Goal: Task Accomplishment & Management: Use online tool/utility

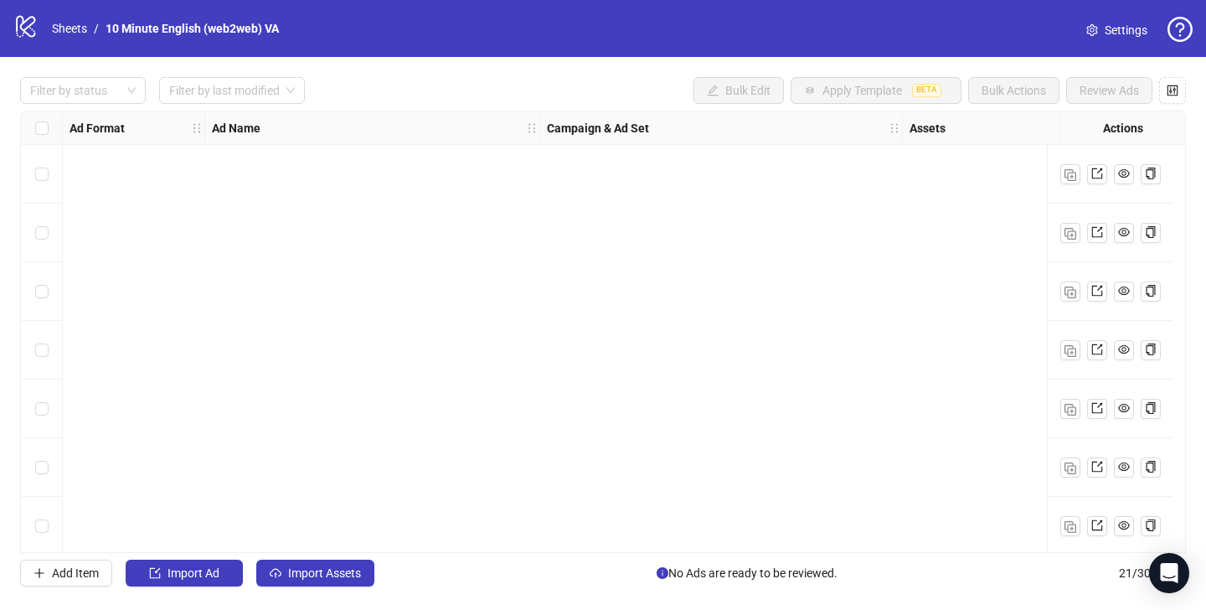
scroll to position [831, 1860]
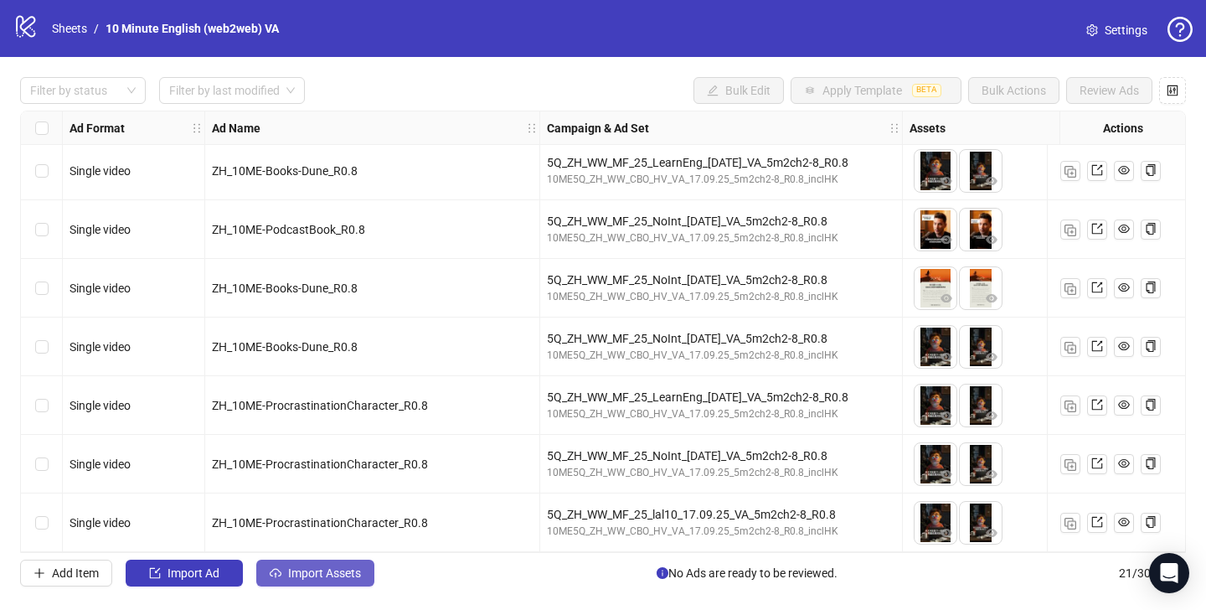
click at [360, 578] on span "Import Assets" at bounding box center [324, 572] width 73 height 13
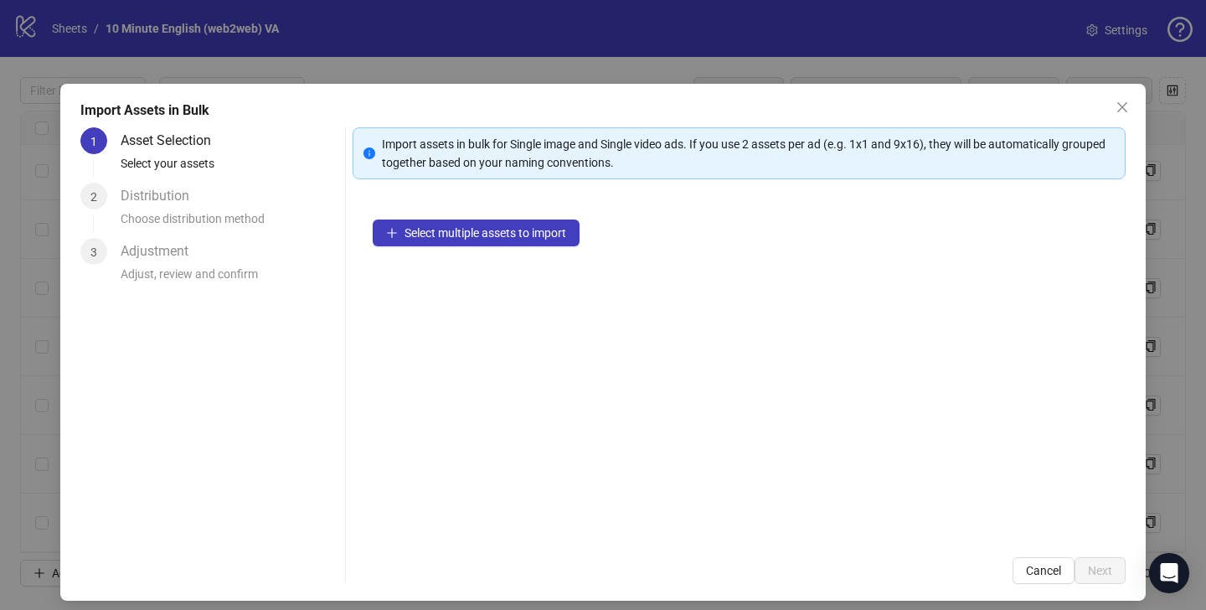
click at [464, 370] on div "Select multiple assets to import" at bounding box center [739, 368] width 773 height 338
click at [513, 362] on div "Select multiple assets to import" at bounding box center [739, 368] width 773 height 338
click at [1016, 609] on html "logo/logo-mobile Sheets / 10 Minute English (web2web) VA Settings Filter by sta…" at bounding box center [603, 305] width 1206 height 610
click at [1103, 231] on div "Select multiple assets to import" at bounding box center [739, 368] width 773 height 338
click at [1107, 237] on div "Select multiple assets to import" at bounding box center [739, 368] width 773 height 338
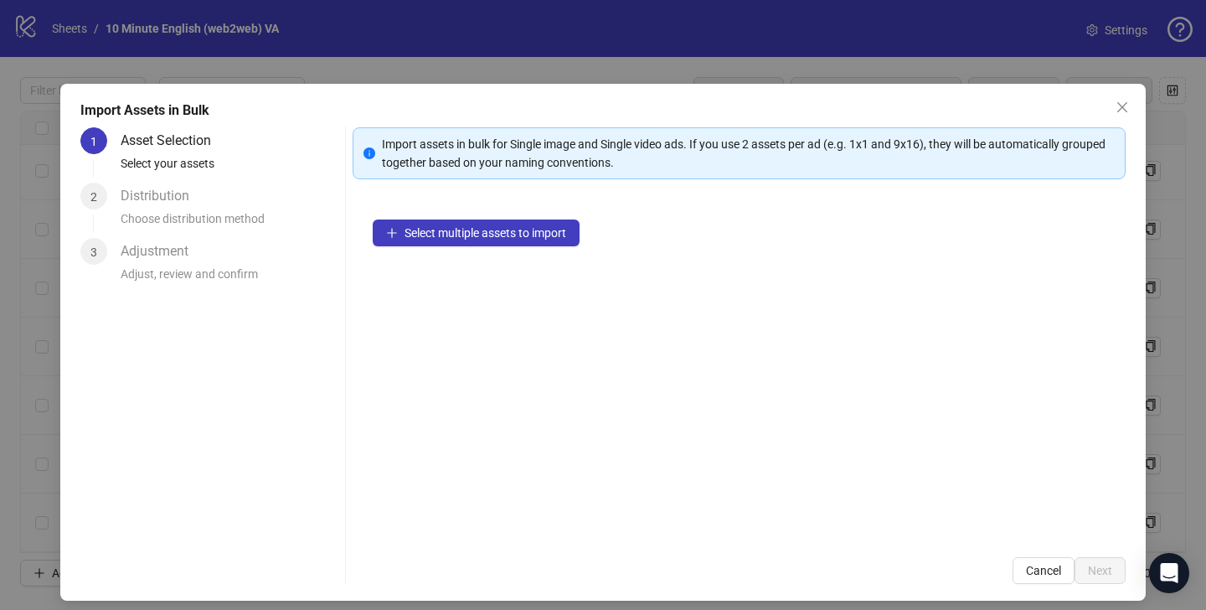
click at [1112, 240] on div "Select multiple assets to import" at bounding box center [739, 368] width 773 height 338
click at [499, 361] on div "Select multiple assets to import" at bounding box center [739, 368] width 773 height 338
click at [499, 371] on div "Select multiple assets to import" at bounding box center [739, 368] width 773 height 338
click at [1107, 239] on div "Select multiple assets to import" at bounding box center [739, 368] width 773 height 338
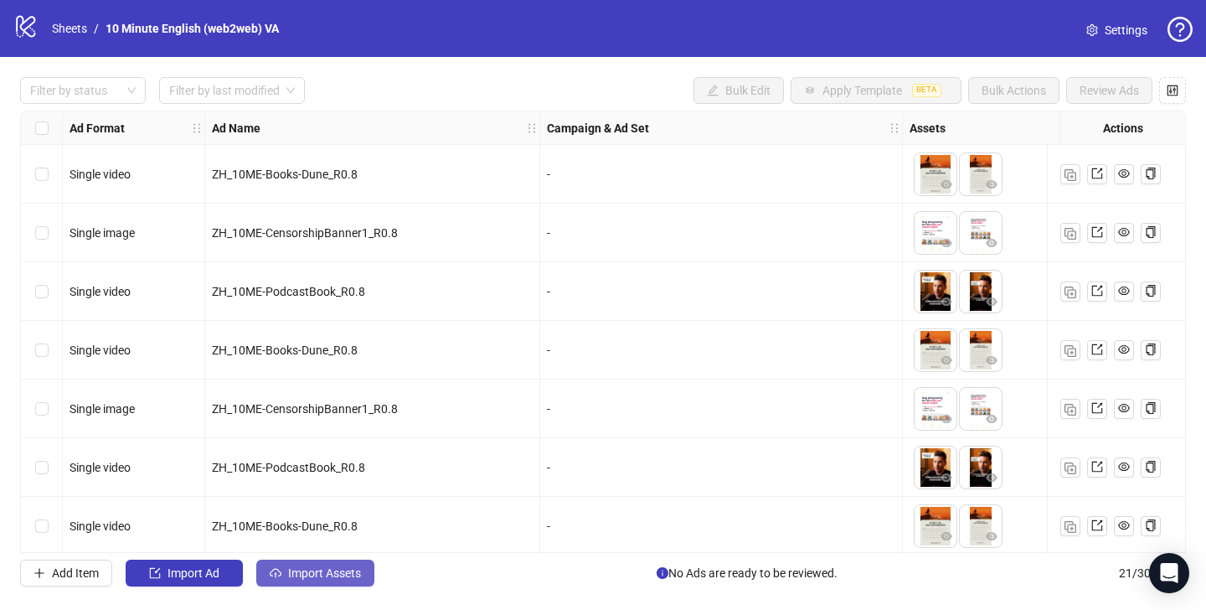
click at [312, 577] on span "Import Assets" at bounding box center [324, 572] width 73 height 13
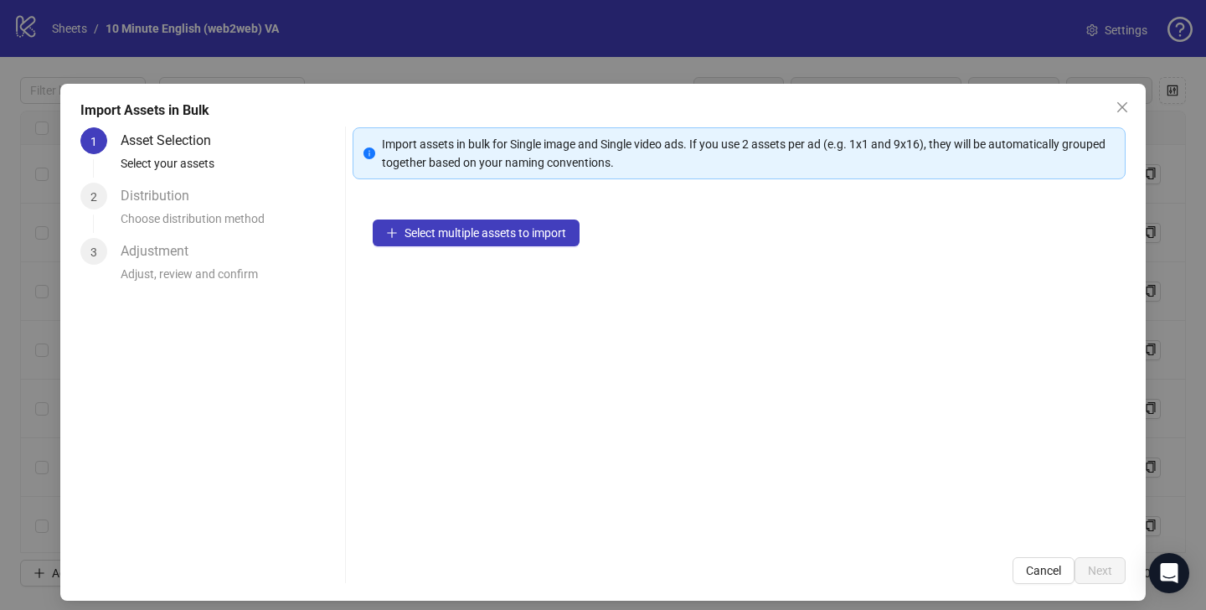
click at [467, 364] on div "Select multiple assets to import" at bounding box center [739, 368] width 773 height 338
click at [496, 368] on div "Select multiple assets to import" at bounding box center [739, 368] width 773 height 338
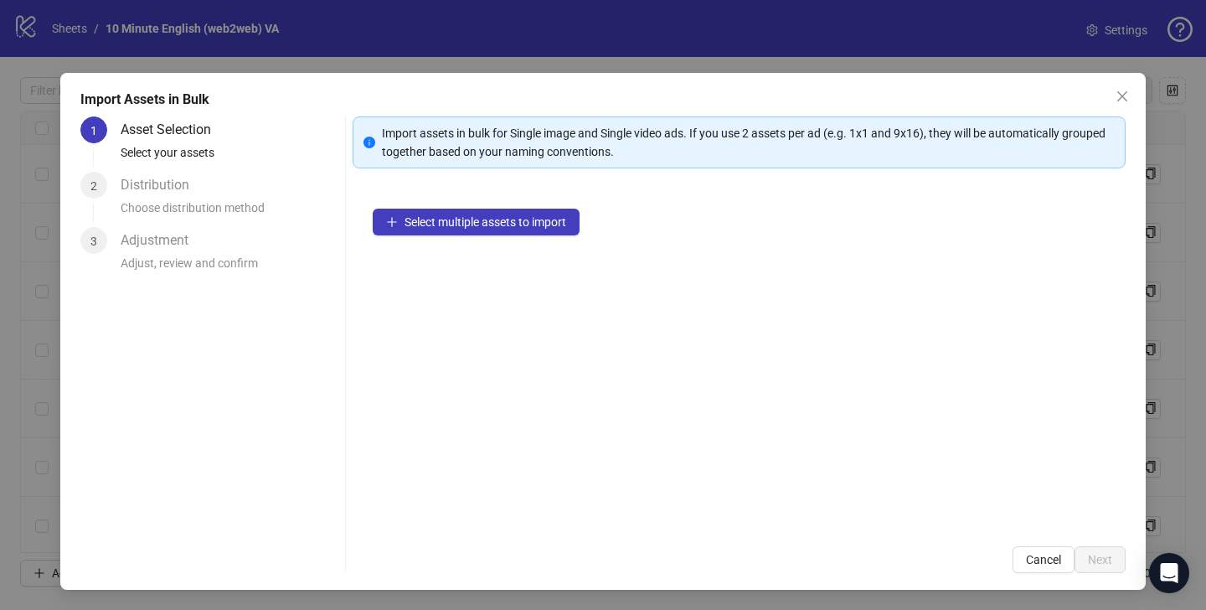
click at [547, 351] on div "Select multiple assets to import" at bounding box center [739, 357] width 773 height 338
click at [547, 352] on div "Select multiple assets to import" at bounding box center [739, 357] width 773 height 338
click at [544, 360] on div "Select multiple assets to import" at bounding box center [739, 357] width 773 height 338
click at [425, 357] on div "Select multiple assets to import" at bounding box center [739, 357] width 773 height 338
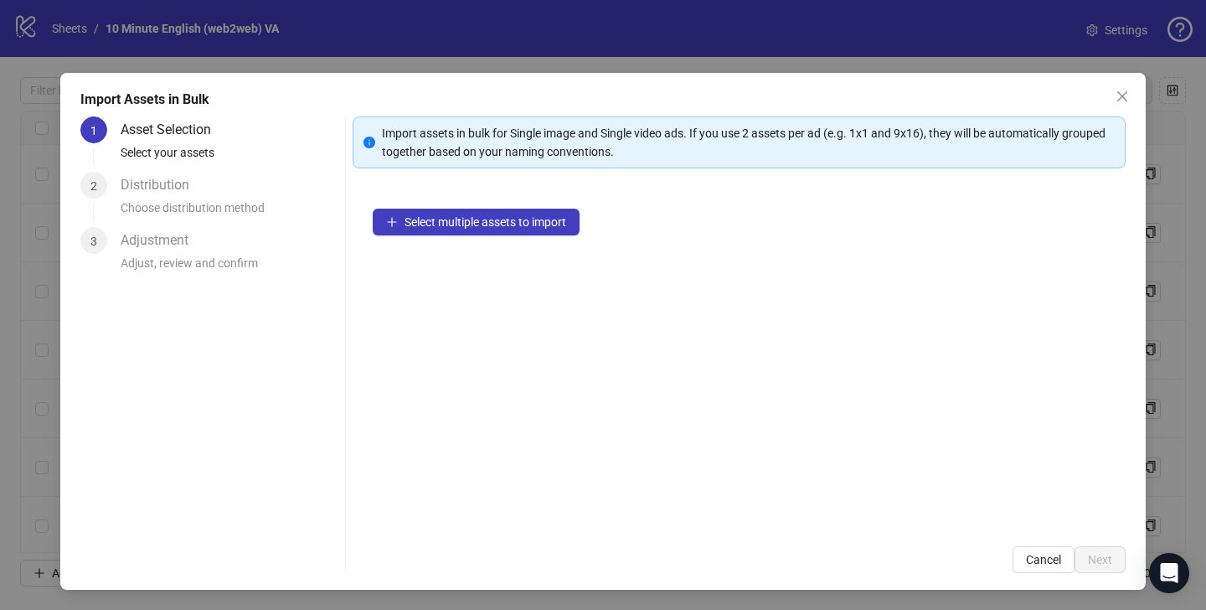
click at [1107, 228] on div "Select multiple assets to import" at bounding box center [739, 357] width 773 height 338
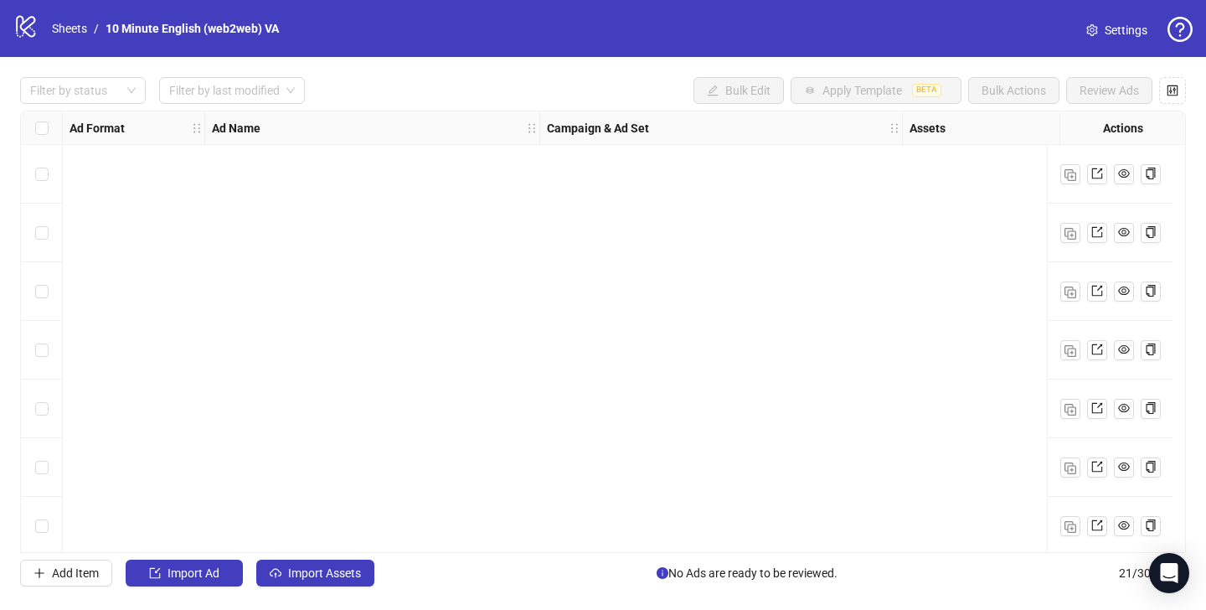
scroll to position [831, 0]
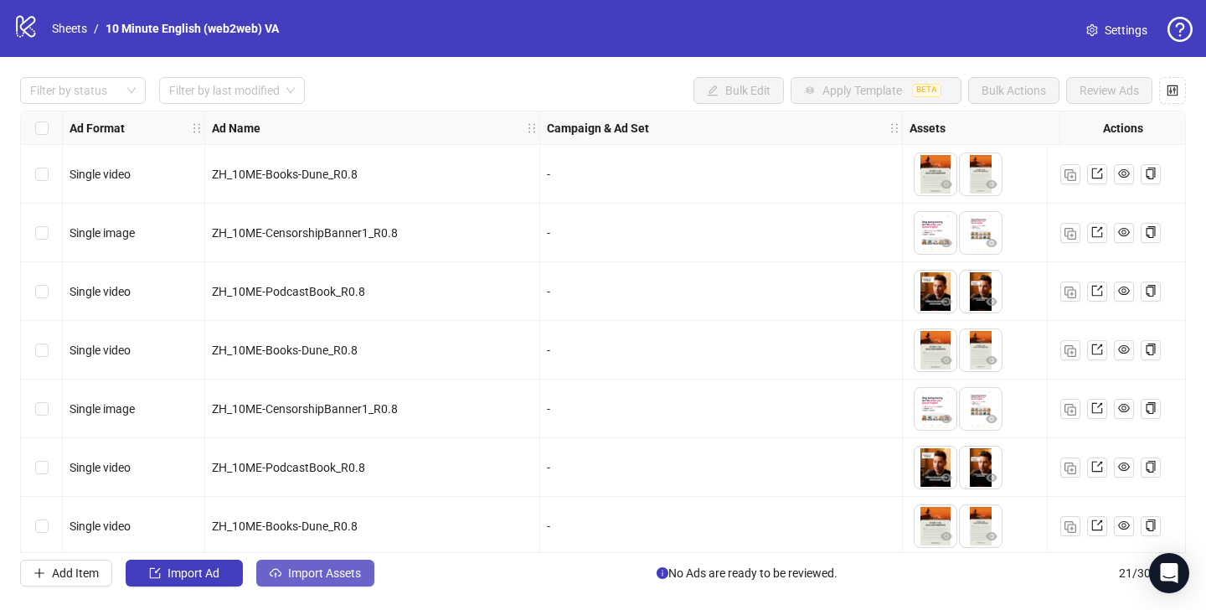
click at [353, 571] on span "Import Assets" at bounding box center [324, 572] width 73 height 13
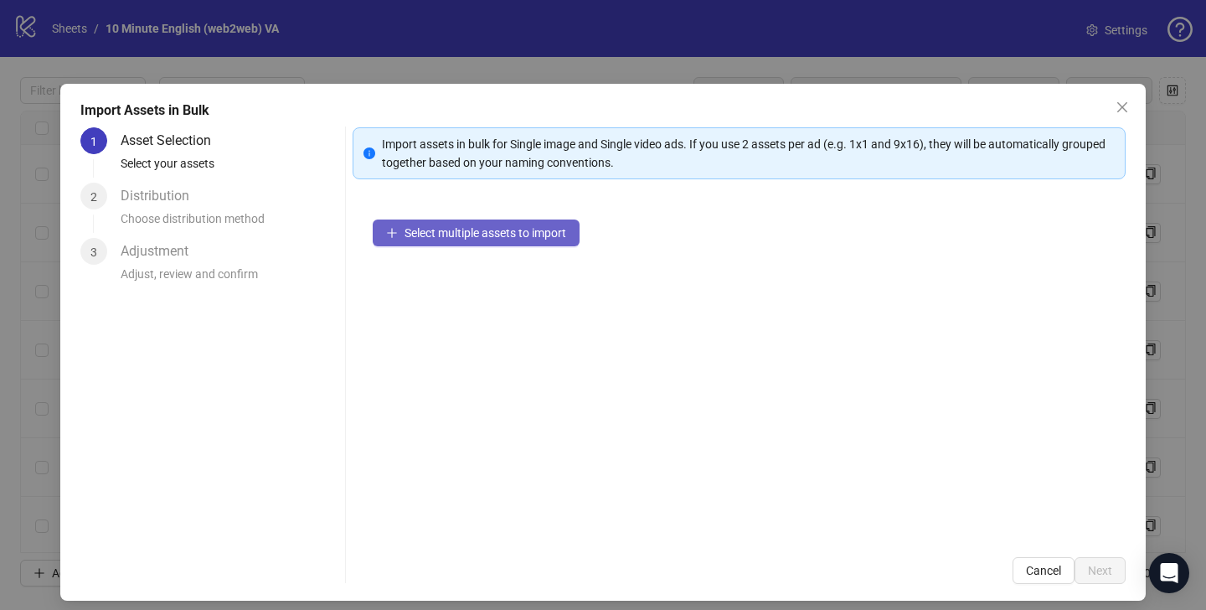
click at [539, 228] on span "Select multiple assets to import" at bounding box center [486, 232] width 162 height 13
click at [473, 229] on span "Select multiple assets to import" at bounding box center [486, 232] width 162 height 13
click at [485, 242] on button "Select multiple assets to import" at bounding box center [476, 232] width 207 height 27
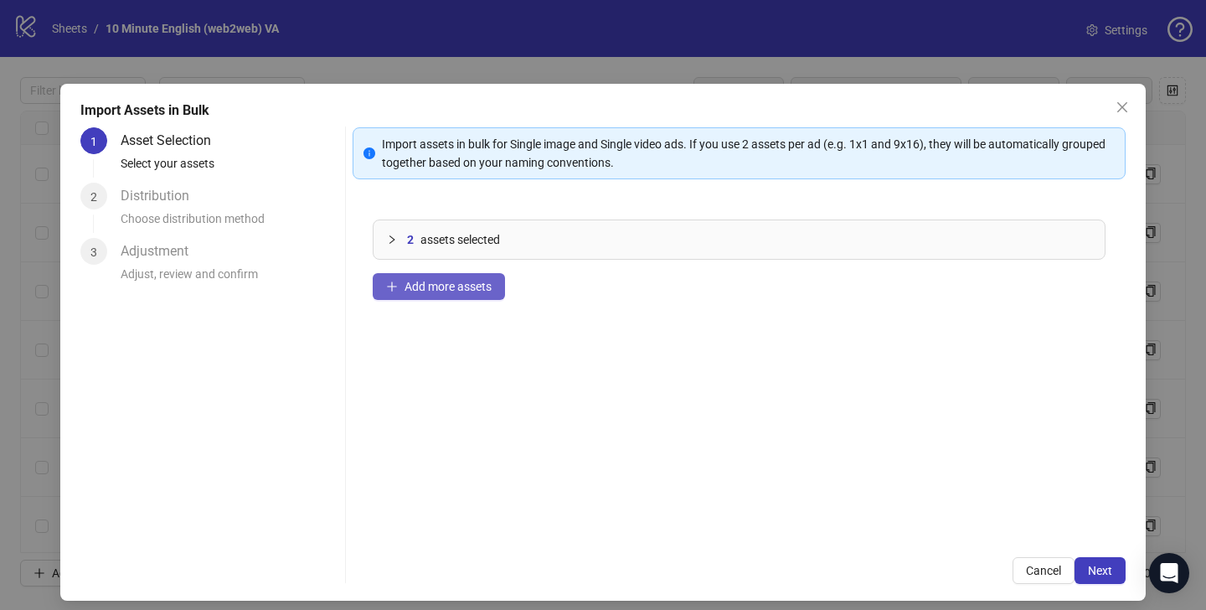
click at [448, 283] on span "Add more assets" at bounding box center [448, 286] width 87 height 13
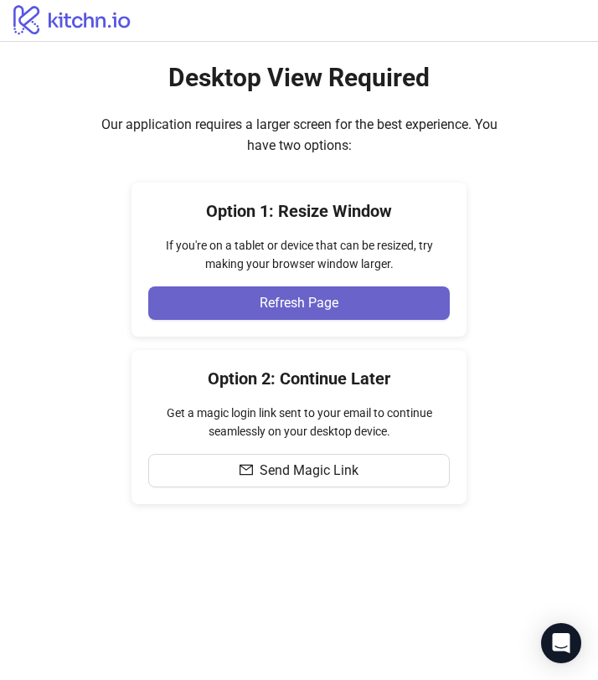
click at [289, 310] on span "Refresh Page" at bounding box center [299, 303] width 79 height 15
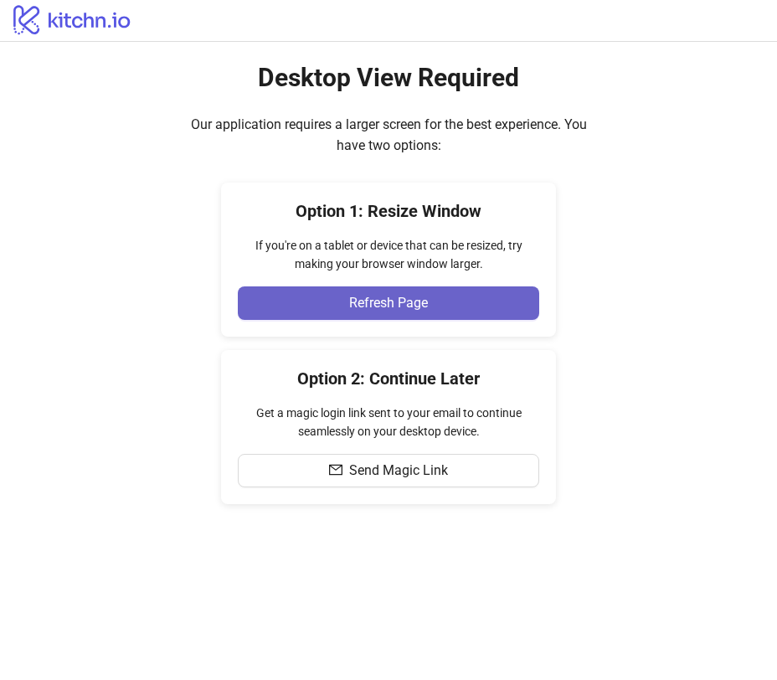
click at [379, 291] on button "Refresh Page" at bounding box center [389, 303] width 302 height 34
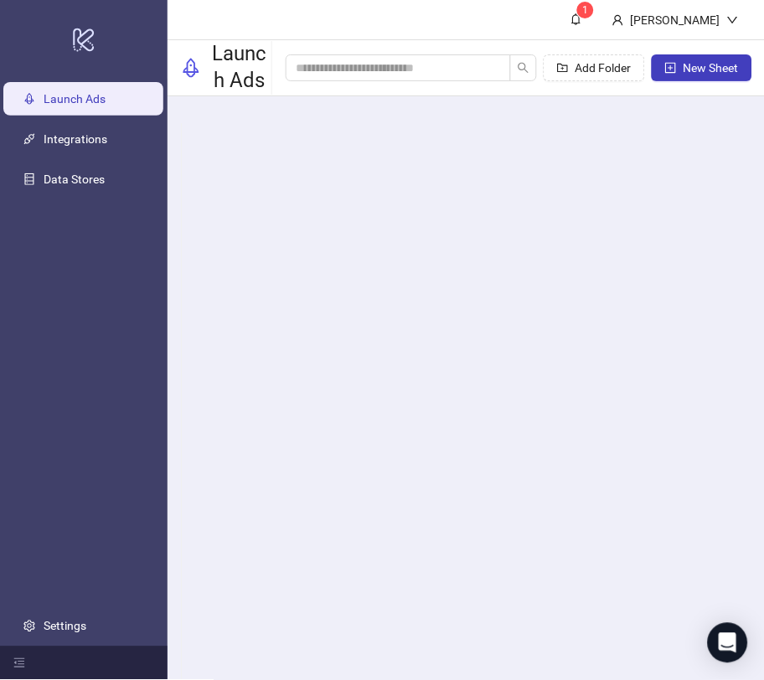
scroll to position [309, 0]
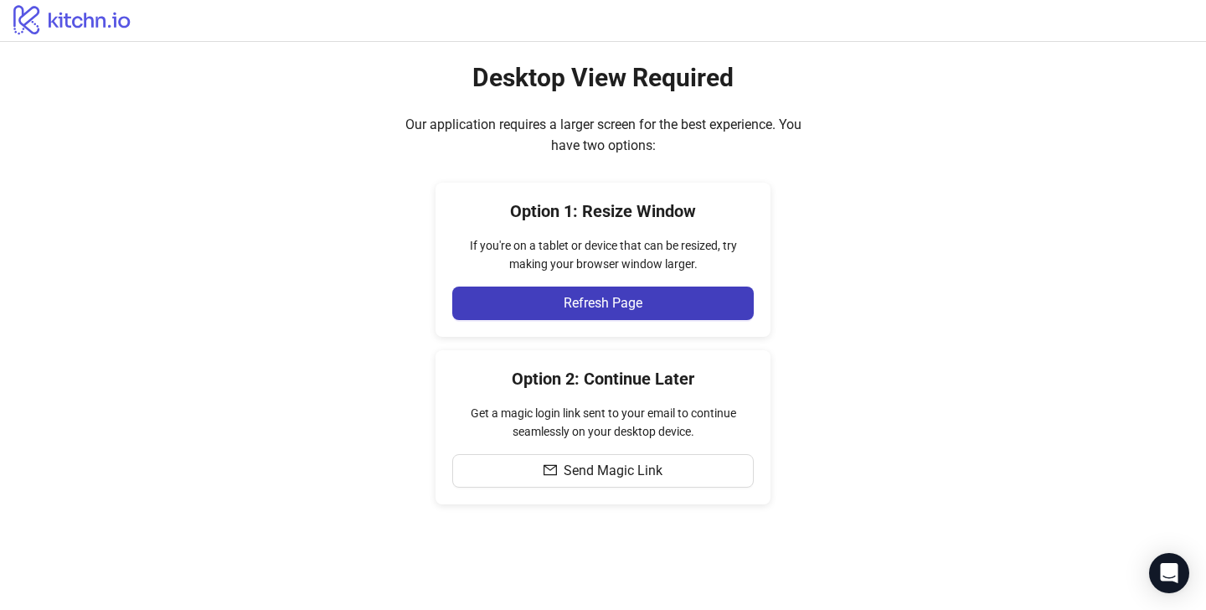
click at [566, 280] on div "Option 1: Resize Window If you're on a tablet or device that can be resized, tr…" at bounding box center [603, 260] width 335 height 154
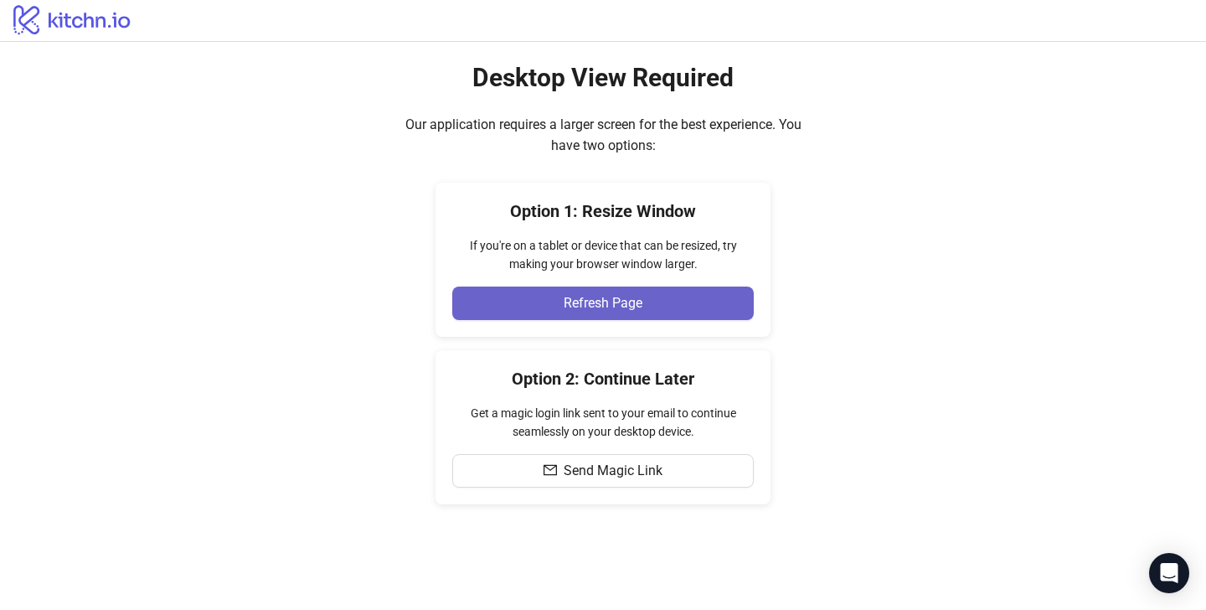
click at [571, 292] on button "Refresh Page" at bounding box center [603, 303] width 302 height 34
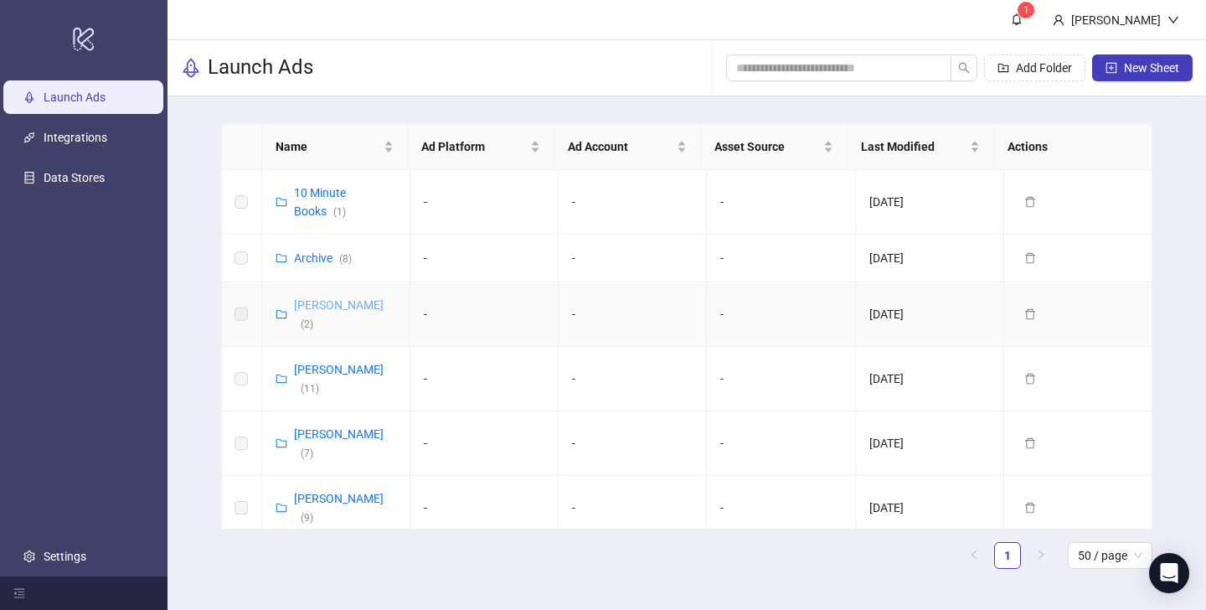
click at [333, 299] on link "[PERSON_NAME] ( 2 )" at bounding box center [339, 314] width 90 height 32
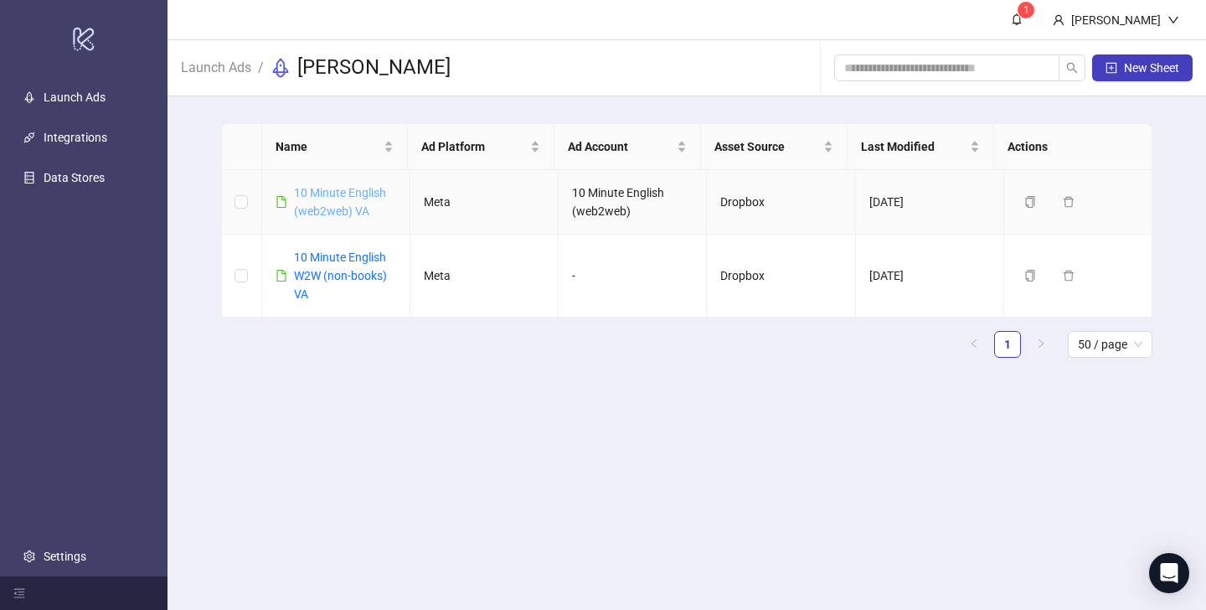
click at [359, 204] on link "10 Minute English (web2web) VA" at bounding box center [340, 202] width 92 height 32
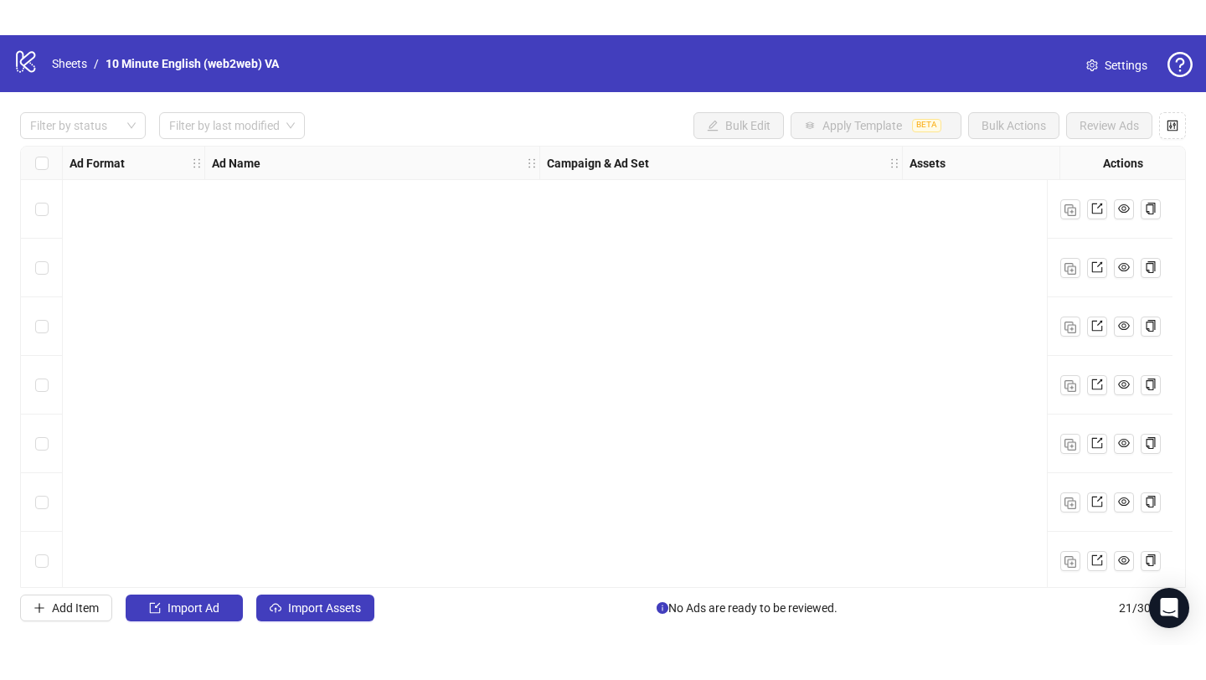
scroll to position [831, 0]
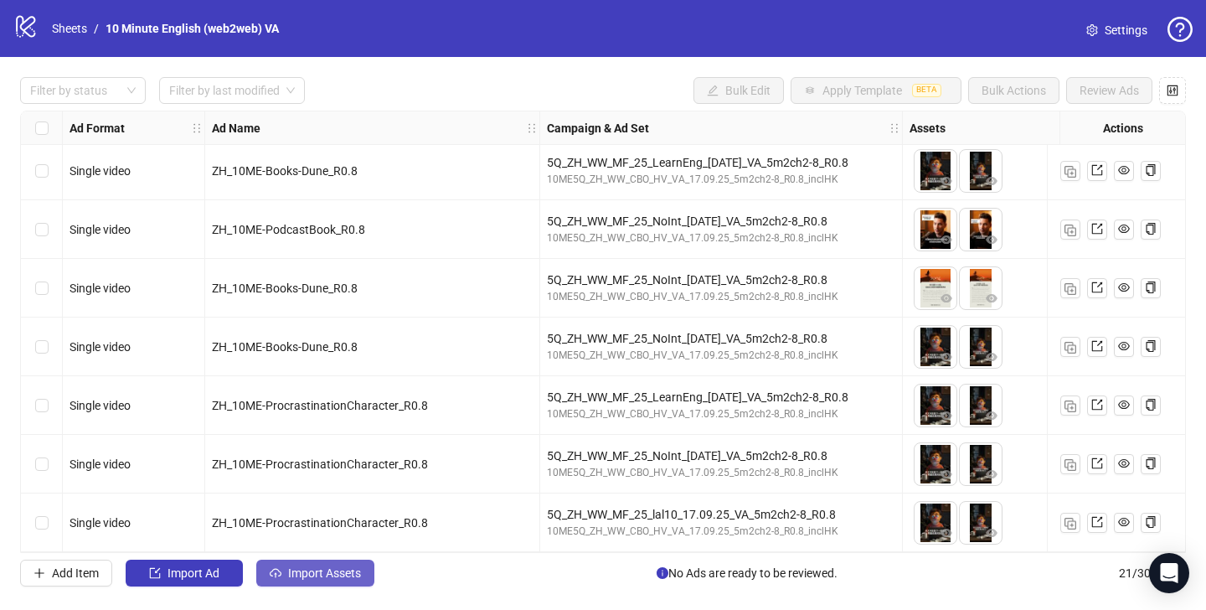
click at [343, 576] on span "Import Assets" at bounding box center [324, 572] width 73 height 13
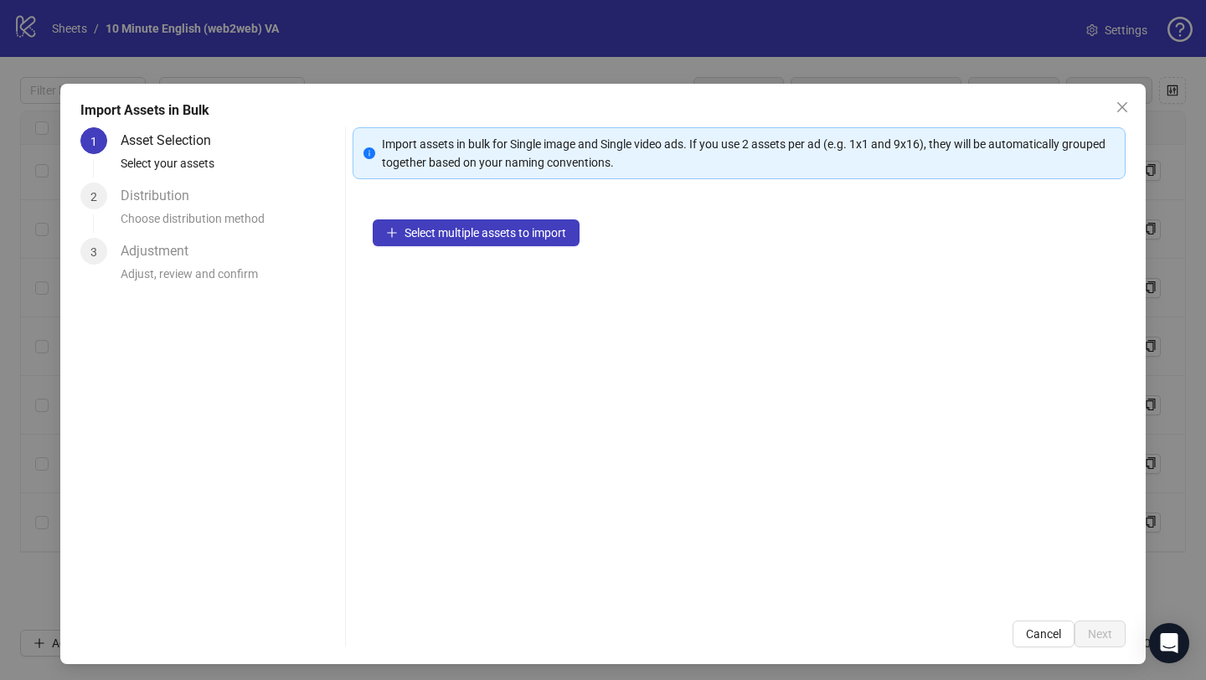
scroll to position [761, 0]
click at [436, 250] on div "Select multiple assets to import" at bounding box center [739, 399] width 773 height 401
click at [438, 226] on span "Select multiple assets to import" at bounding box center [486, 232] width 162 height 13
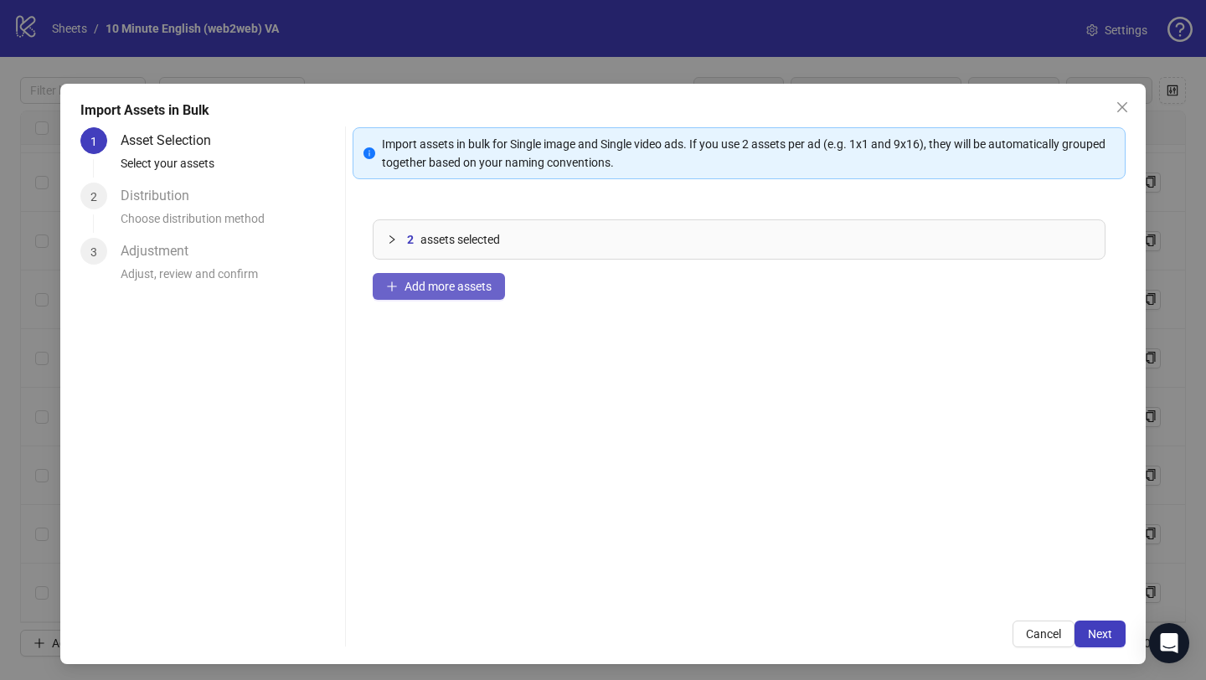
click at [472, 294] on button "Add more assets" at bounding box center [439, 286] width 132 height 27
click at [1081, 609] on button "Next" at bounding box center [1100, 634] width 51 height 27
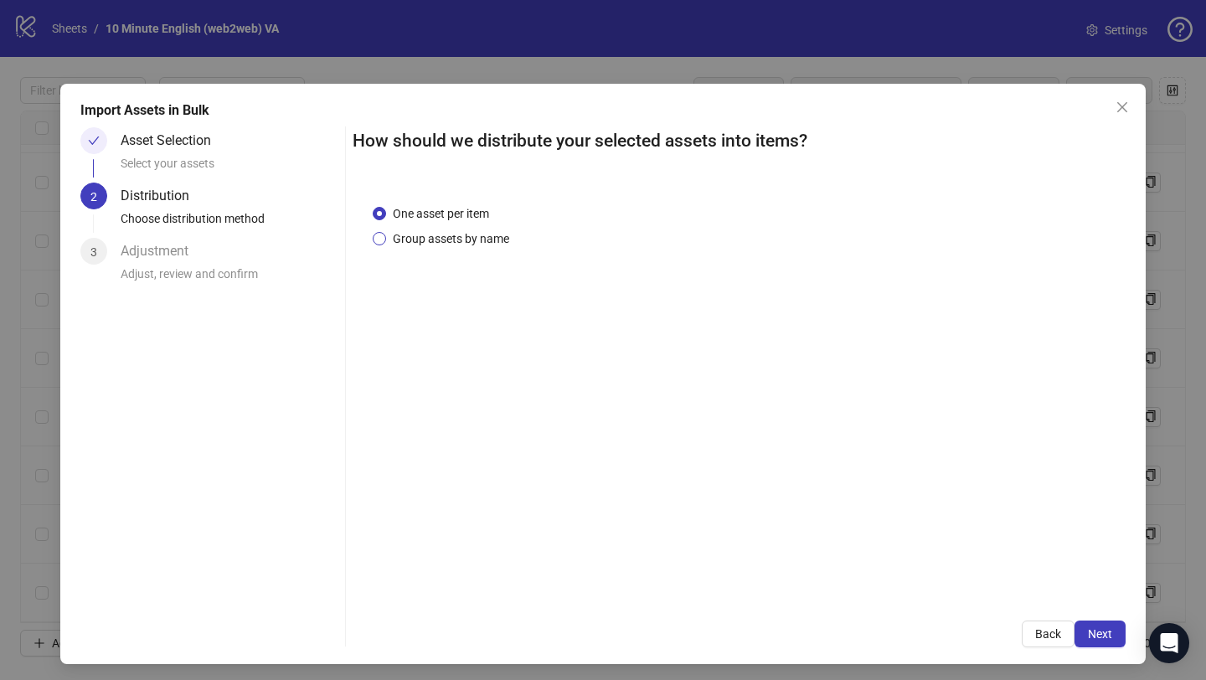
click at [472, 237] on span "Group assets by name" at bounding box center [451, 239] width 130 height 18
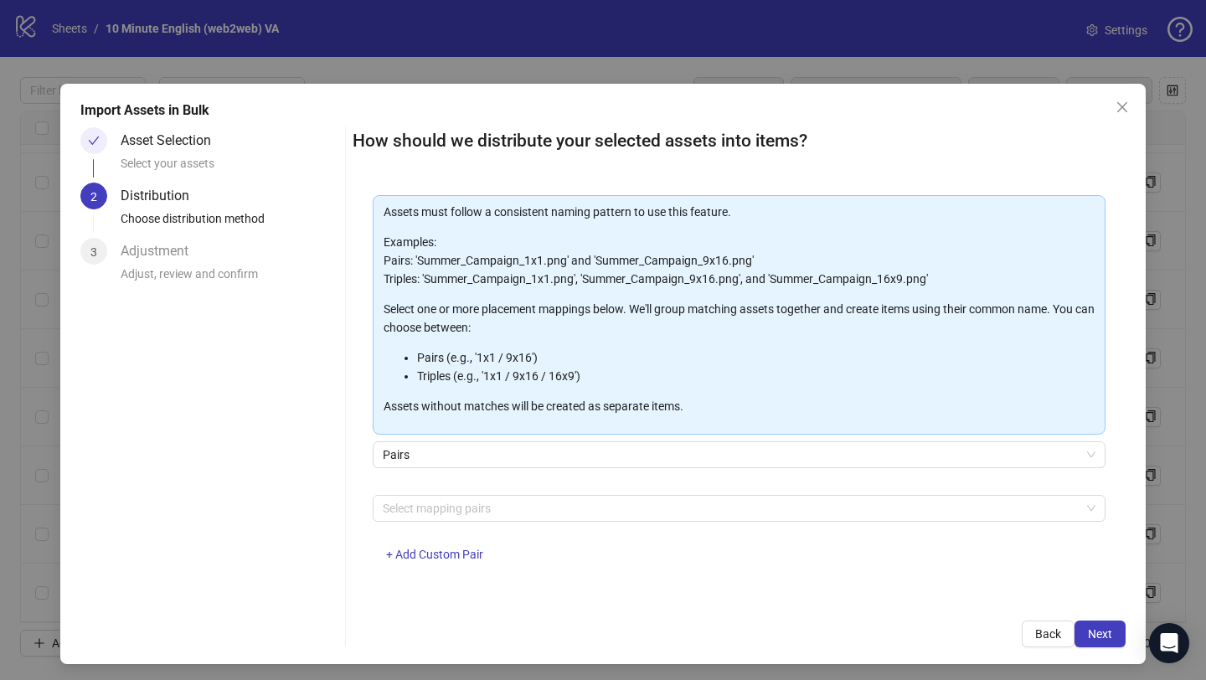
scroll to position [74, 0]
click at [466, 512] on div at bounding box center [730, 507] width 709 height 23
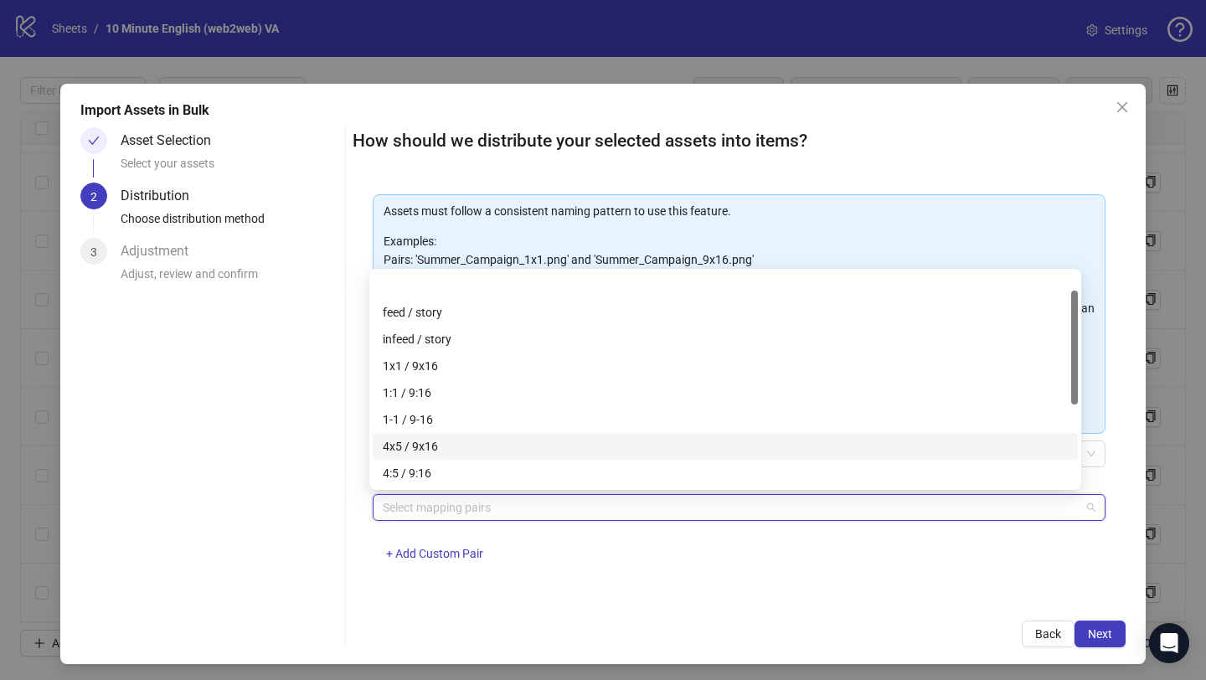
scroll to position [188, 0]
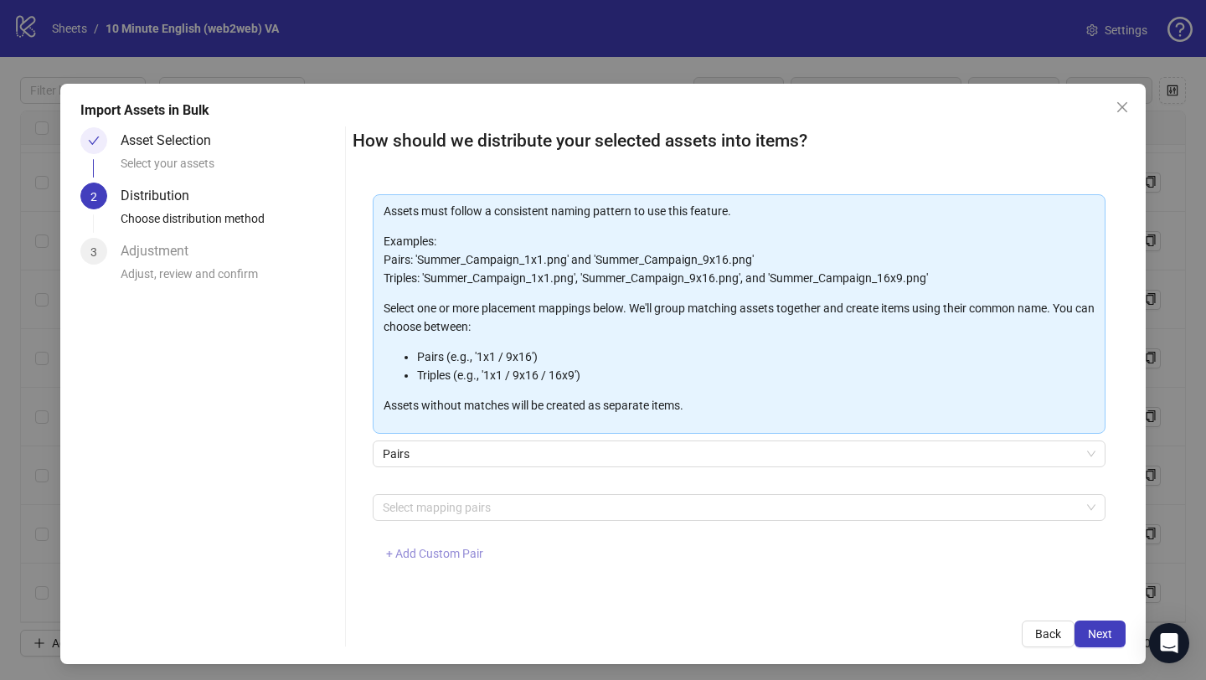
click at [461, 549] on span "+ Add Custom Pair" at bounding box center [434, 553] width 97 height 13
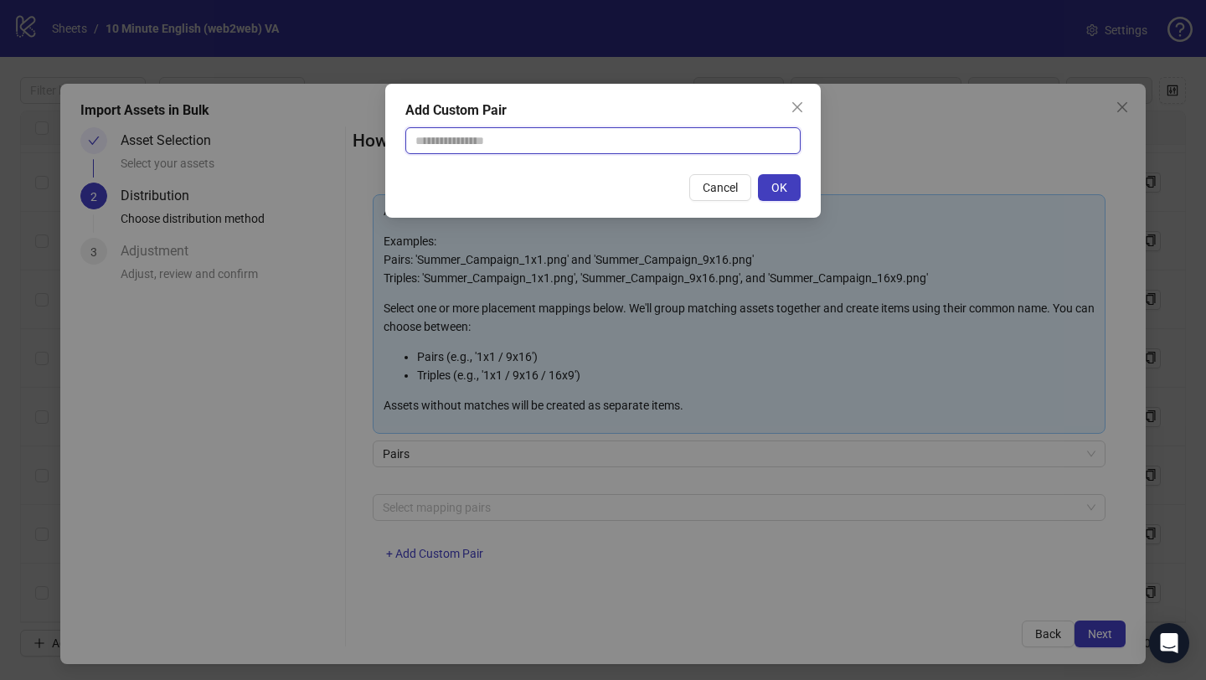
click at [464, 146] on input "text" at bounding box center [602, 140] width 395 height 27
type input "******"
click at [772, 187] on span "OK" at bounding box center [779, 187] width 16 height 13
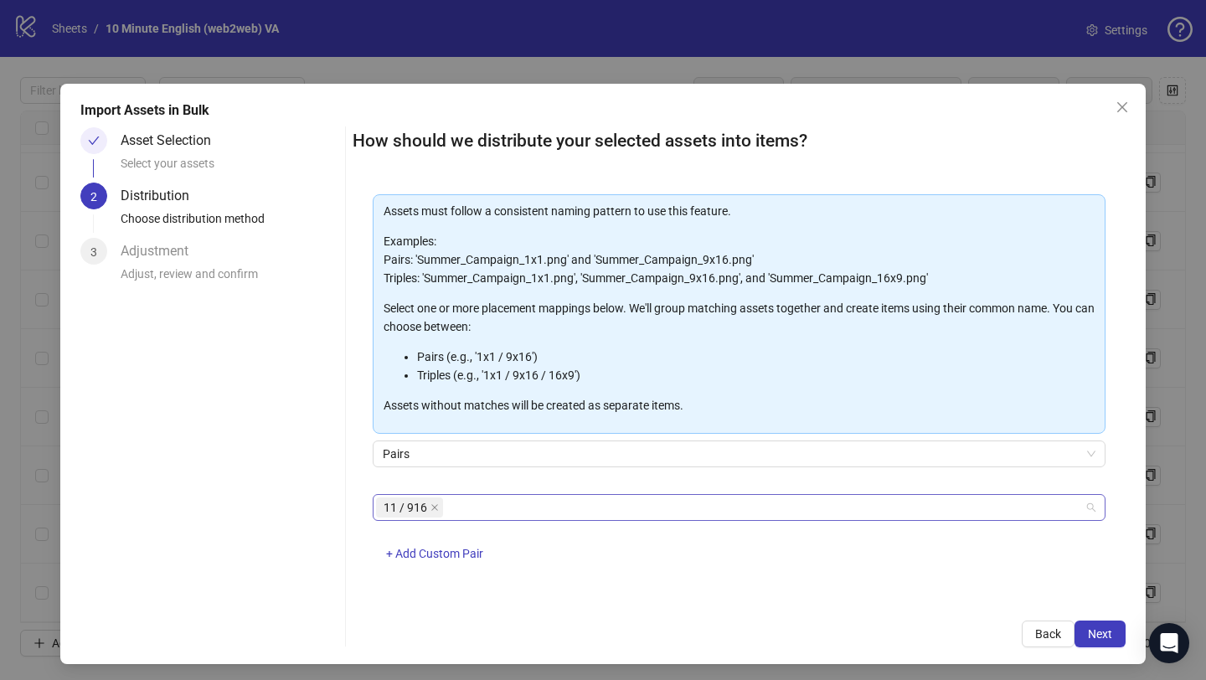
click at [508, 511] on div "11 / 916" at bounding box center [730, 507] width 709 height 23
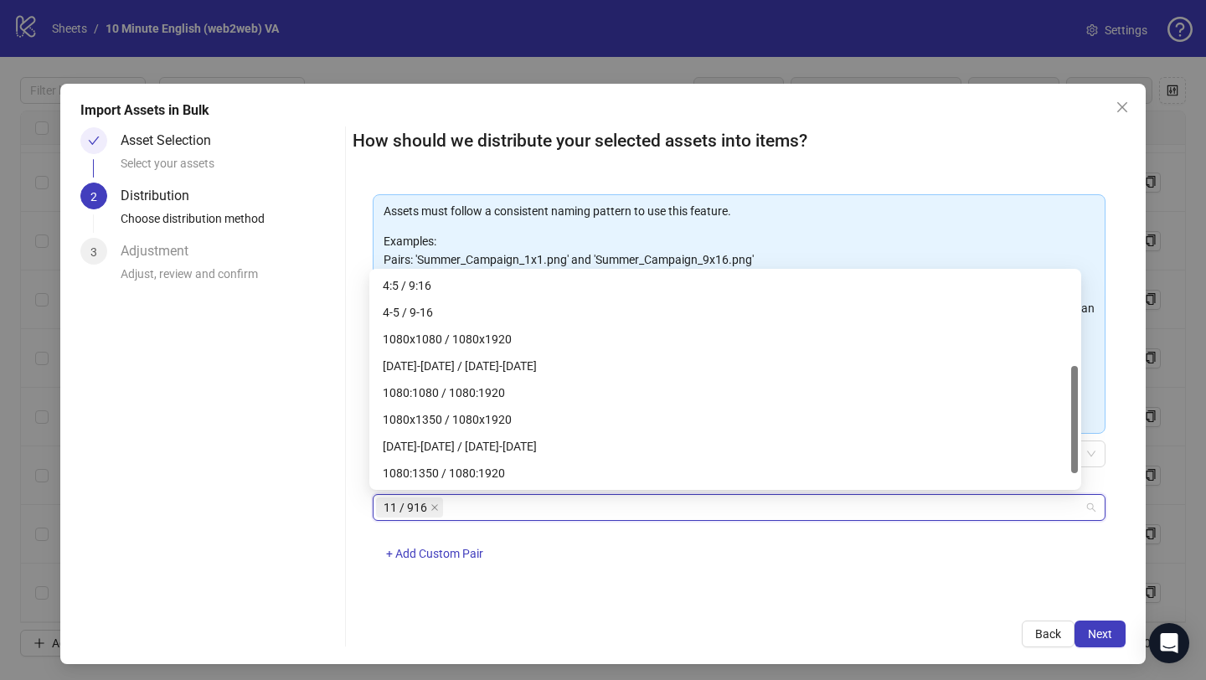
type input "*"
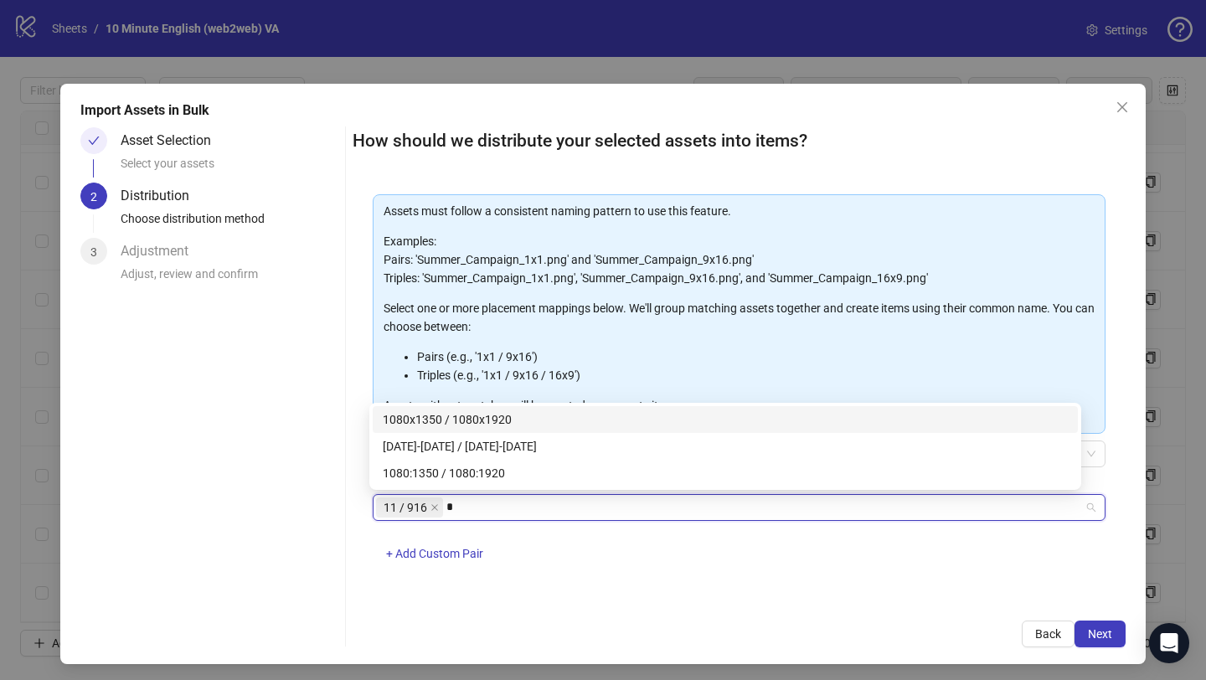
scroll to position [0, 0]
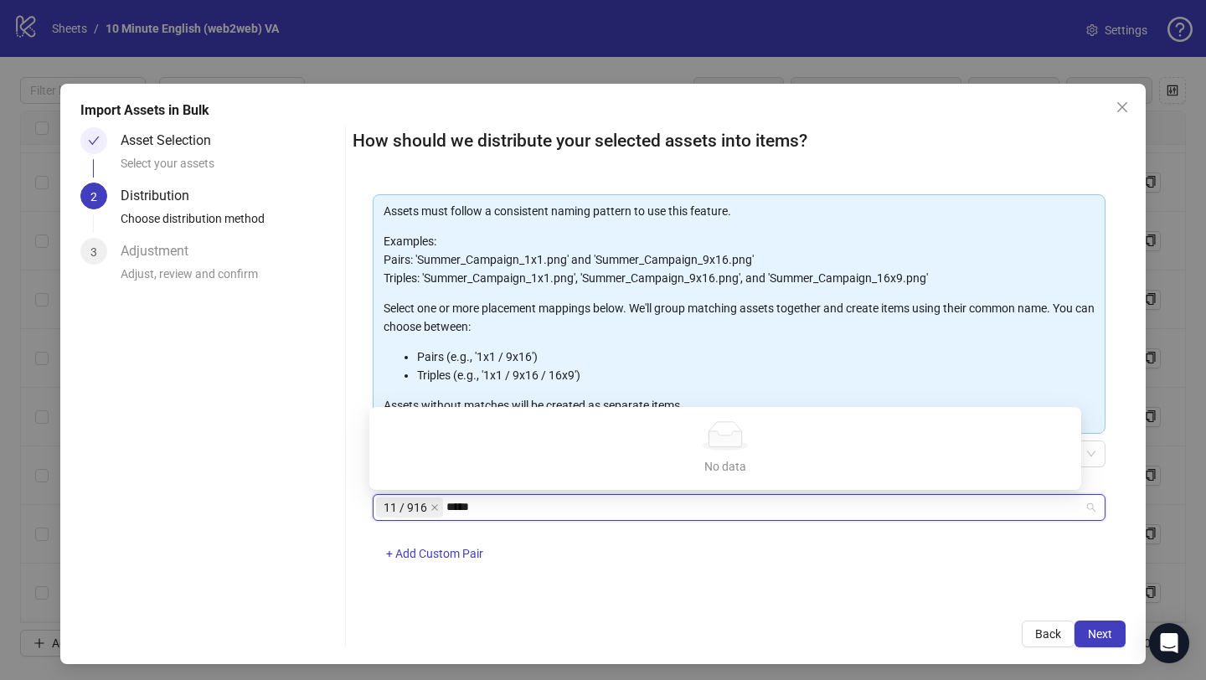
type input "******"
click at [457, 552] on span "+ Add Custom Pair" at bounding box center [434, 553] width 97 height 13
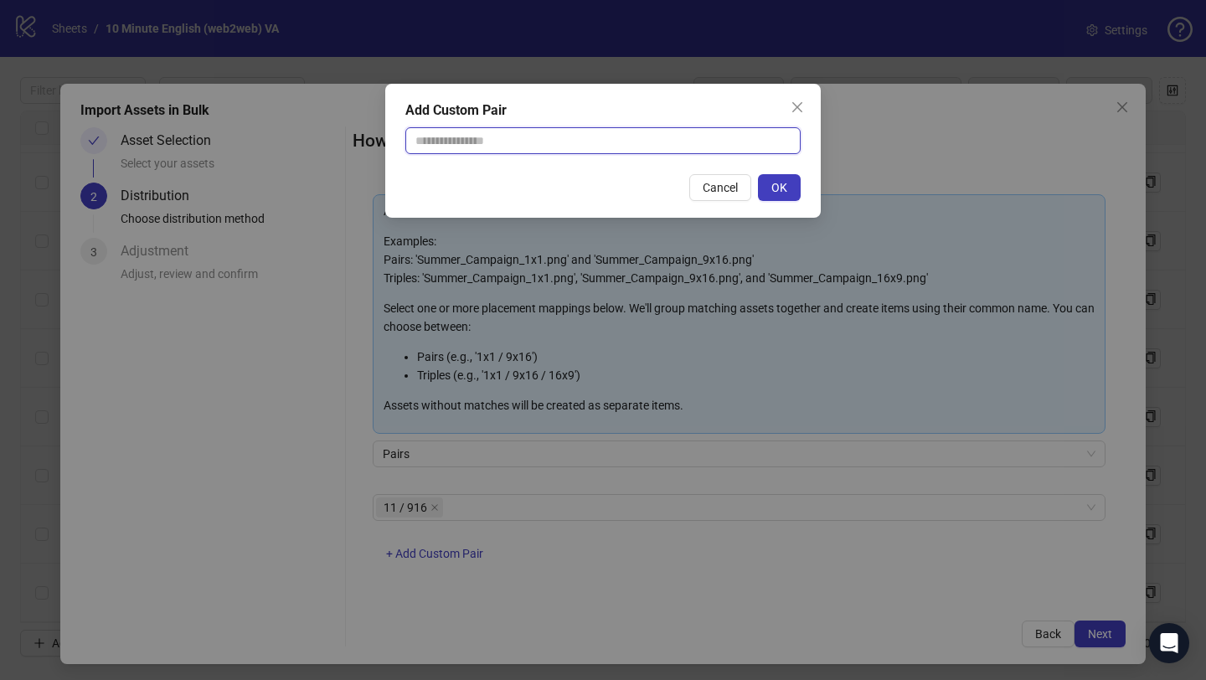
click at [513, 143] on input "text" at bounding box center [602, 140] width 395 height 27
type input "******"
click at [777, 182] on span "OK" at bounding box center [779, 187] width 16 height 13
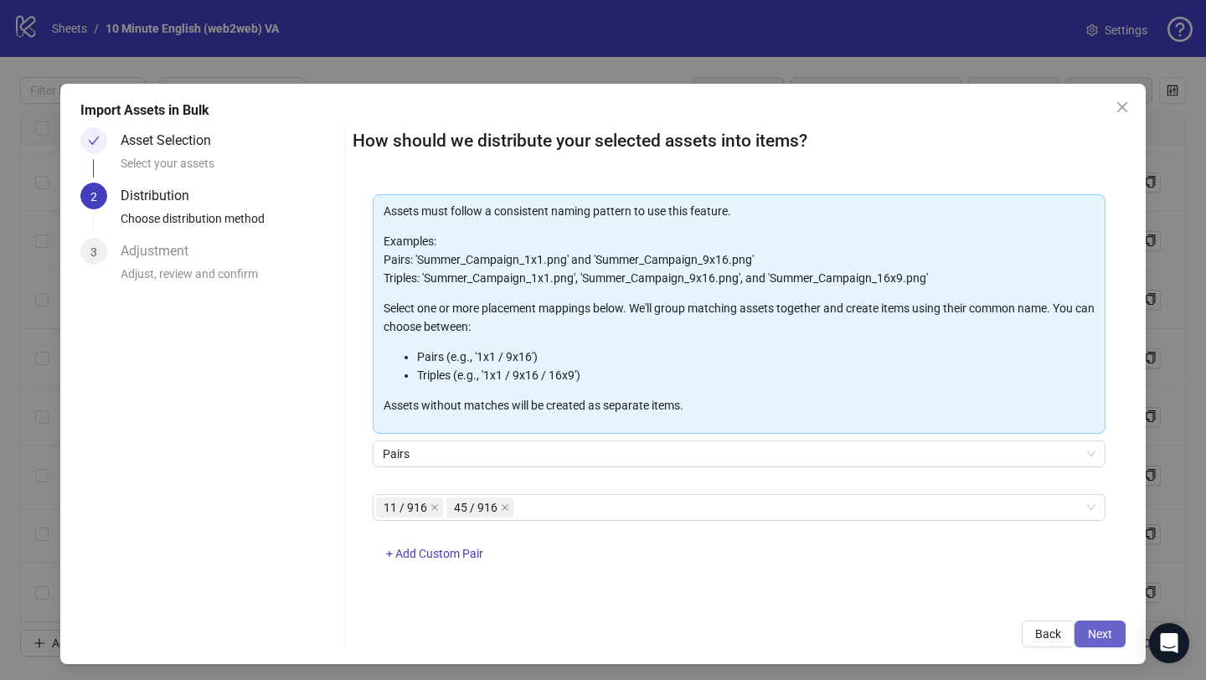
click at [1088, 609] on span "Next" at bounding box center [1100, 633] width 24 height 13
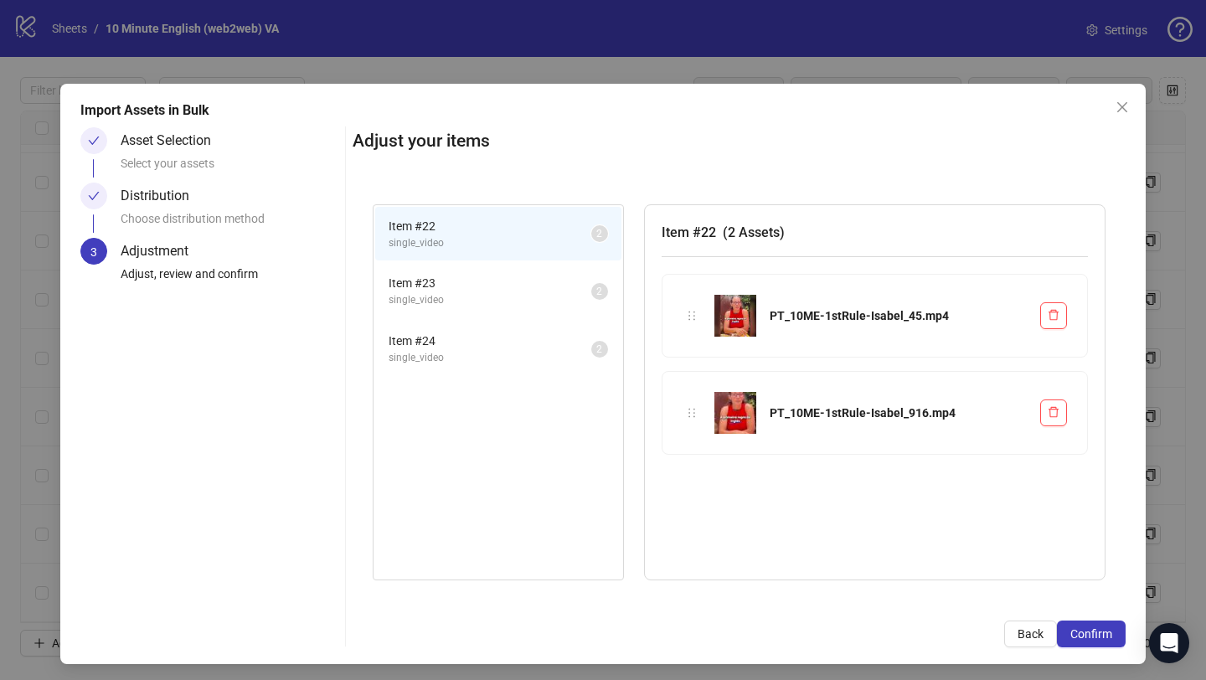
click at [480, 293] on span "single_video" at bounding box center [490, 300] width 203 height 16
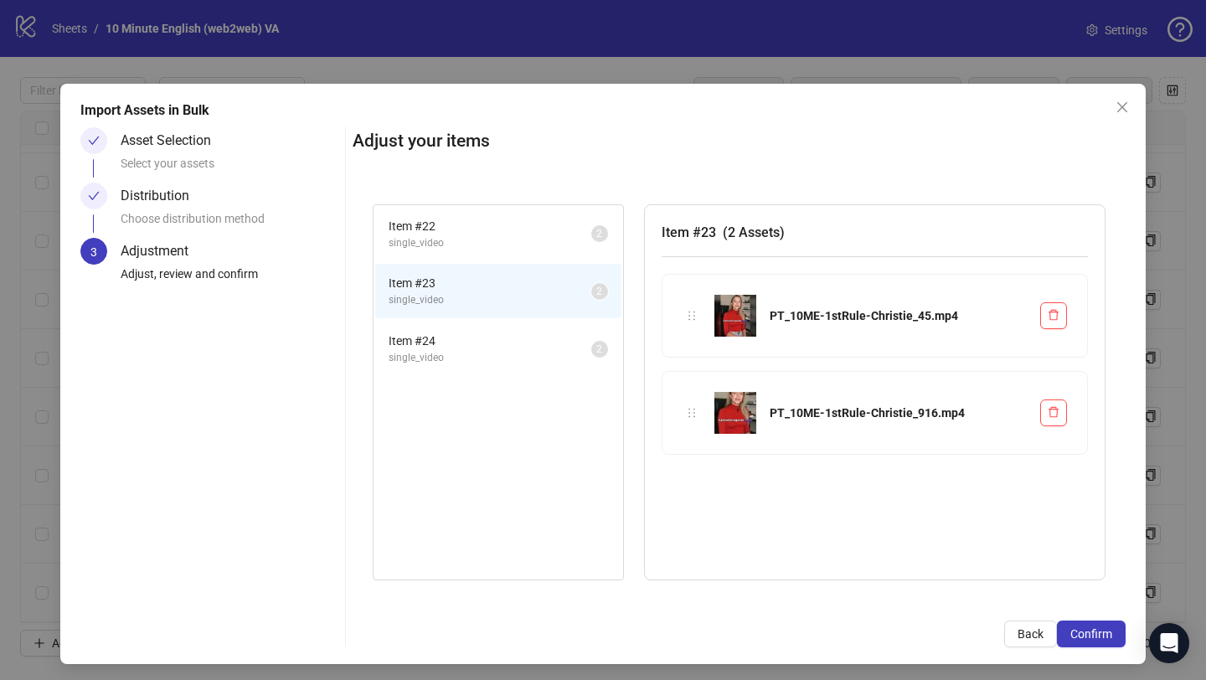
click at [482, 353] on span "single_video" at bounding box center [490, 358] width 203 height 16
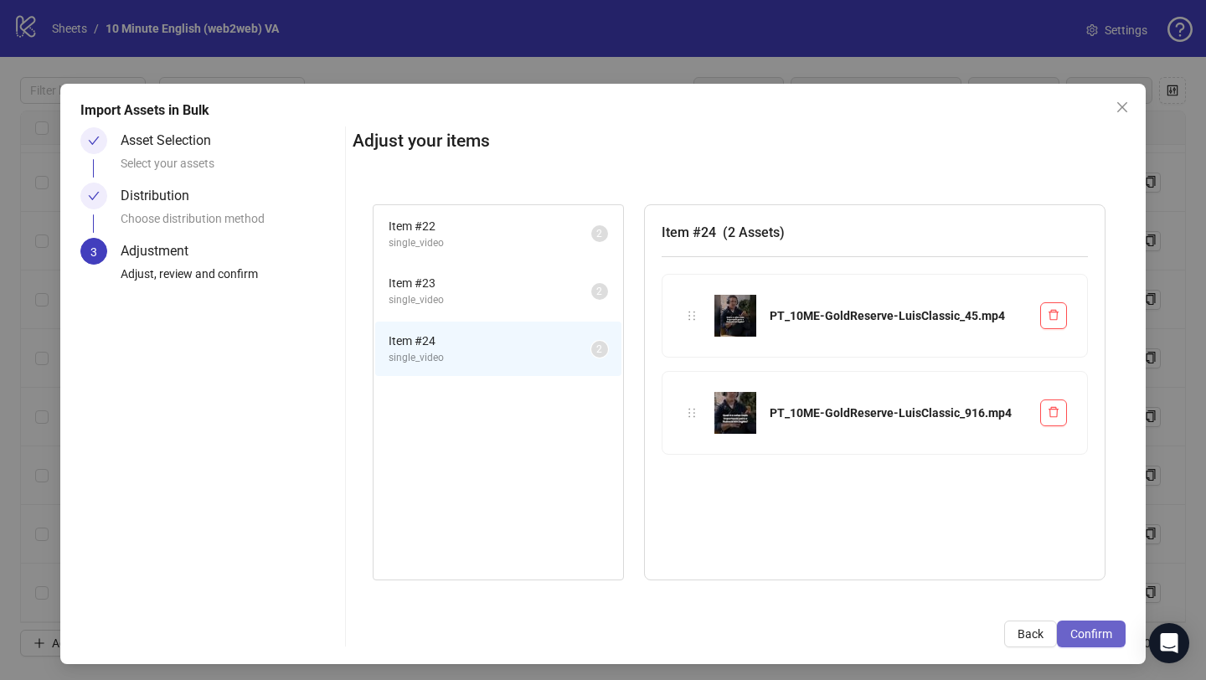
click at [1078, 609] on span "Confirm" at bounding box center [1092, 633] width 42 height 13
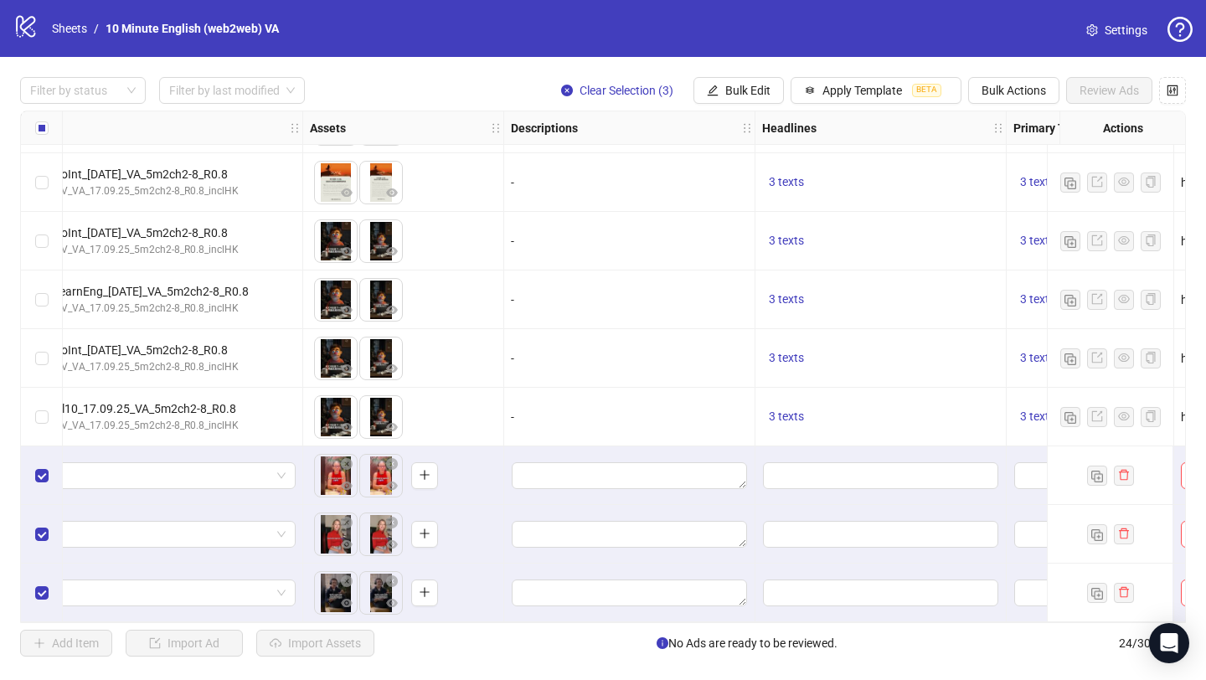
scroll to position [936, 0]
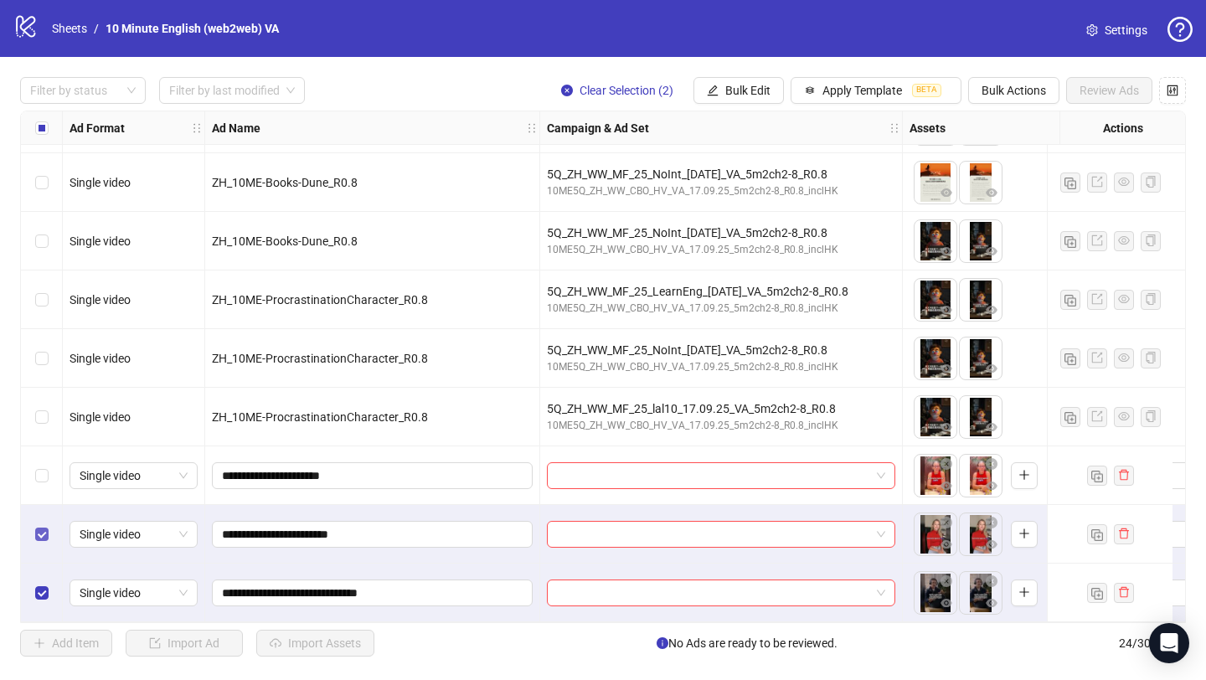
click at [44, 534] on label "Select row 23" at bounding box center [41, 534] width 13 height 18
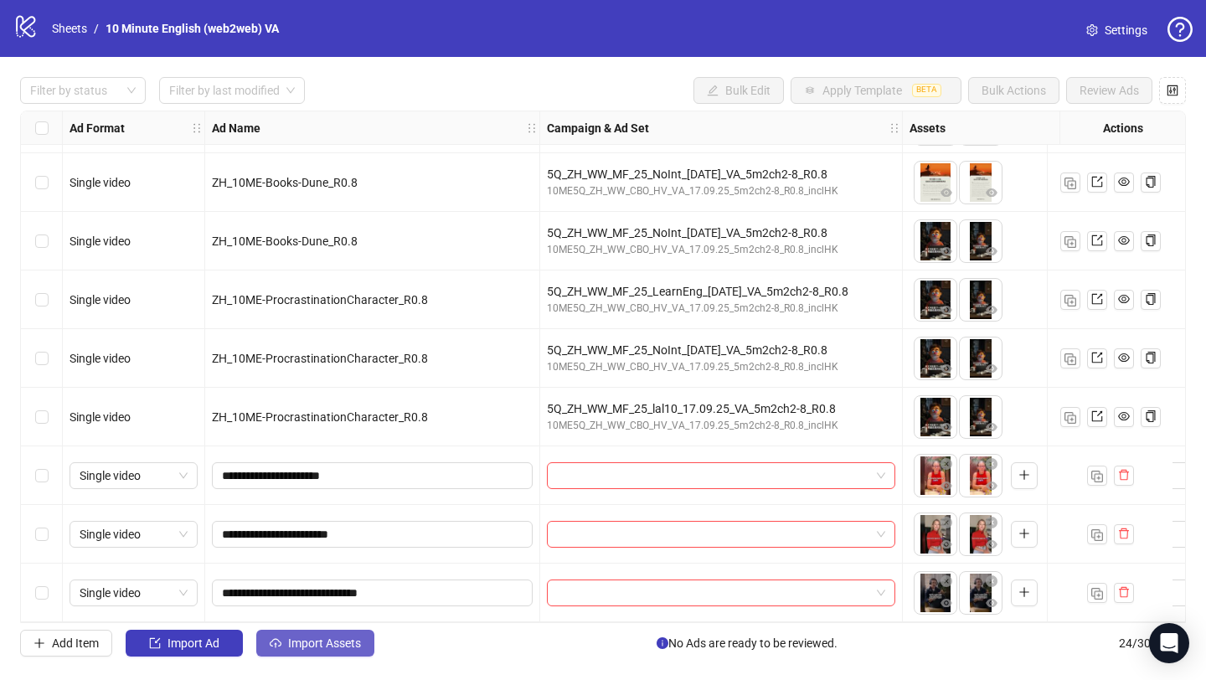
click at [290, 609] on span "Import Assets" at bounding box center [324, 643] width 73 height 13
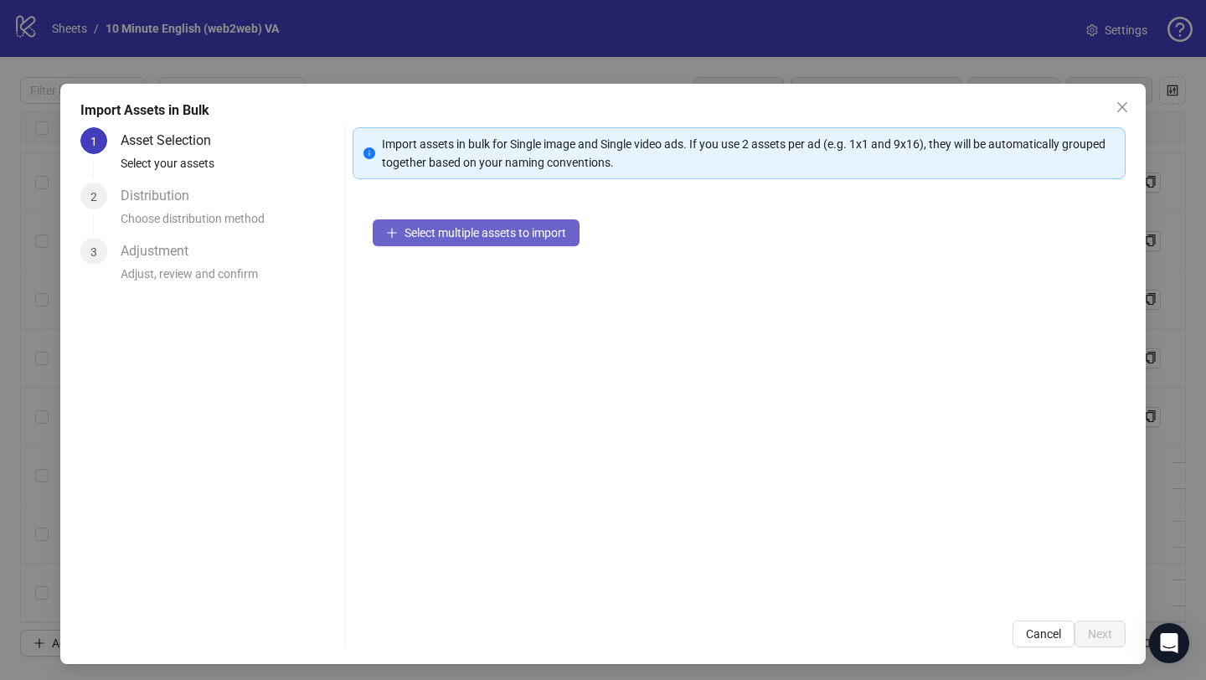
click at [463, 230] on span "Select multiple assets to import" at bounding box center [486, 232] width 162 height 13
click at [455, 234] on span "Select multiple assets to import" at bounding box center [486, 232] width 162 height 13
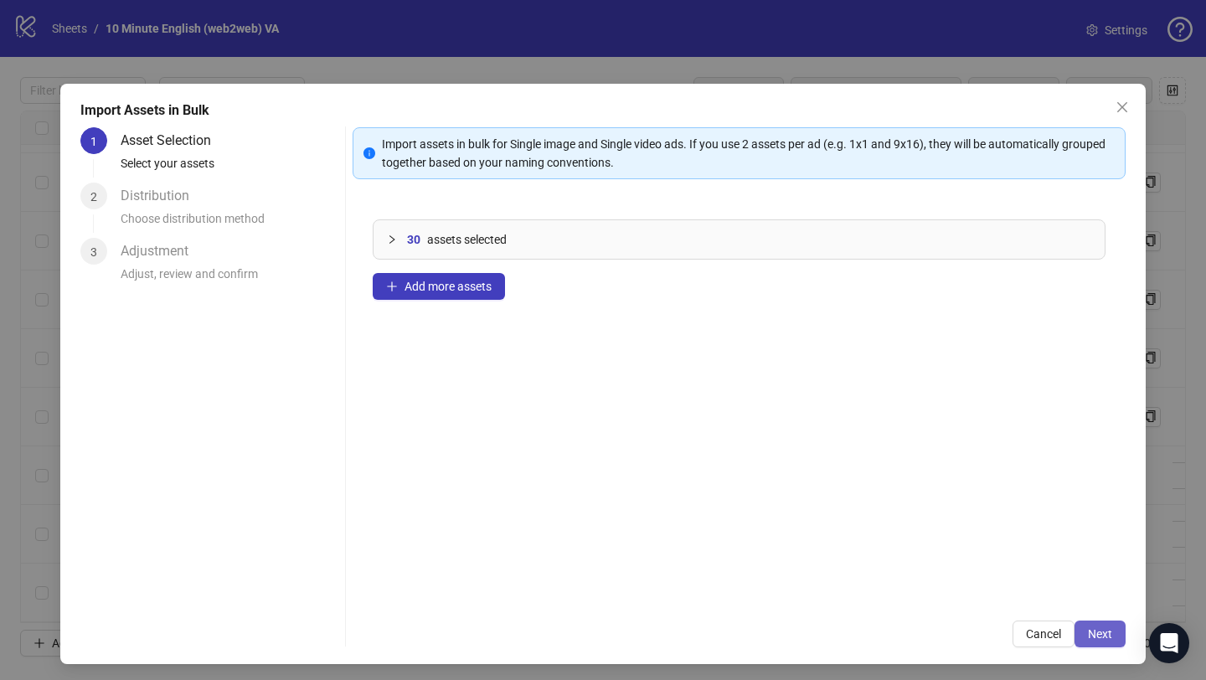
click at [1088, 609] on span "Next" at bounding box center [1100, 633] width 24 height 13
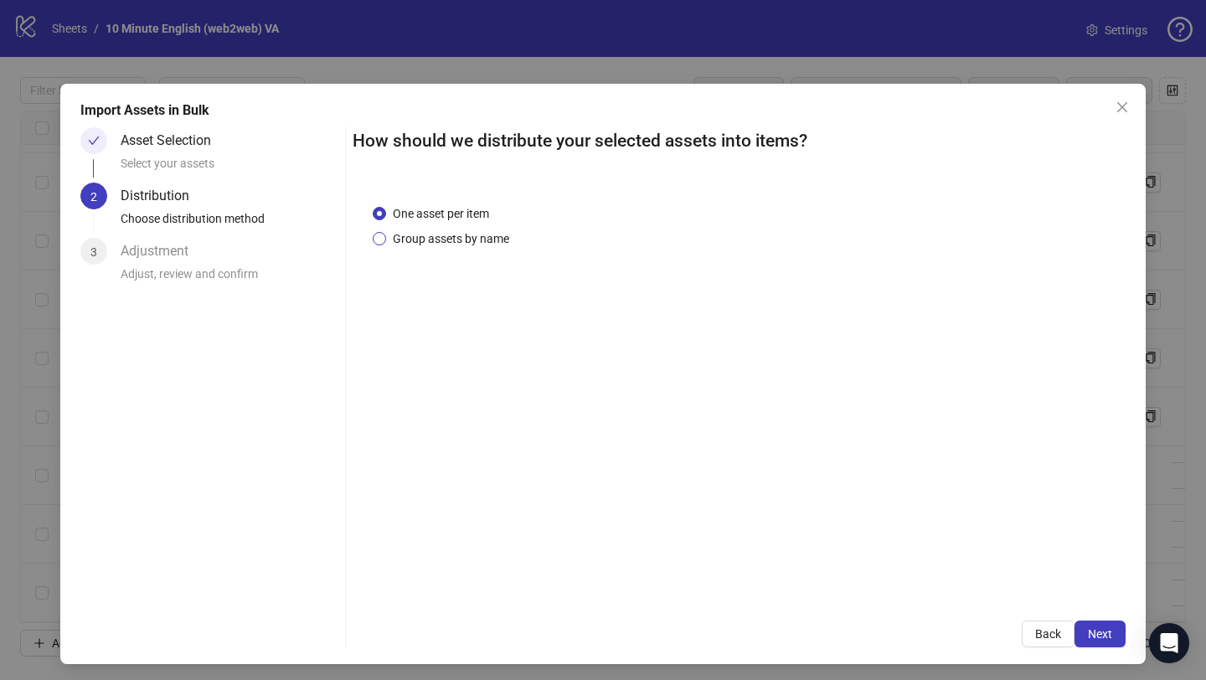
click at [467, 235] on span "Group assets by name" at bounding box center [451, 239] width 130 height 18
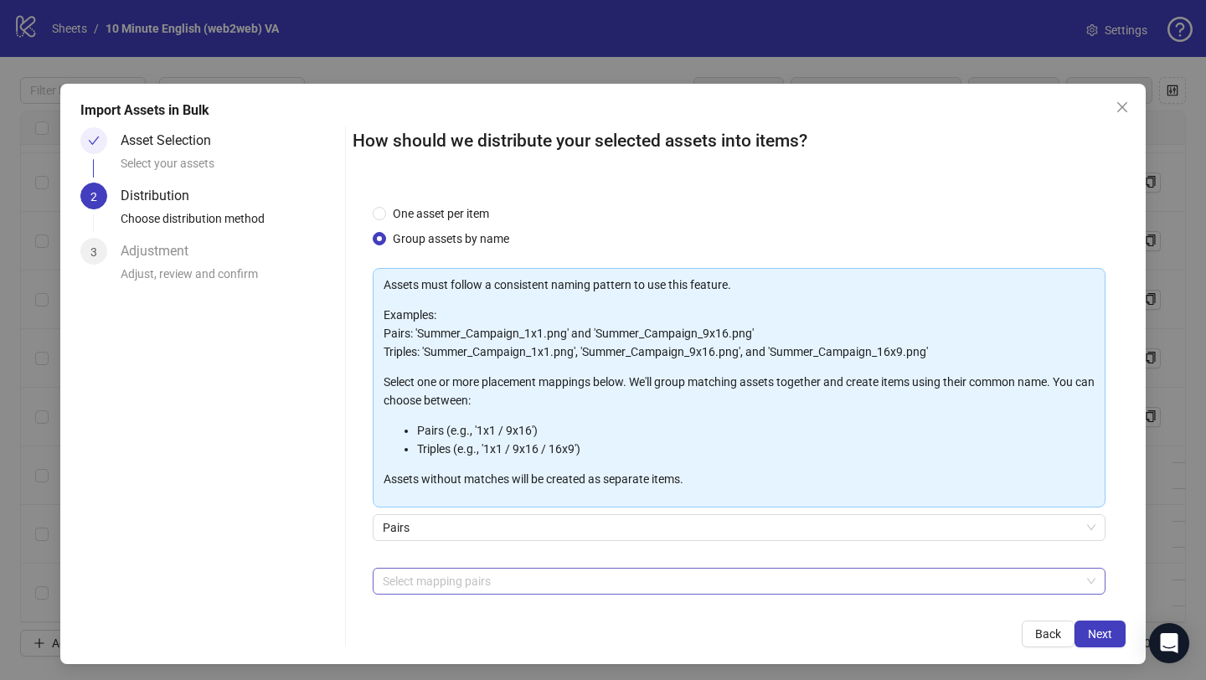
click at [435, 570] on div at bounding box center [730, 581] width 709 height 23
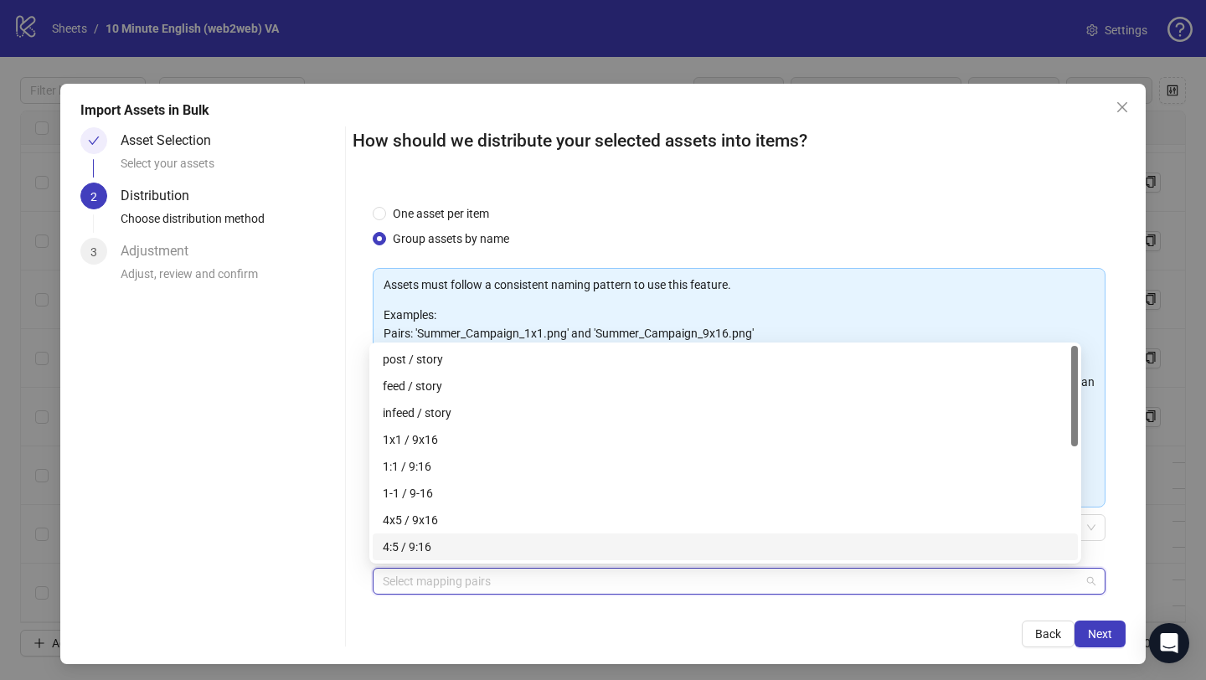
click at [324, 538] on div "Asset Selection Select your assets 2 Distribution Choose distribution method 3 …" at bounding box center [209, 387] width 258 height 520
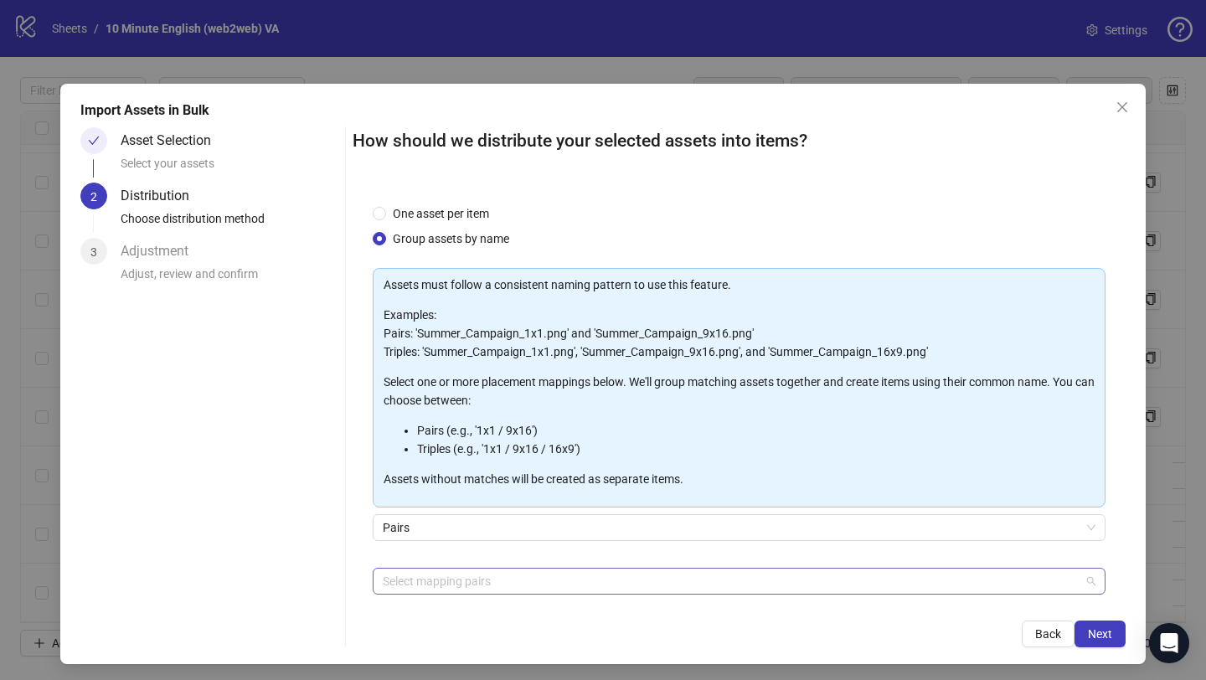
click at [443, 580] on div at bounding box center [730, 581] width 709 height 23
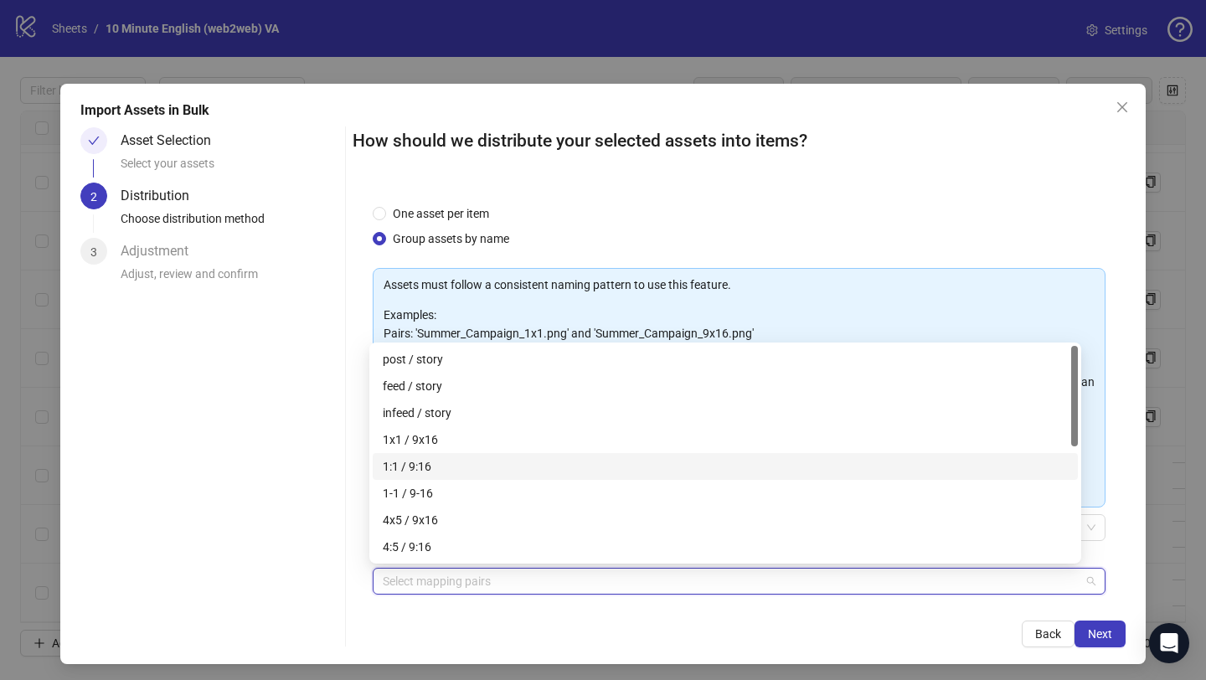
scroll to position [241, 0]
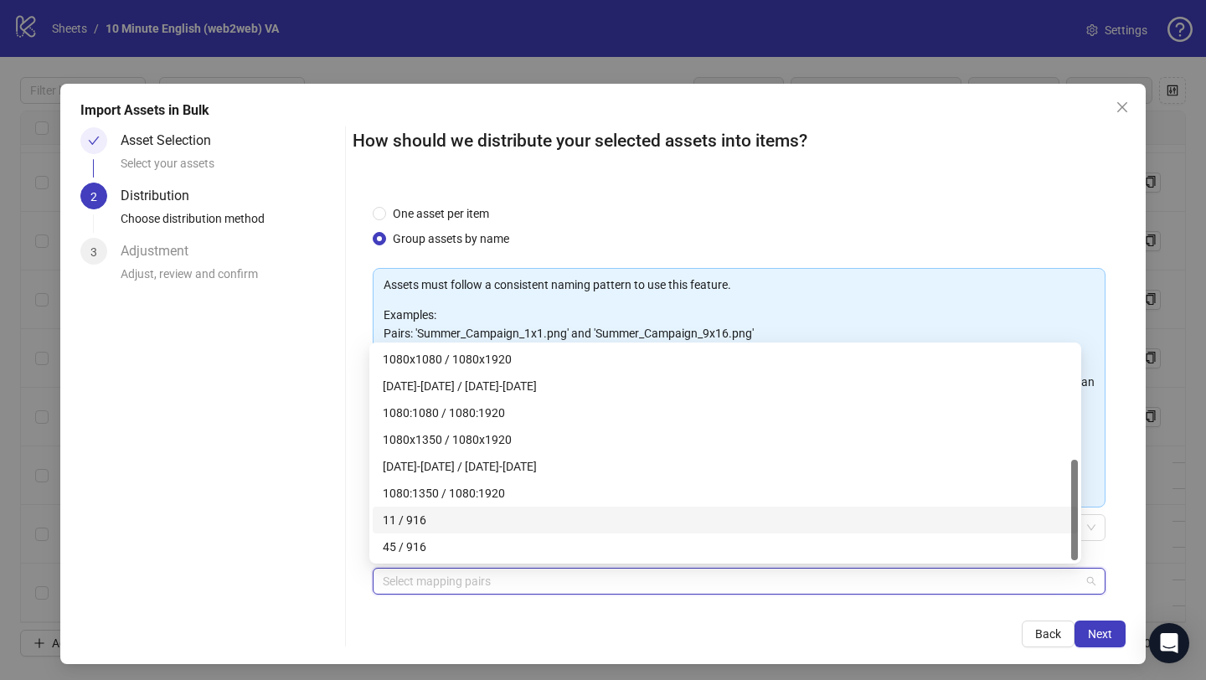
click at [450, 523] on div "11 / 916" at bounding box center [725, 520] width 685 height 18
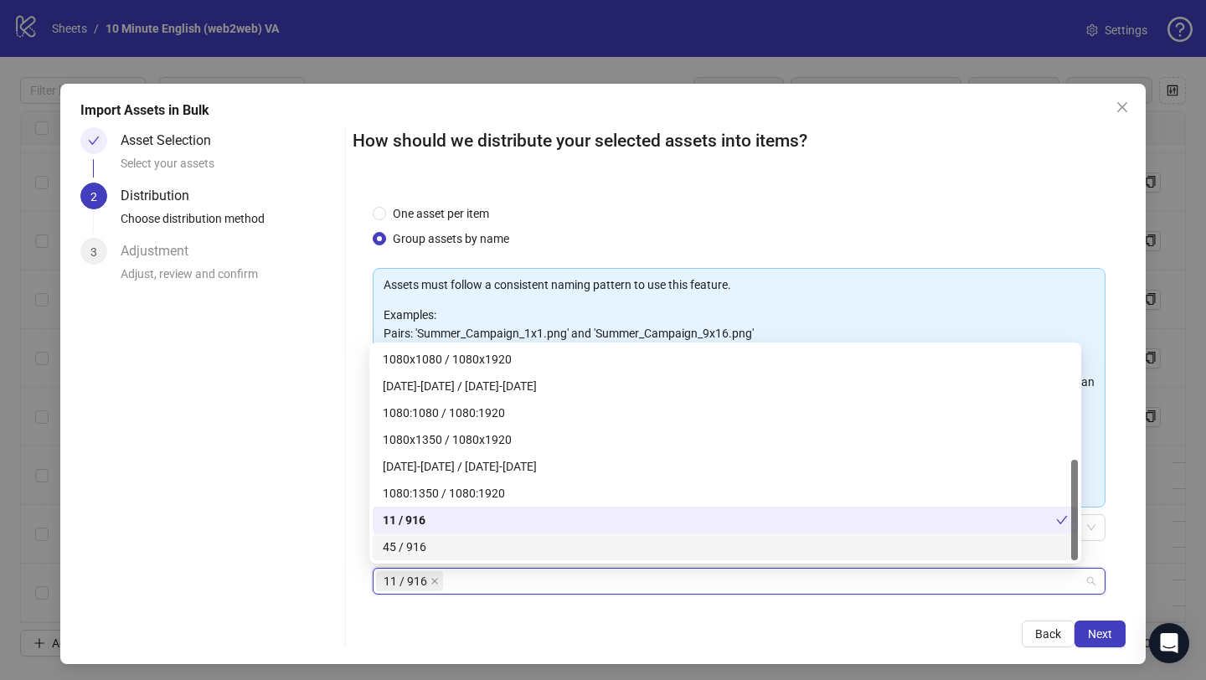
click at [452, 555] on div "45 / 916" at bounding box center [725, 547] width 685 height 18
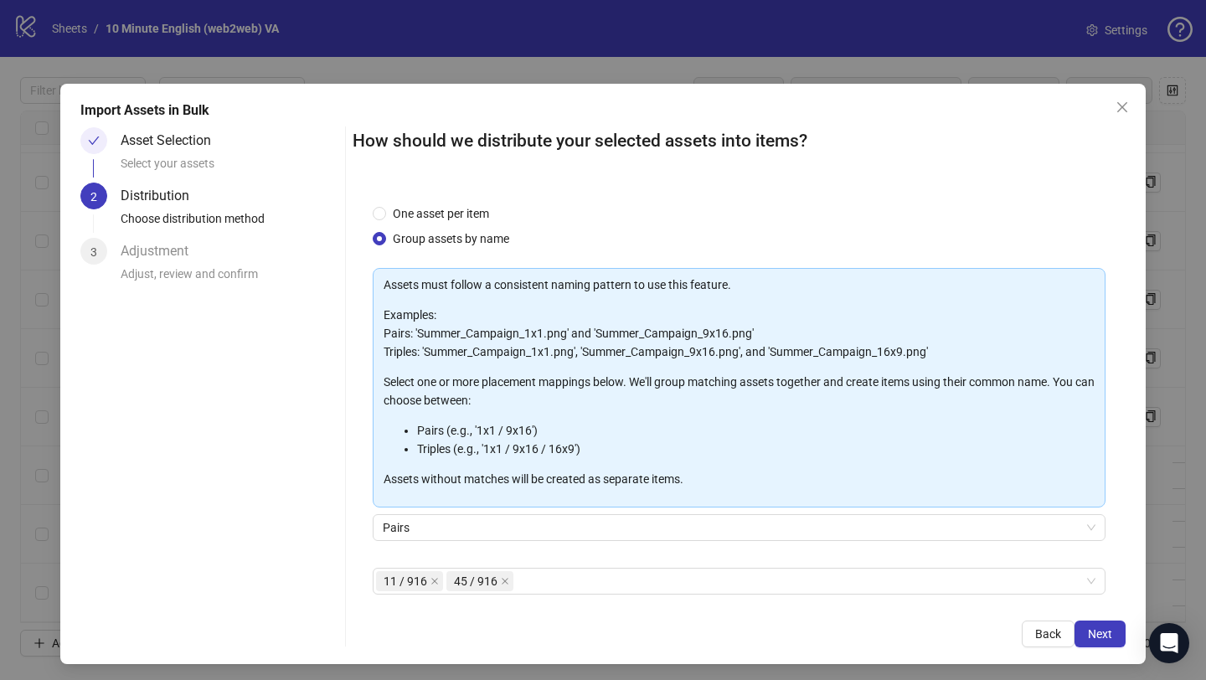
click at [309, 498] on div "Asset Selection Select your assets 2 Distribution Choose distribution method 3 …" at bounding box center [209, 387] width 258 height 520
click at [1088, 609] on span "Next" at bounding box center [1100, 633] width 24 height 13
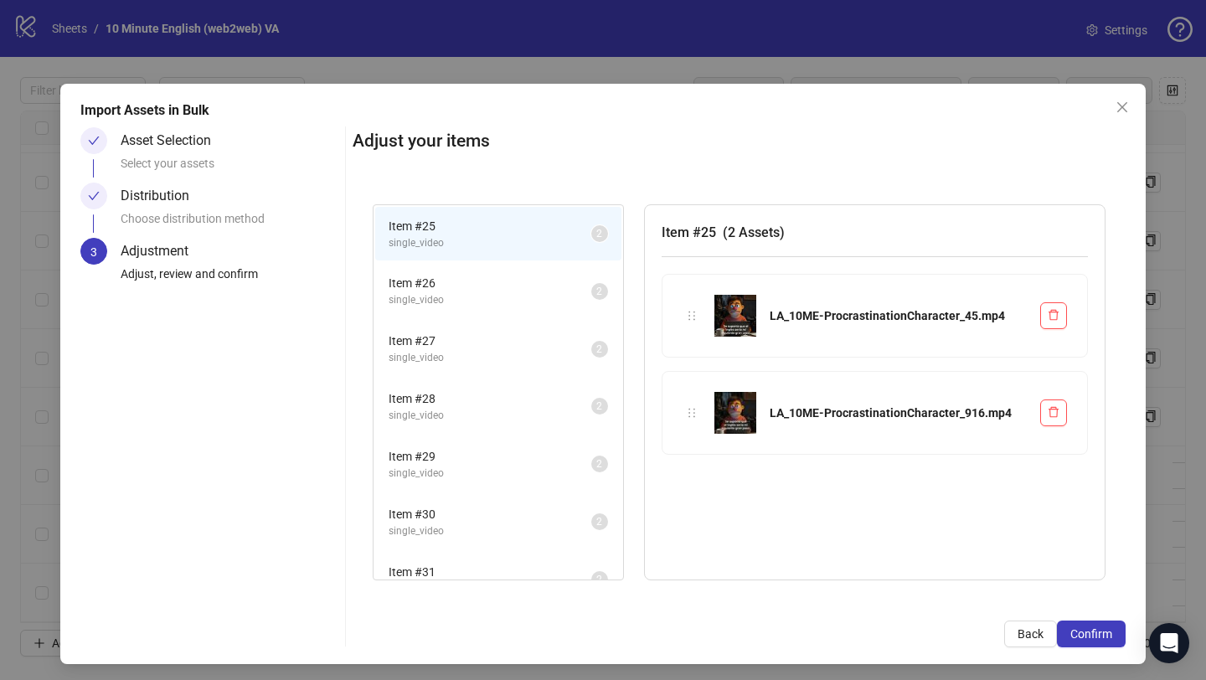
click at [514, 288] on span "Item # 26" at bounding box center [490, 283] width 203 height 18
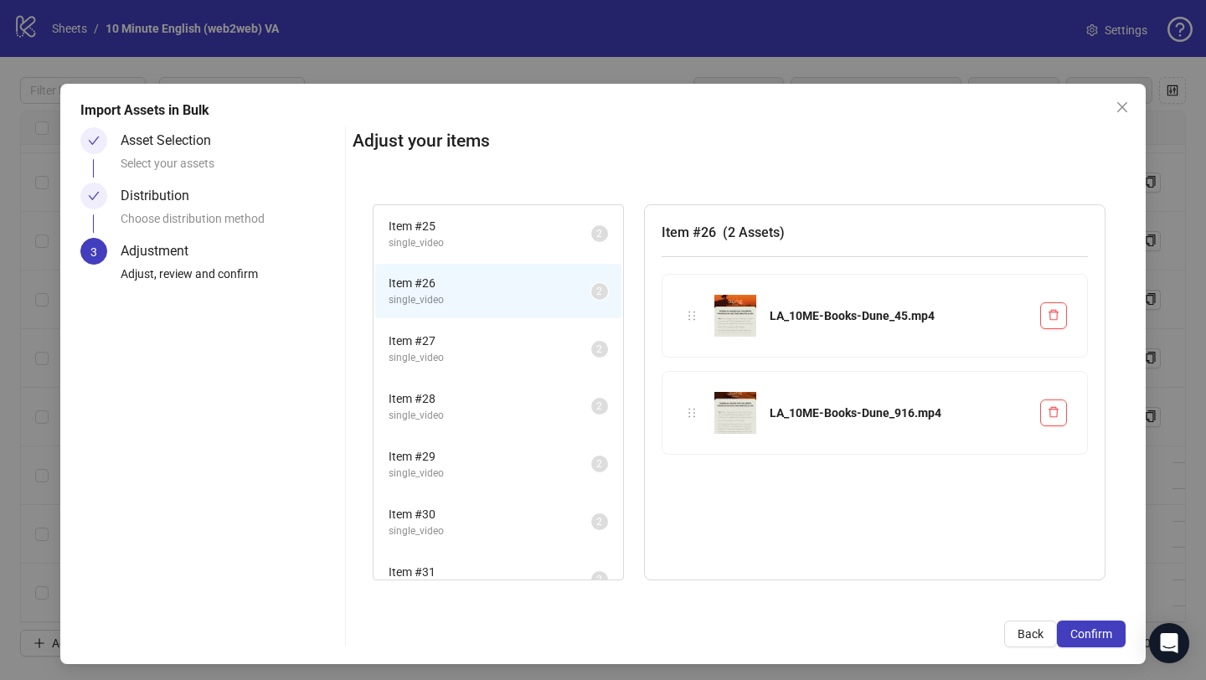
click at [505, 333] on span "Item # 27" at bounding box center [490, 341] width 203 height 18
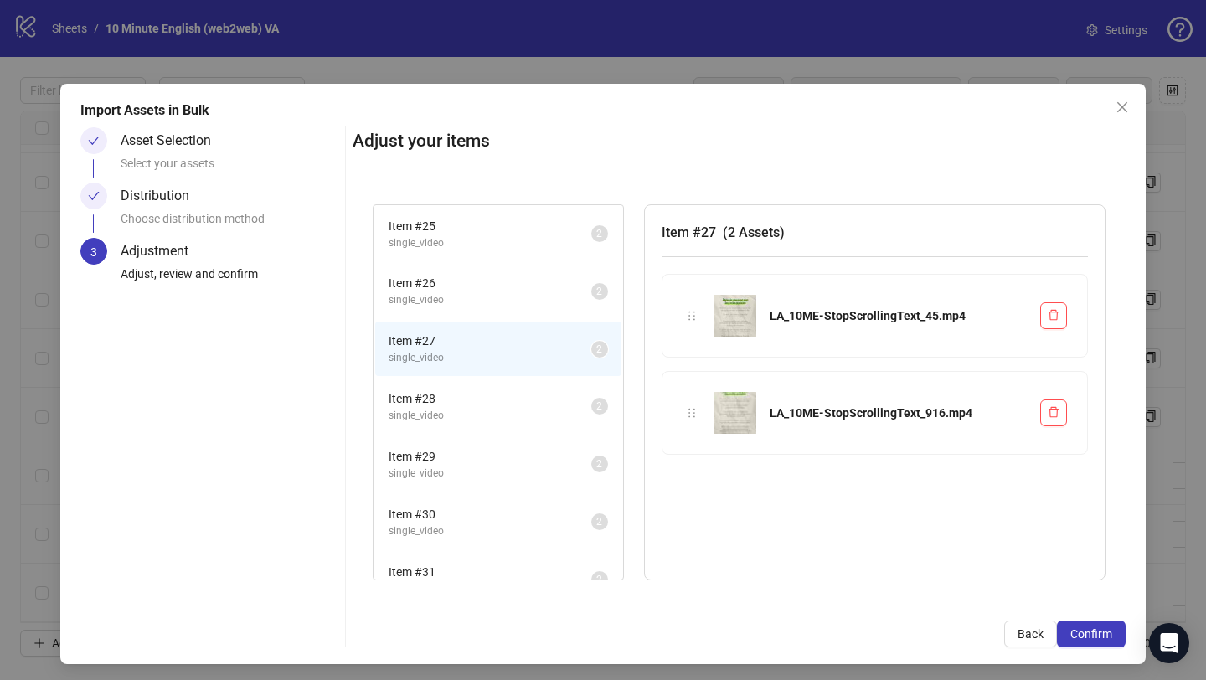
click at [503, 405] on span "Item # 28" at bounding box center [490, 399] width 203 height 18
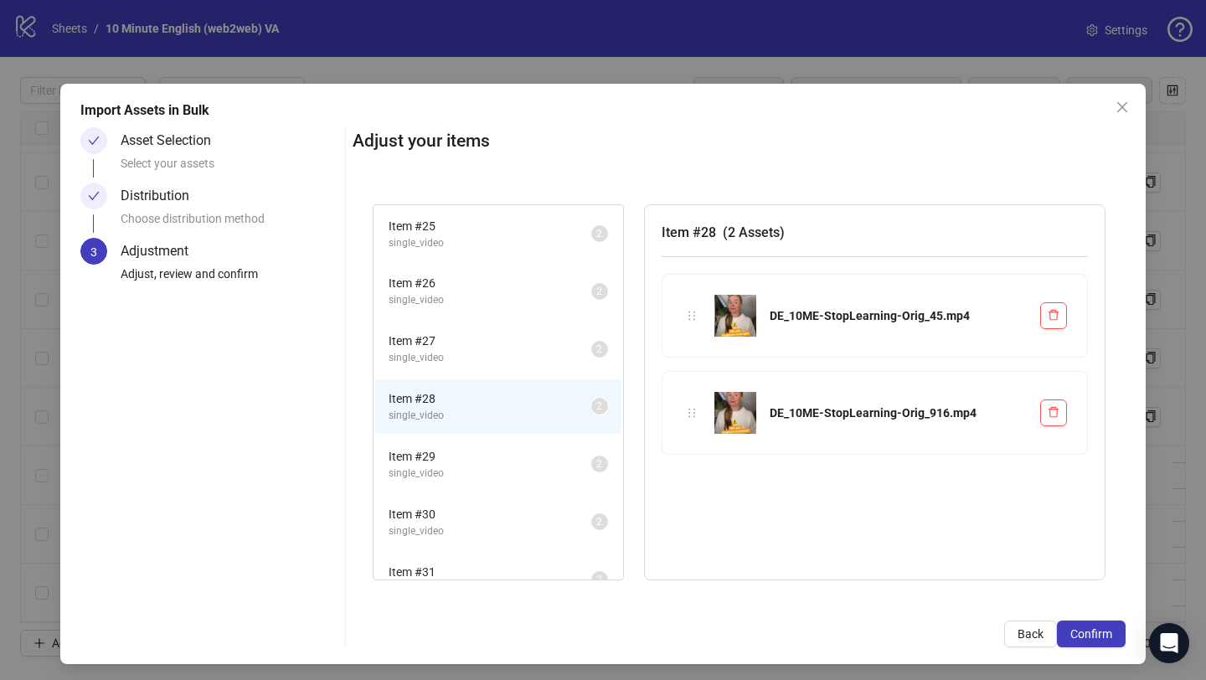
click at [492, 462] on span "Item # 29" at bounding box center [490, 456] width 203 height 18
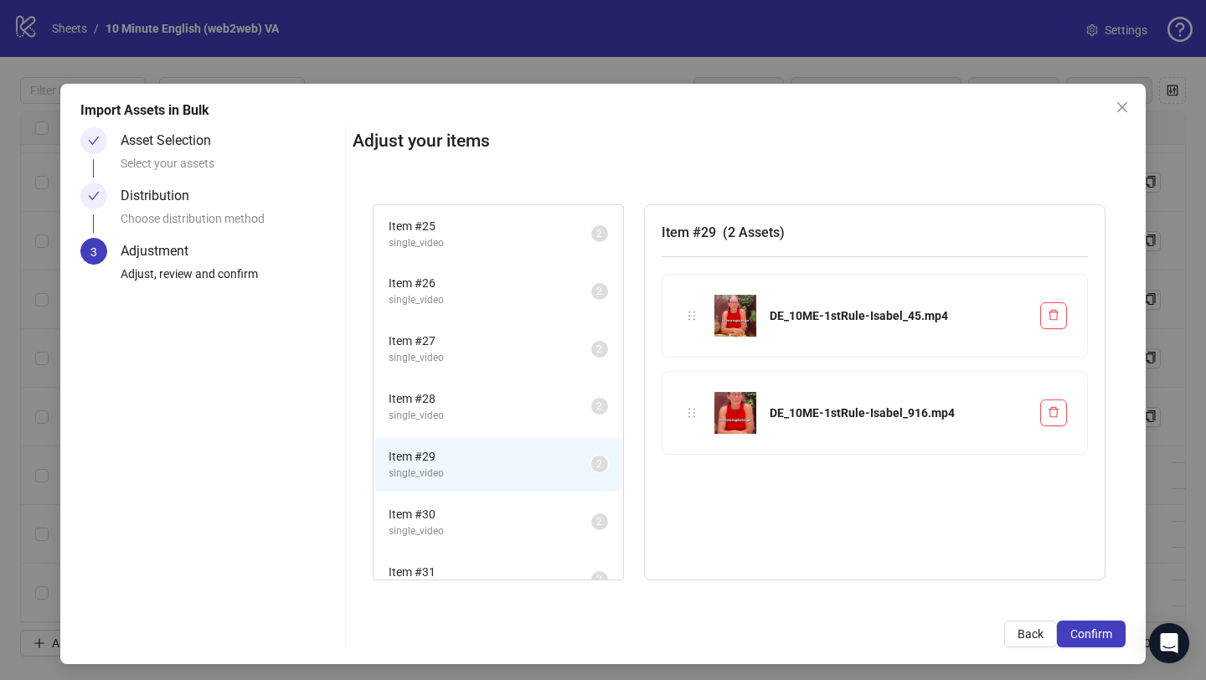
click at [490, 526] on span "single_video" at bounding box center [490, 532] width 203 height 16
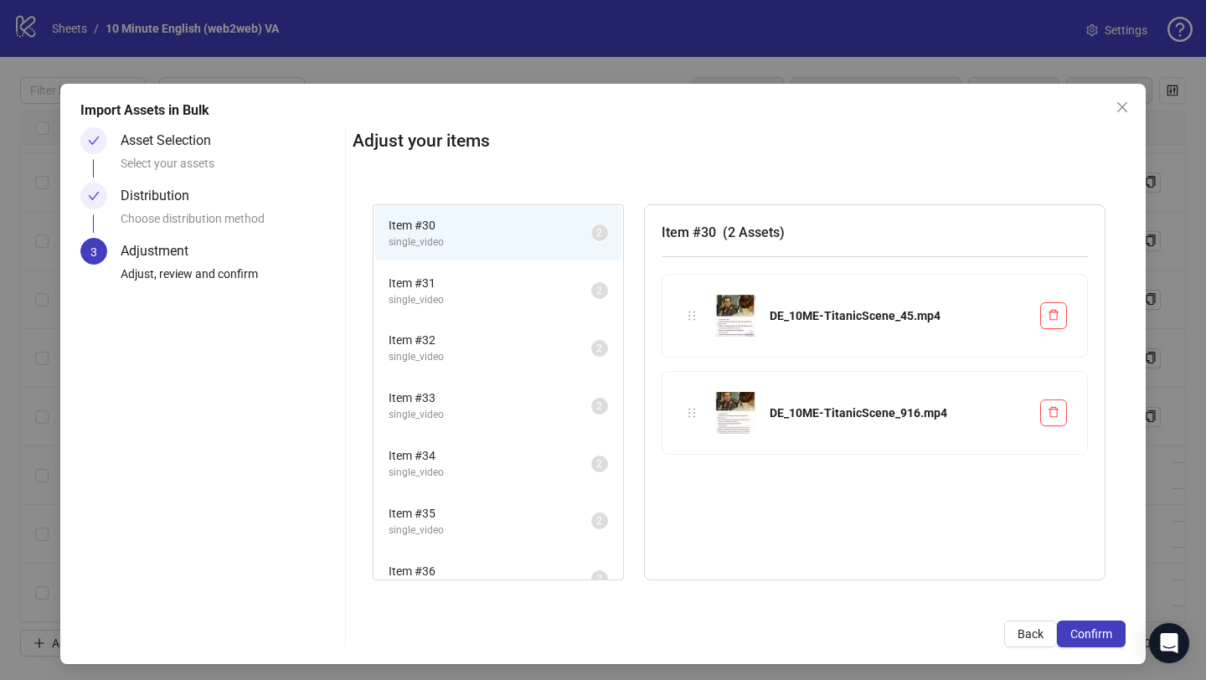
scroll to position [288, 0]
click at [485, 294] on span "single_video" at bounding box center [490, 301] width 203 height 16
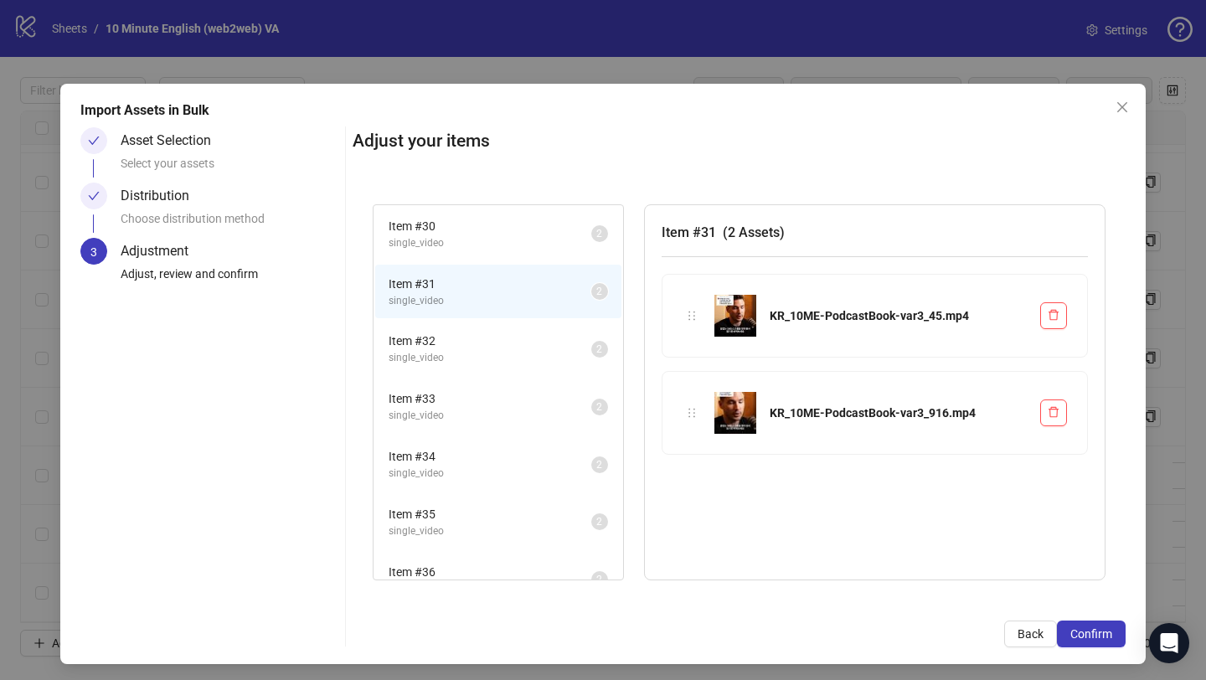
click at [478, 361] on span "single_video" at bounding box center [490, 358] width 203 height 16
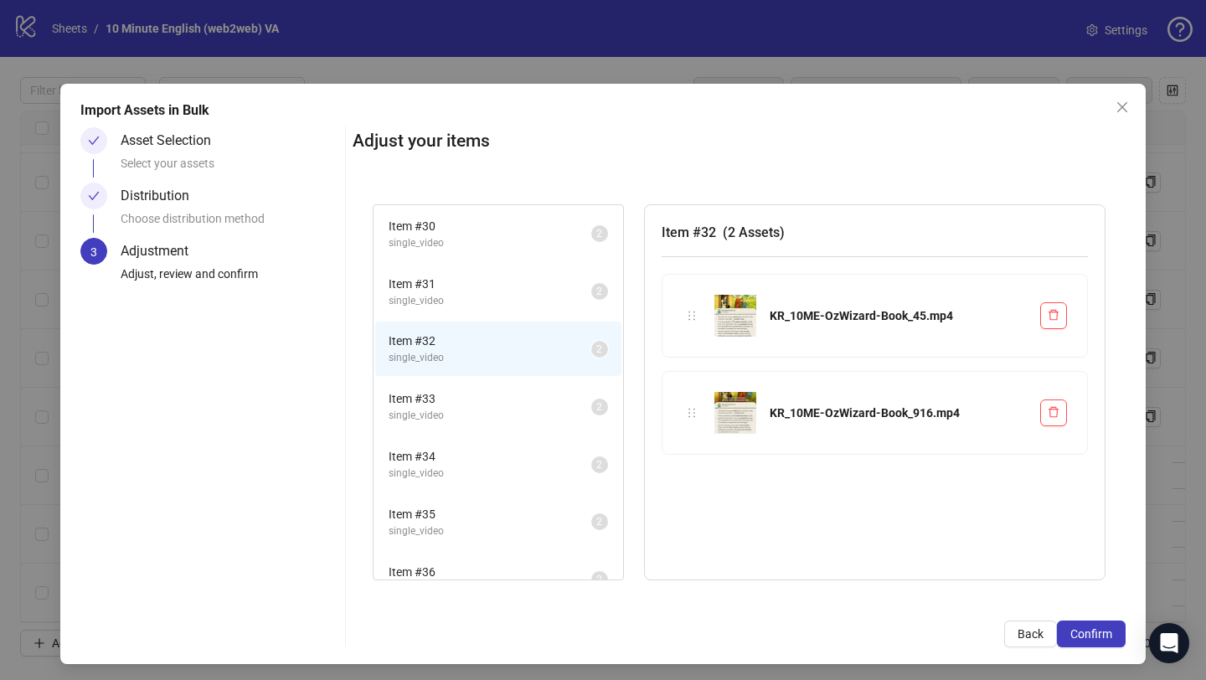
click at [476, 429] on li "Item # 33 single_video 2" at bounding box center [498, 406] width 246 height 54
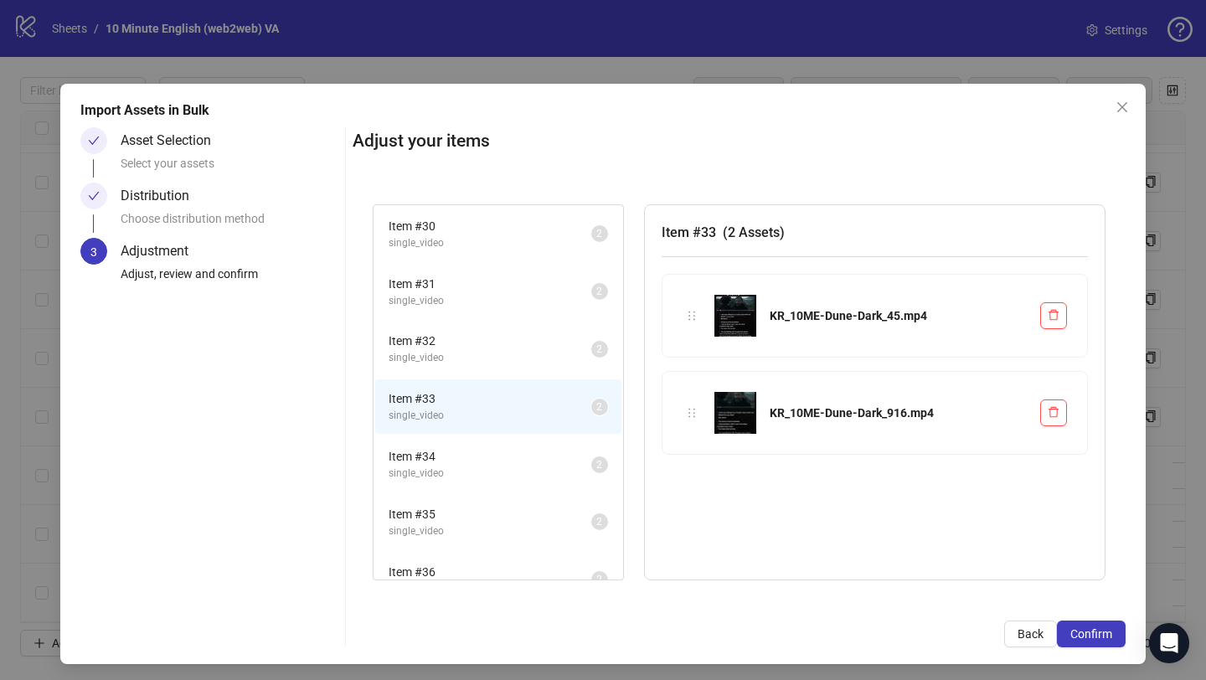
click at [484, 455] on span "Item # 34" at bounding box center [490, 456] width 203 height 18
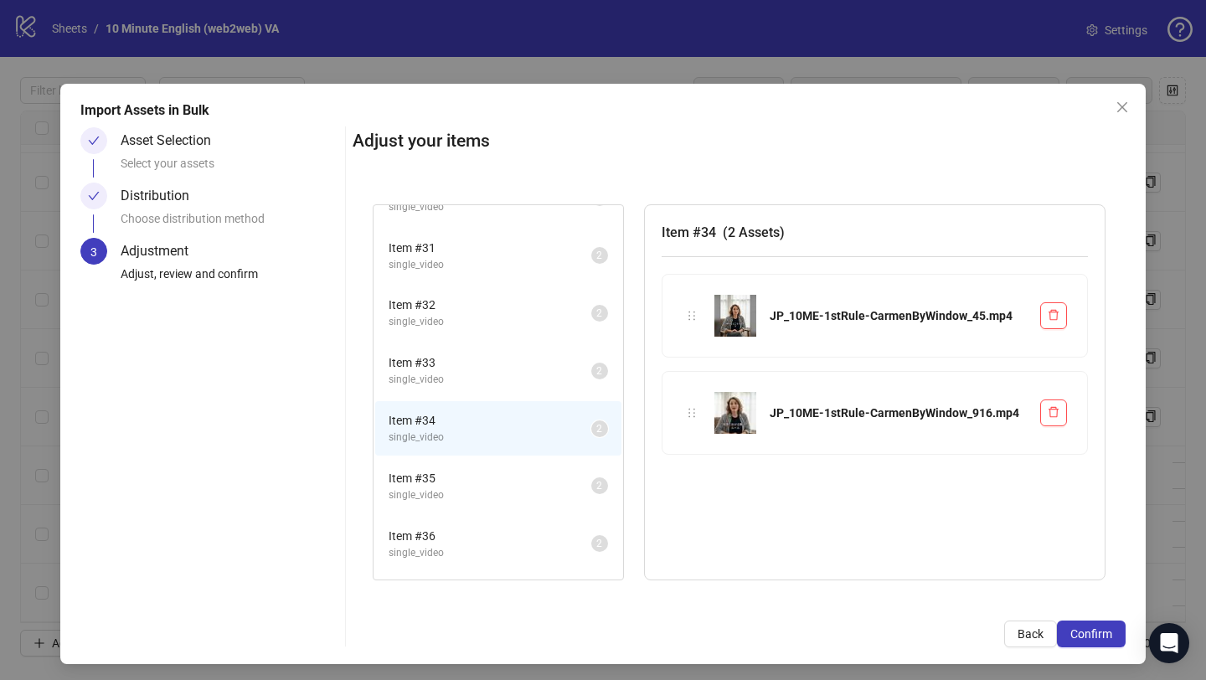
click at [484, 488] on span "single_video" at bounding box center [490, 496] width 203 height 16
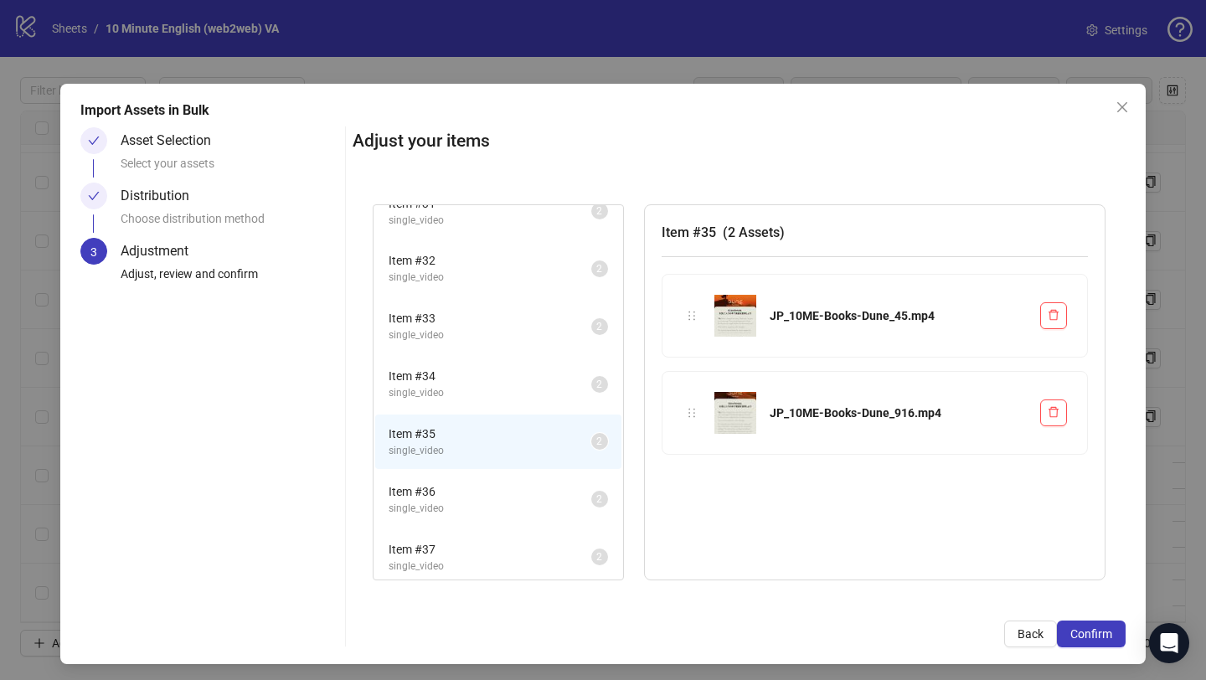
scroll to position [439, 0]
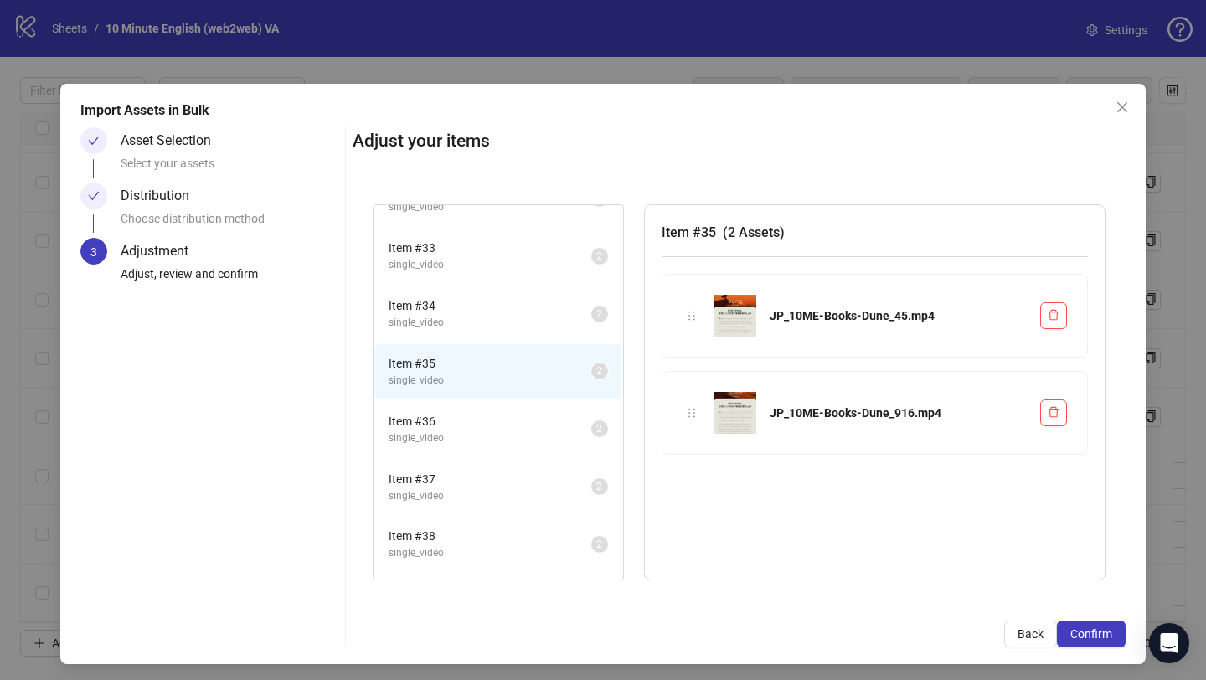
click at [483, 423] on span "Item # 36" at bounding box center [490, 421] width 203 height 18
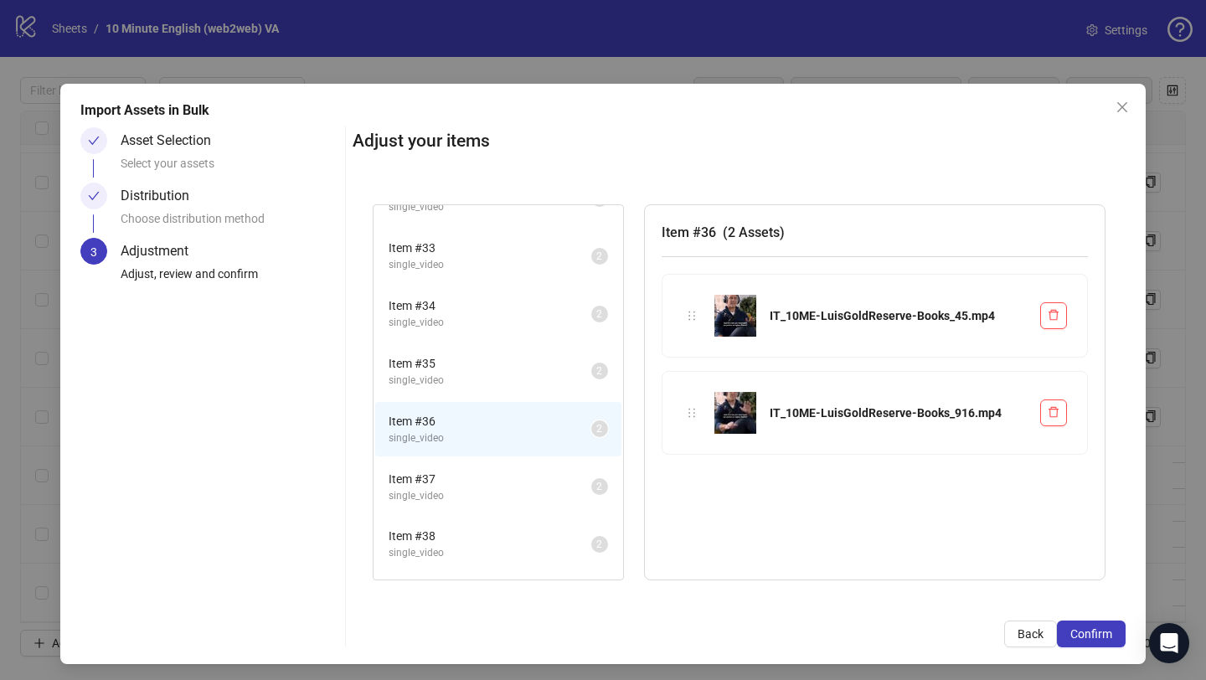
click at [464, 496] on span "single_video" at bounding box center [490, 496] width 203 height 16
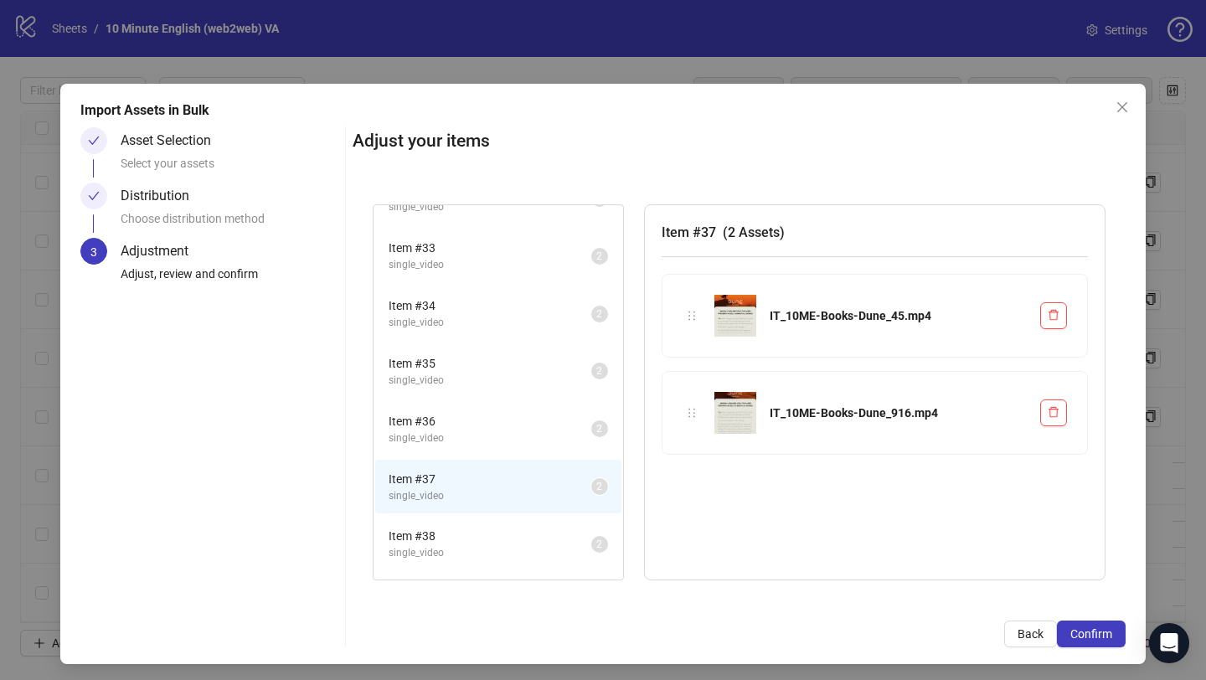
click at [473, 412] on span "Item # 36" at bounding box center [490, 421] width 203 height 18
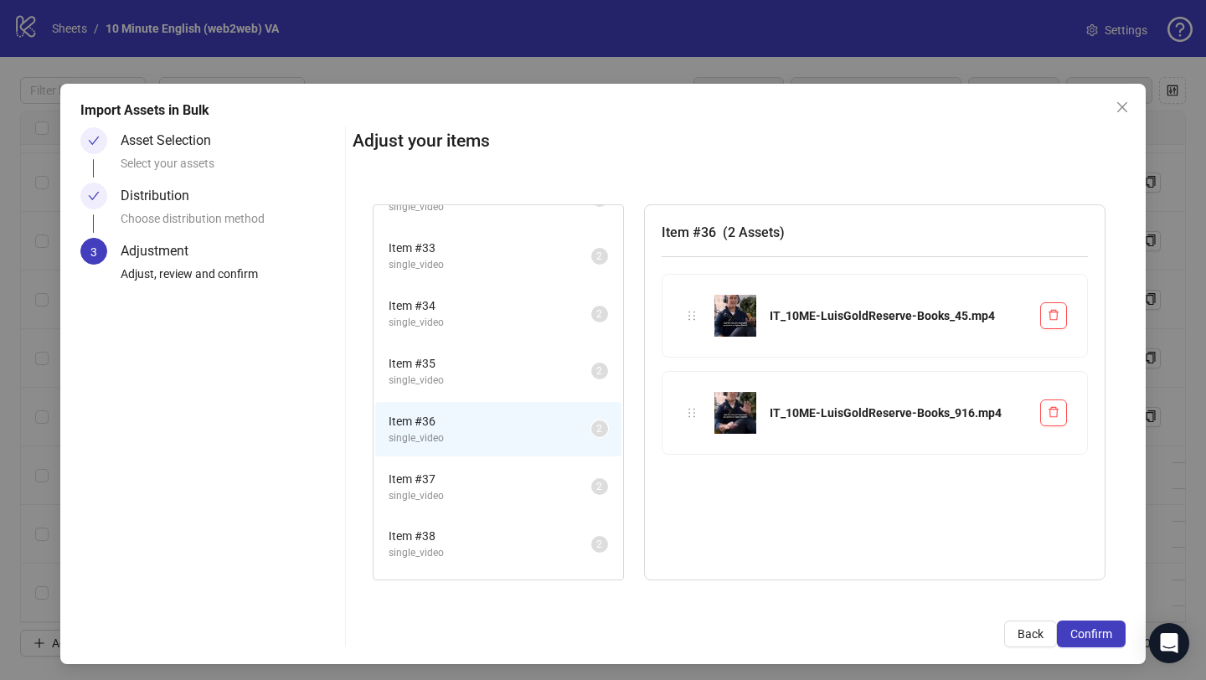
click at [467, 361] on span "Item # 35" at bounding box center [490, 363] width 203 height 18
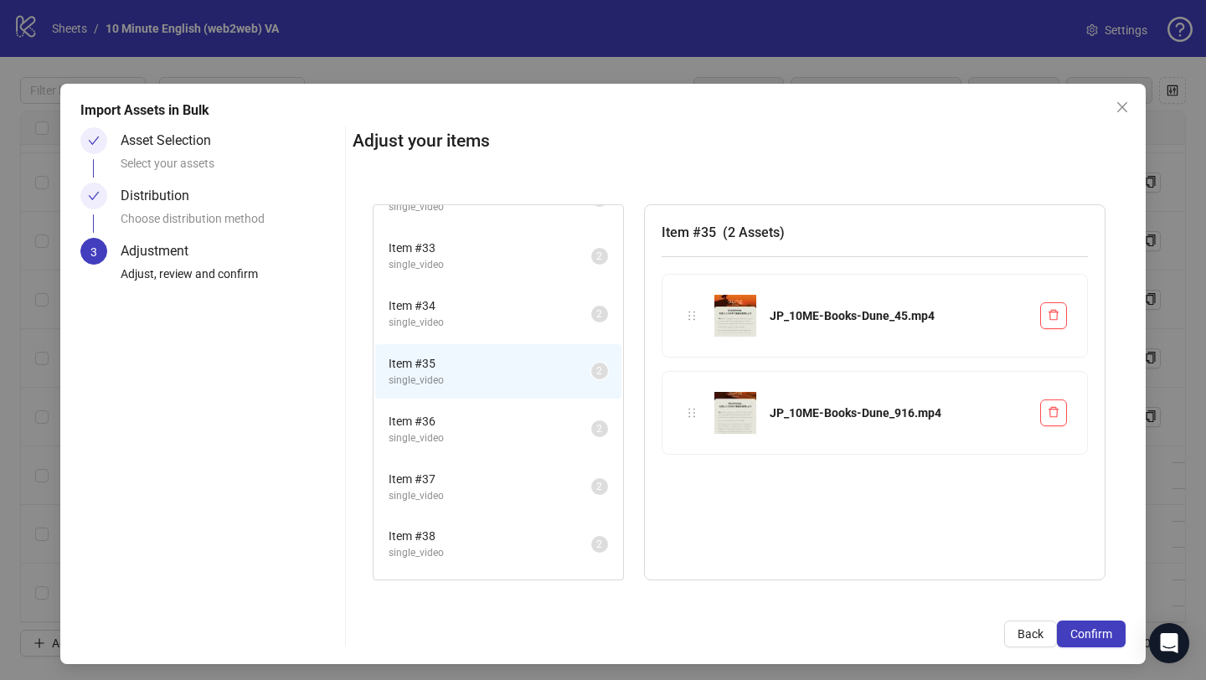
click at [468, 317] on span "single_video" at bounding box center [490, 323] width 203 height 16
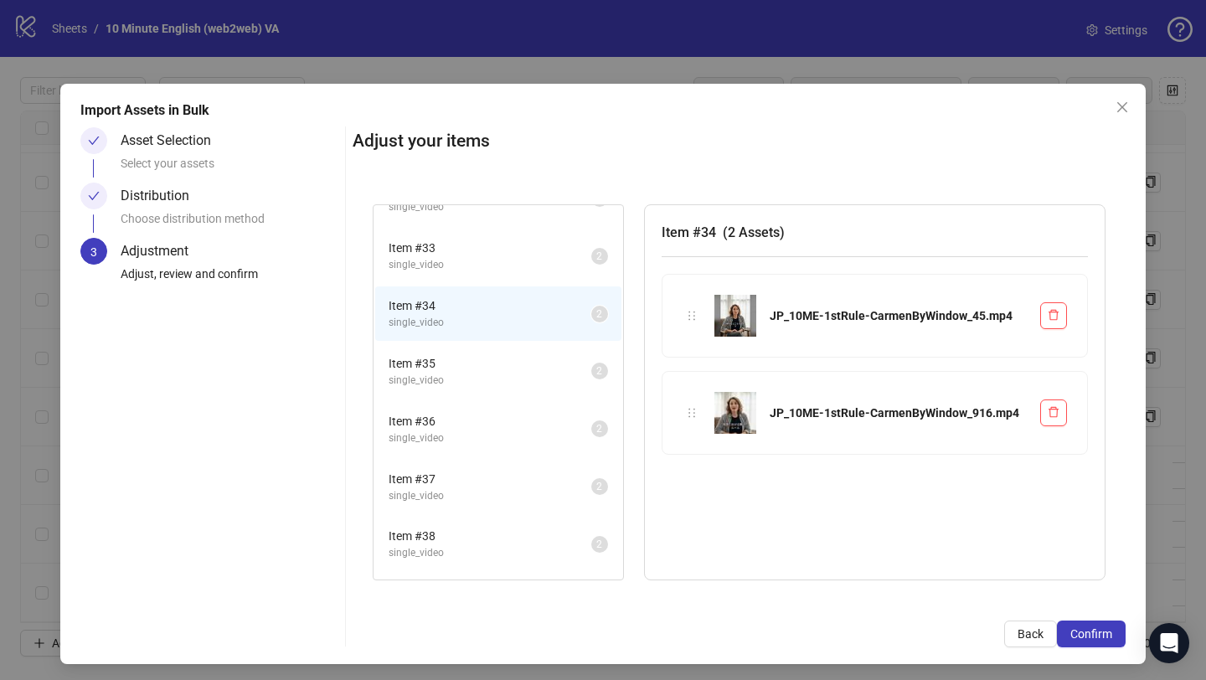
click at [465, 260] on span "single_video" at bounding box center [490, 265] width 203 height 16
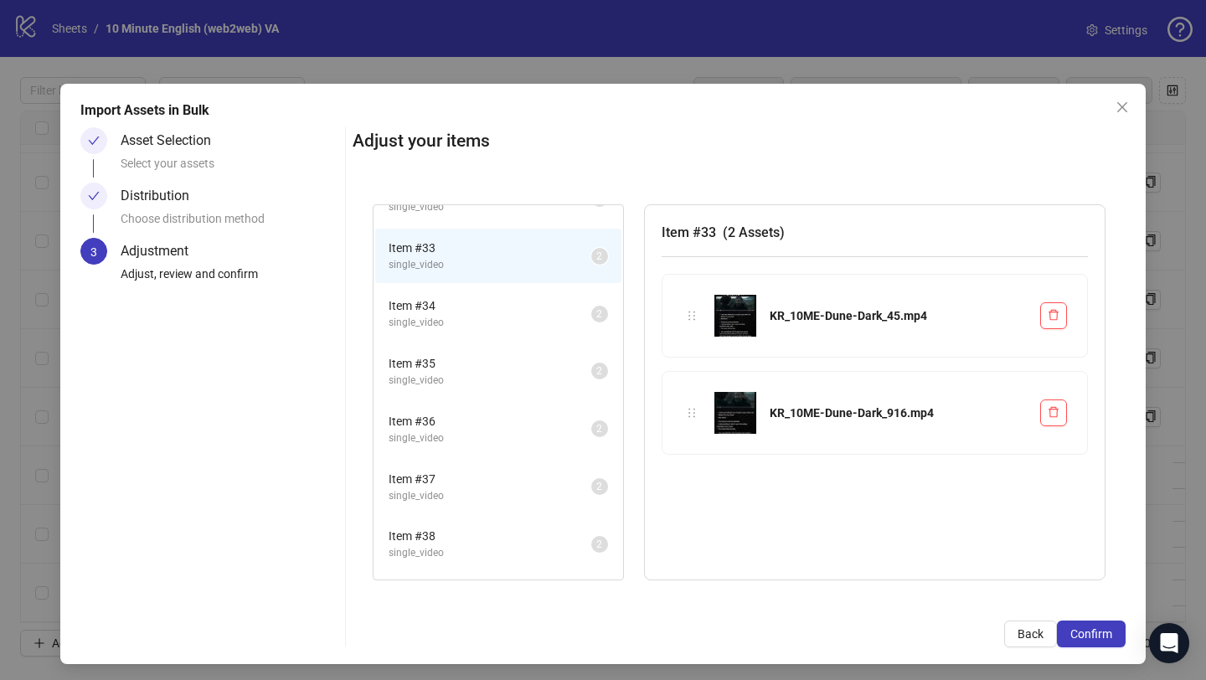
click at [462, 328] on span "single_video" at bounding box center [490, 323] width 203 height 16
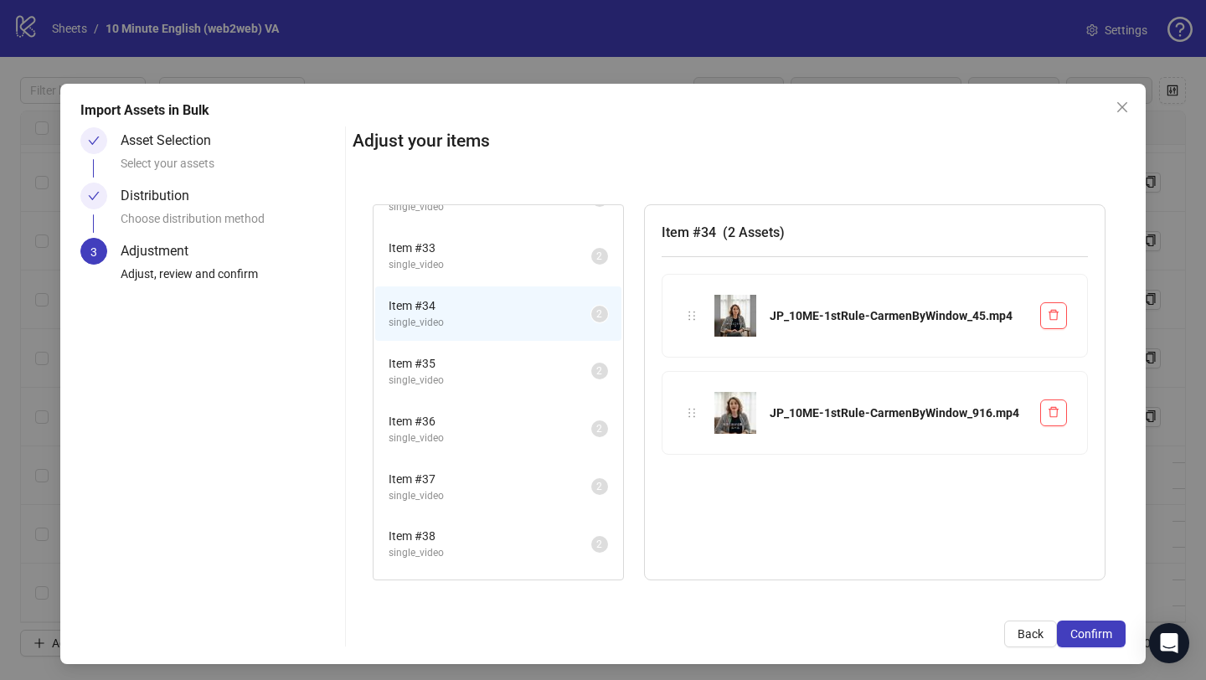
click at [456, 362] on span "Item # 35" at bounding box center [490, 363] width 203 height 18
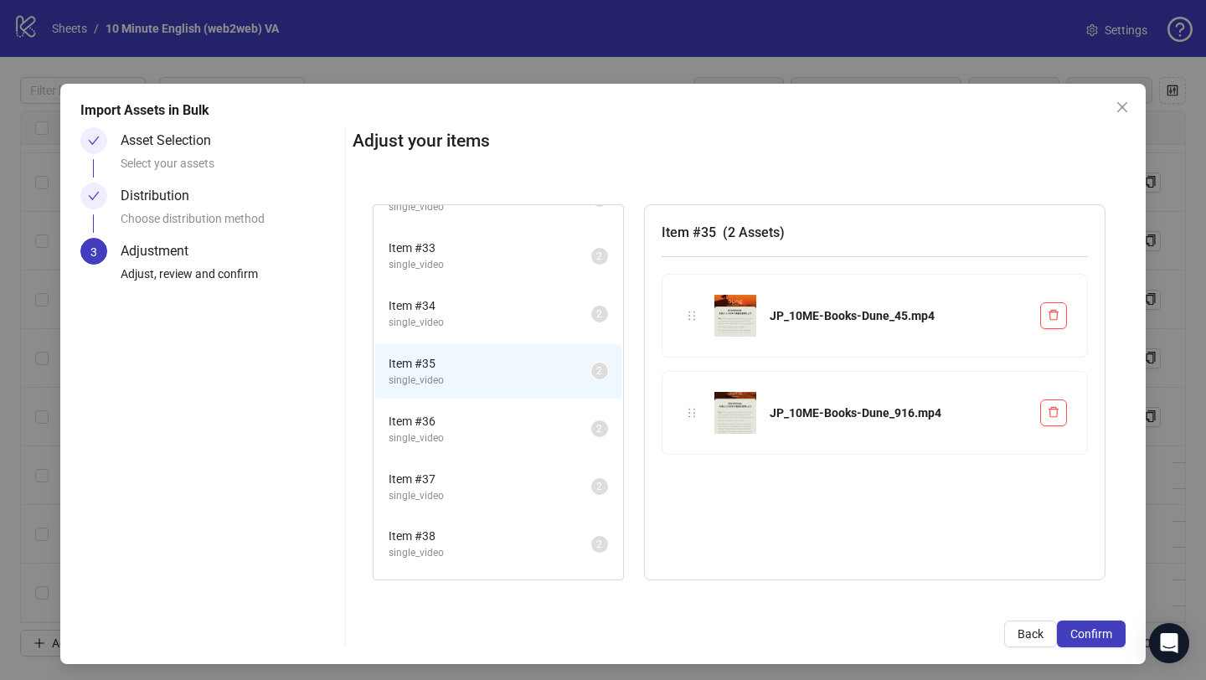
click at [461, 416] on span "Item # 36" at bounding box center [490, 421] width 203 height 18
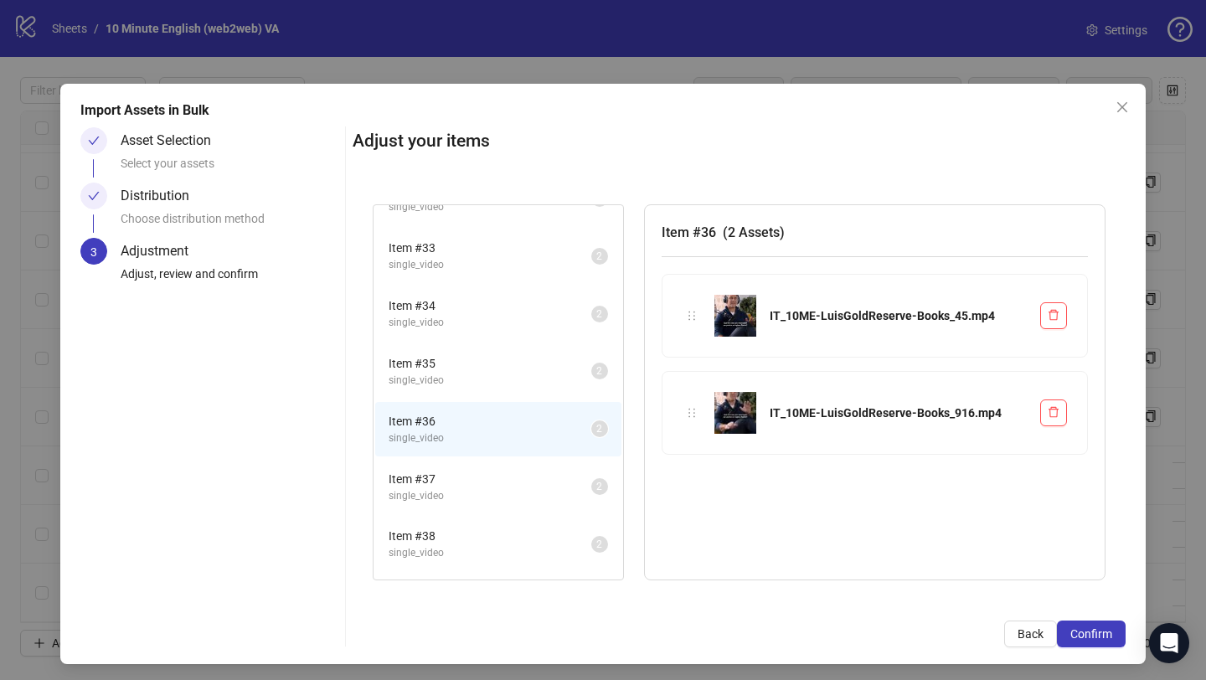
click at [463, 482] on span "Item # 37" at bounding box center [490, 479] width 203 height 18
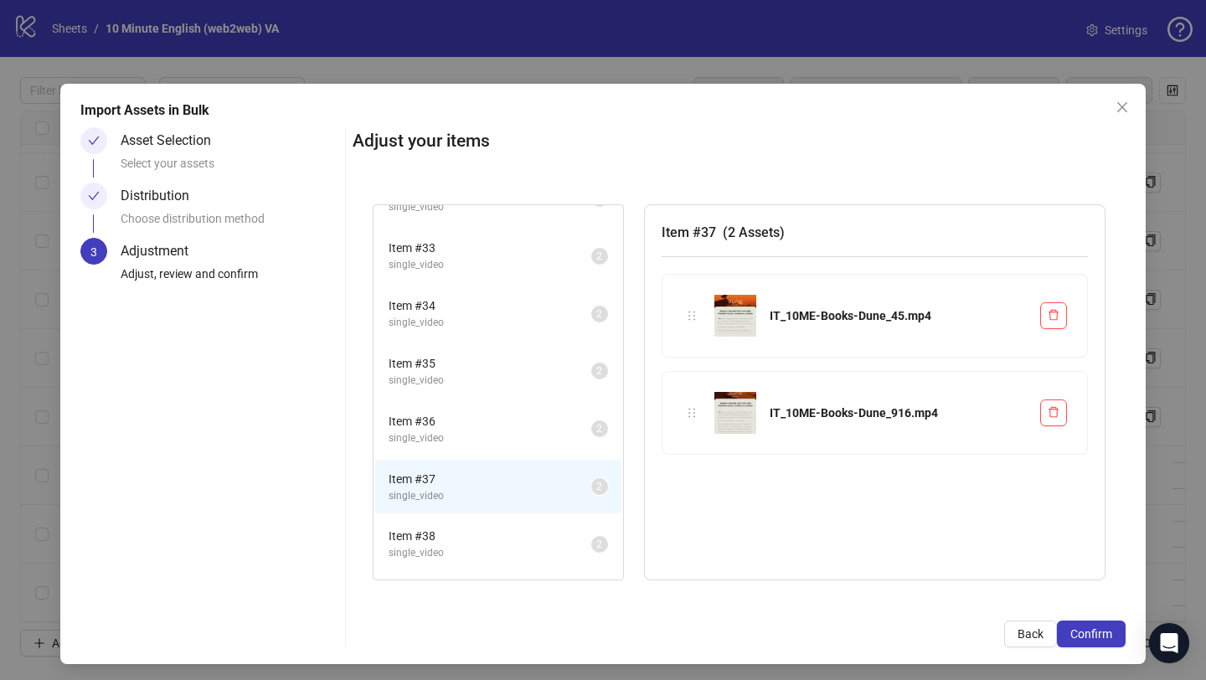
click at [464, 524] on li "Item # 38 single_video 2" at bounding box center [498, 544] width 246 height 54
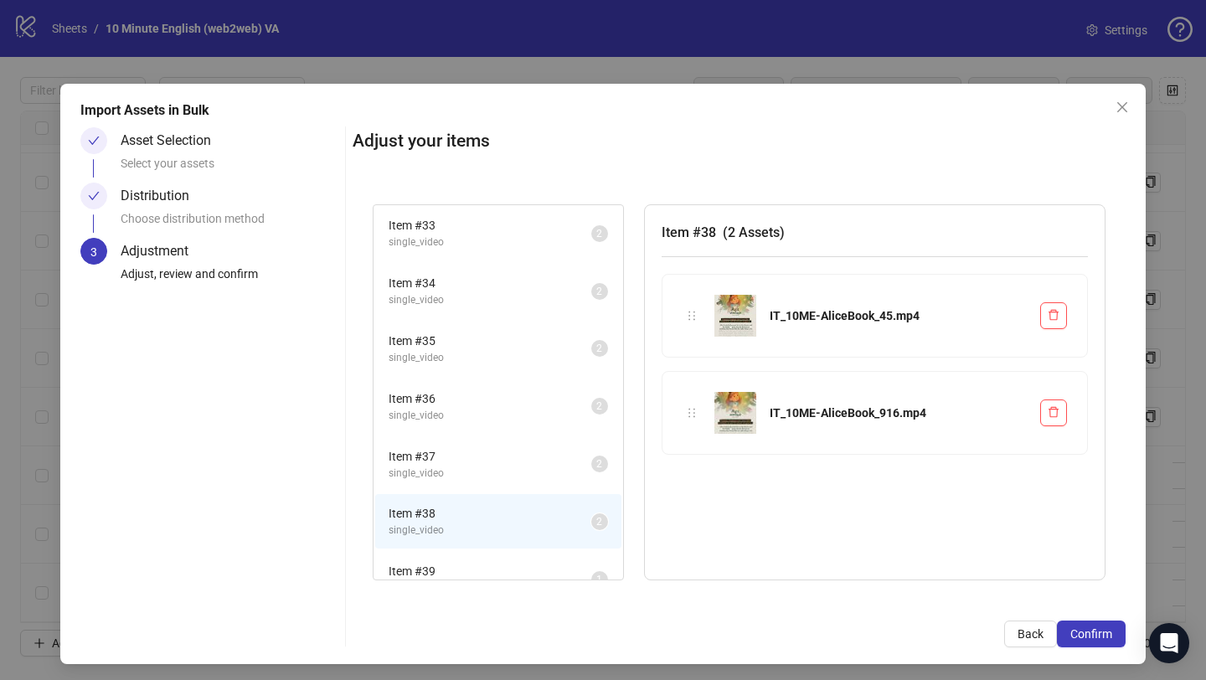
scroll to position [548, 0]
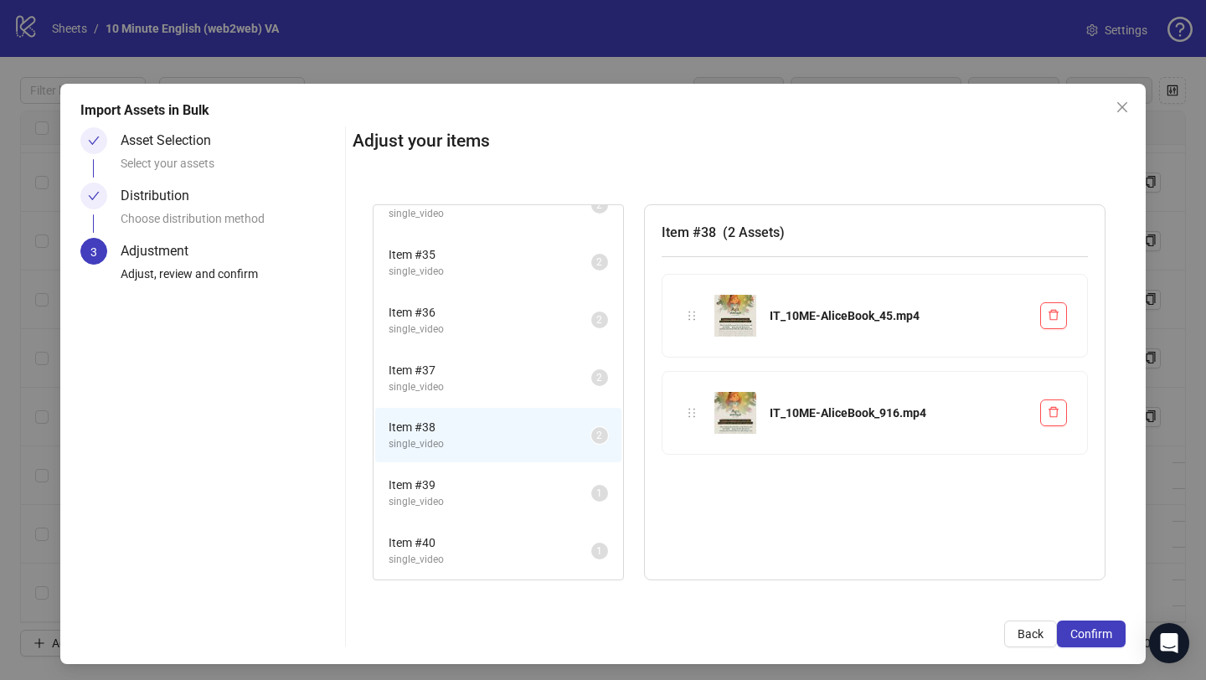
click at [476, 466] on li "Item # 39 single_video 1" at bounding box center [498, 493] width 246 height 54
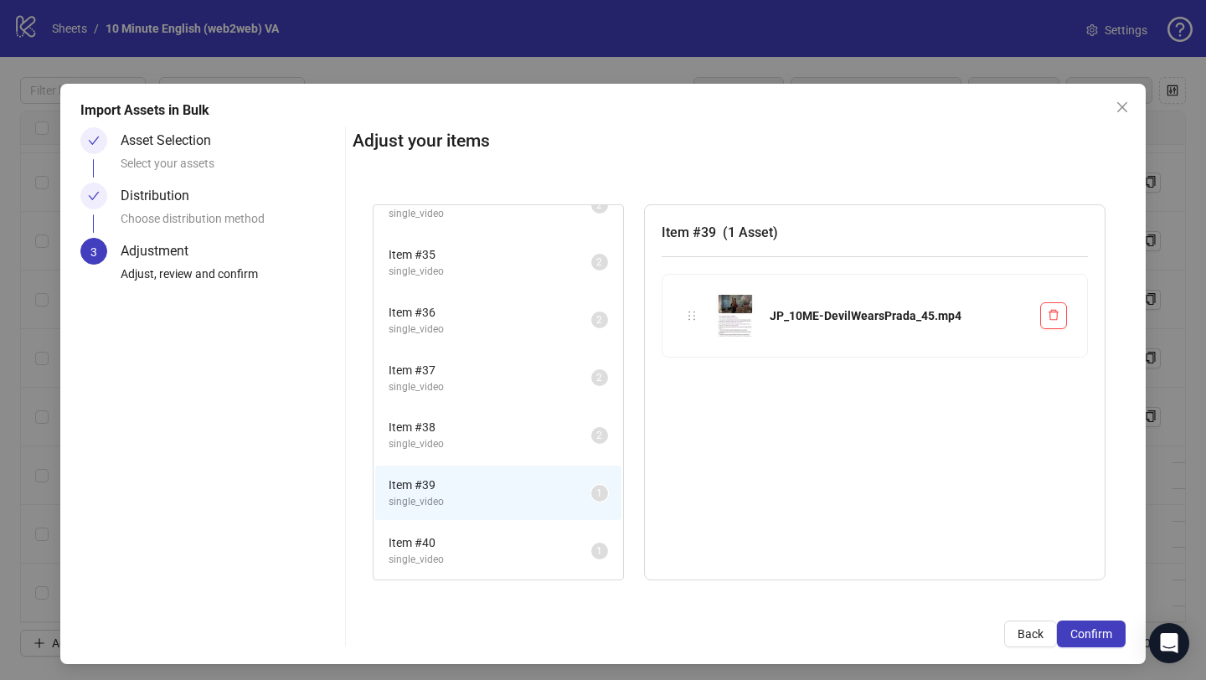
click at [478, 534] on span "Item # 40" at bounding box center [490, 543] width 203 height 18
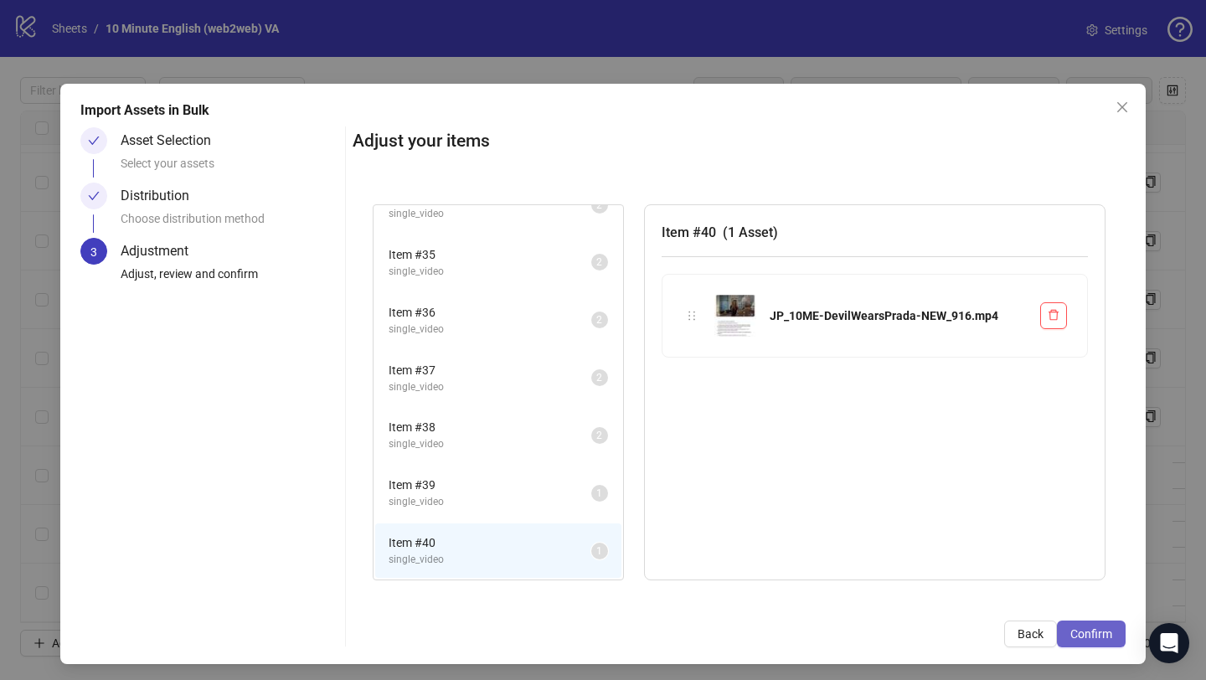
click at [1087, 609] on span "Confirm" at bounding box center [1092, 633] width 42 height 13
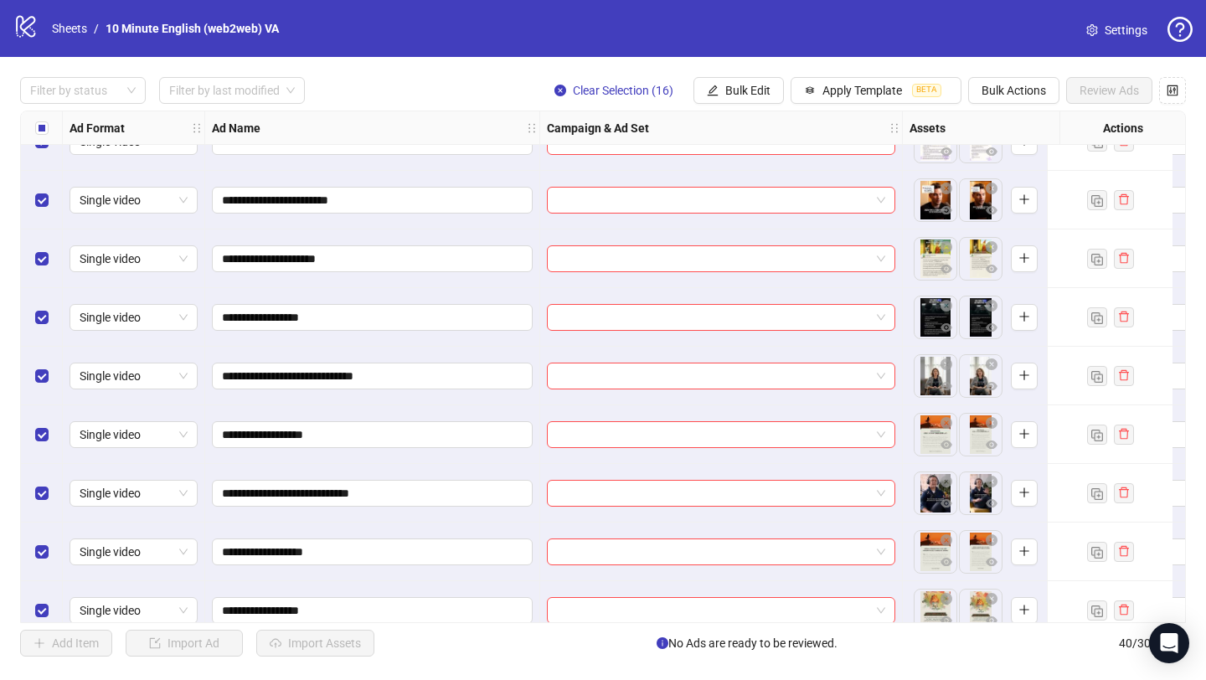
scroll to position [1875, 0]
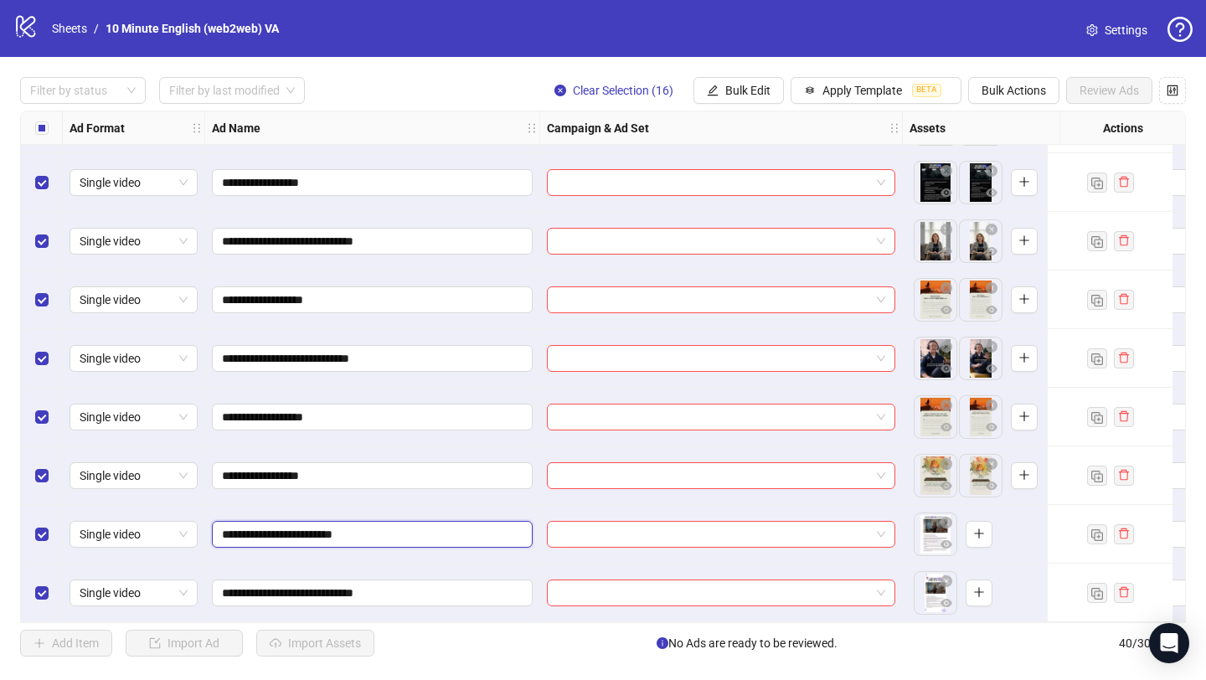
click at [428, 529] on input "**********" at bounding box center [370, 534] width 297 height 18
click at [53, 130] on div "Select all rows" at bounding box center [42, 128] width 42 height 34
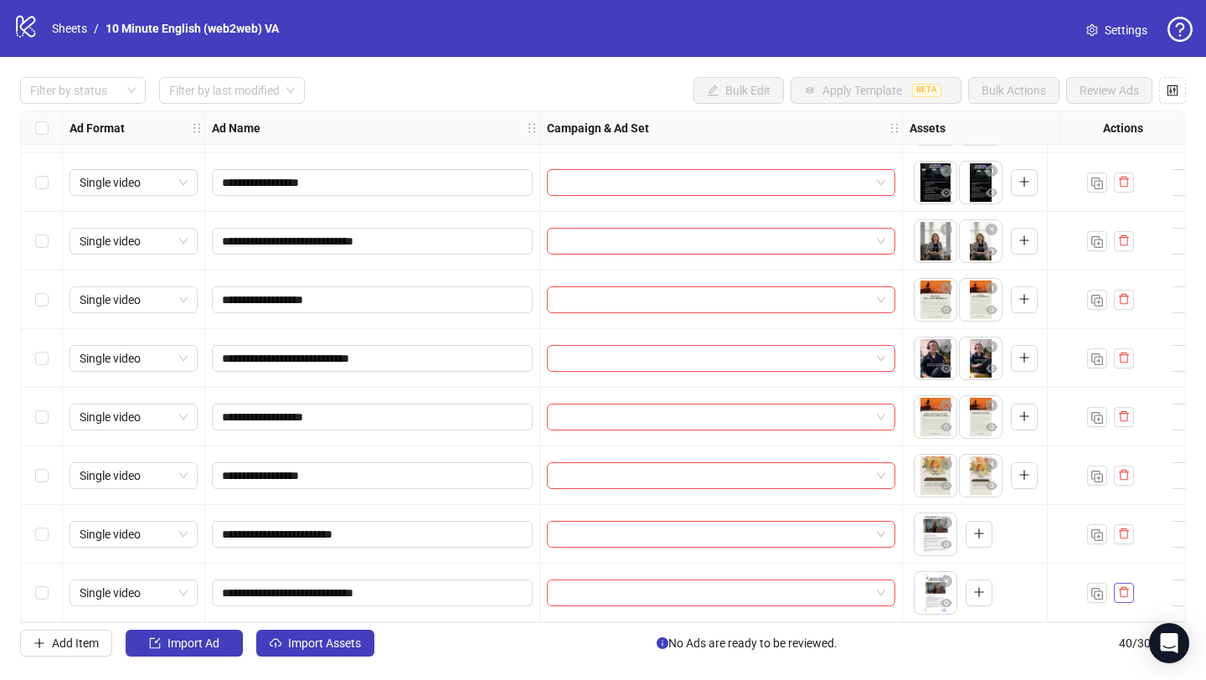
click at [1121, 591] on icon "delete" at bounding box center [1124, 592] width 12 height 12
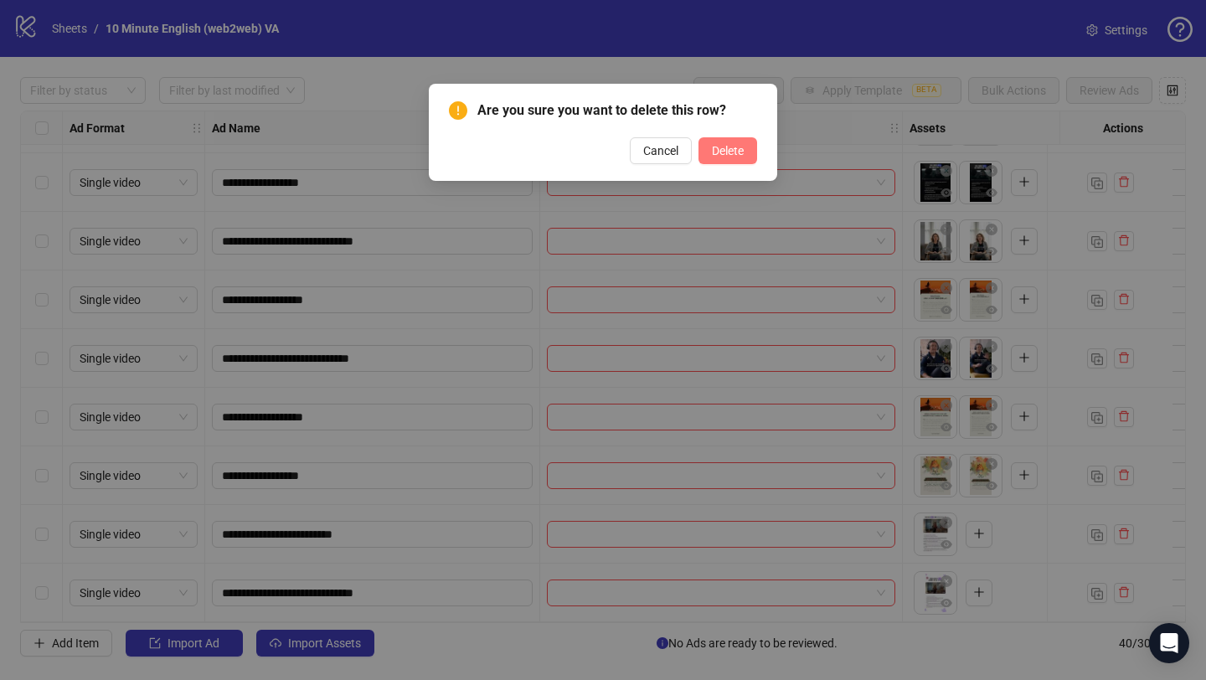
click at [749, 157] on button "Delete" at bounding box center [728, 150] width 59 height 27
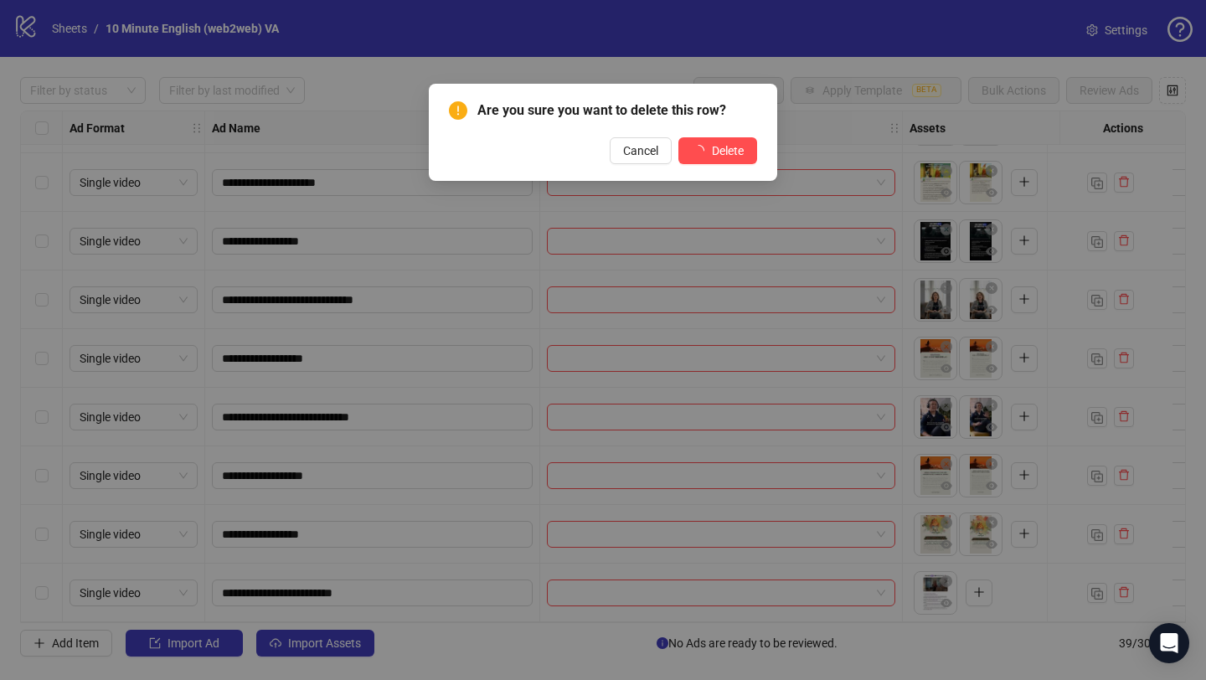
scroll to position [1816, 0]
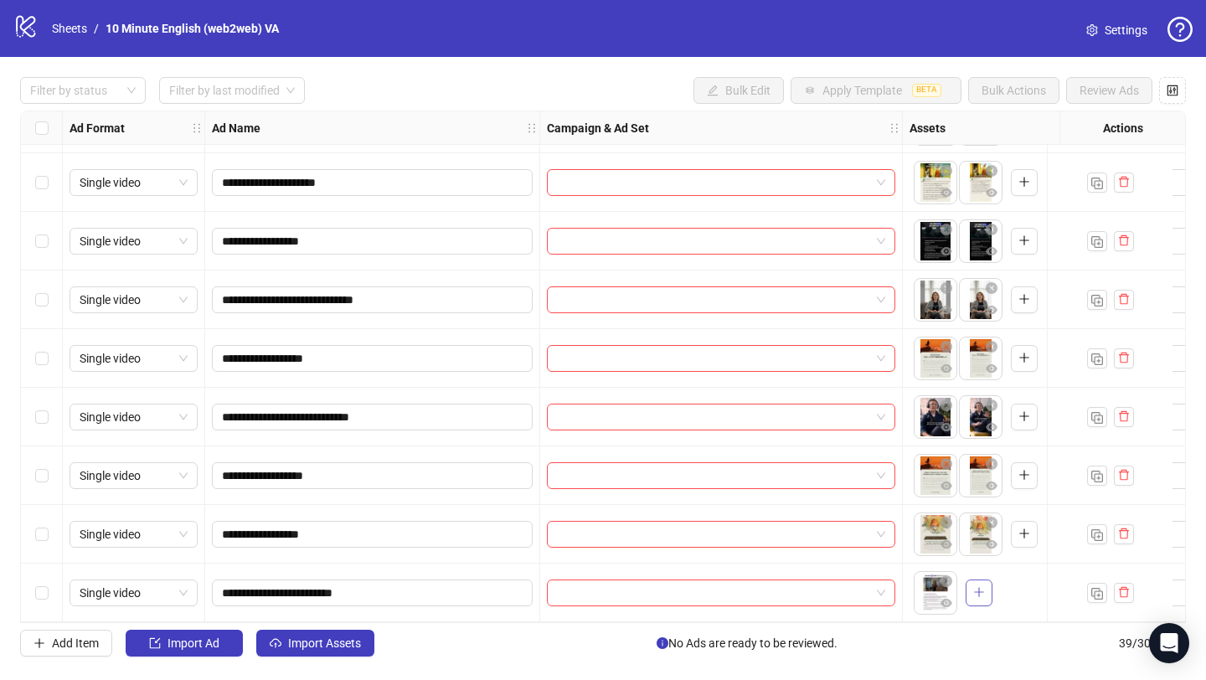
click at [980, 589] on icon "plus" at bounding box center [979, 592] width 12 height 12
click at [981, 591] on body "**********" at bounding box center [603, 340] width 1206 height 680
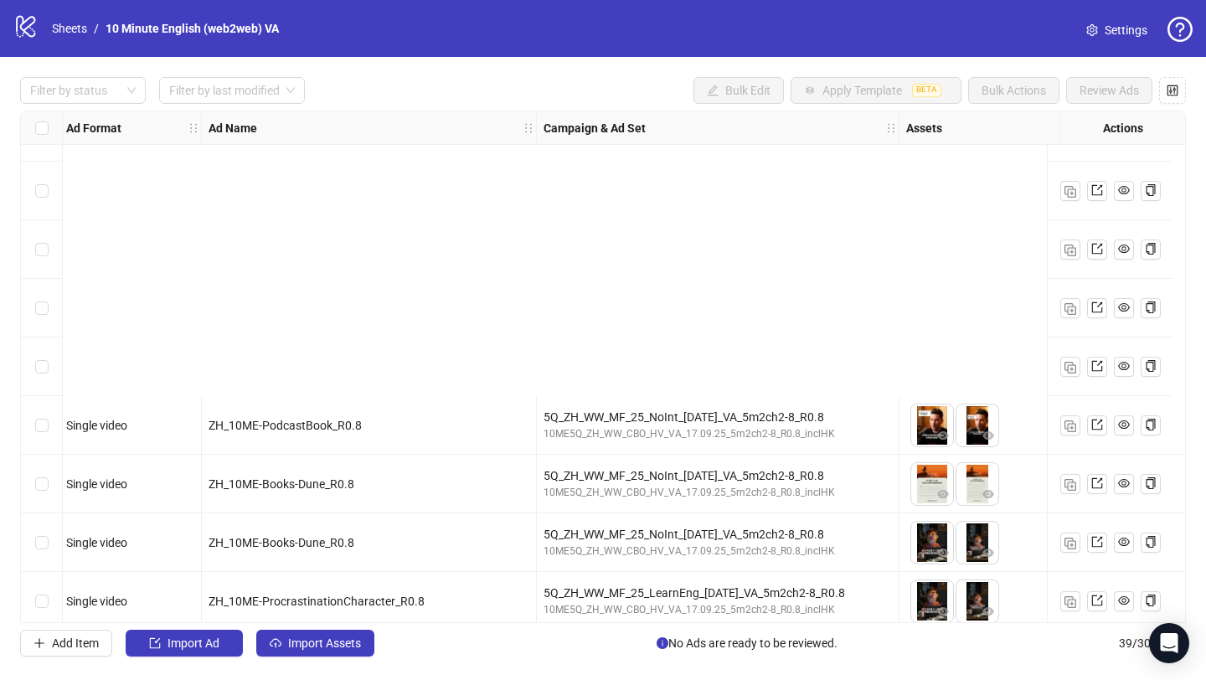
scroll to position [994, 3]
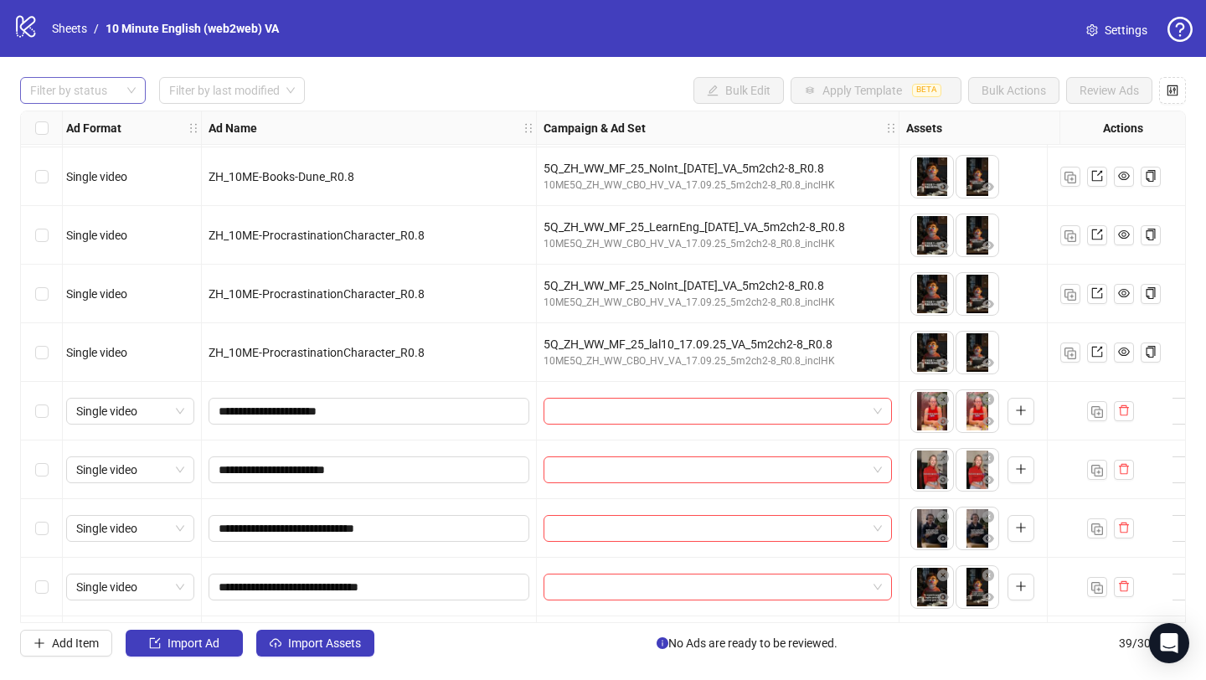
click at [117, 89] on div at bounding box center [73, 90] width 101 height 23
click at [108, 120] on div "Draft" at bounding box center [83, 125] width 99 height 18
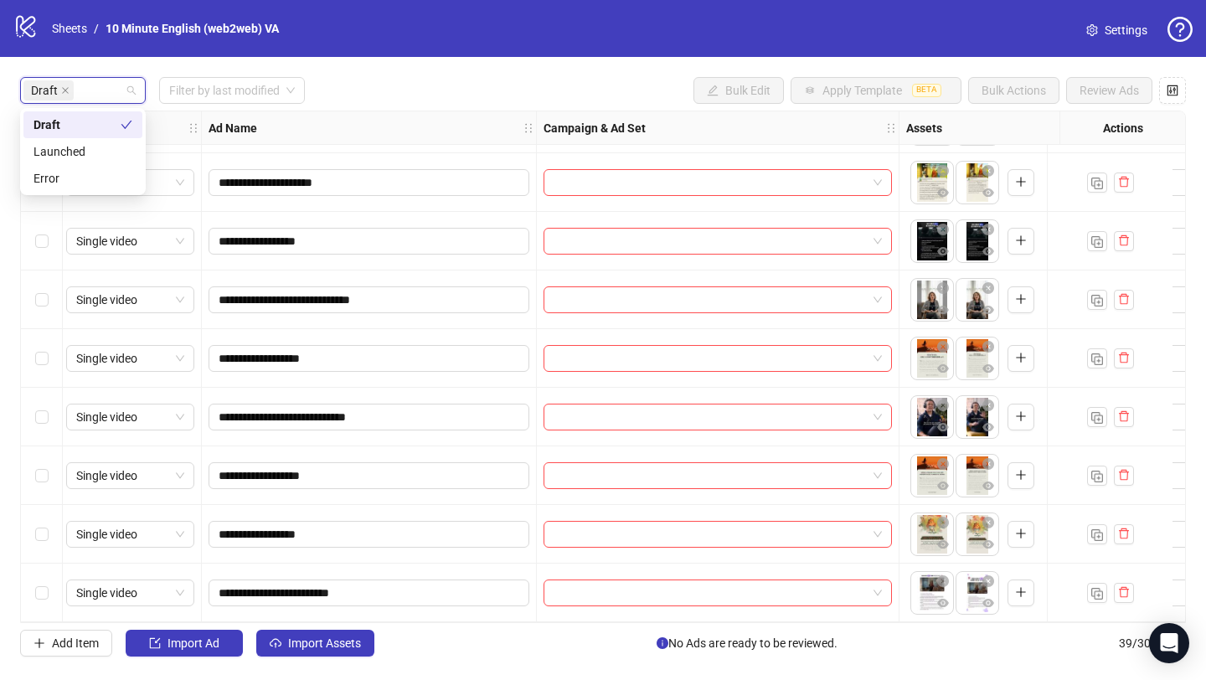
scroll to position [585, 3]
click at [213, 78] on input "search" at bounding box center [224, 90] width 111 height 25
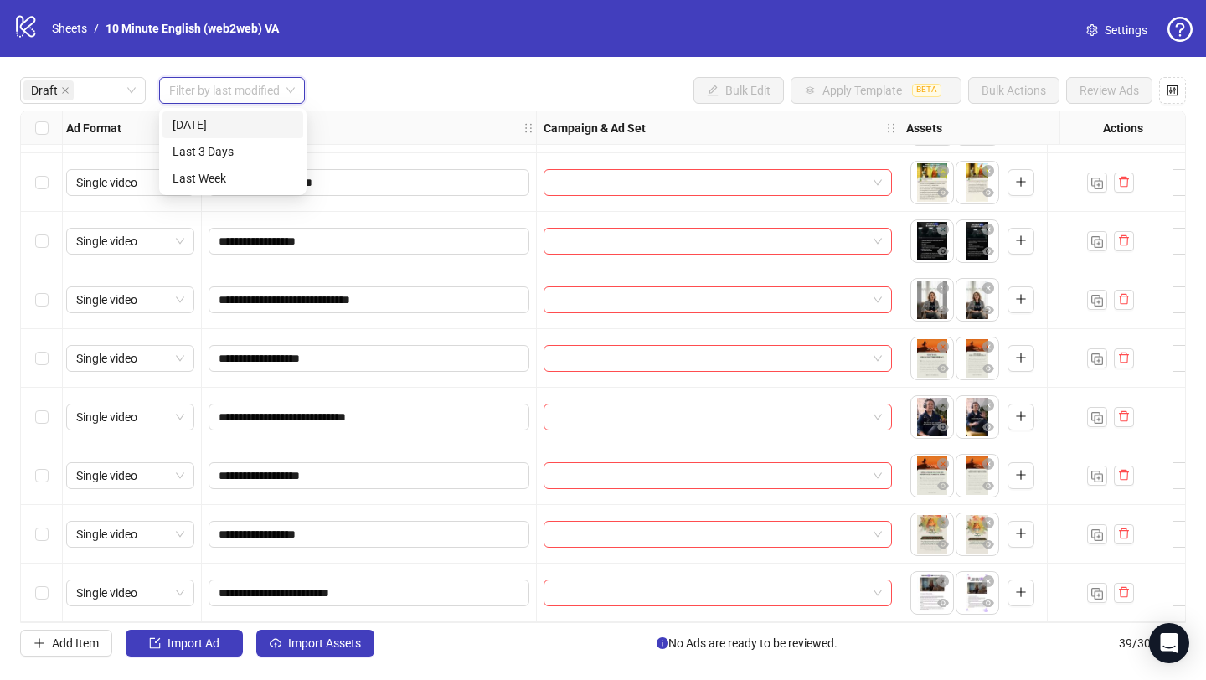
click at [214, 112] on div "[DATE]" at bounding box center [233, 124] width 141 height 27
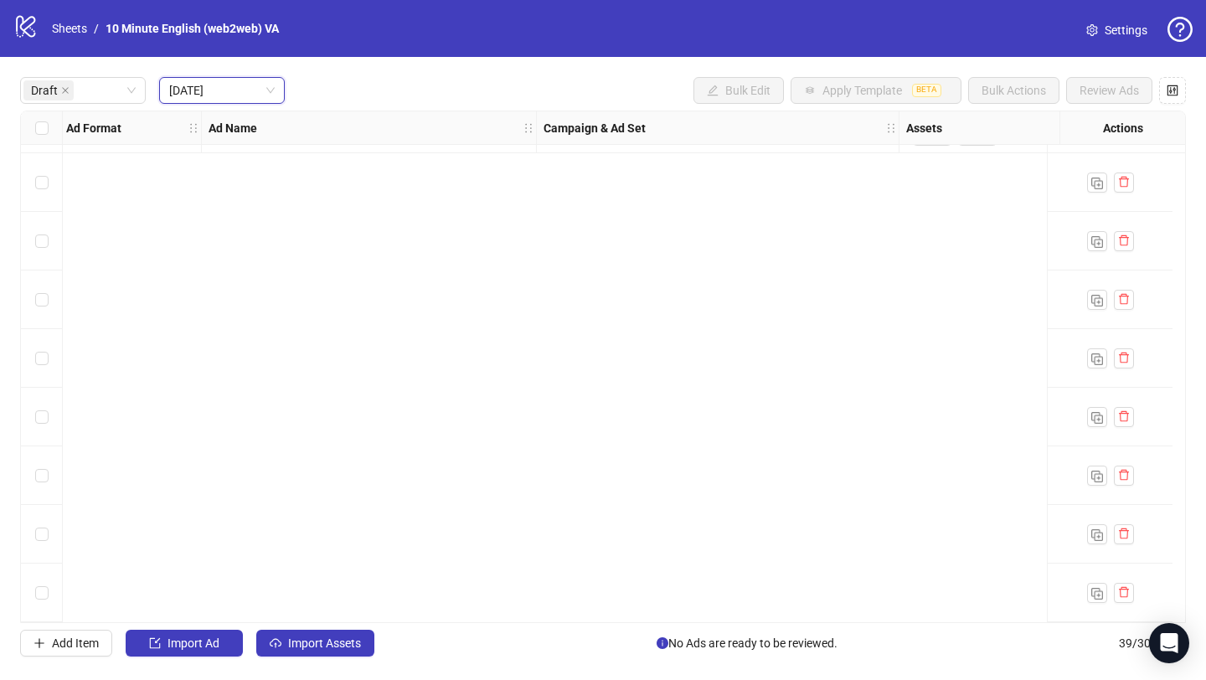
scroll to position [0, 3]
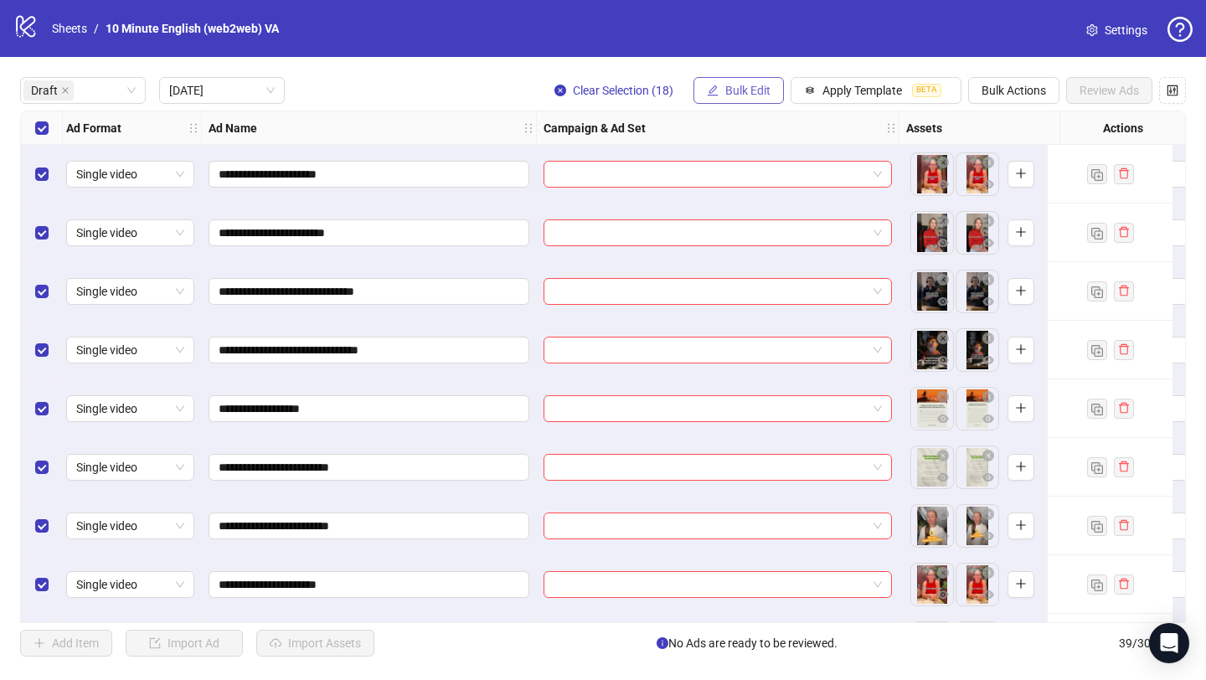
click at [746, 93] on span "Bulk Edit" at bounding box center [747, 90] width 45 height 13
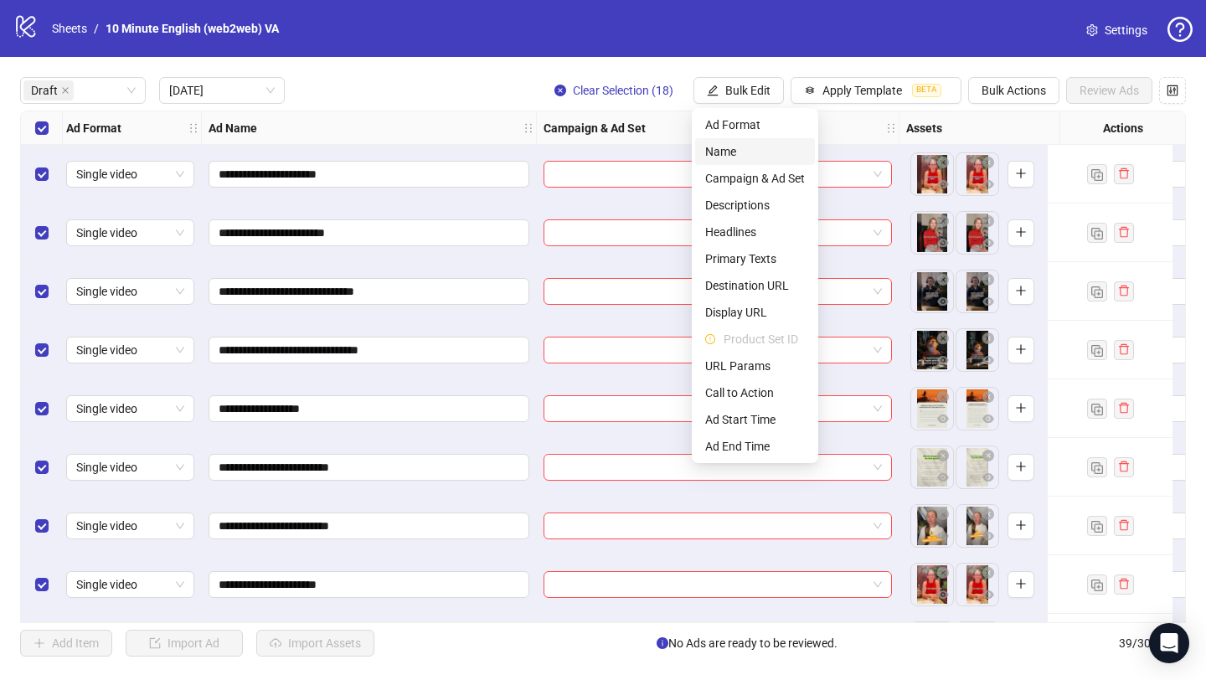
click at [764, 147] on span "Name" at bounding box center [755, 151] width 100 height 18
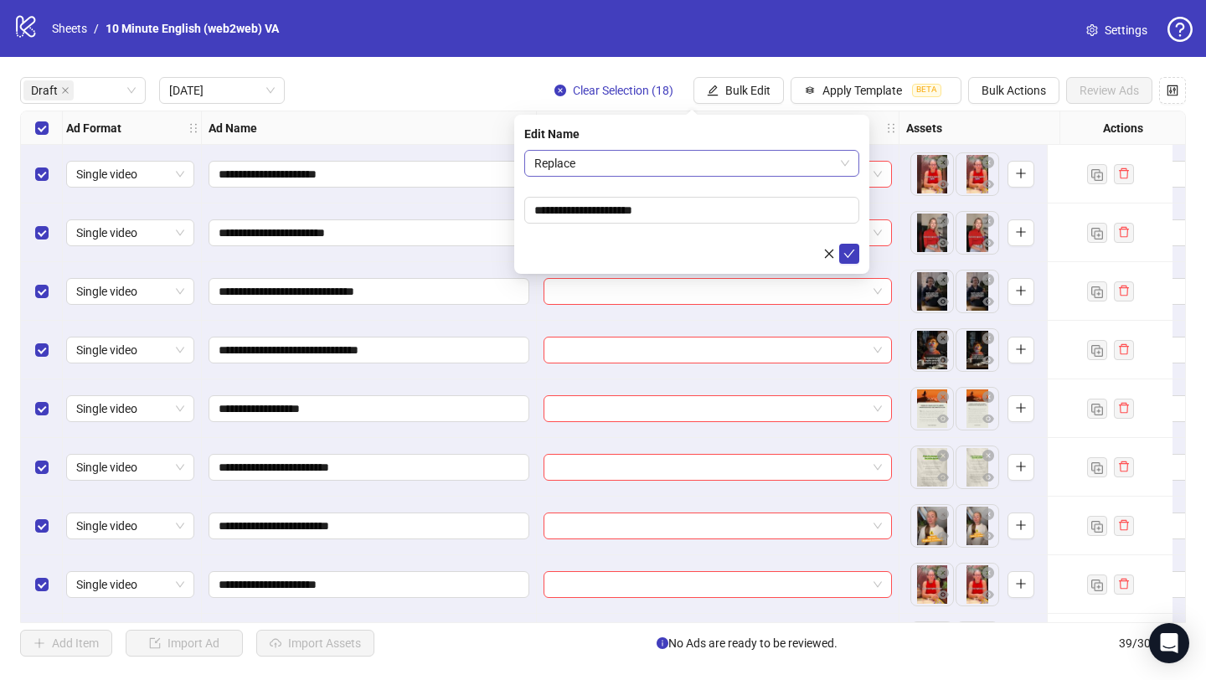
click at [625, 156] on span "Replace" at bounding box center [691, 163] width 315 height 25
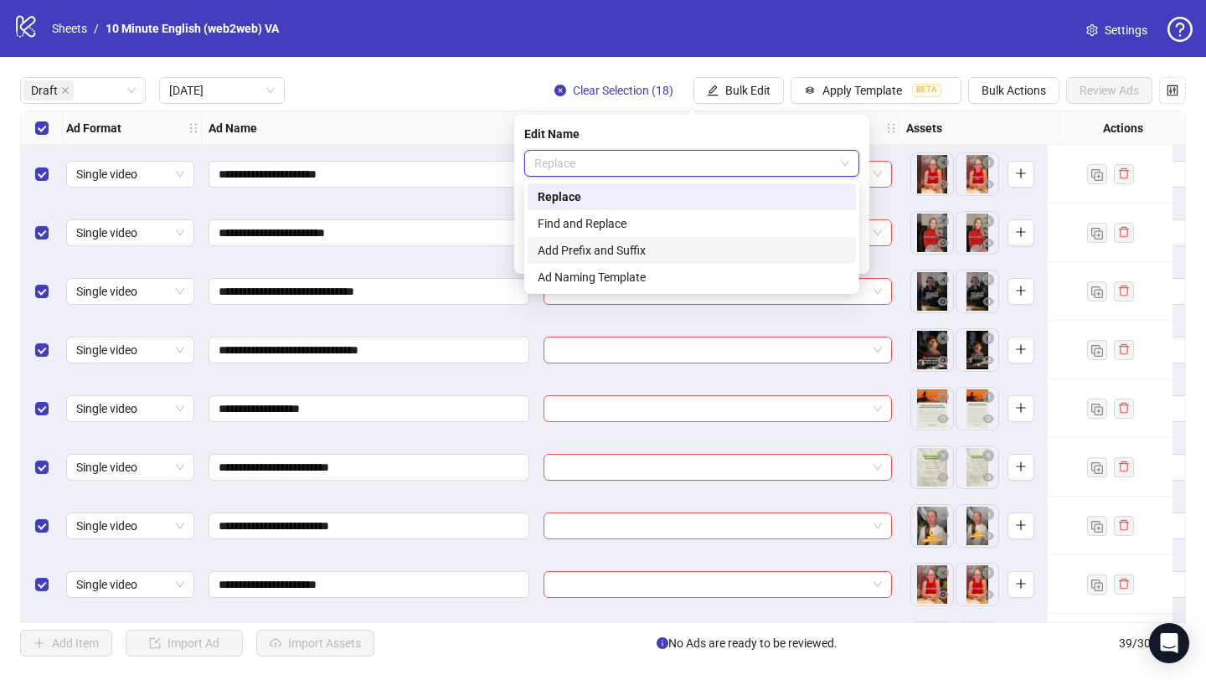
click at [647, 254] on div "Add Prefix and Suffix" at bounding box center [692, 250] width 308 height 18
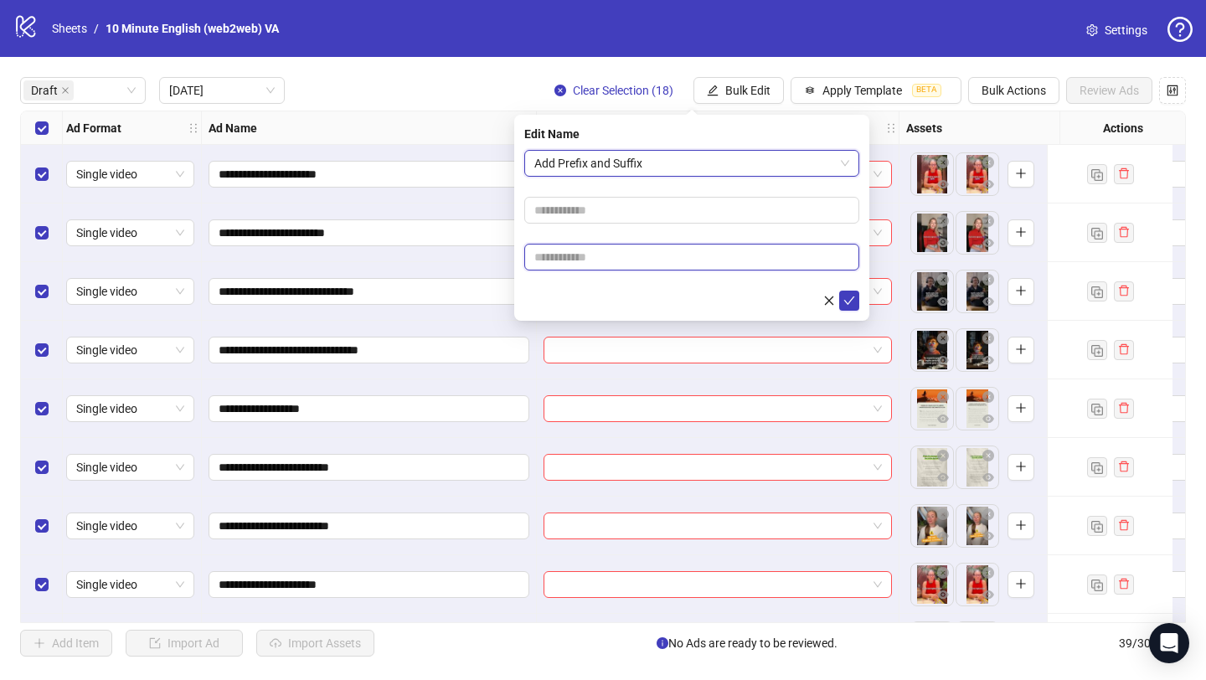
click at [629, 249] on input "text" at bounding box center [691, 257] width 335 height 27
type input "****"
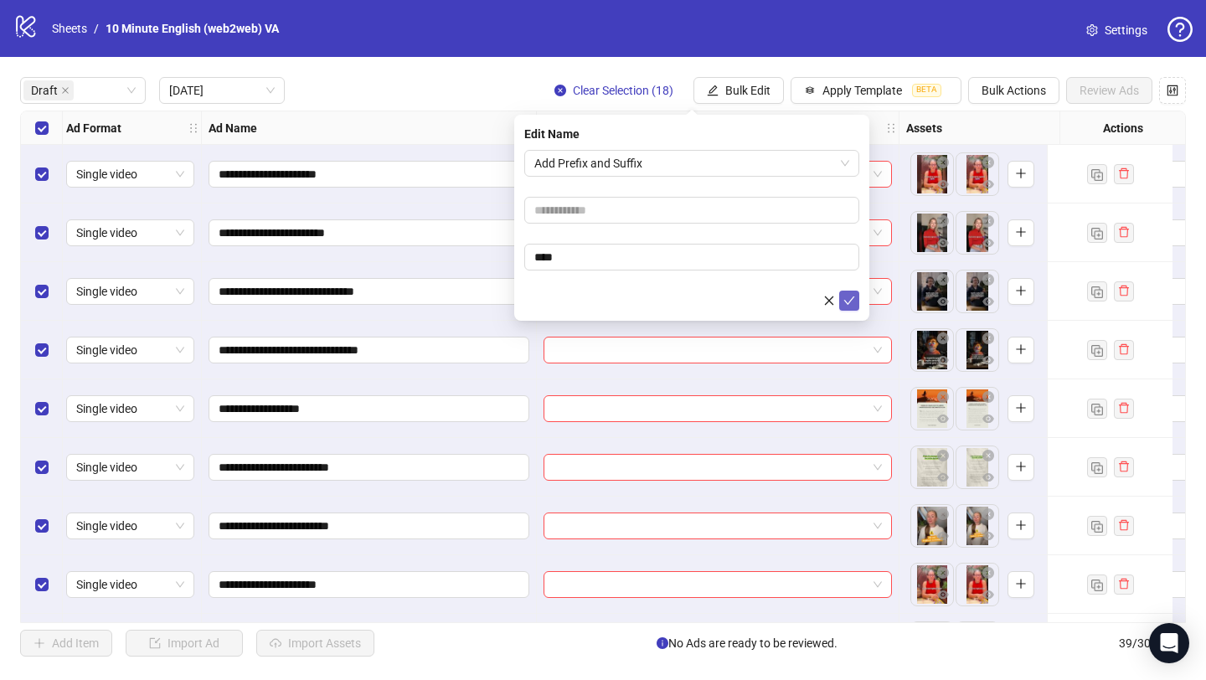
click at [852, 297] on icon "check" at bounding box center [849, 301] width 11 height 8
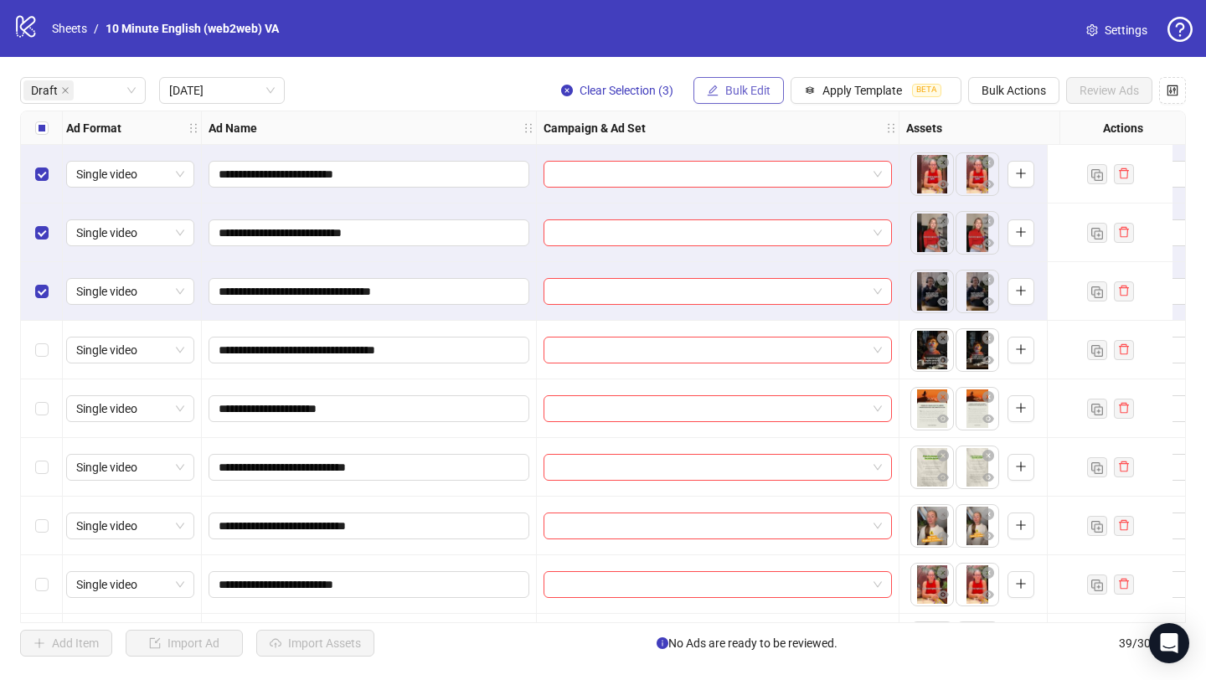
click at [725, 100] on button "Bulk Edit" at bounding box center [739, 90] width 90 height 27
click at [666, 117] on div "Campaign & Ad Set" at bounding box center [718, 128] width 363 height 34
click at [880, 94] on span "Apply Template" at bounding box center [863, 90] width 80 height 13
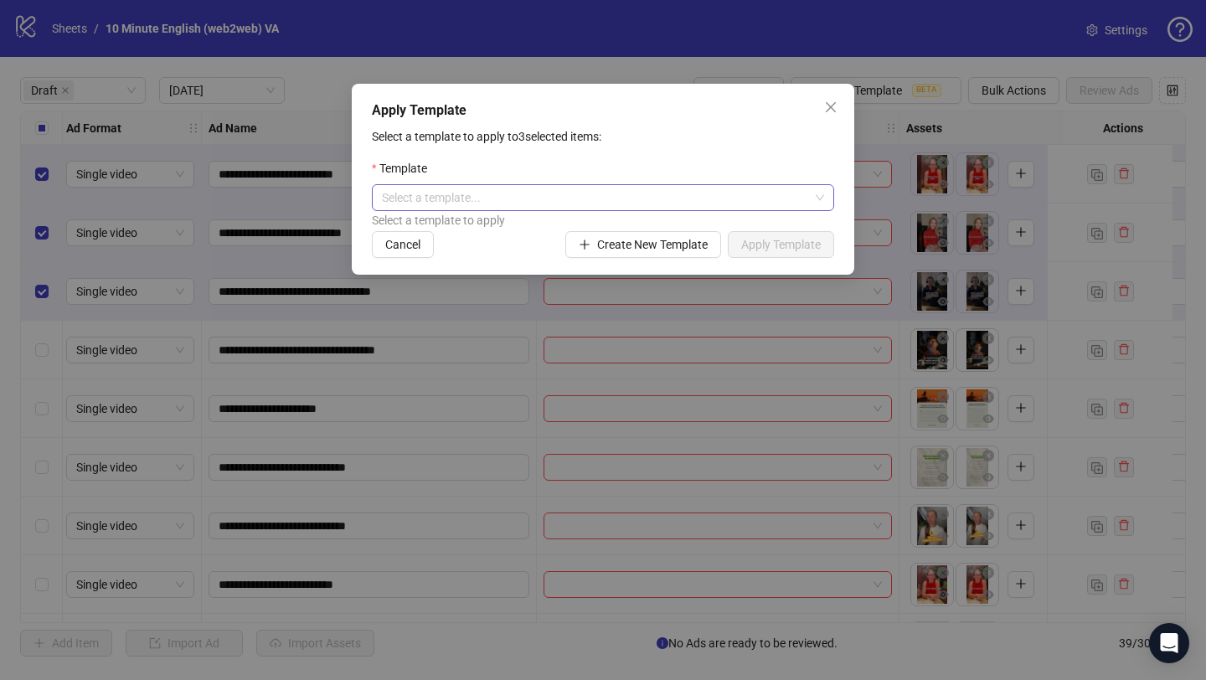
click at [663, 207] on input "search" at bounding box center [595, 197] width 427 height 25
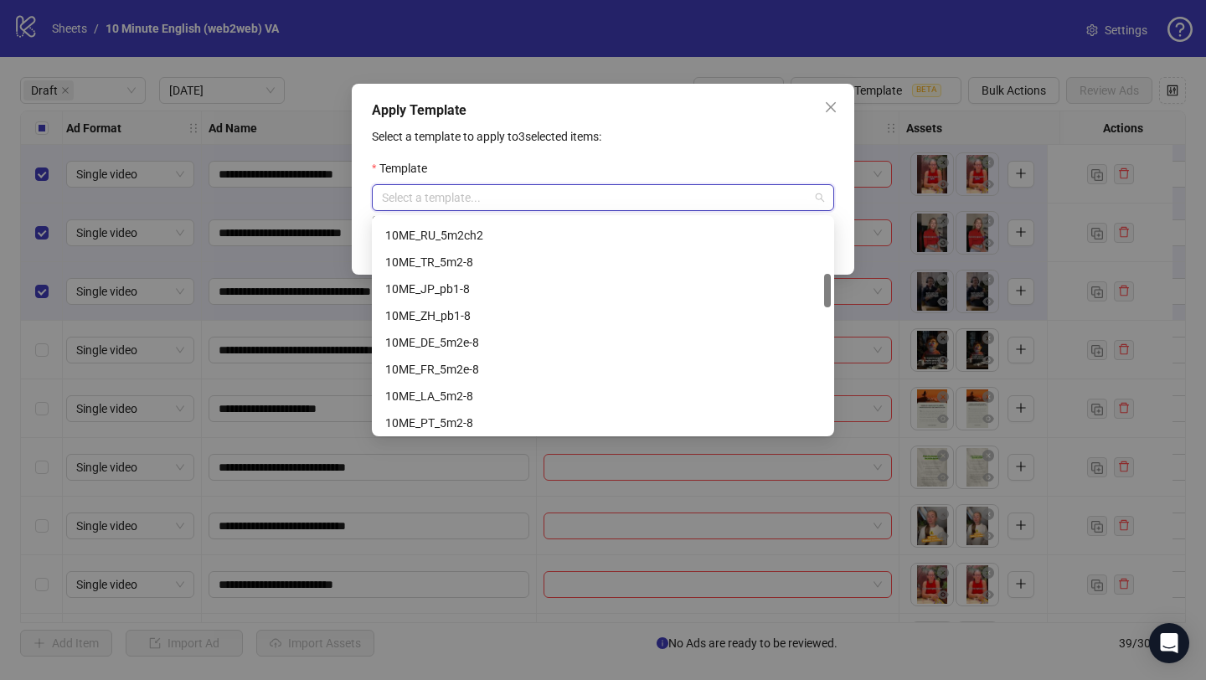
scroll to position [348, 0]
click at [601, 411] on div "10ME_PT_5m2-8" at bounding box center [603, 419] width 436 height 18
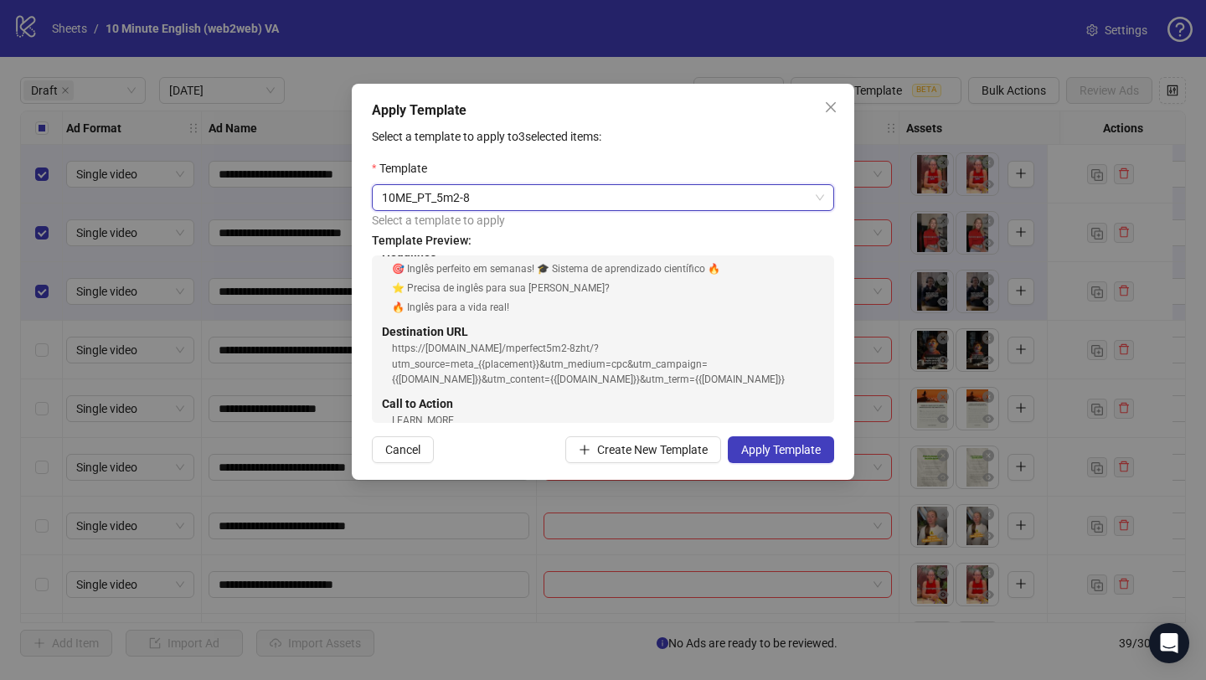
scroll to position [152, 0]
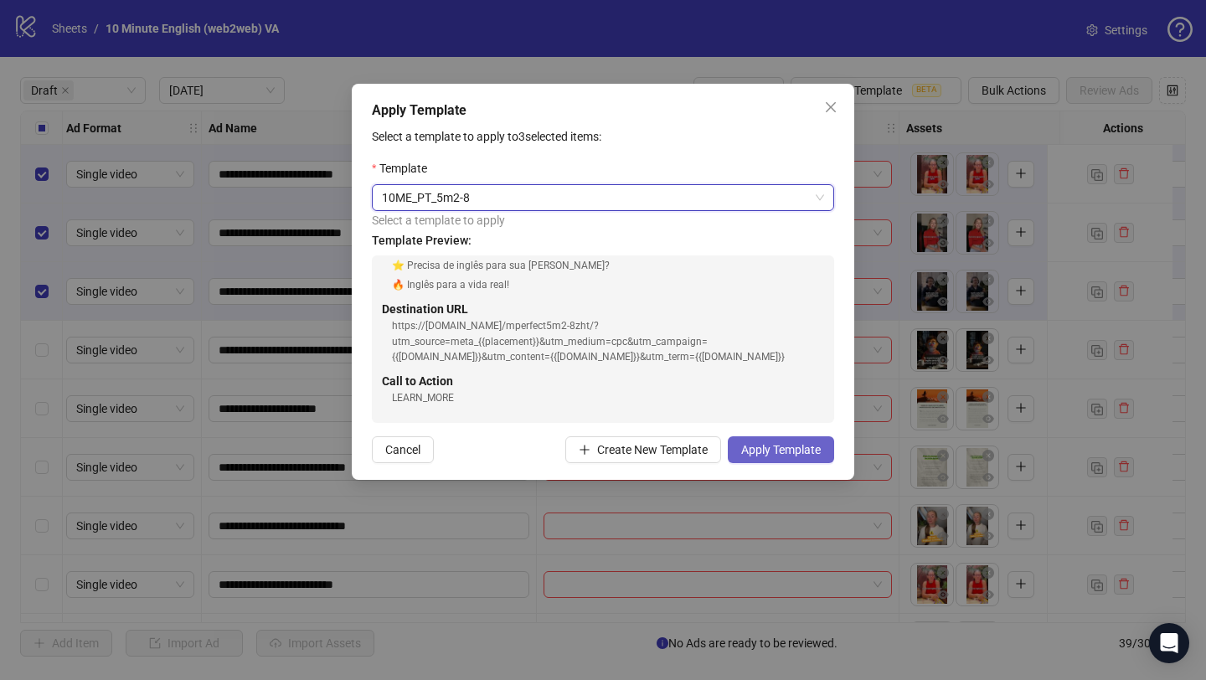
click at [756, 456] on span "Apply Template" at bounding box center [781, 449] width 80 height 13
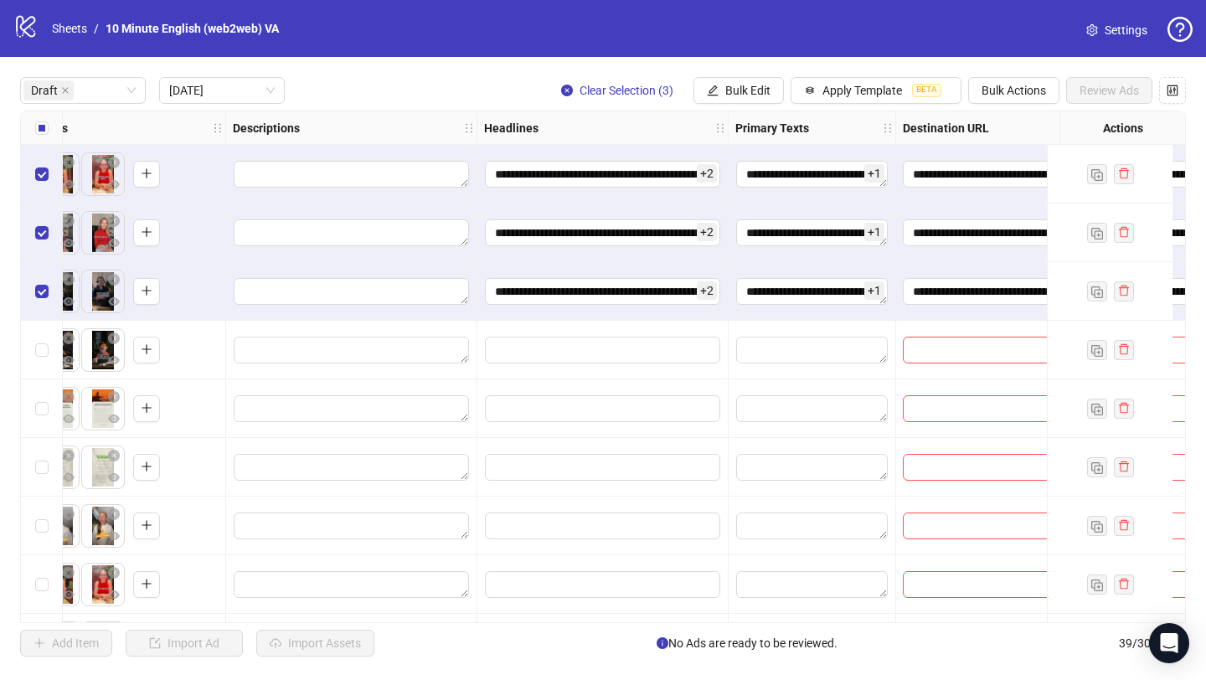
scroll to position [0, 1185]
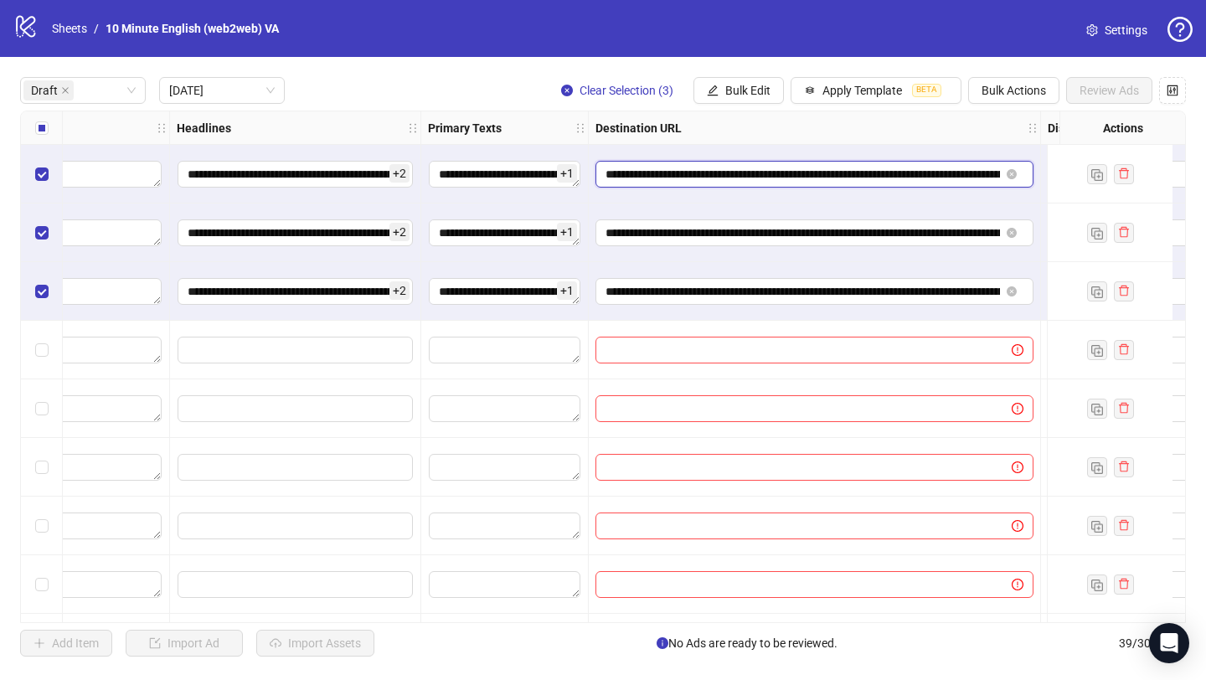
click at [866, 170] on input "**********" at bounding box center [803, 174] width 395 height 18
drag, startPoint x: 869, startPoint y: 173, endPoint x: 596, endPoint y: 173, distance: 273.1
click at [596, 173] on span "**********" at bounding box center [815, 174] width 438 height 27
paste input "**"
type input "**********"
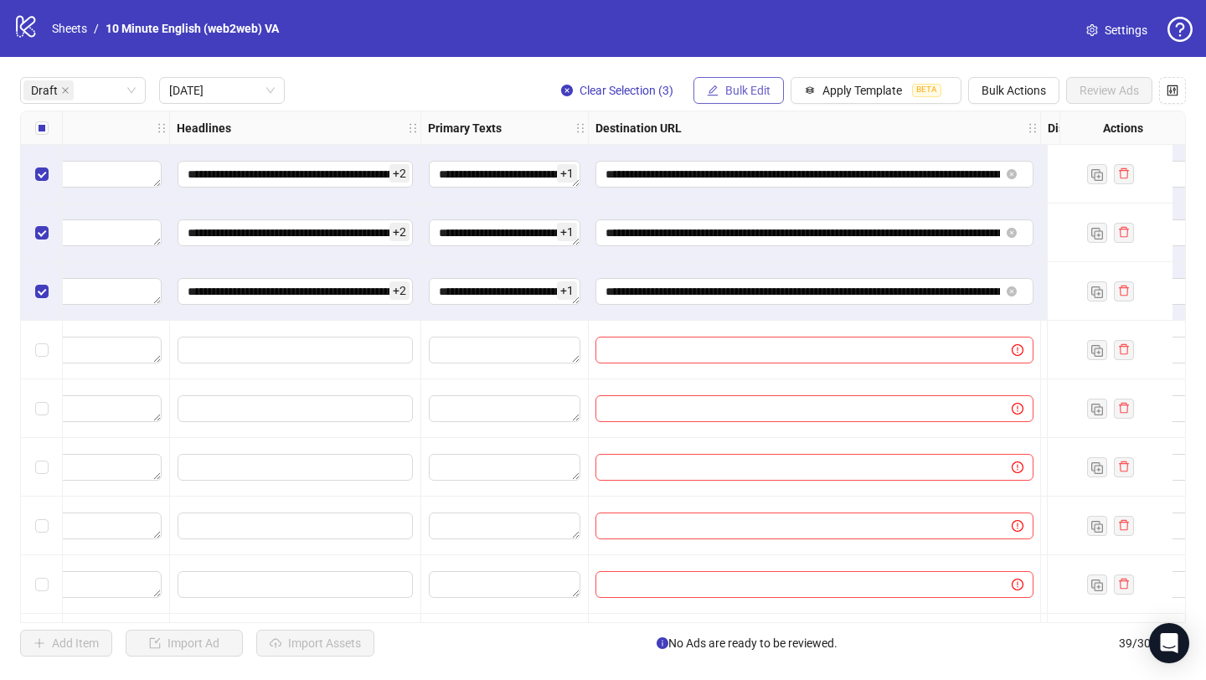
click at [743, 84] on span "Bulk Edit" at bounding box center [747, 90] width 45 height 13
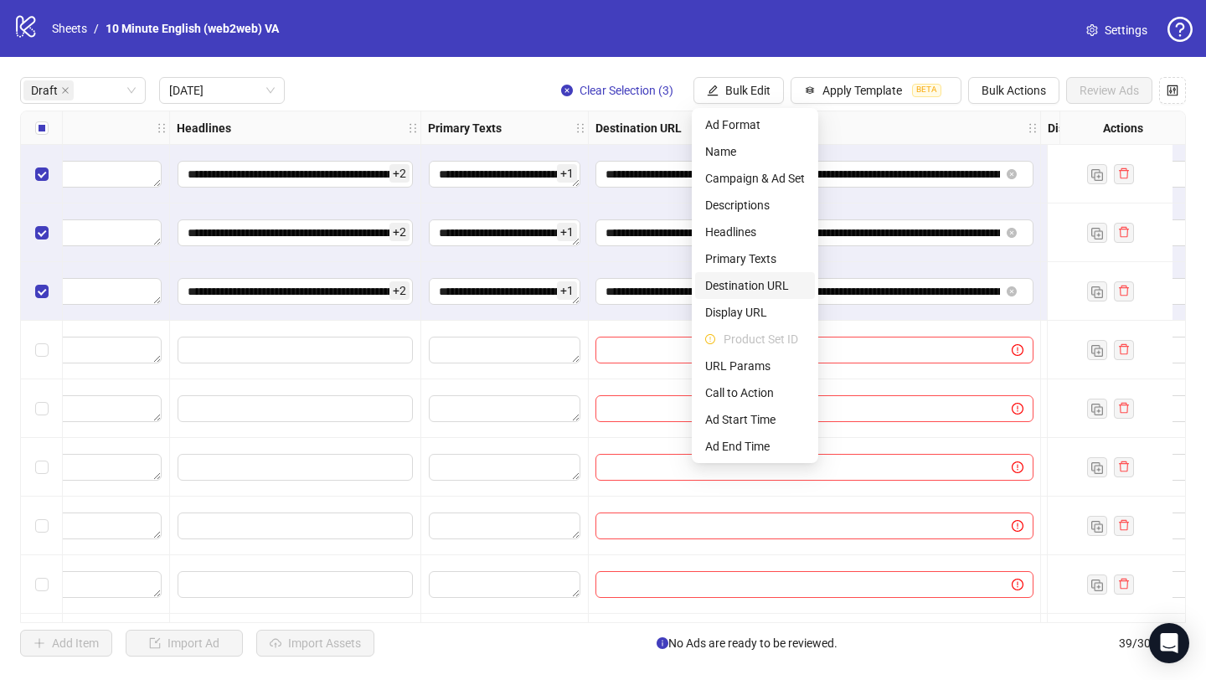
click at [775, 286] on span "Destination URL" at bounding box center [755, 285] width 100 height 18
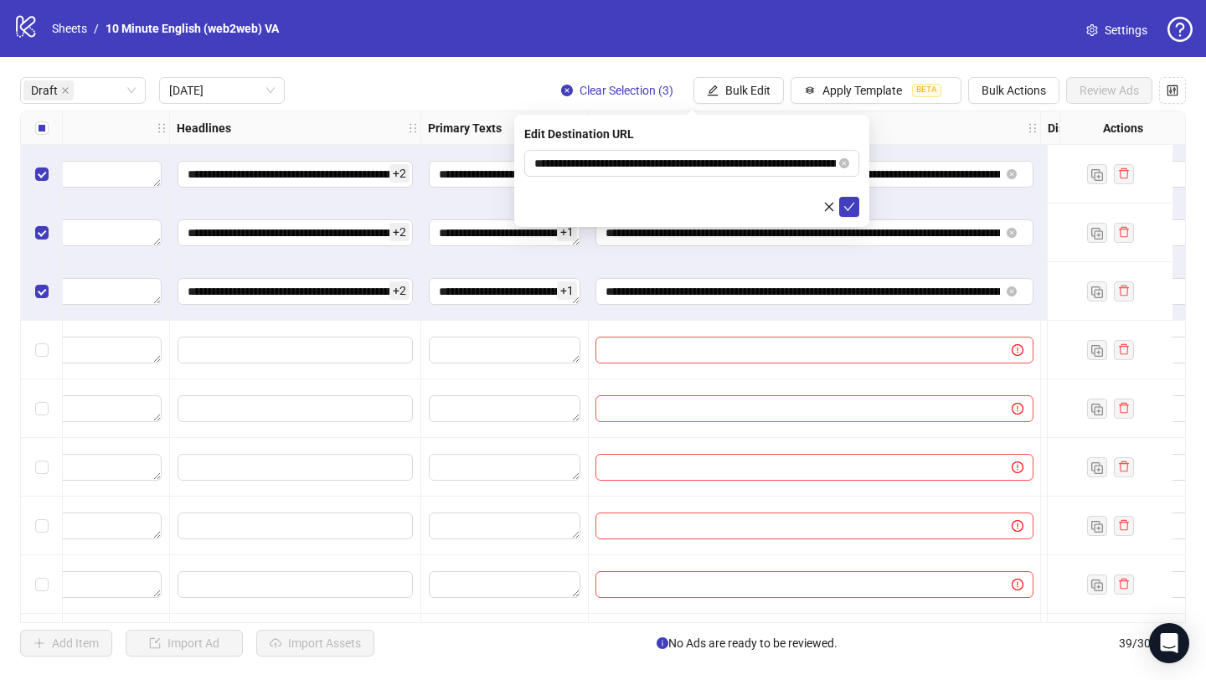
click at [641, 178] on form "**********" at bounding box center [691, 183] width 335 height 67
click at [643, 171] on input "**********" at bounding box center [685, 163] width 302 height 18
click at [841, 203] on button "submit" at bounding box center [849, 207] width 20 height 20
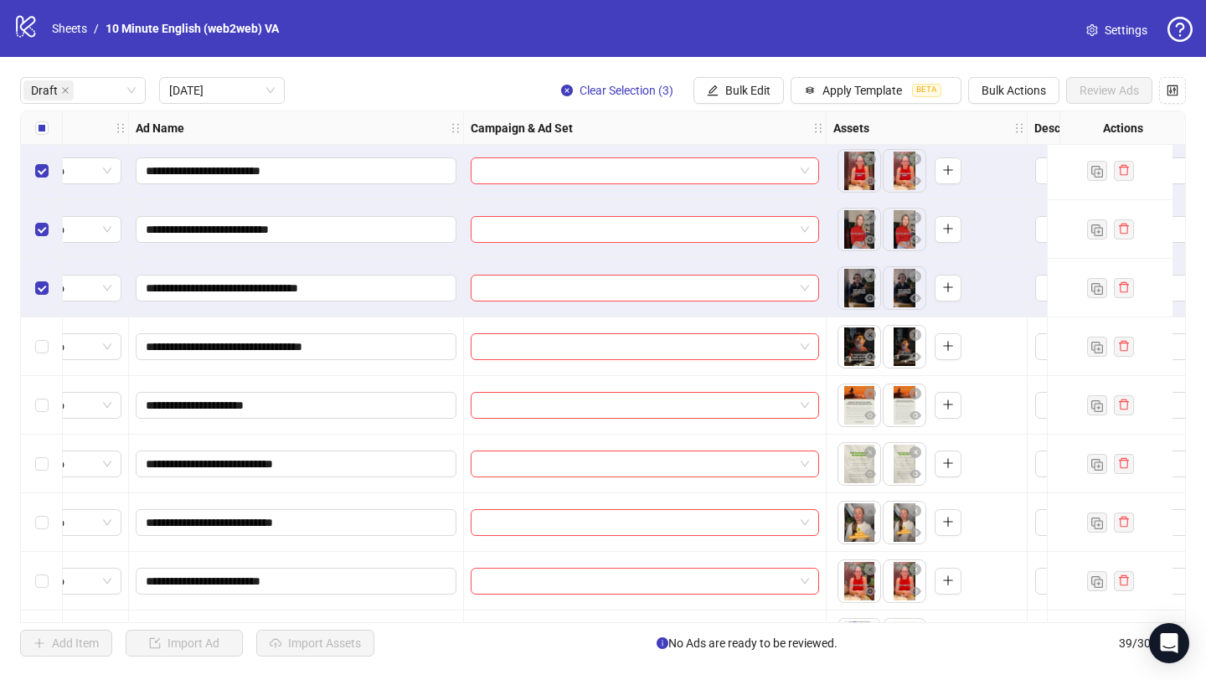
scroll to position [3, 0]
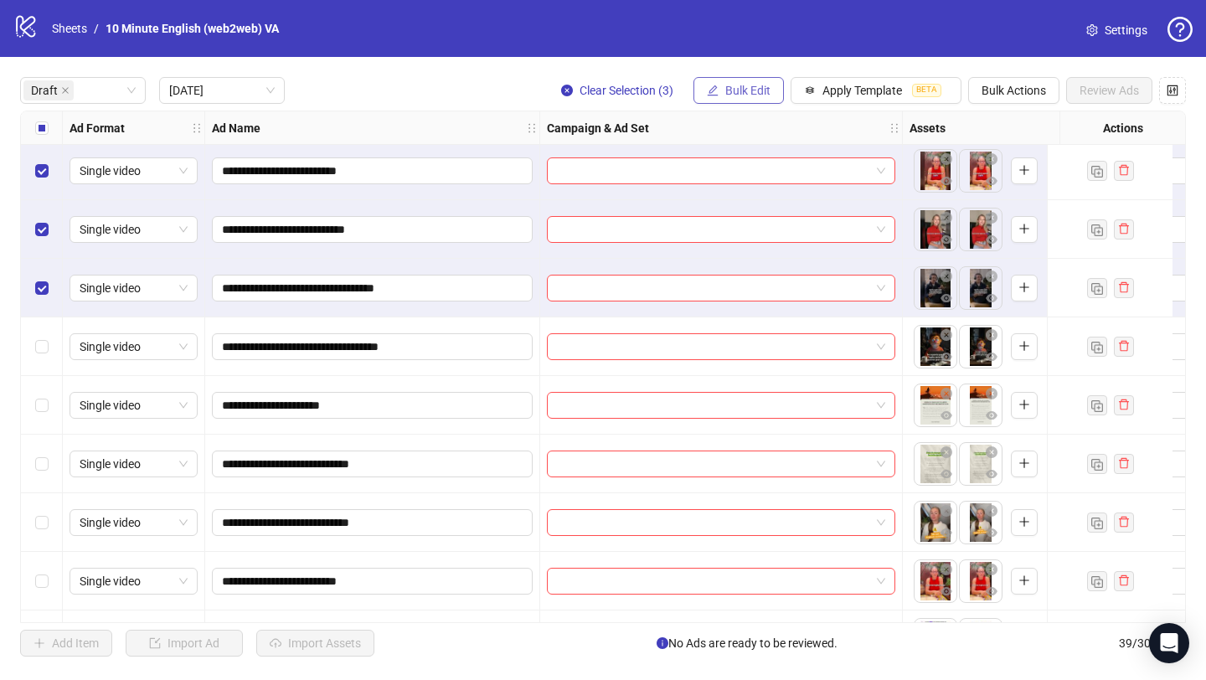
click at [720, 94] on button "Bulk Edit" at bounding box center [739, 90] width 90 height 27
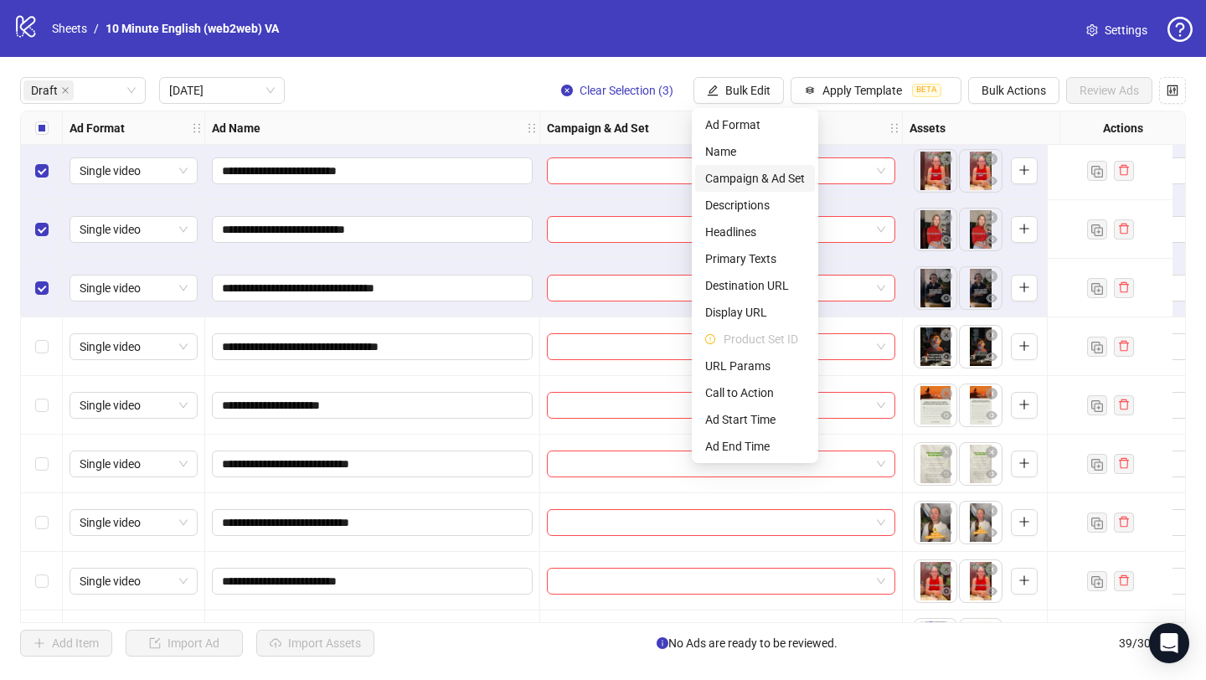
click at [769, 184] on span "Campaign & Ad Set" at bounding box center [755, 178] width 100 height 18
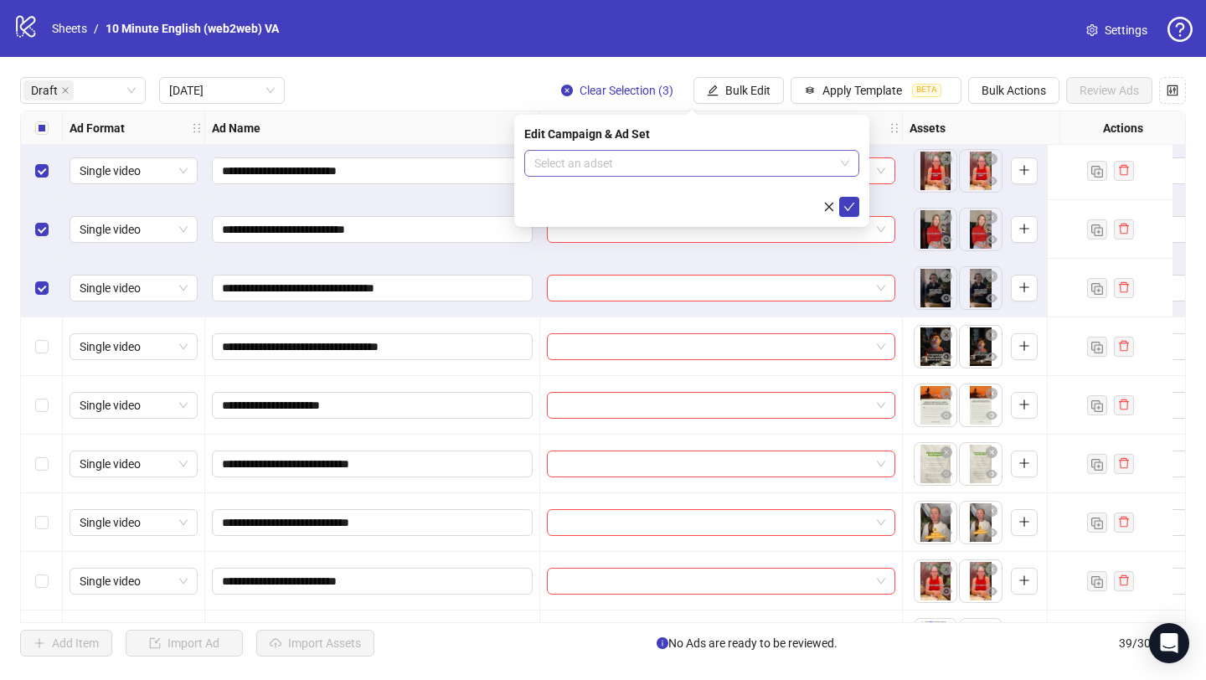
click at [753, 165] on input "search" at bounding box center [684, 163] width 300 height 25
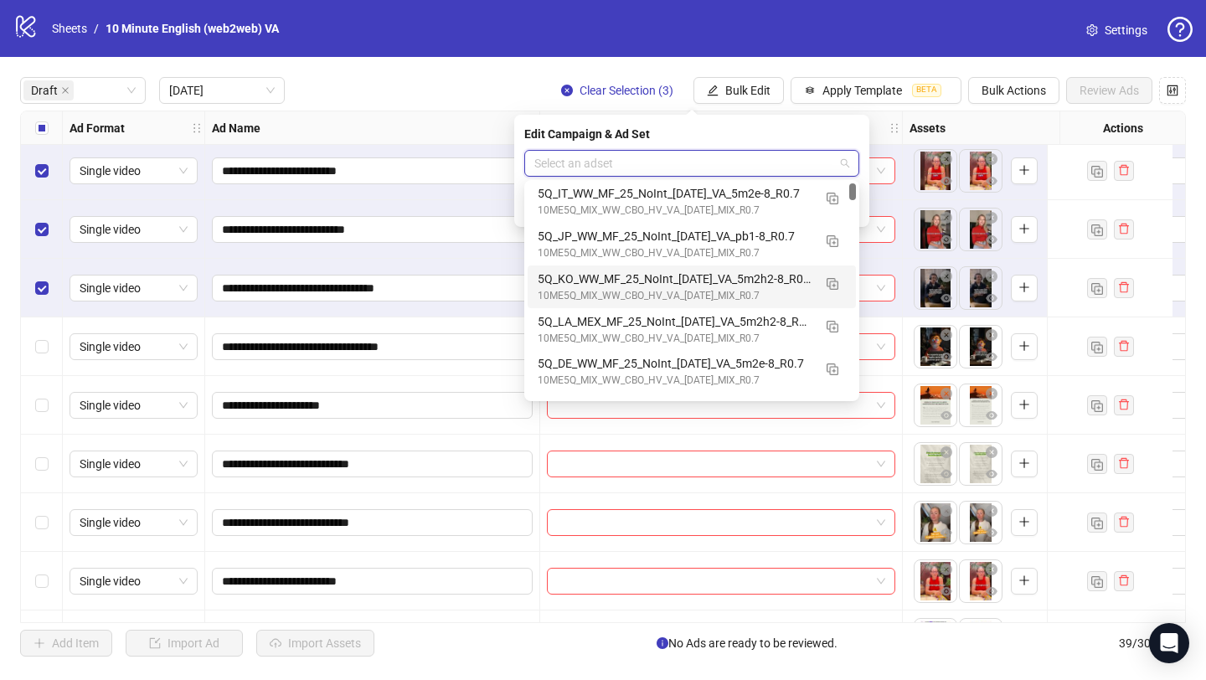
scroll to position [32, 0]
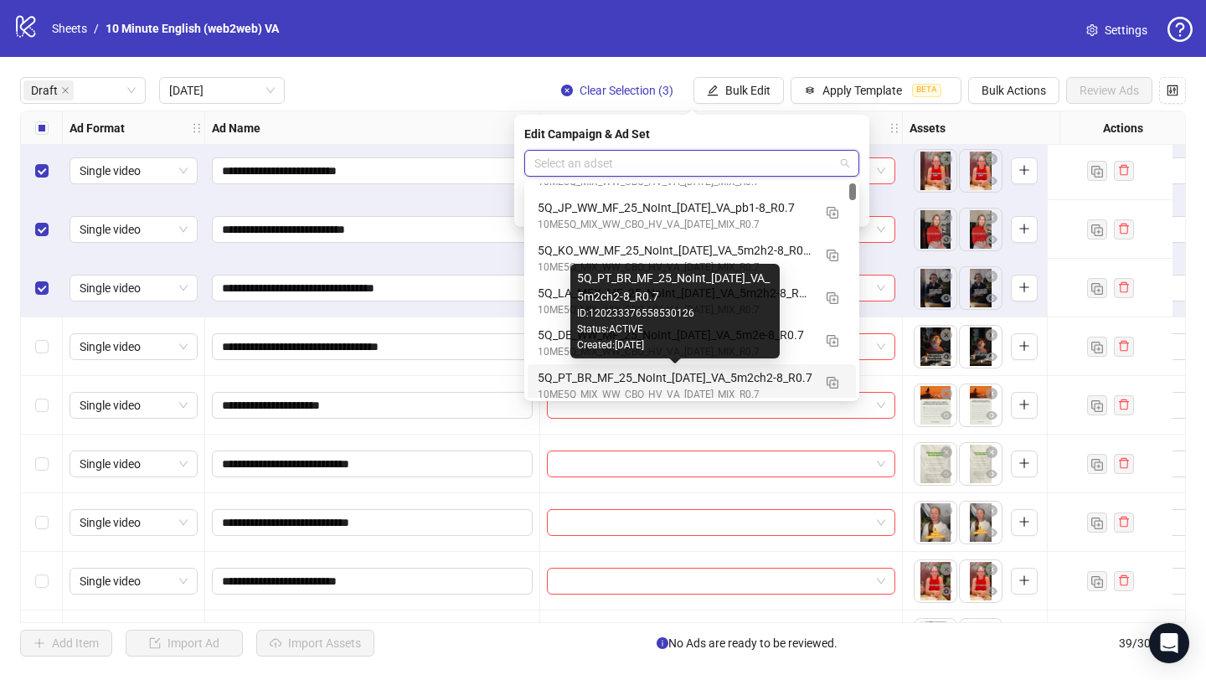
click at [767, 376] on div "5Q_PT_BR_MF_25_NoInt_[DATE]_VA_5m2ch2-8_R0.7" at bounding box center [675, 378] width 275 height 18
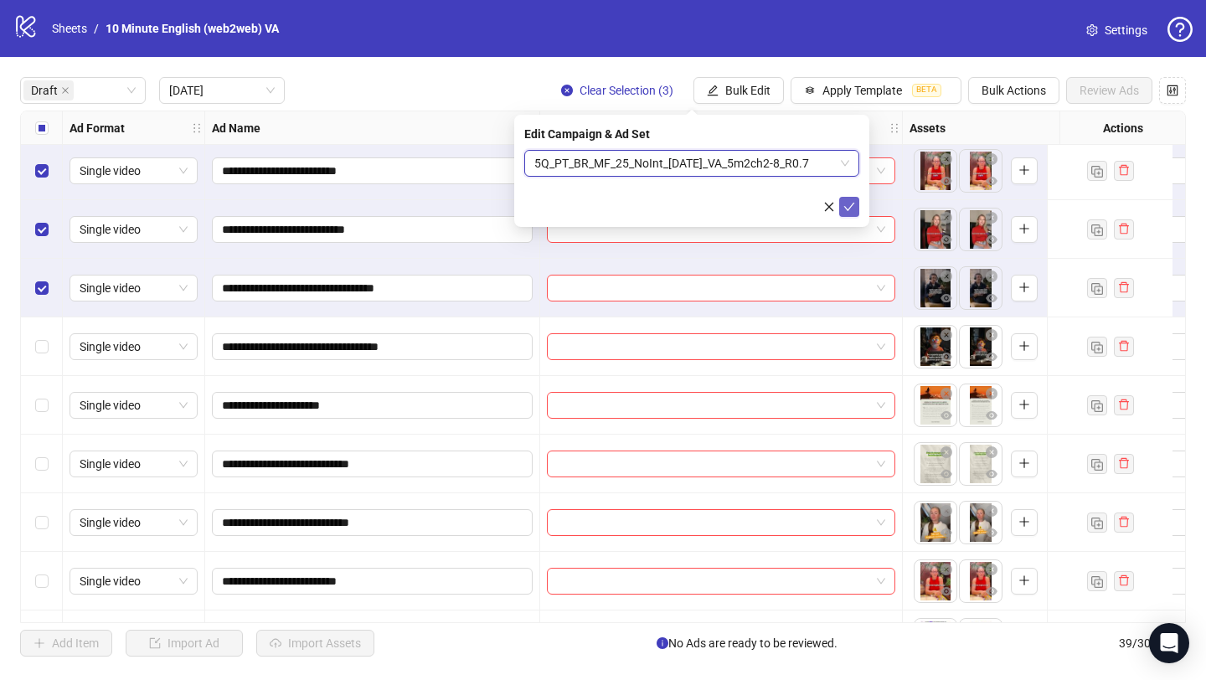
click at [851, 209] on icon "check" at bounding box center [850, 207] width 12 height 12
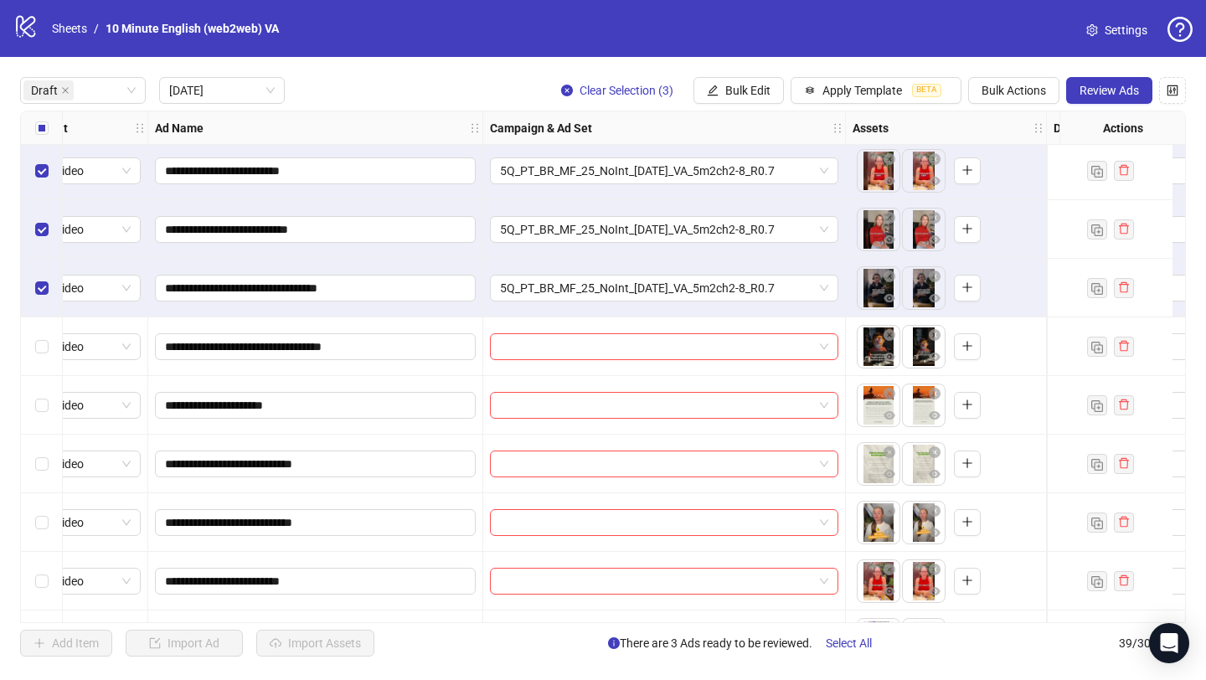
scroll to position [3, 0]
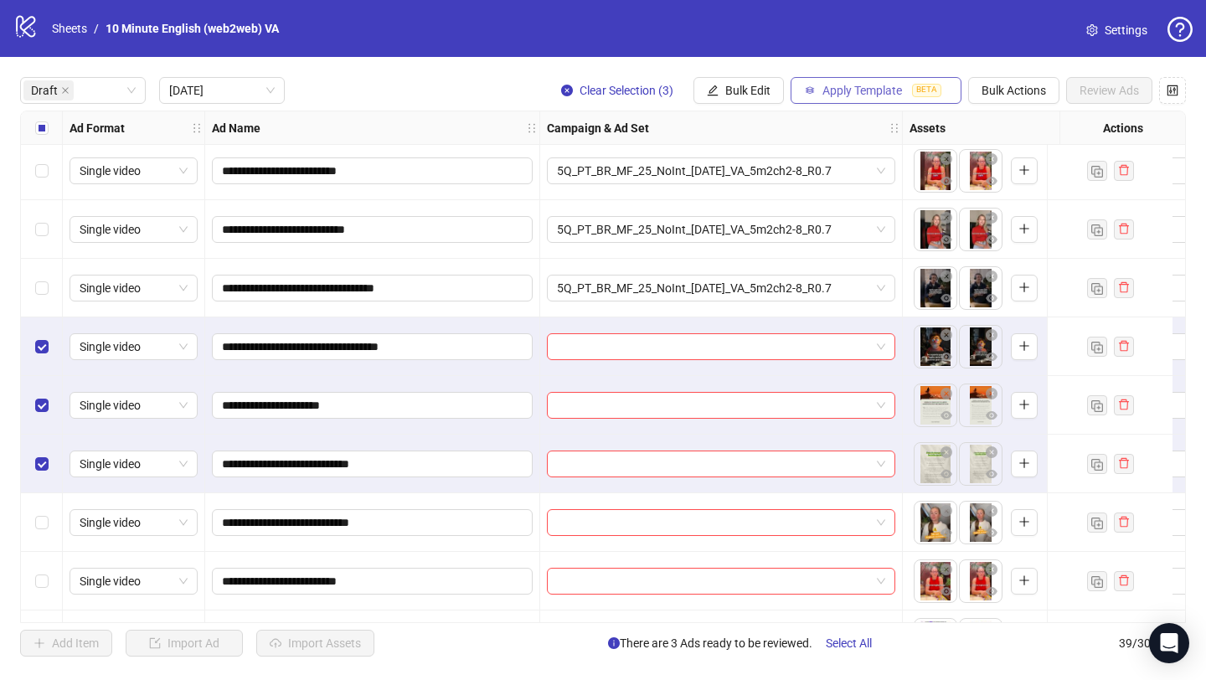
click at [860, 91] on span "Apply Template" at bounding box center [863, 90] width 80 height 13
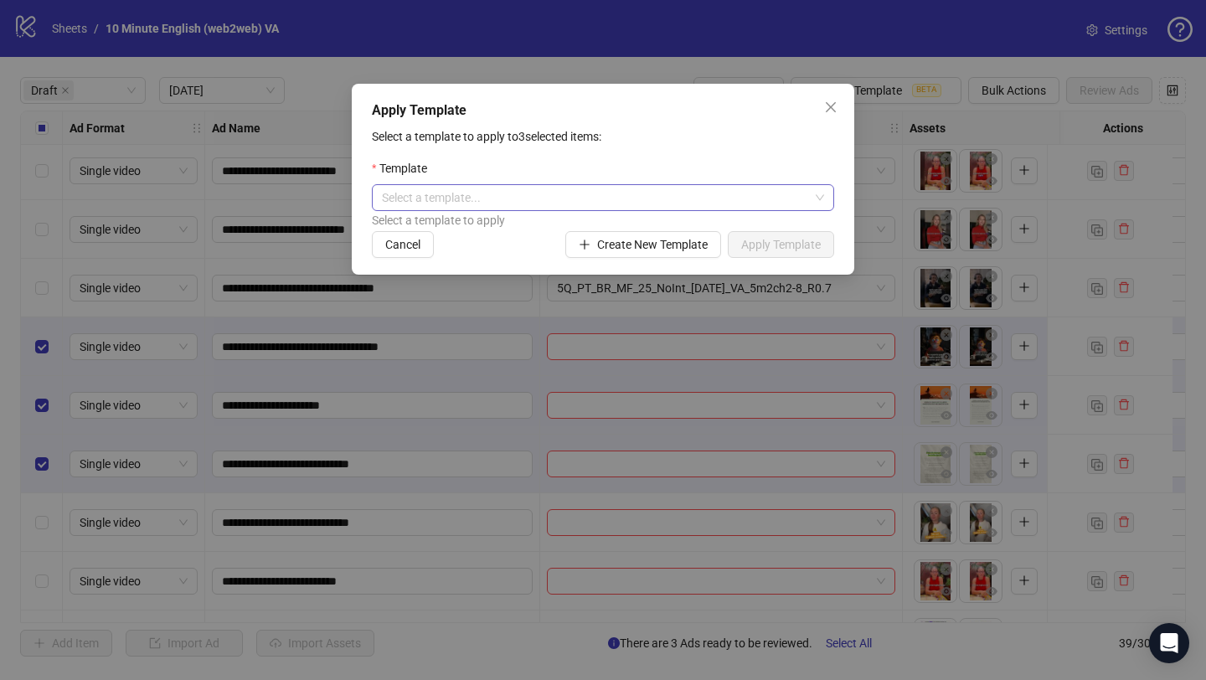
click at [601, 192] on input "search" at bounding box center [595, 197] width 427 height 25
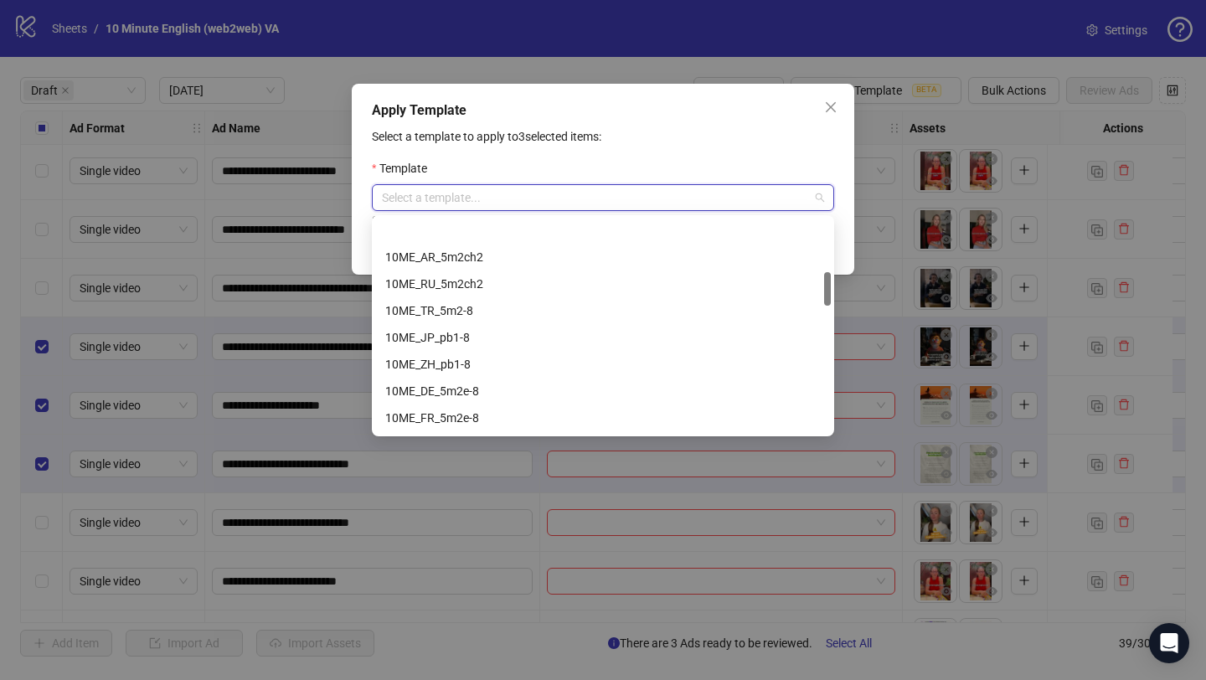
scroll to position [364, 0]
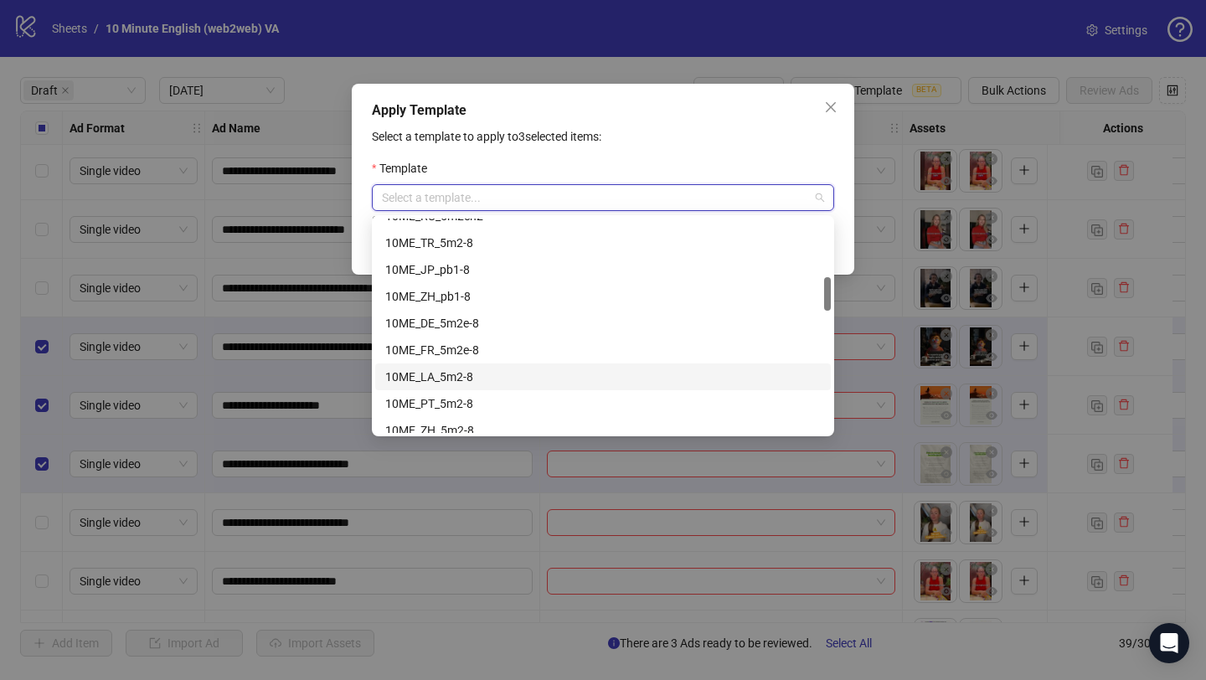
click at [537, 377] on div "10ME_LA_5m2-8" at bounding box center [603, 377] width 436 height 18
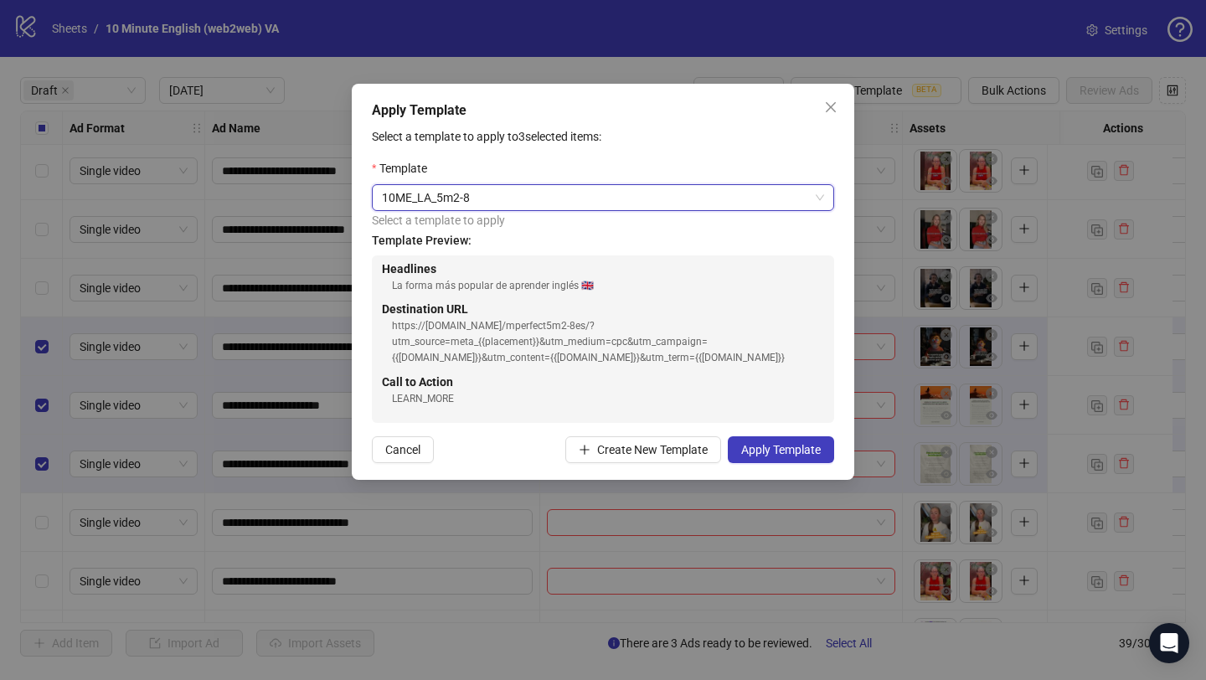
scroll to position [80, 0]
click at [807, 456] on span "Apply Template" at bounding box center [781, 449] width 80 height 13
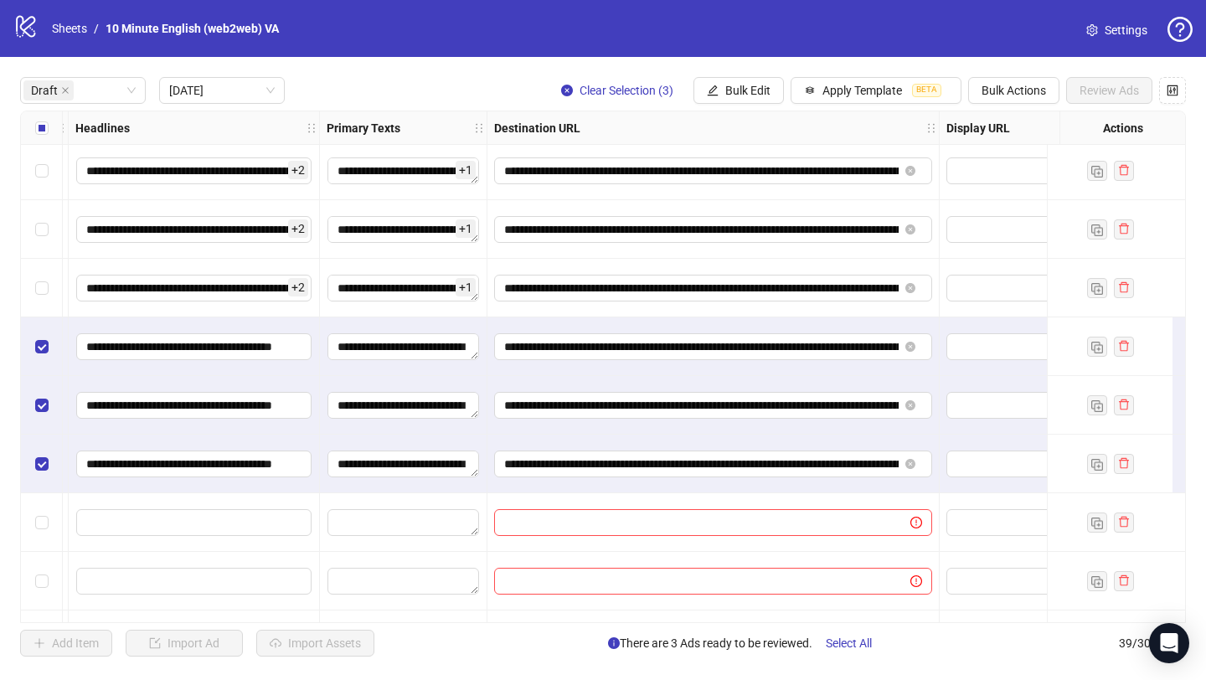
scroll to position [3, 1384]
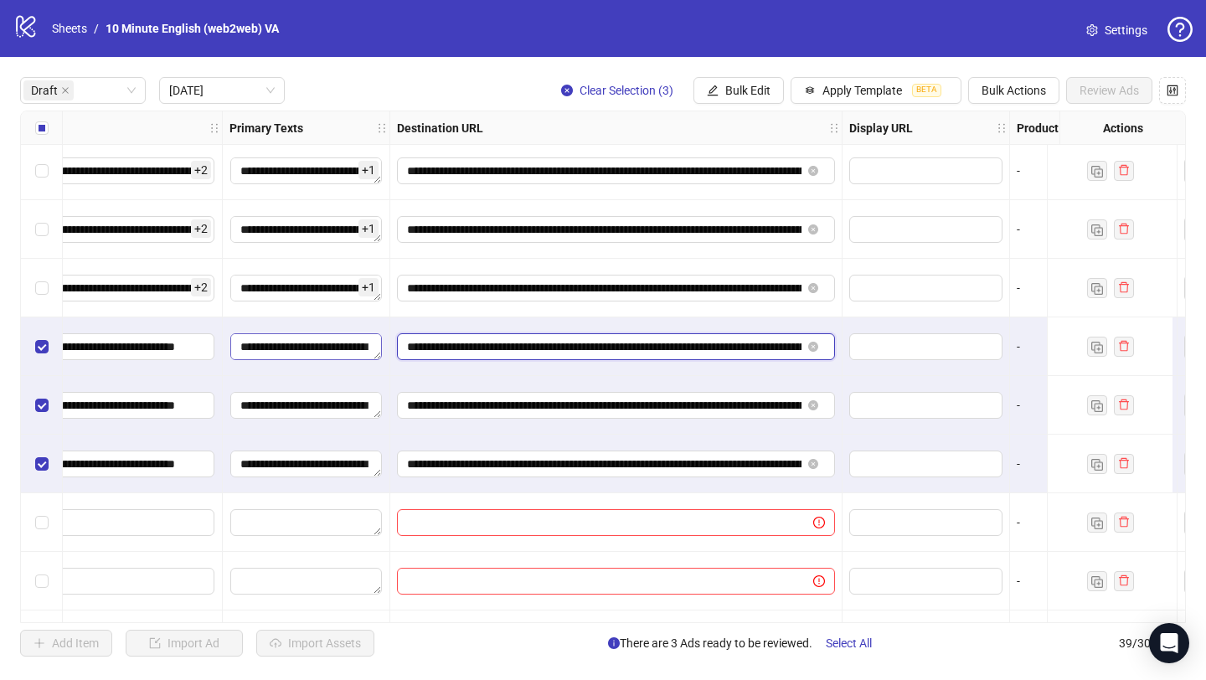
drag, startPoint x: 668, startPoint y: 347, endPoint x: 350, endPoint y: 343, distance: 317.5
click at [350, 108] on div "**********" at bounding box center [519, 108] width 3764 height 0
paste input "**"
type input "**********"
click at [446, 348] on input "**********" at bounding box center [604, 347] width 395 height 18
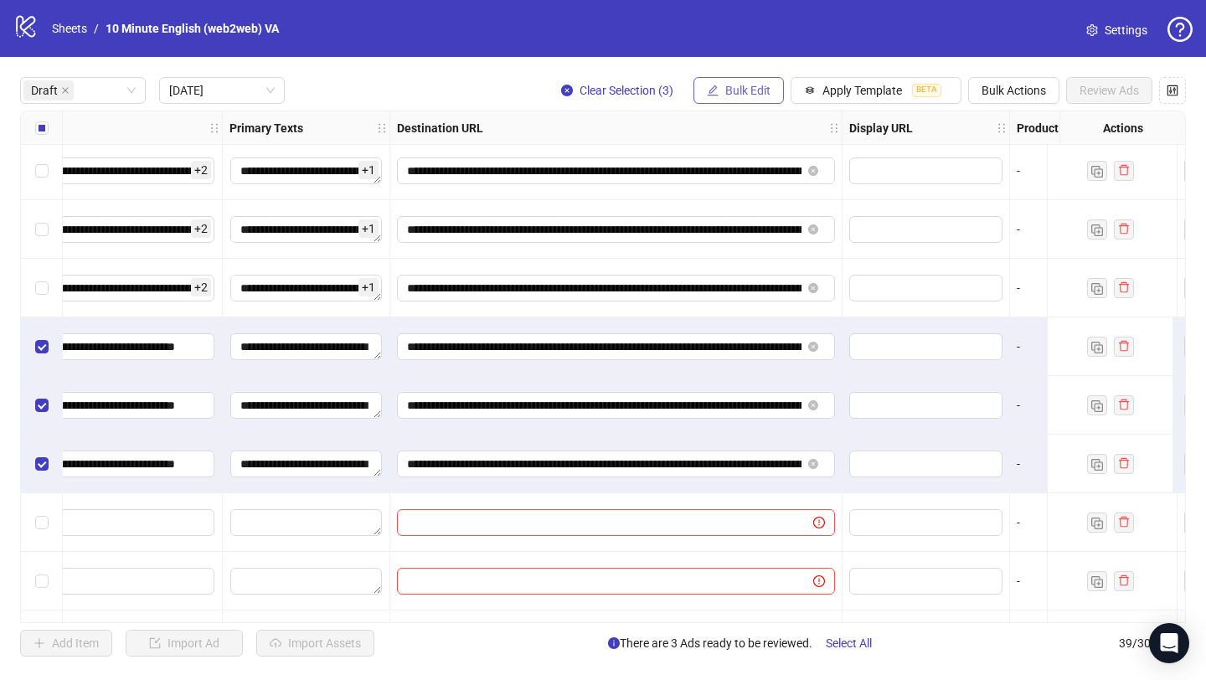
click at [746, 88] on span "Bulk Edit" at bounding box center [747, 90] width 45 height 13
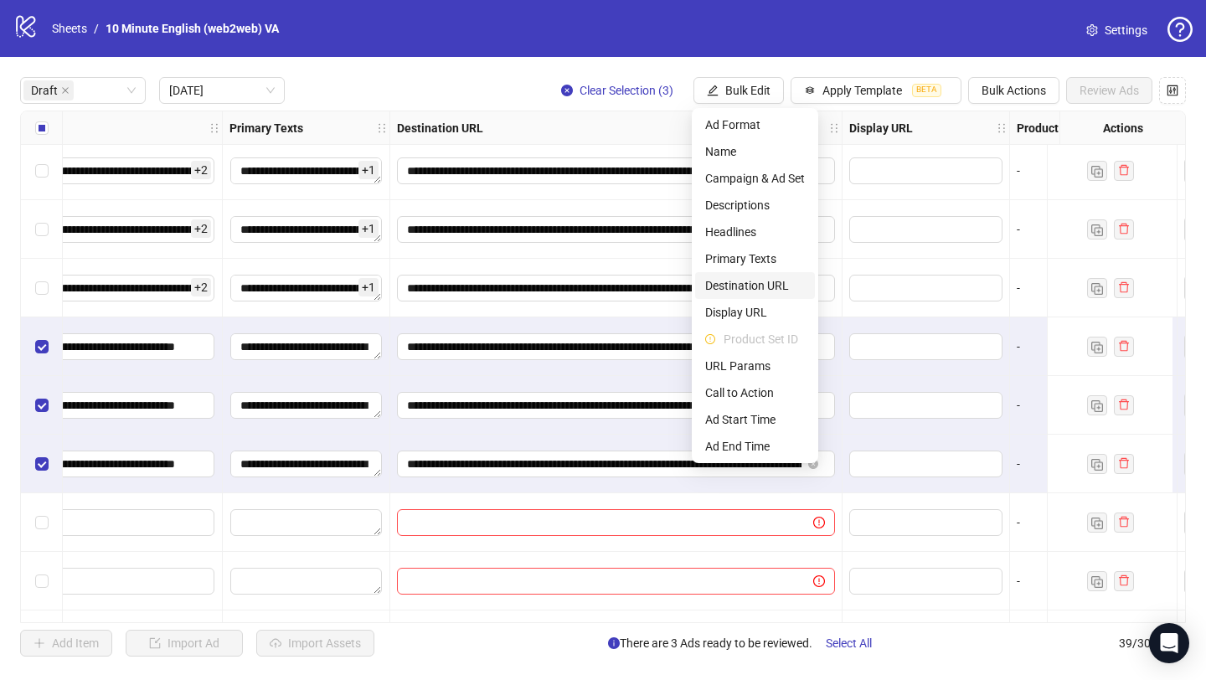
click at [777, 278] on span "Destination URL" at bounding box center [755, 285] width 100 height 18
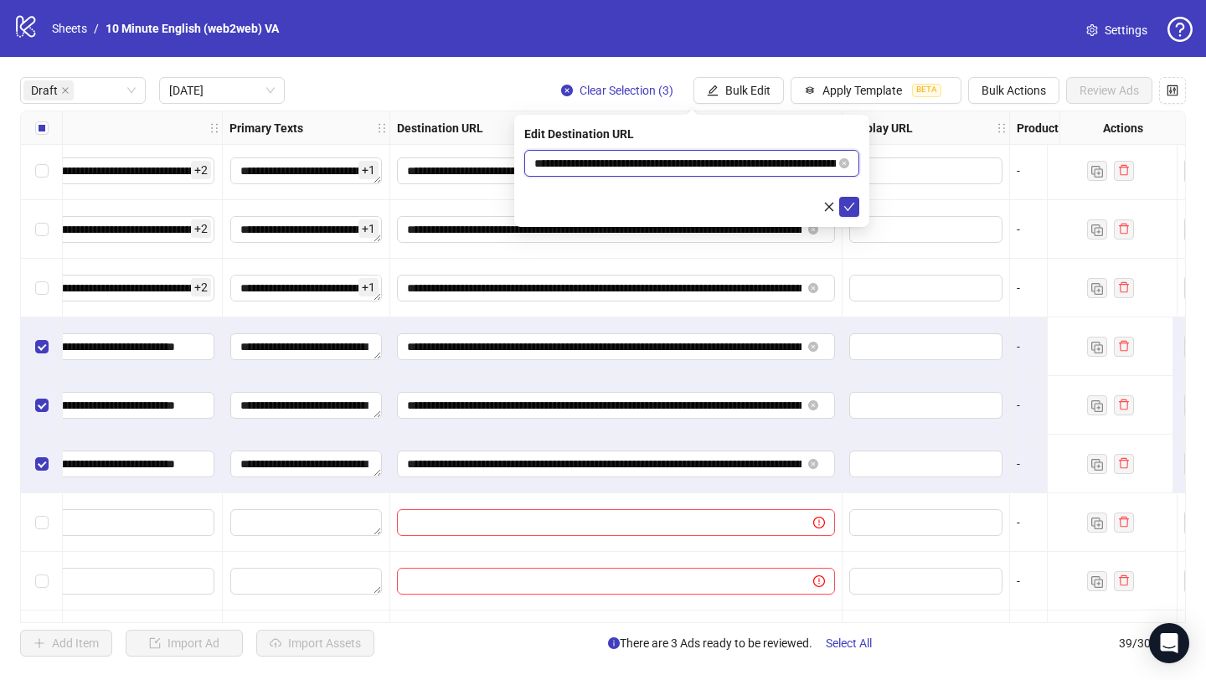
click at [670, 165] on input "**********" at bounding box center [685, 163] width 302 height 18
click at [852, 204] on icon "check" at bounding box center [849, 207] width 11 height 8
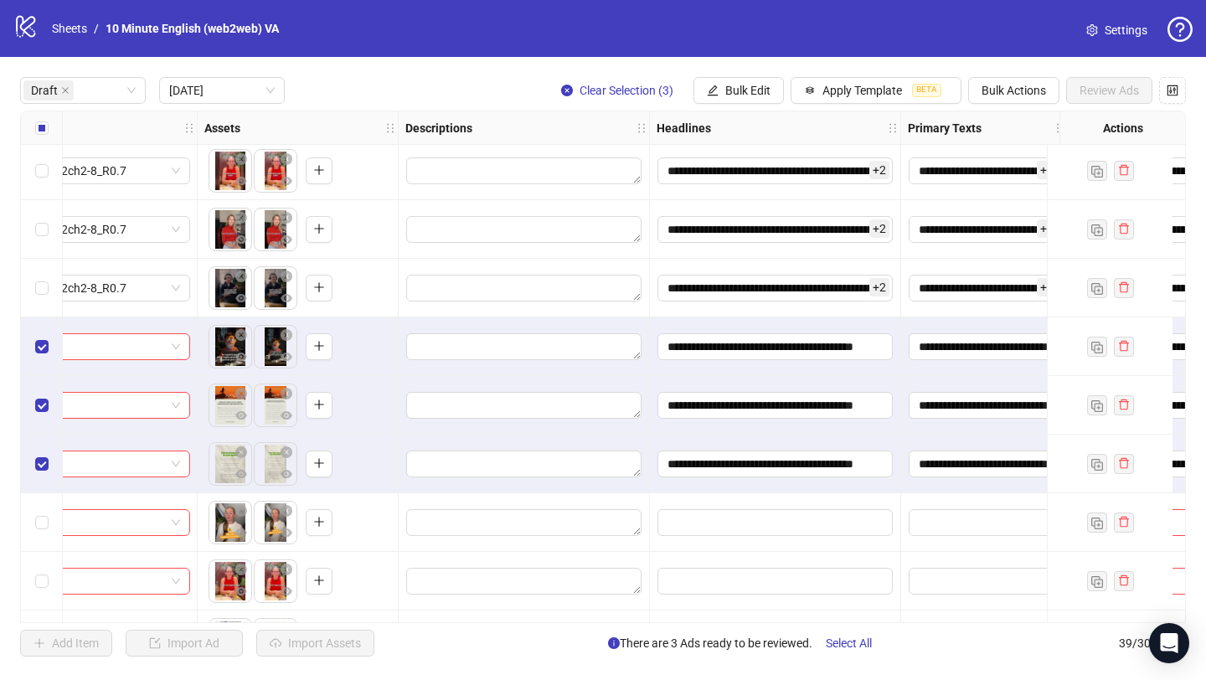
scroll to position [3, 472]
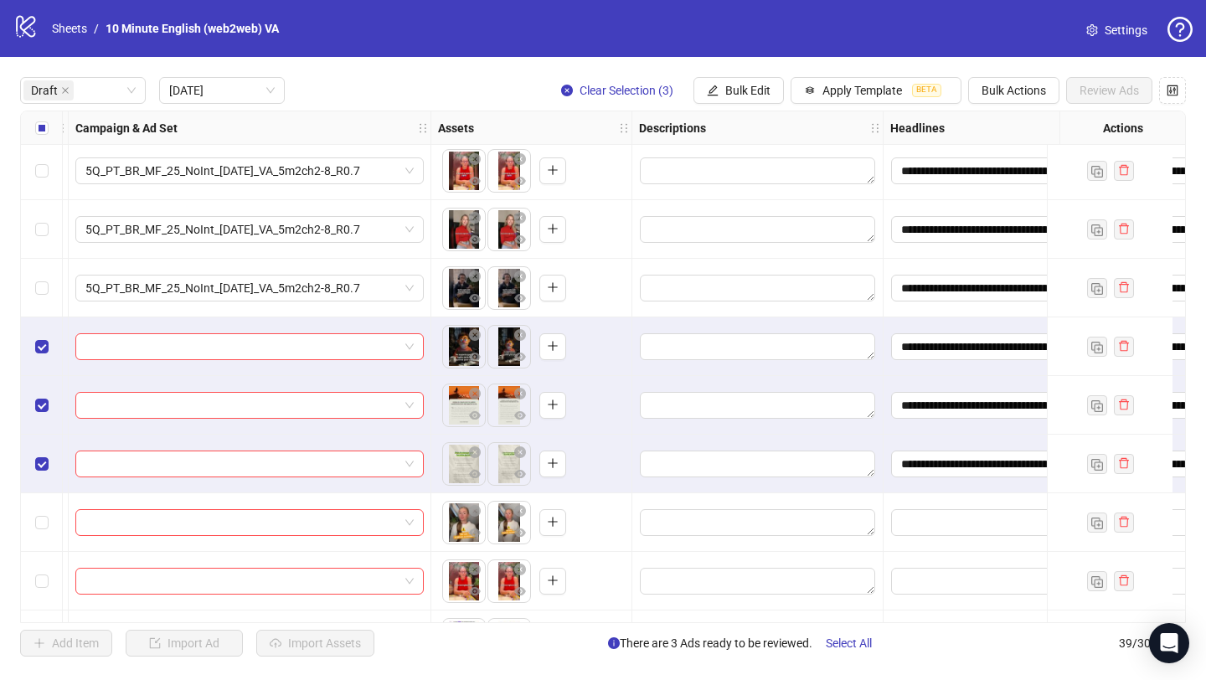
click at [394, 593] on div "**********" at bounding box center [603, 367] width 1166 height 513
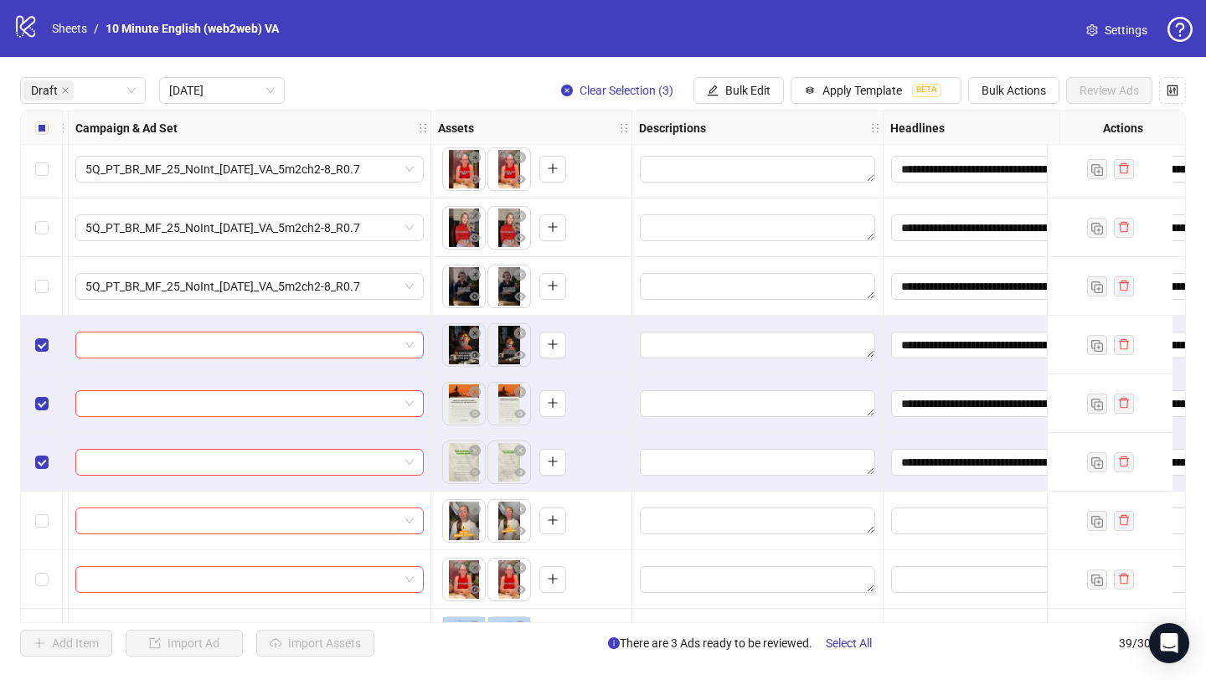
drag, startPoint x: 391, startPoint y: 613, endPoint x: 291, endPoint y: 601, distance: 101.3
drag, startPoint x: 305, startPoint y: 615, endPoint x: 214, endPoint y: 600, distance: 91.7
click at [224, 609] on div "**********" at bounding box center [603, 367] width 1166 height 513
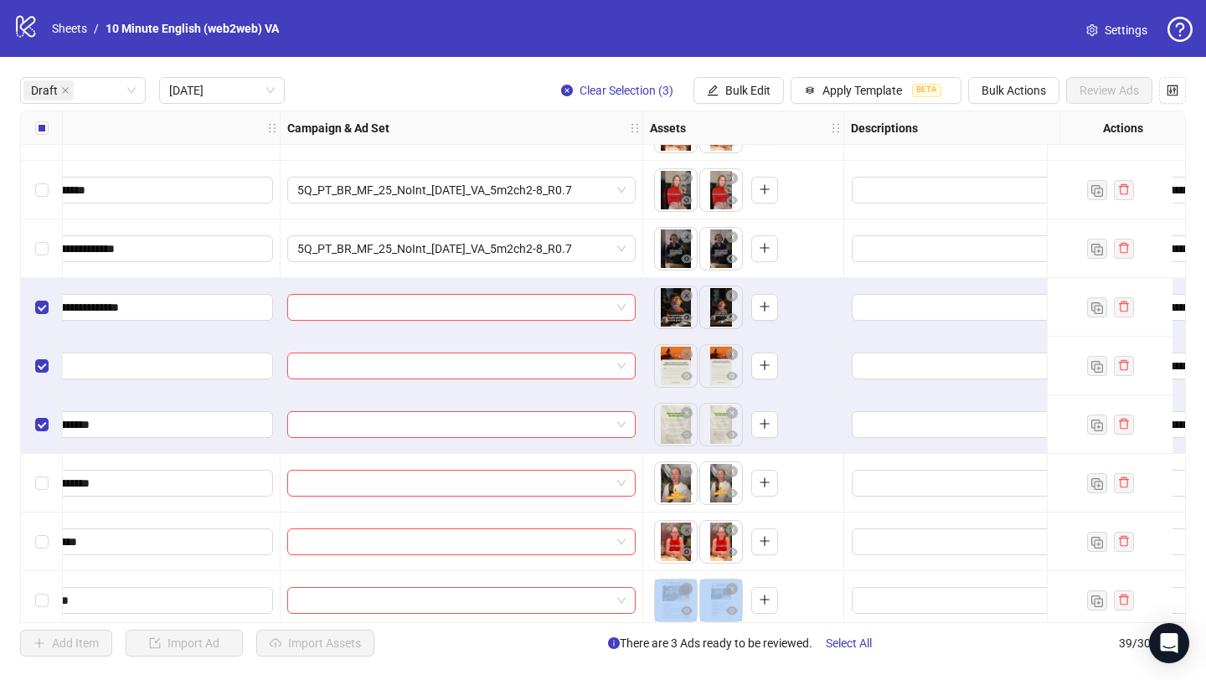
scroll to position [43, 162]
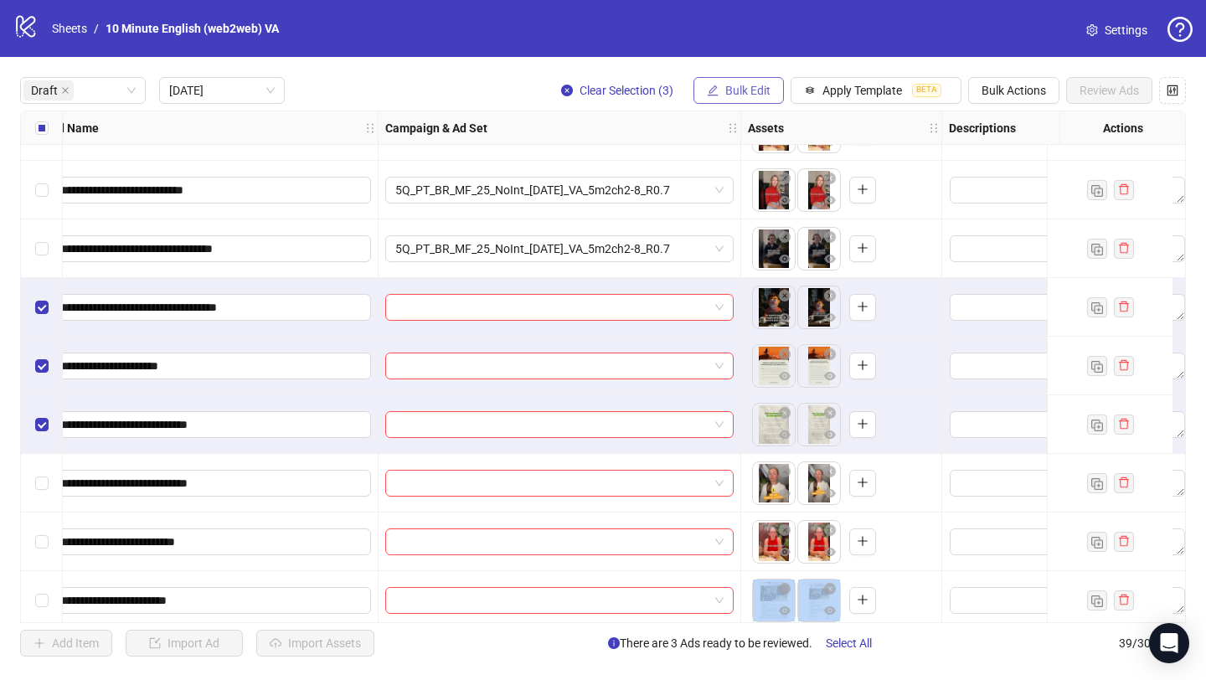
click at [717, 91] on button "Bulk Edit" at bounding box center [739, 90] width 90 height 27
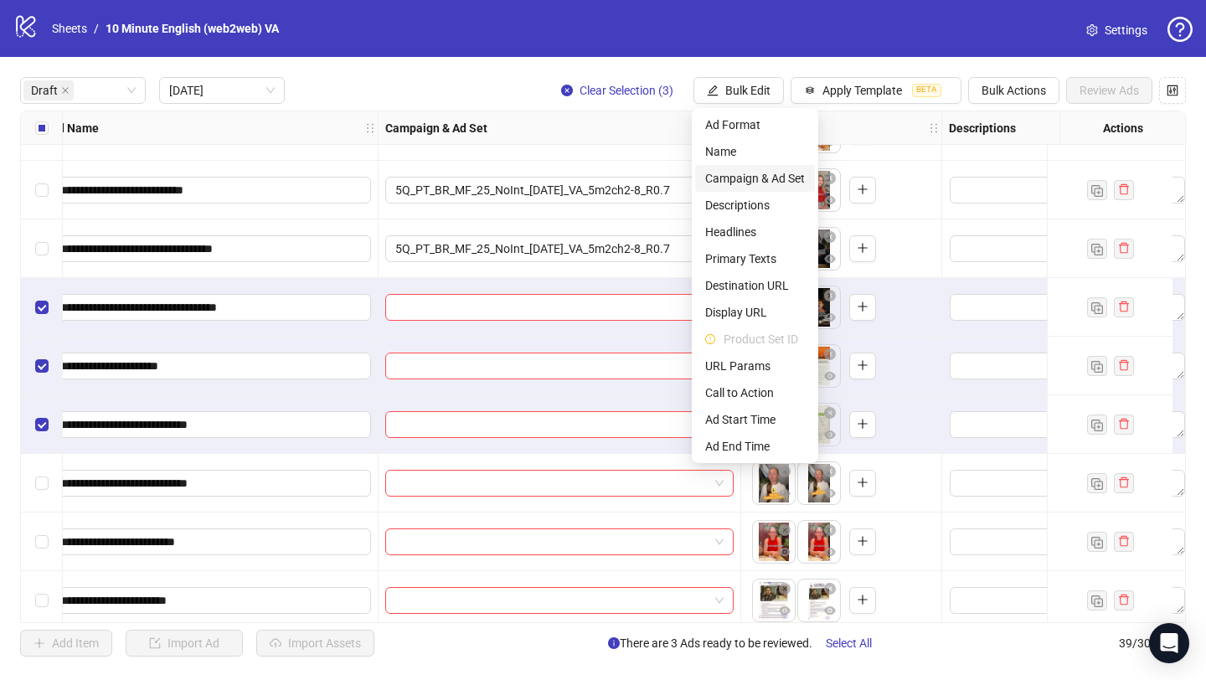
click at [765, 178] on span "Campaign & Ad Set" at bounding box center [755, 178] width 100 height 18
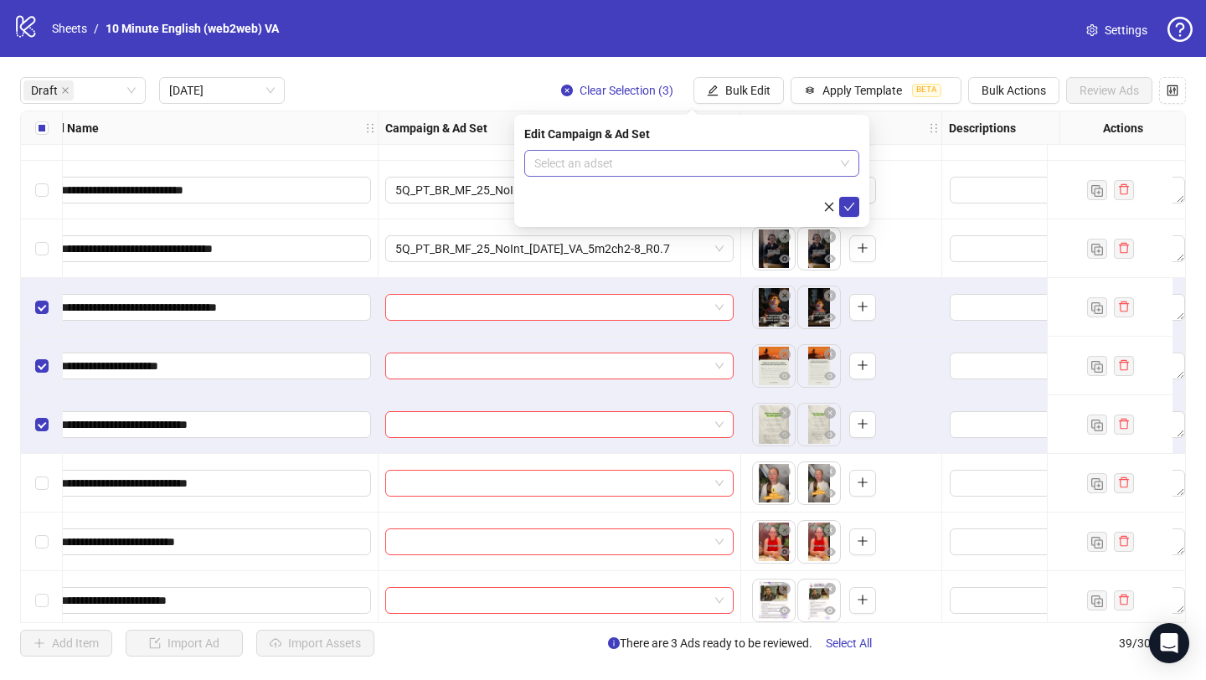
click at [751, 165] on input "search" at bounding box center [684, 163] width 300 height 25
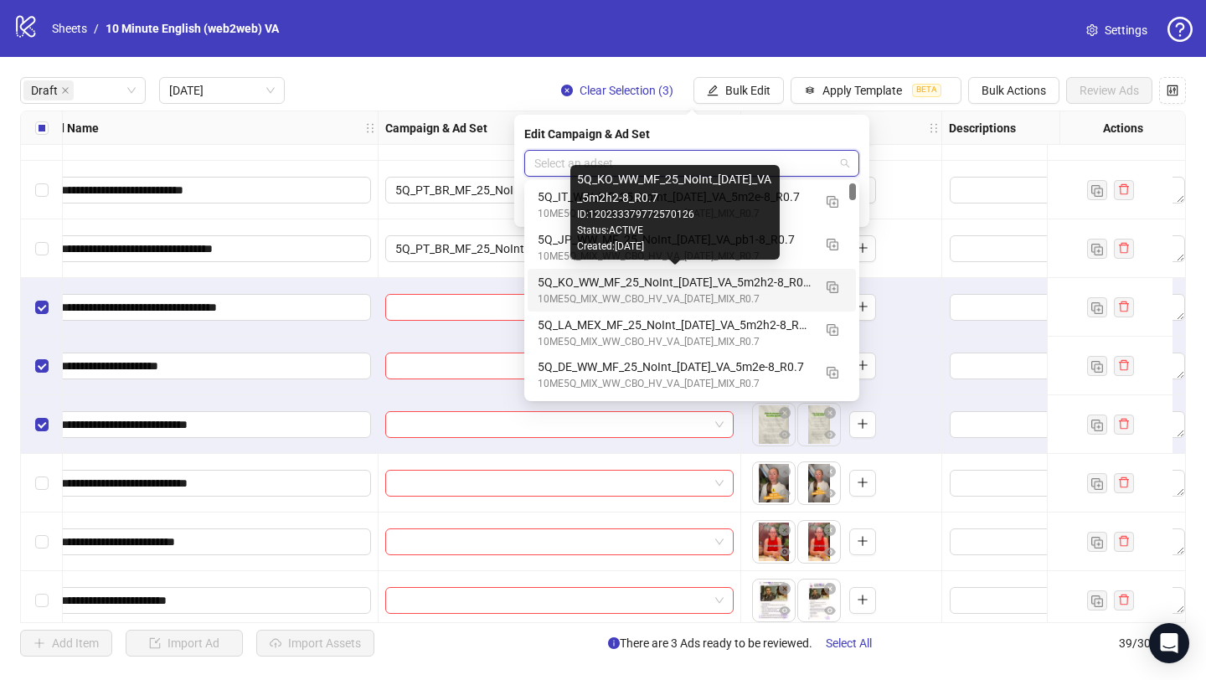
scroll to position [3, 0]
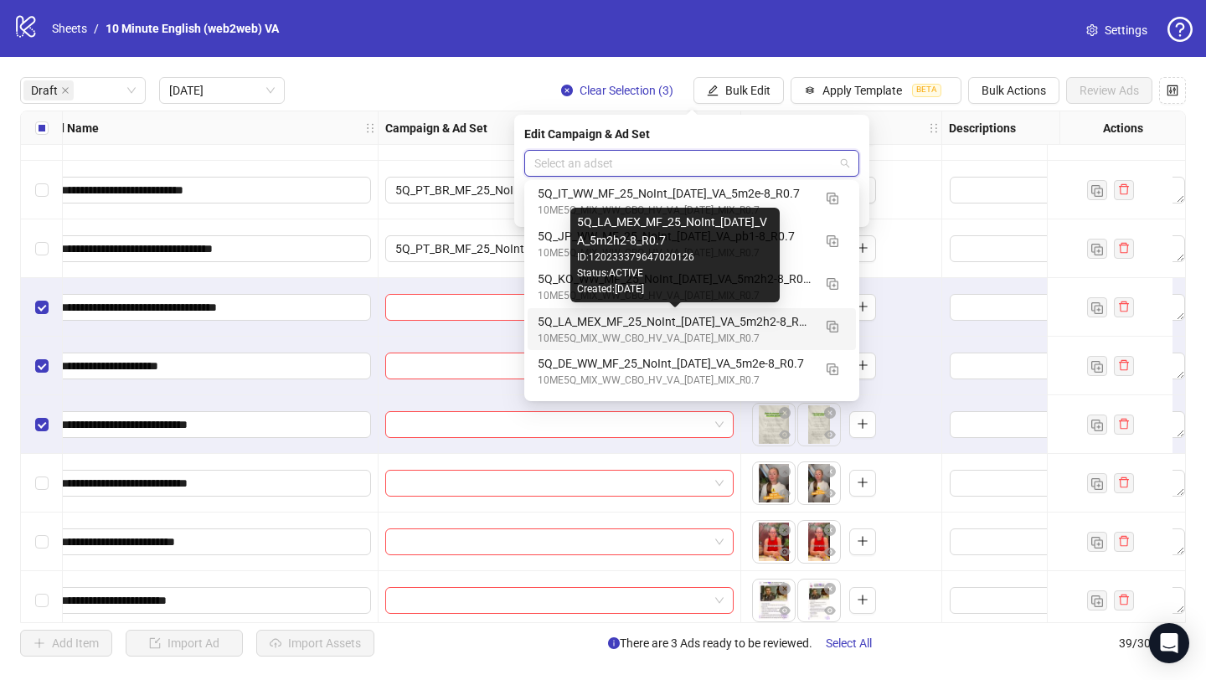
click at [757, 329] on div "5Q_LA_MEX_MF_25_NoInt_[DATE]_VA_5m2h2-8_R0.7" at bounding box center [675, 321] width 275 height 18
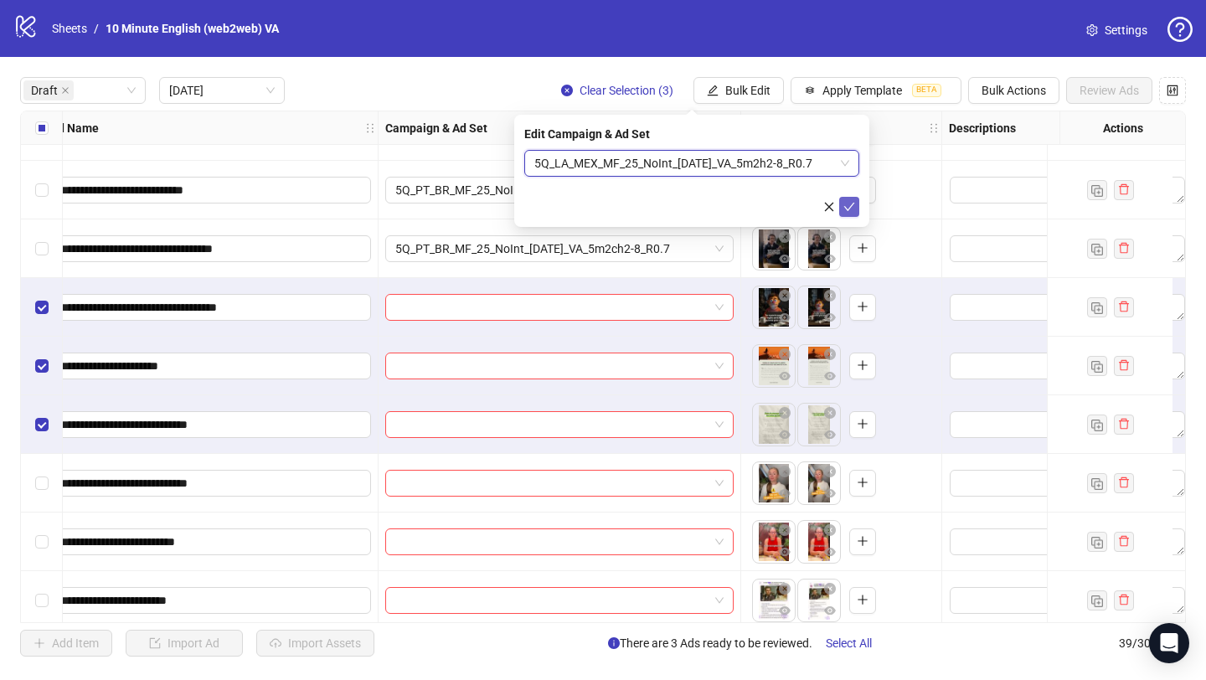
click at [849, 202] on icon "check" at bounding box center [850, 207] width 12 height 12
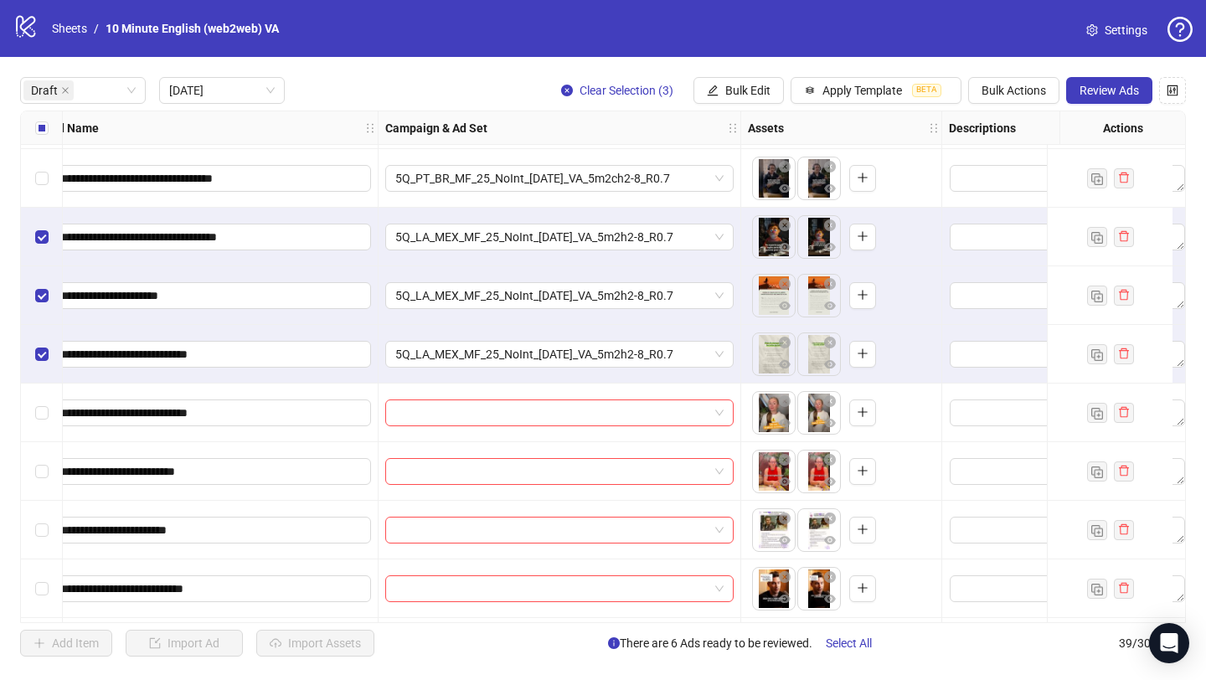
scroll to position [131, 162]
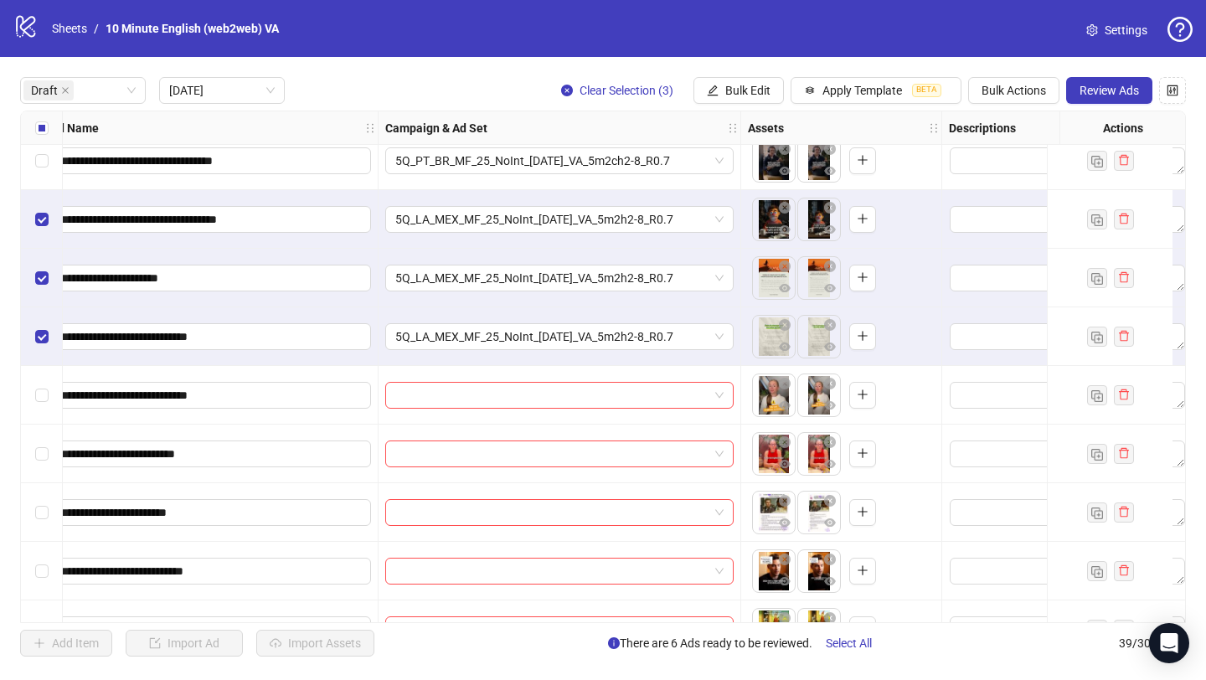
click at [33, 121] on div "Select all rows" at bounding box center [42, 128] width 42 height 34
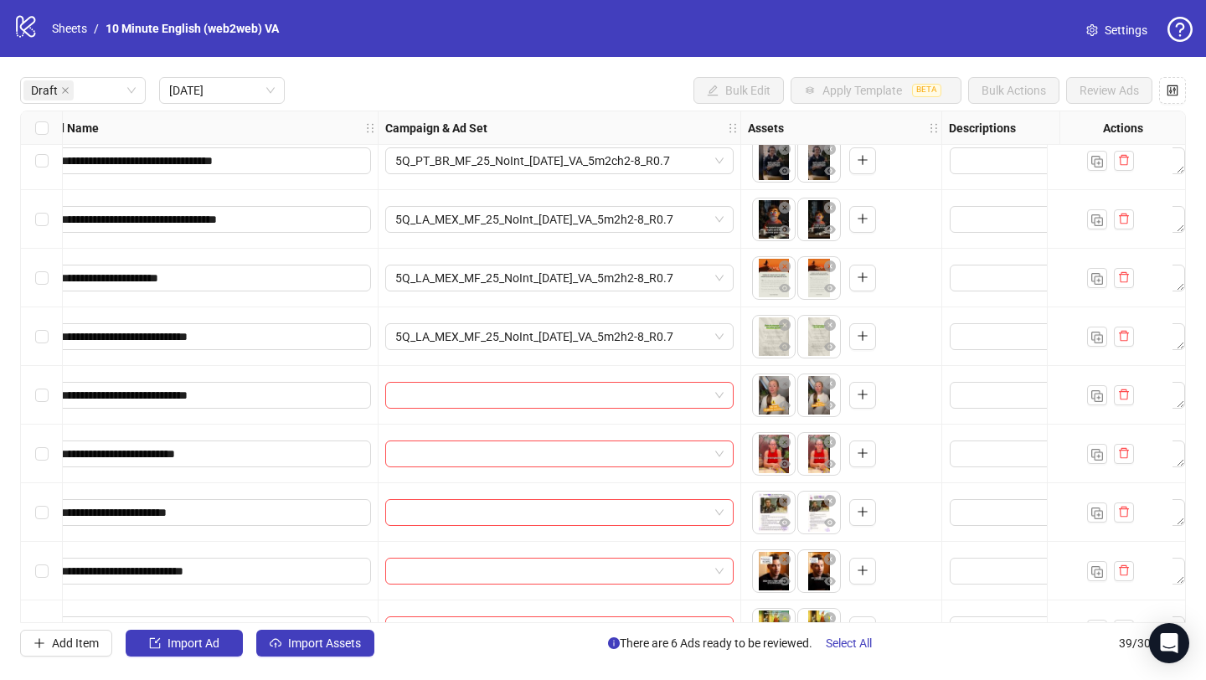
scroll to position [131, 0]
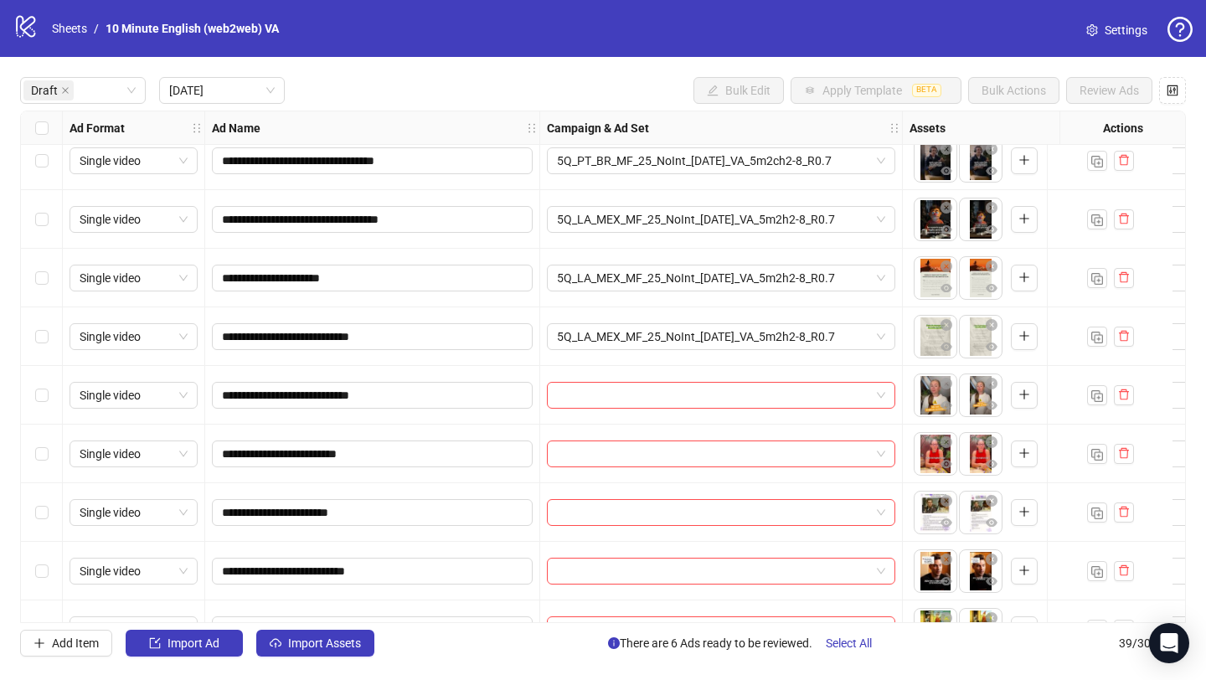
click at [49, 395] on div "Select row 7" at bounding box center [42, 395] width 42 height 59
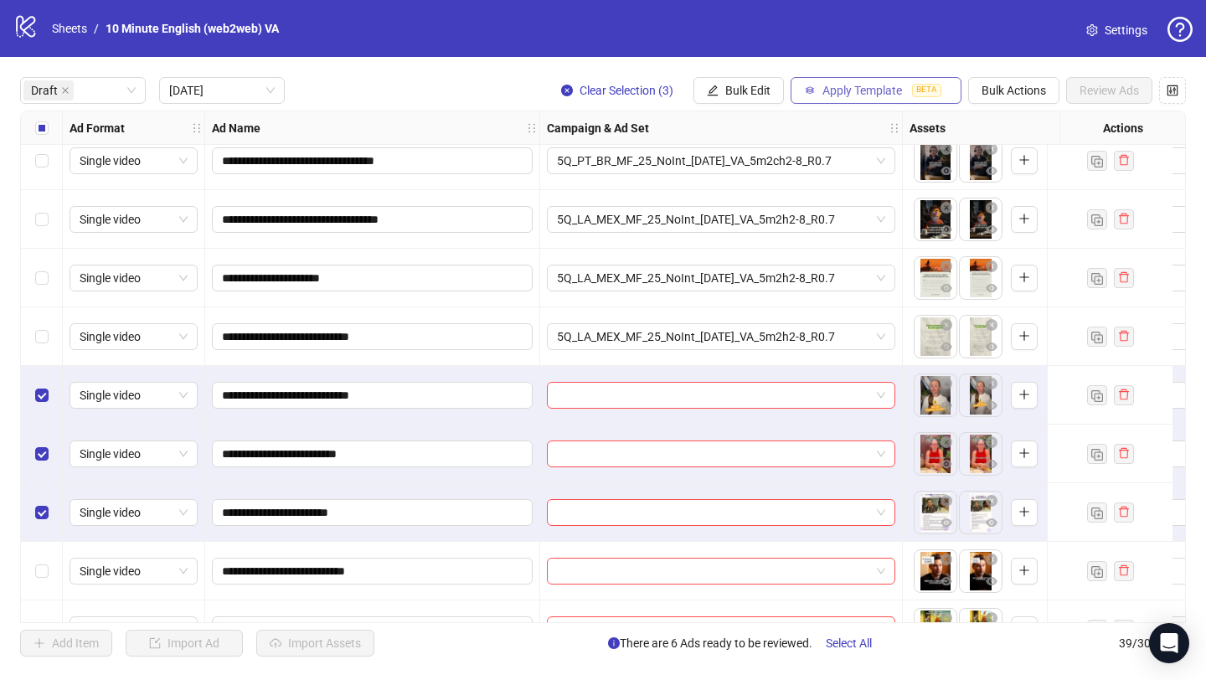
click at [845, 82] on button "Apply Template BETA" at bounding box center [876, 90] width 171 height 27
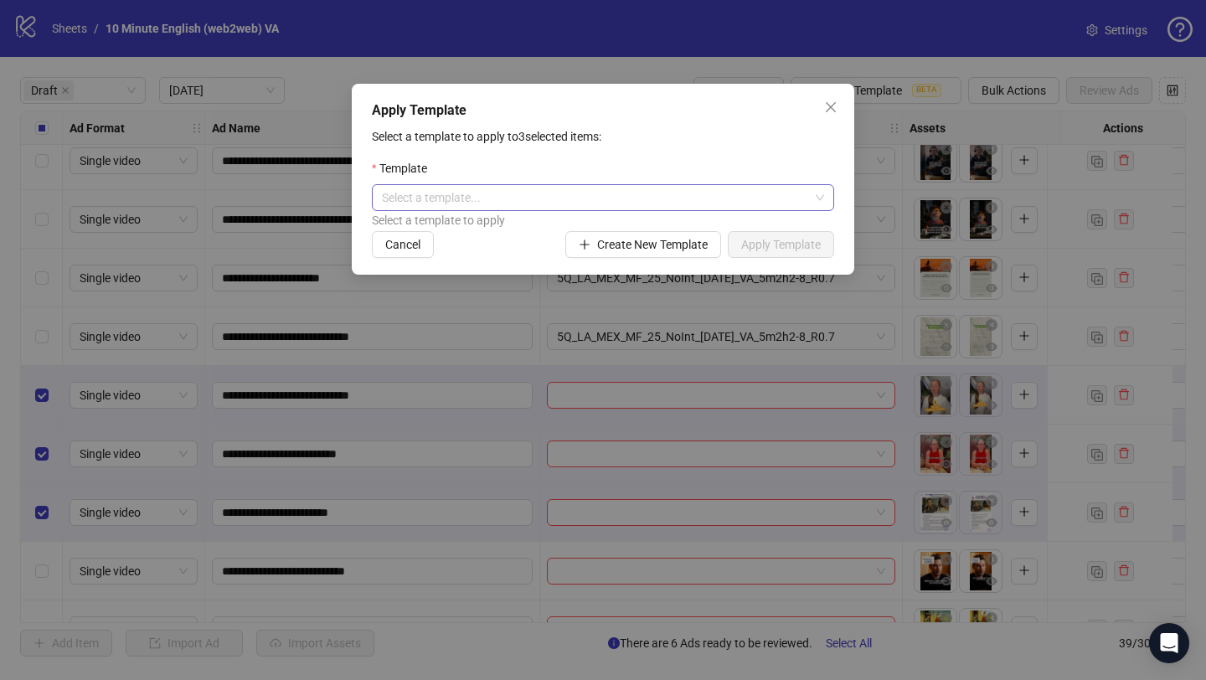
click at [668, 188] on input "search" at bounding box center [595, 197] width 427 height 25
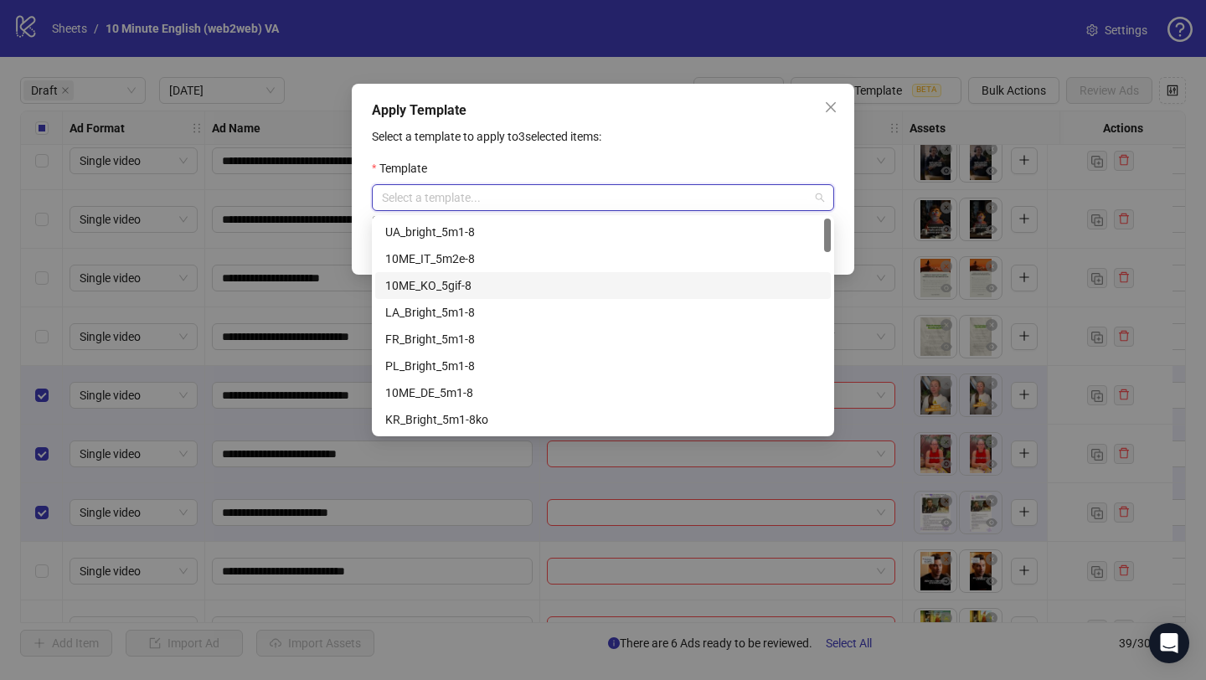
scroll to position [28, 0]
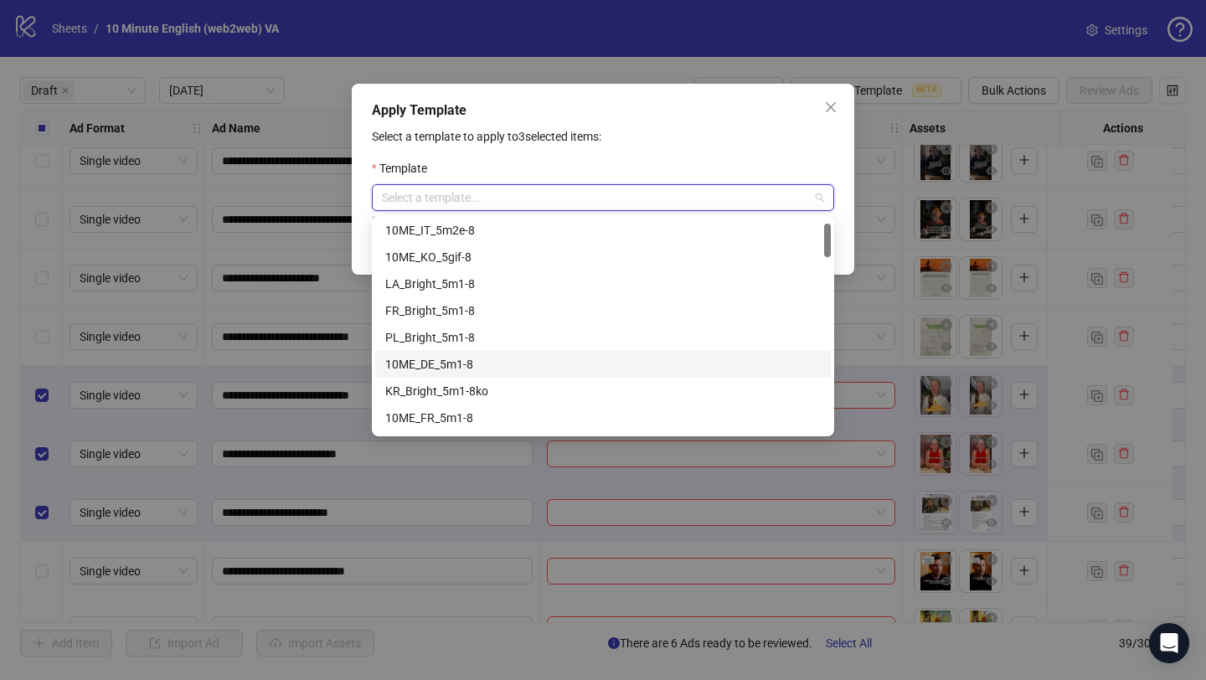
click at [596, 366] on div "10ME_DE_5m1-8" at bounding box center [603, 364] width 436 height 18
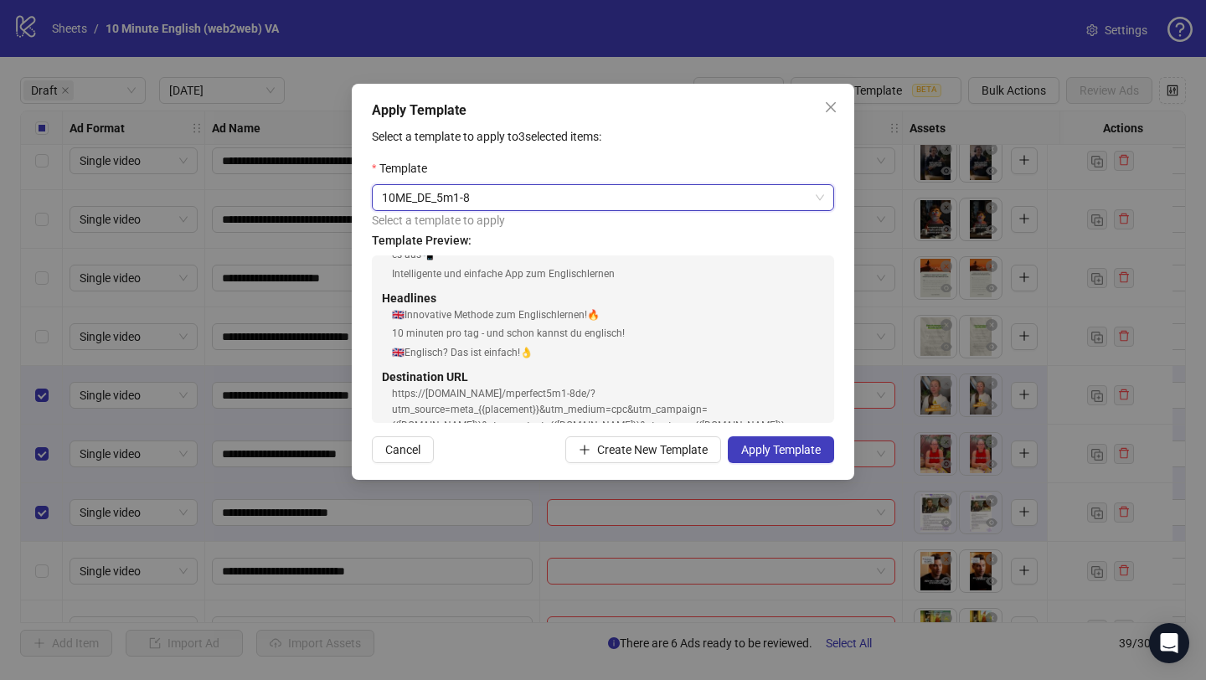
scroll to position [121, 0]
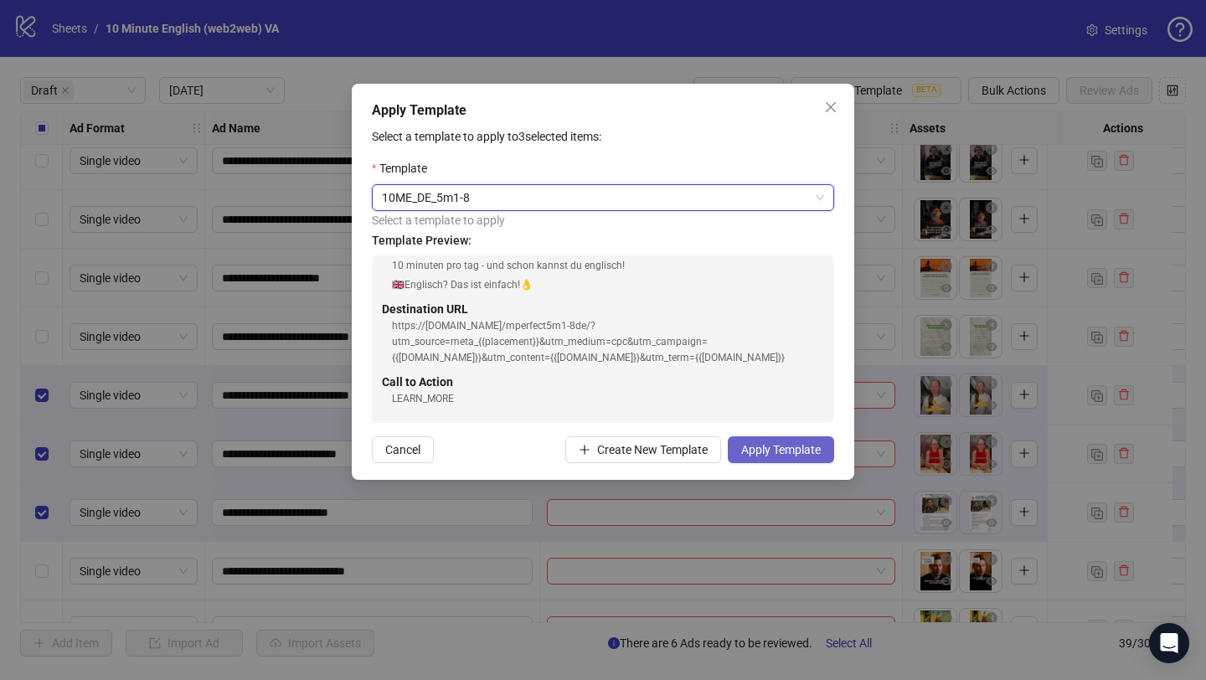
click at [822, 447] on button "Apply Template" at bounding box center [781, 449] width 106 height 27
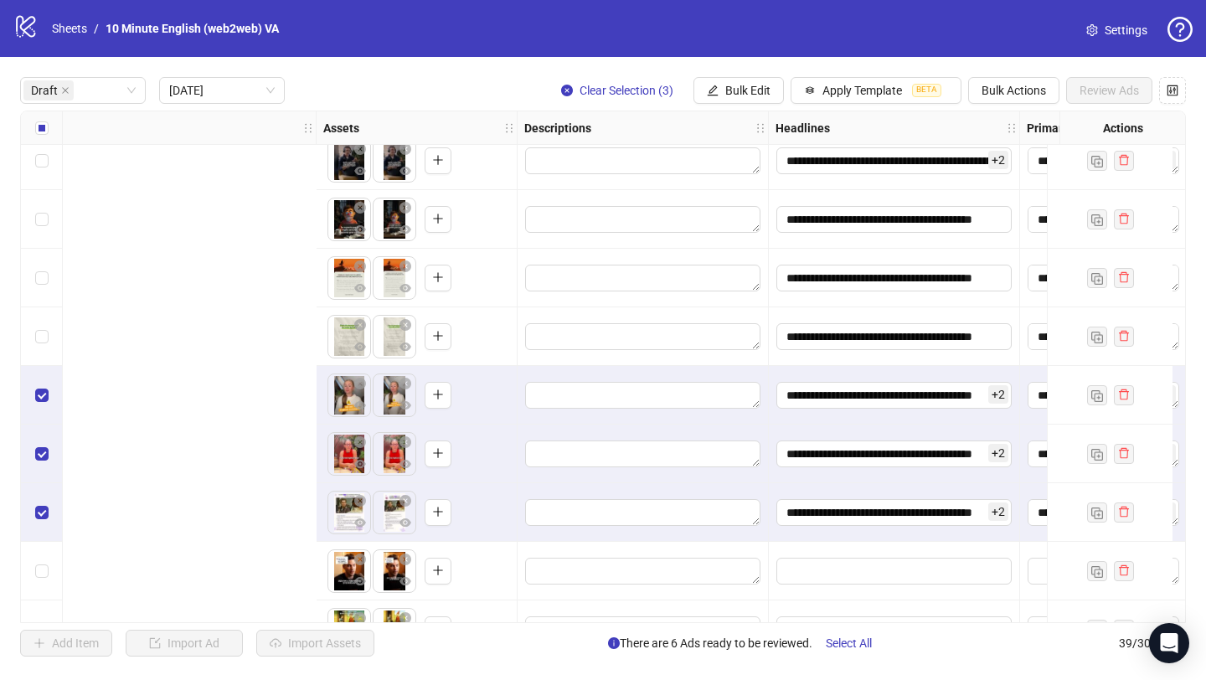
scroll to position [131, 1473]
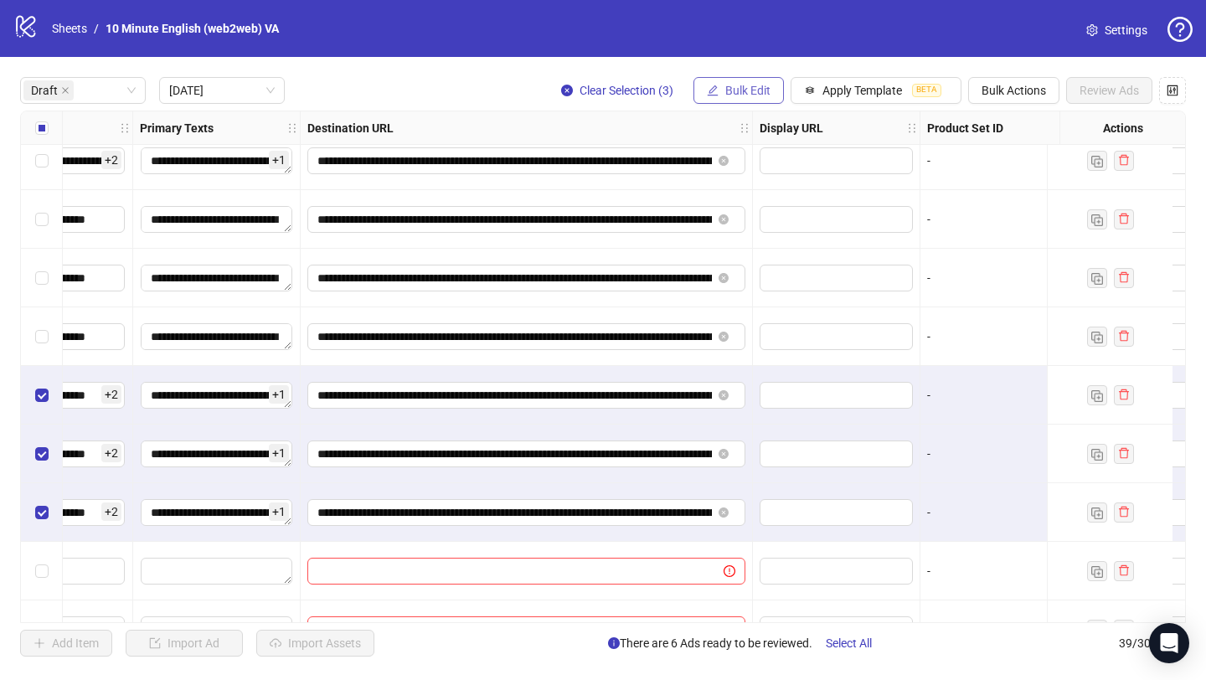
click at [764, 84] on span "Bulk Edit" at bounding box center [747, 90] width 45 height 13
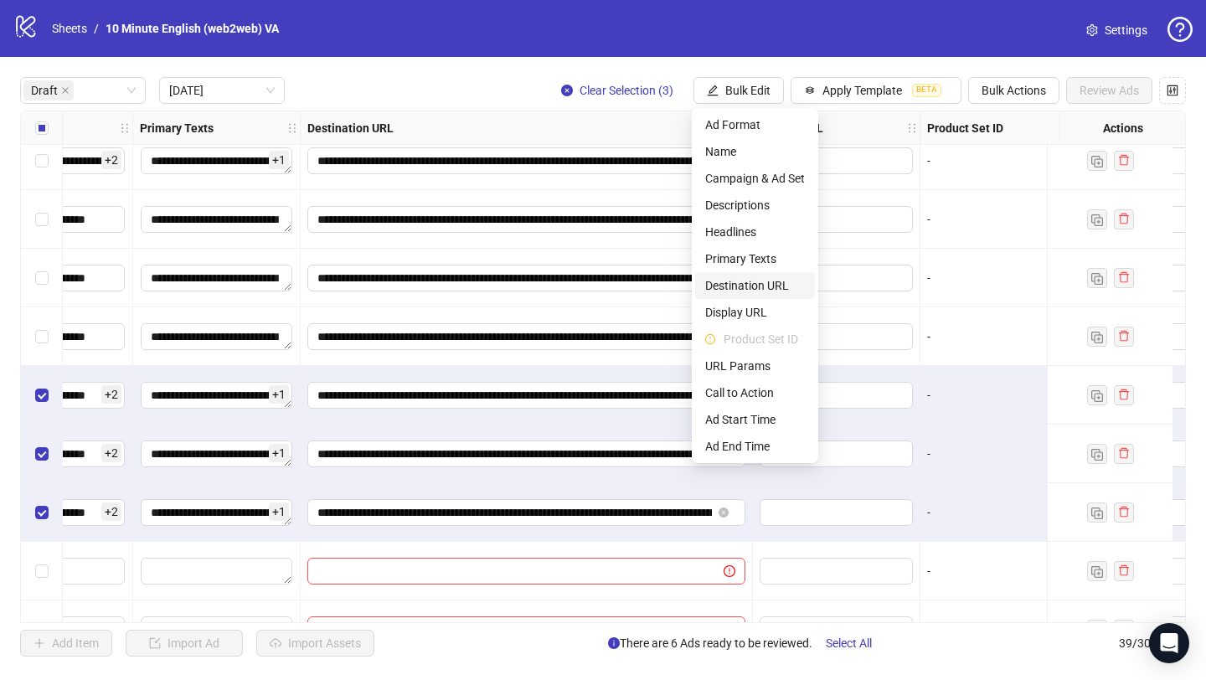
click at [771, 282] on span "Destination URL" at bounding box center [755, 285] width 100 height 18
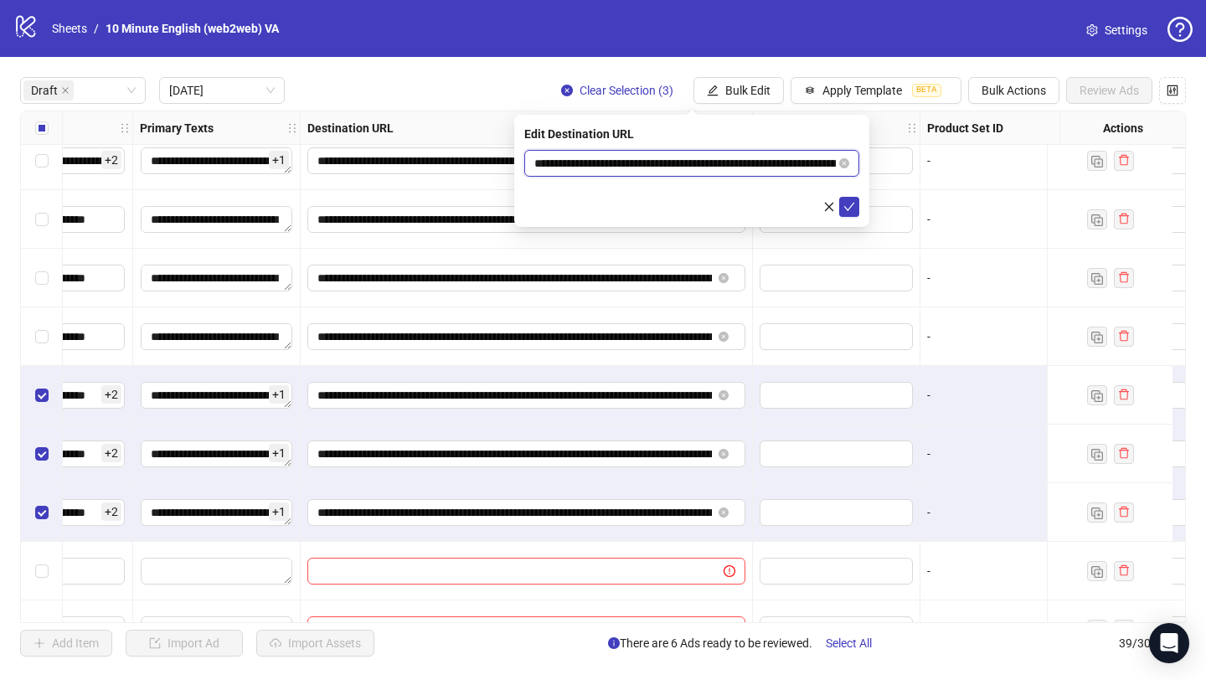
drag, startPoint x: 792, startPoint y: 164, endPoint x: 511, endPoint y: 138, distance: 282.6
click at [511, 138] on body "**********" at bounding box center [603, 340] width 1206 height 680
paste input "*"
type input "**********"
click at [848, 205] on icon "check" at bounding box center [850, 207] width 12 height 12
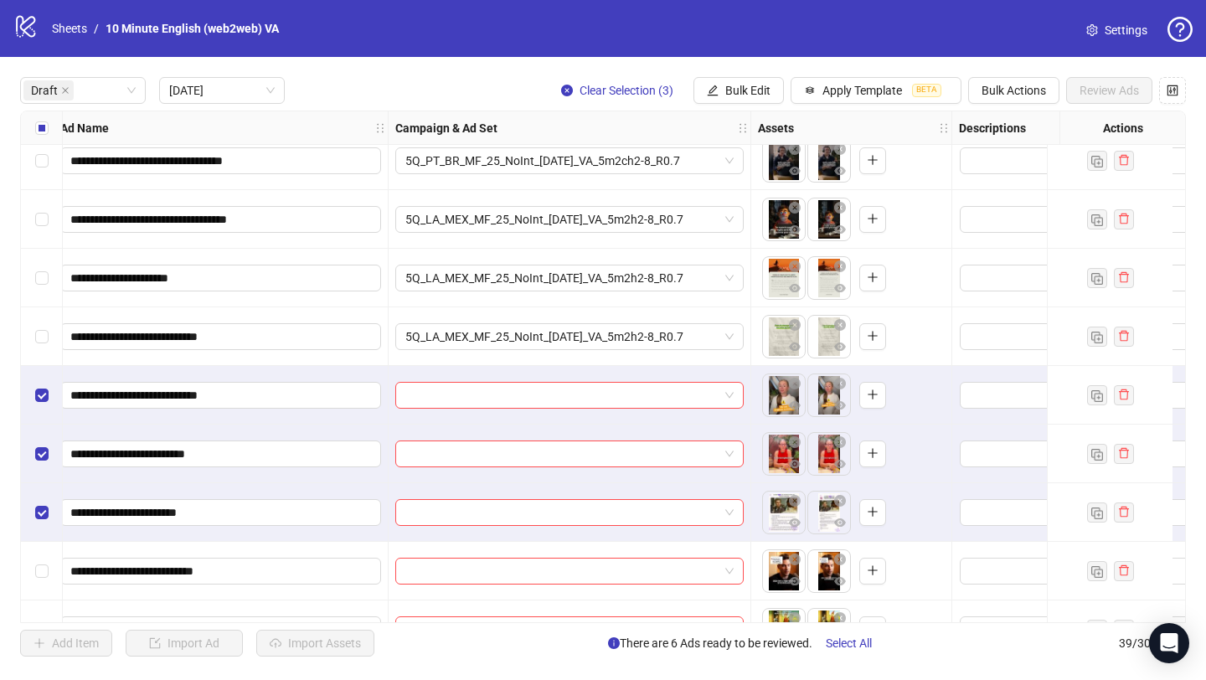
scroll to position [131, 39]
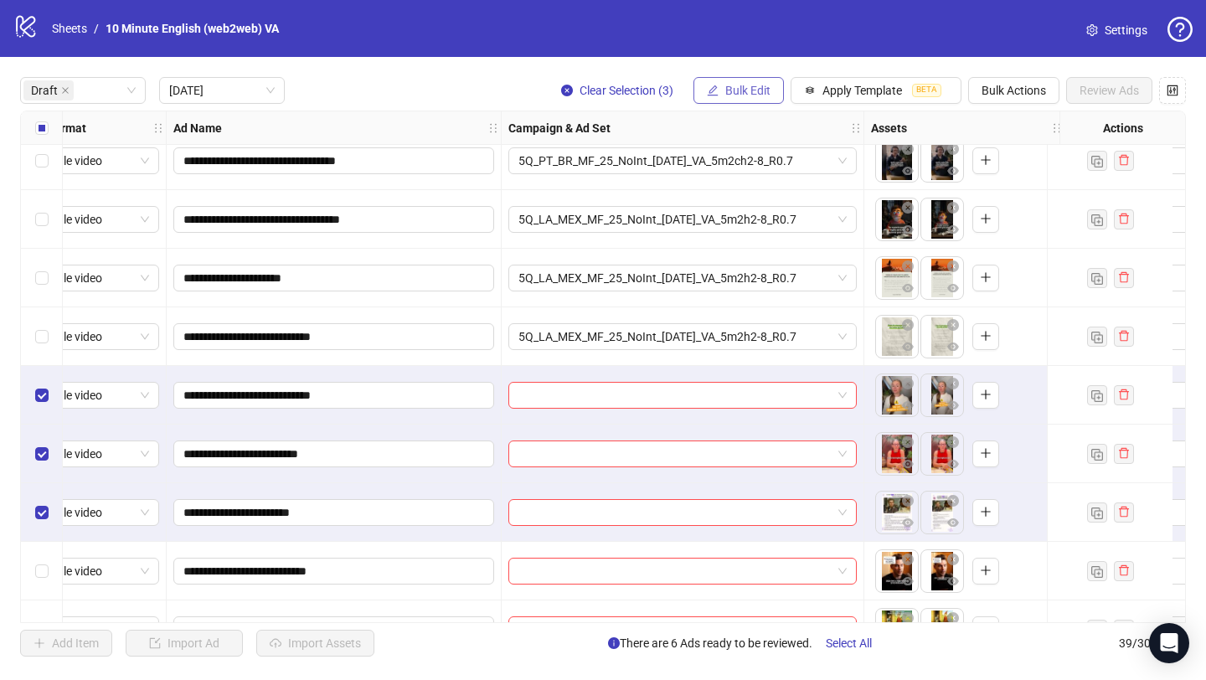
click at [753, 95] on span "Bulk Edit" at bounding box center [747, 90] width 45 height 13
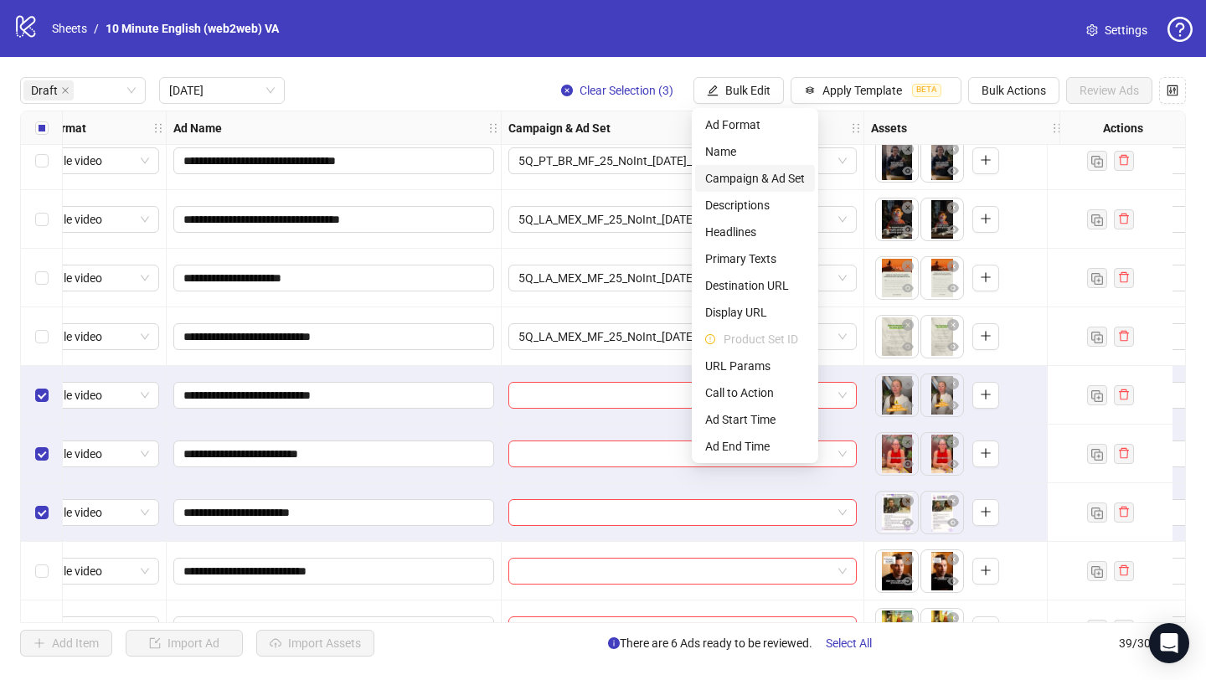
click at [761, 183] on span "Campaign & Ad Set" at bounding box center [755, 178] width 100 height 18
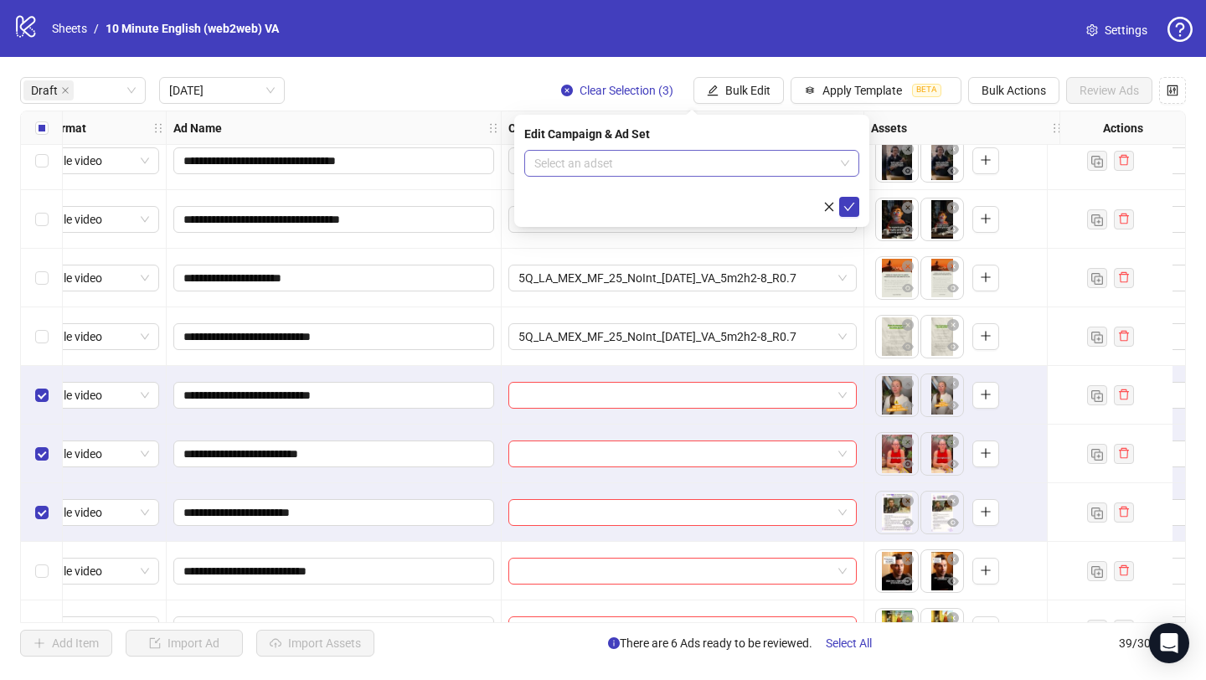
click at [684, 153] on input "search" at bounding box center [684, 163] width 300 height 25
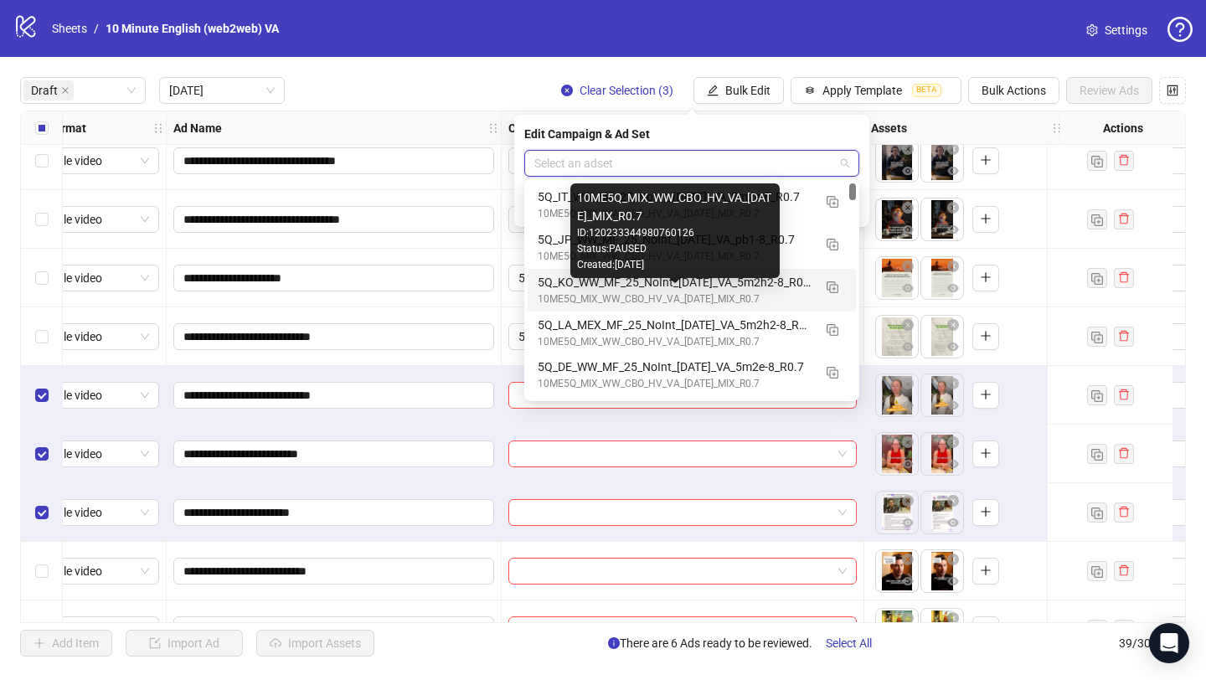
scroll to position [34, 0]
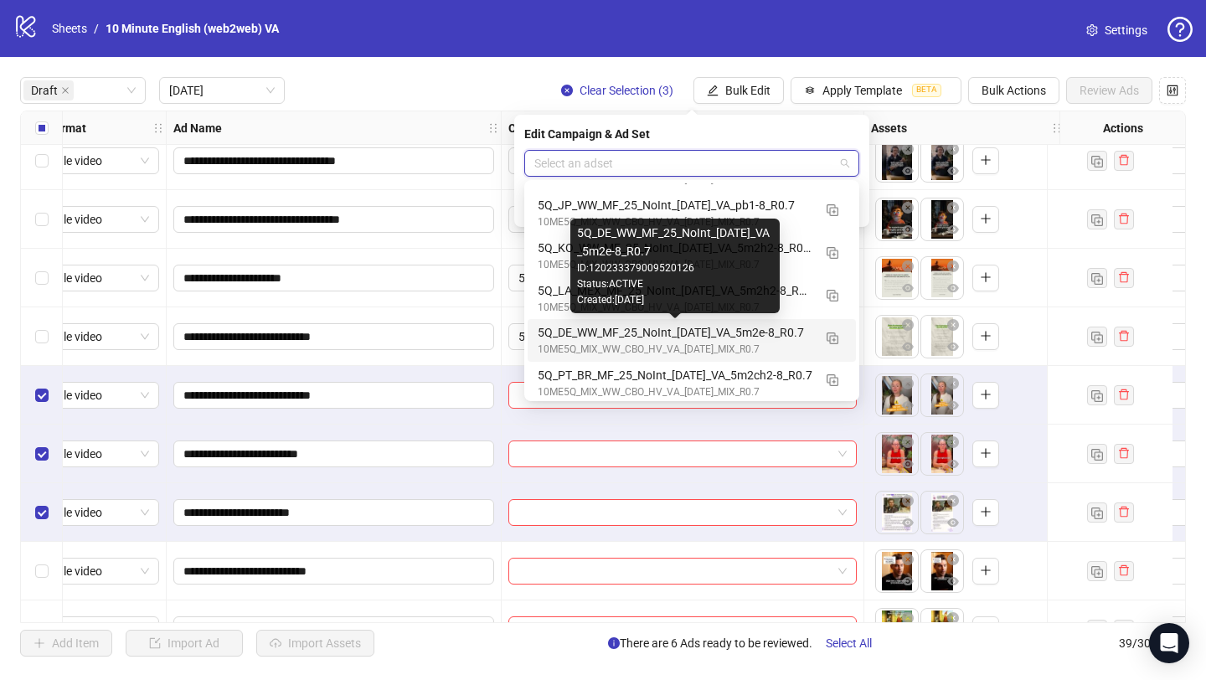
click at [742, 338] on div "5Q_DE_WW_MF_25_NoInt_[DATE]_VA_5m2e-8_R0.7" at bounding box center [675, 332] width 275 height 18
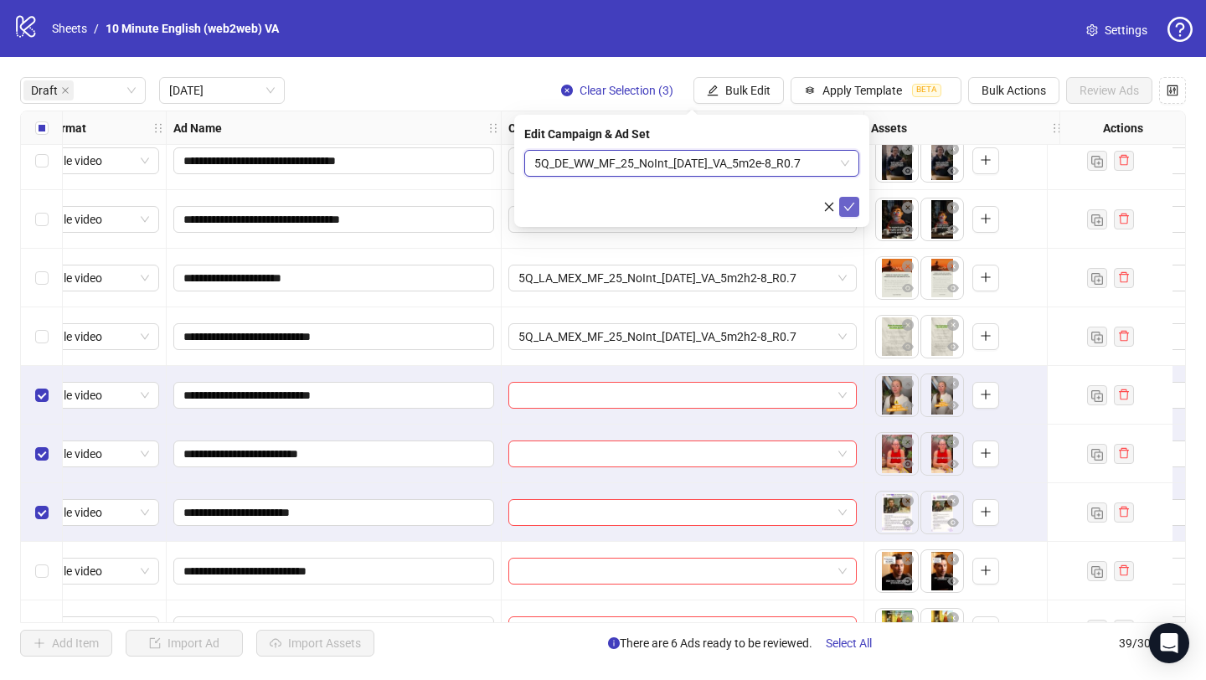
click at [844, 208] on icon "check" at bounding box center [850, 207] width 12 height 12
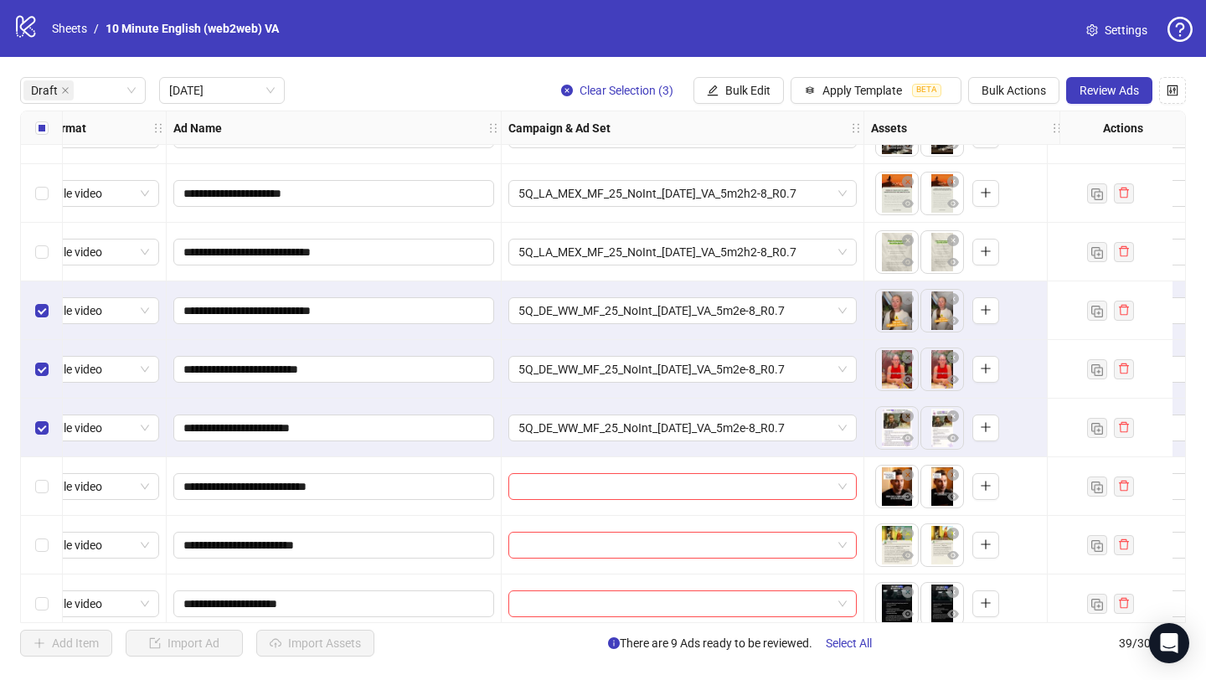
scroll to position [318, 39]
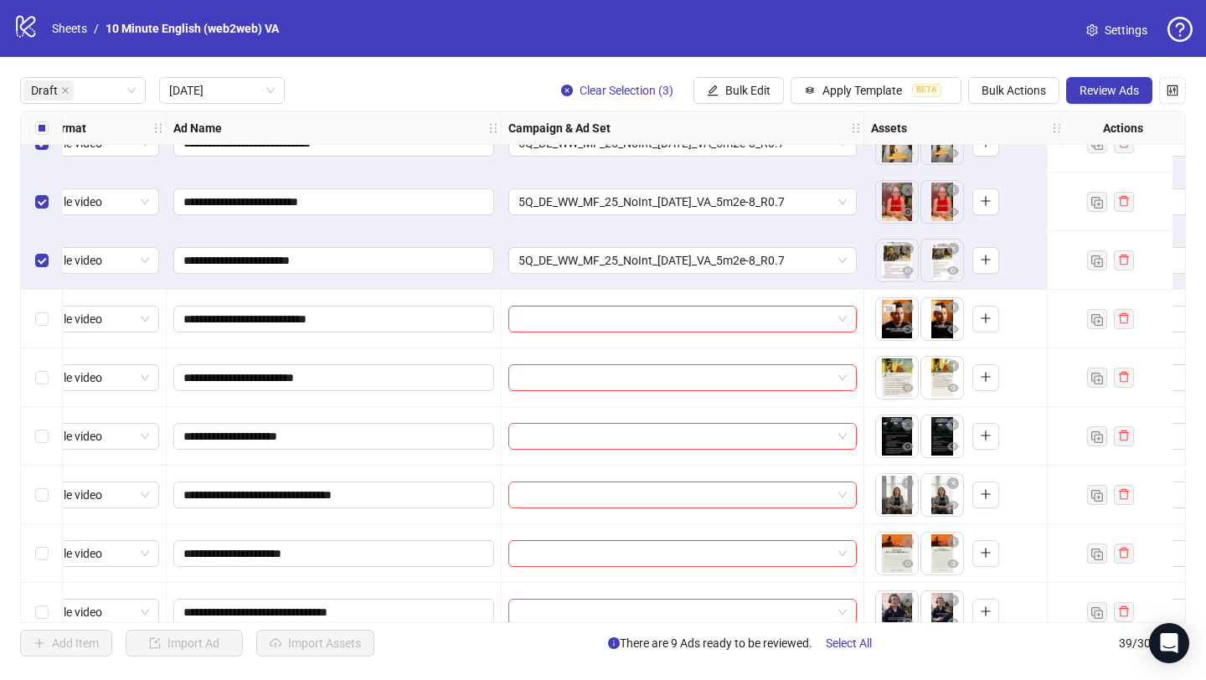
drag, startPoint x: 348, startPoint y: 626, endPoint x: 292, endPoint y: 613, distance: 58.3
click at [292, 609] on div "**********" at bounding box center [603, 367] width 1206 height 620
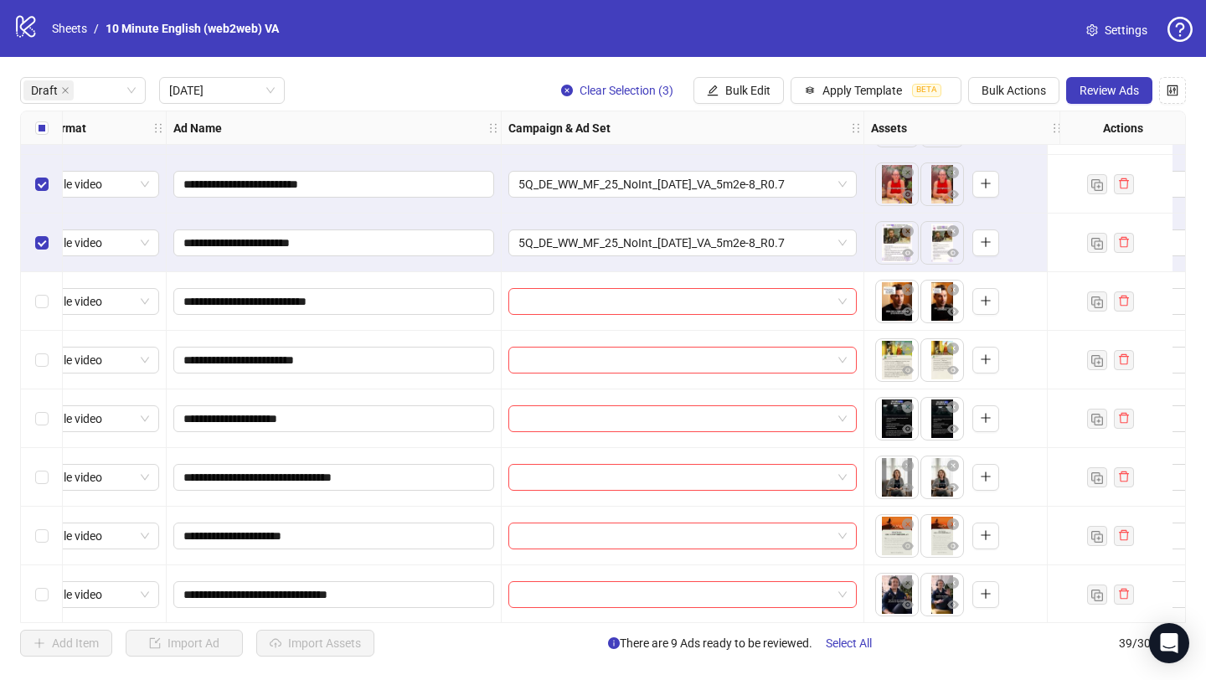
scroll to position [400, 0]
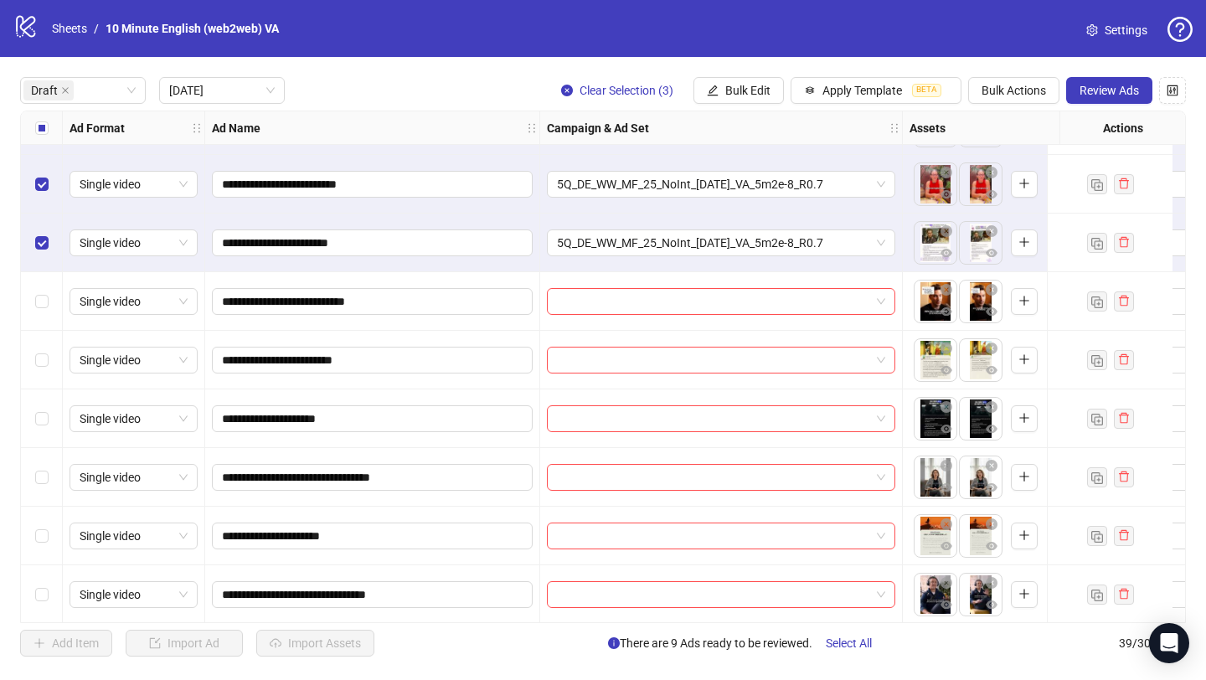
click at [36, 119] on label "Select all rows" at bounding box center [41, 128] width 13 height 18
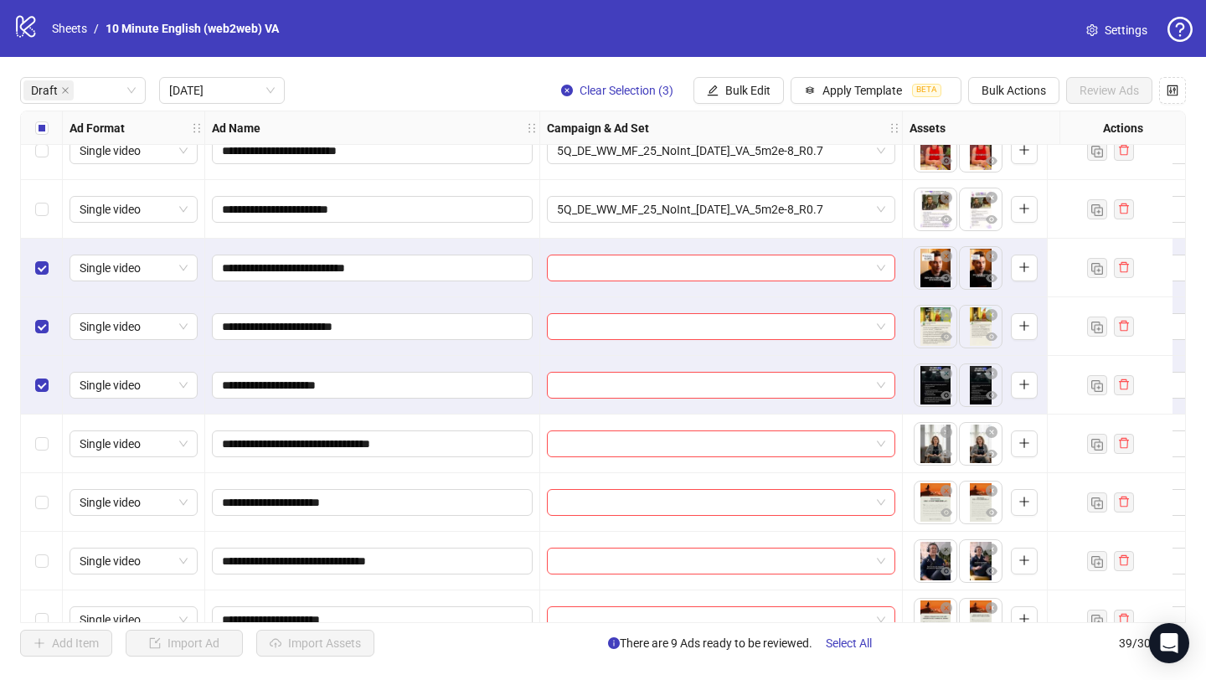
scroll to position [436, 0]
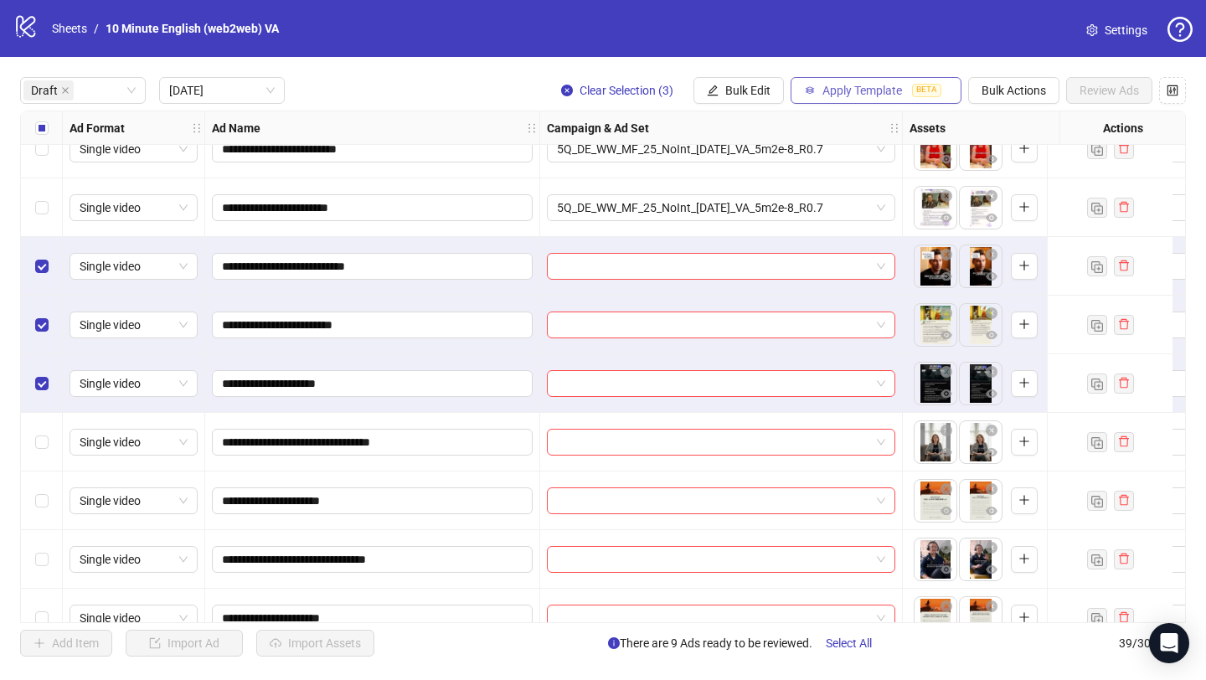
click at [836, 90] on span "Apply Template" at bounding box center [863, 90] width 80 height 13
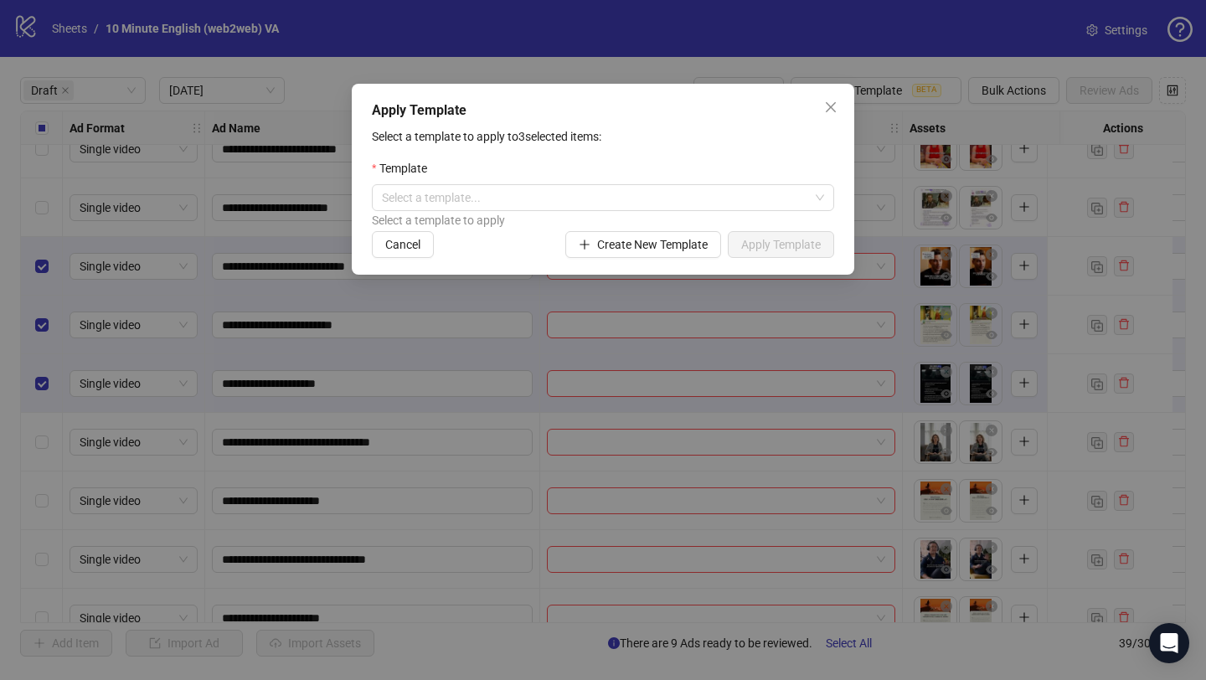
click at [665, 183] on div "Template" at bounding box center [603, 171] width 462 height 25
click at [667, 188] on input "search" at bounding box center [595, 197] width 427 height 25
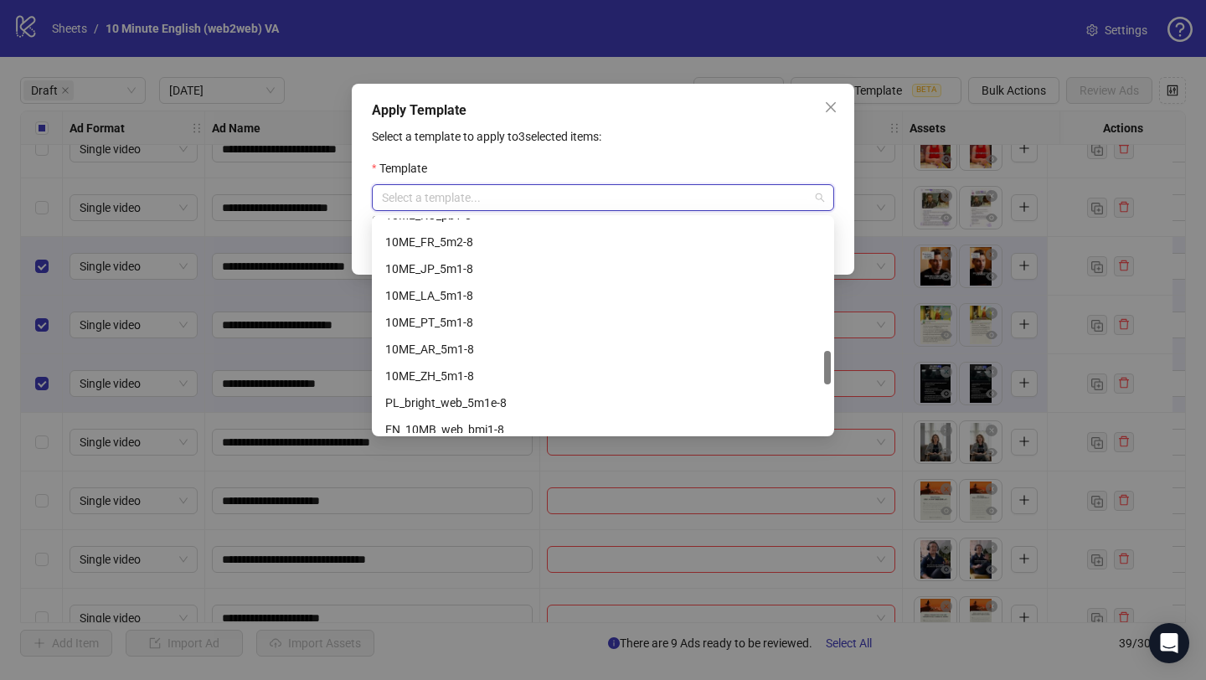
scroll to position [821, 0]
type input "*"
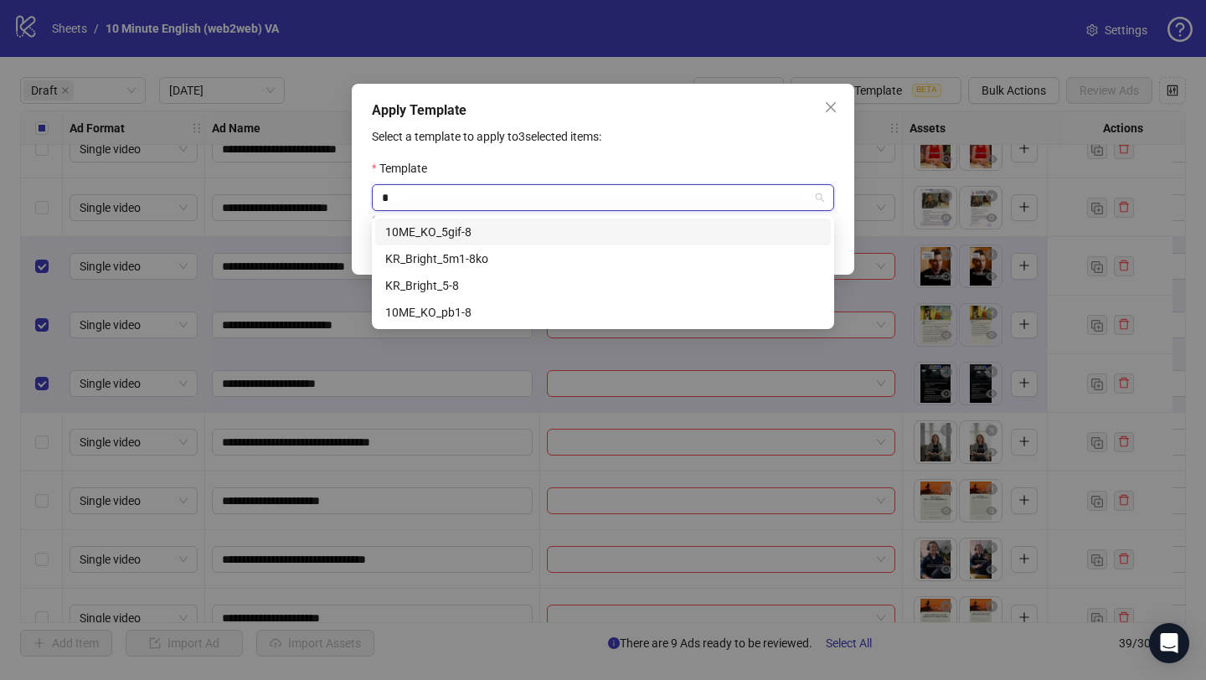
click at [522, 230] on div "10ME_KO_5gif-8" at bounding box center [603, 232] width 436 height 18
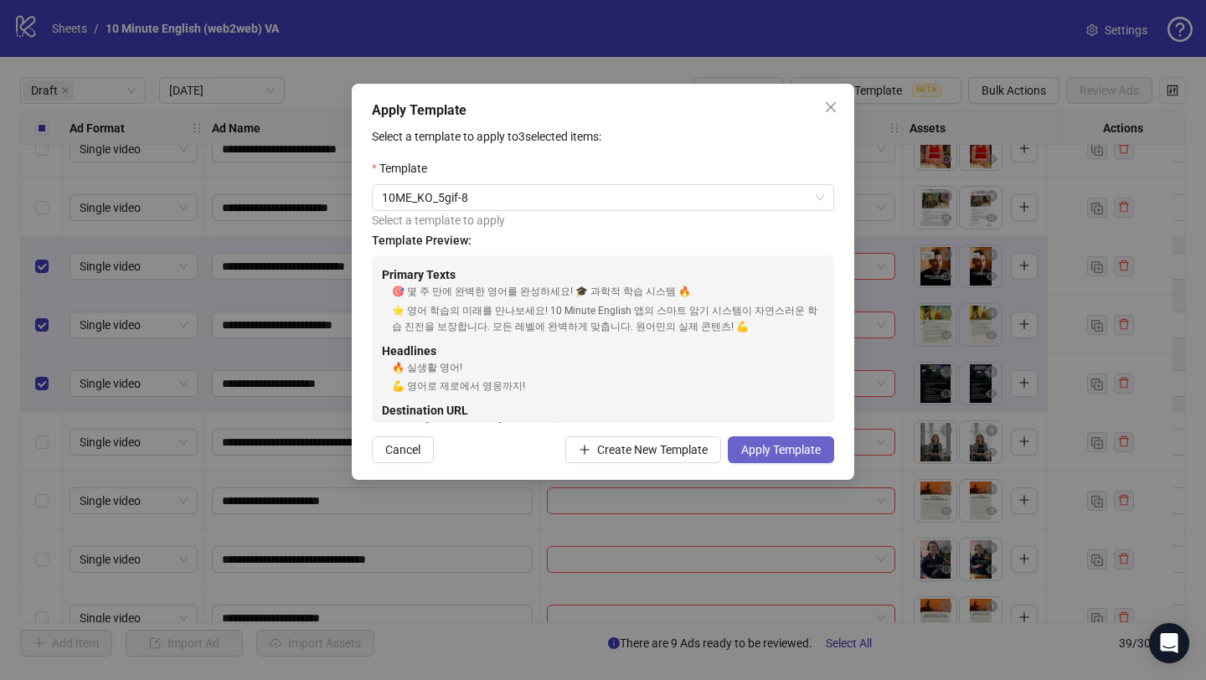
click at [787, 443] on span "Apply Template" at bounding box center [781, 449] width 80 height 13
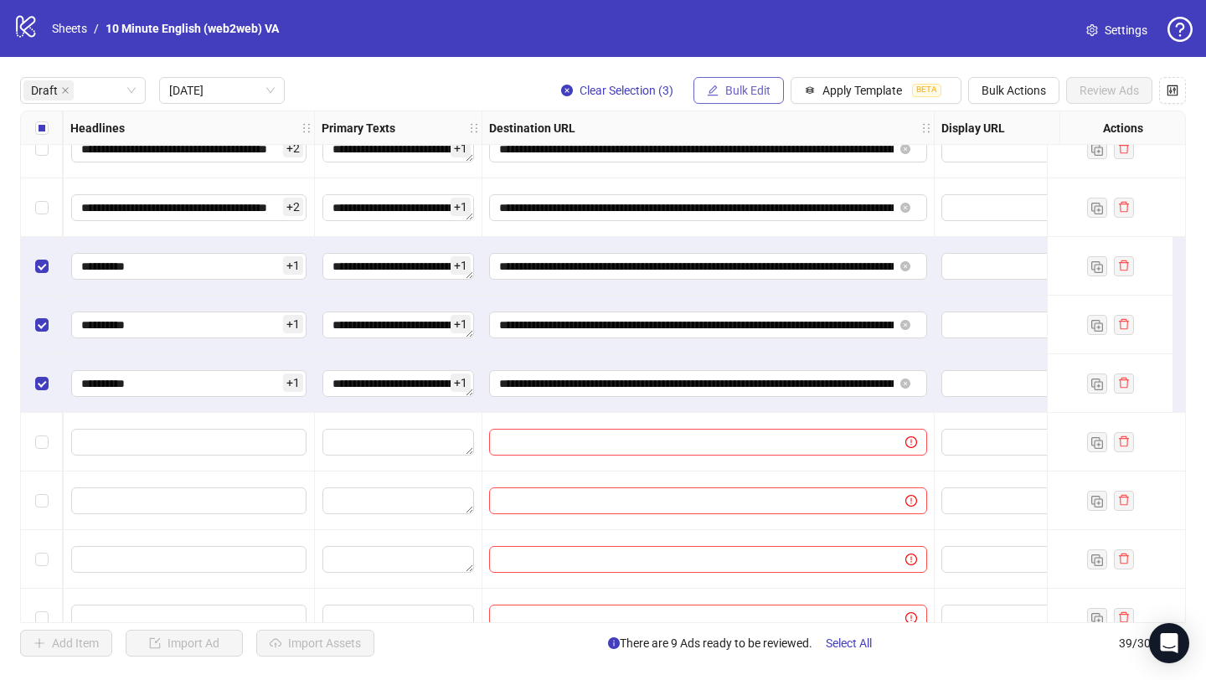
scroll to position [436, 1232]
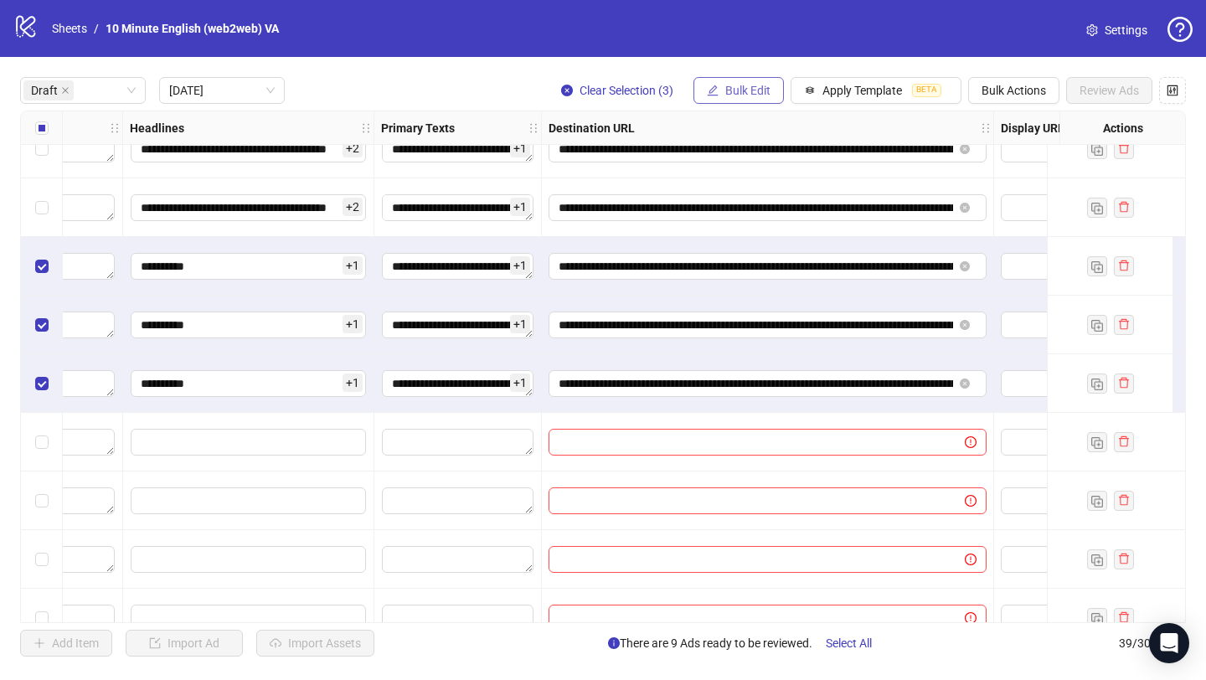
click at [735, 98] on button "Bulk Edit" at bounding box center [739, 90] width 90 height 27
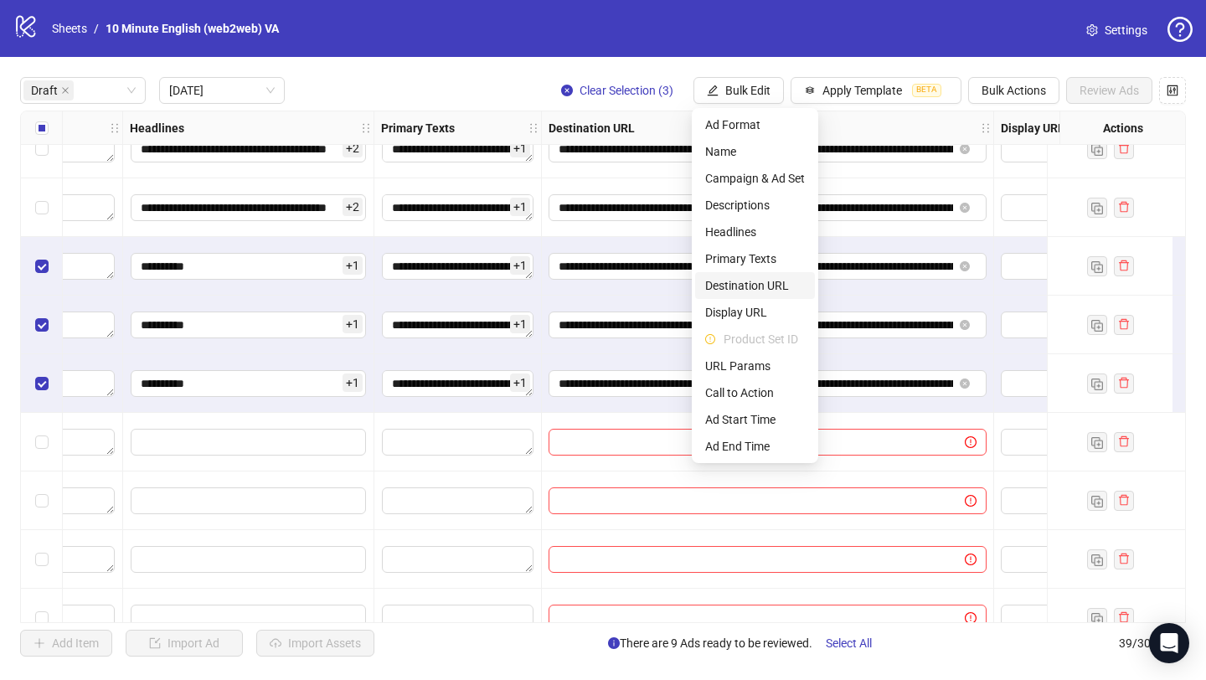
click at [766, 281] on span "Destination URL" at bounding box center [755, 285] width 100 height 18
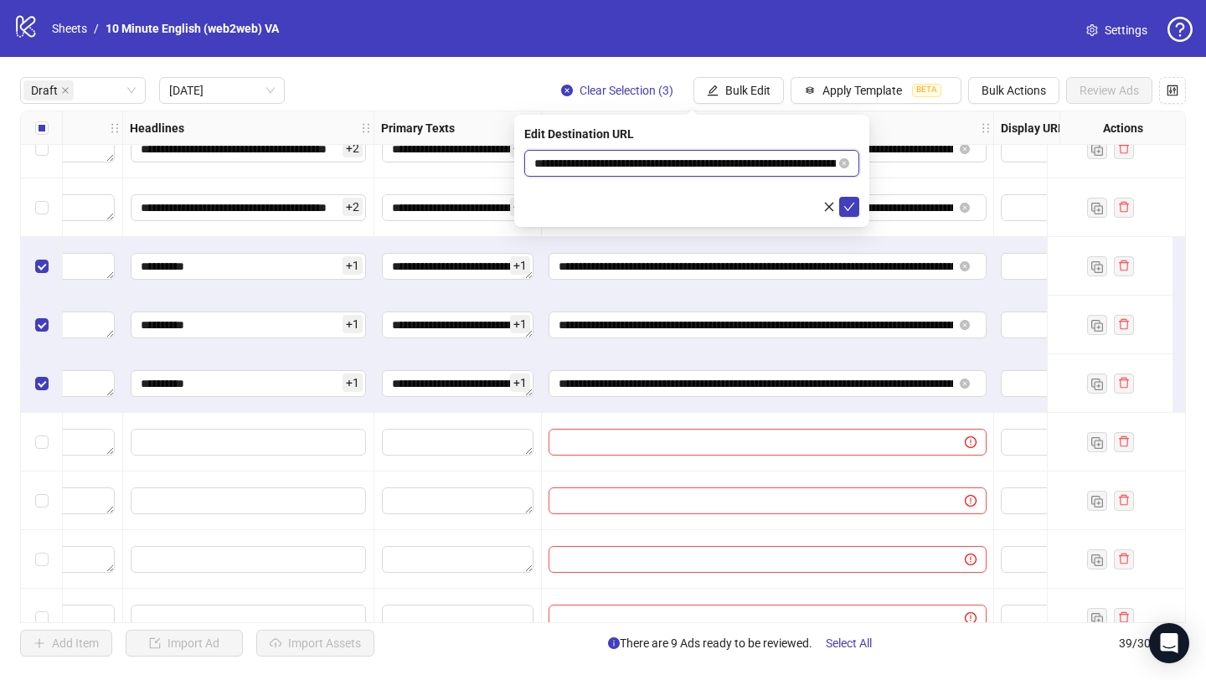
drag, startPoint x: 790, startPoint y: 162, endPoint x: 323, endPoint y: 119, distance: 468.5
click at [323, 119] on body "**********" at bounding box center [603, 340] width 1206 height 680
paste input "*"
type input "**********"
click at [846, 205] on icon "check" at bounding box center [850, 207] width 12 height 12
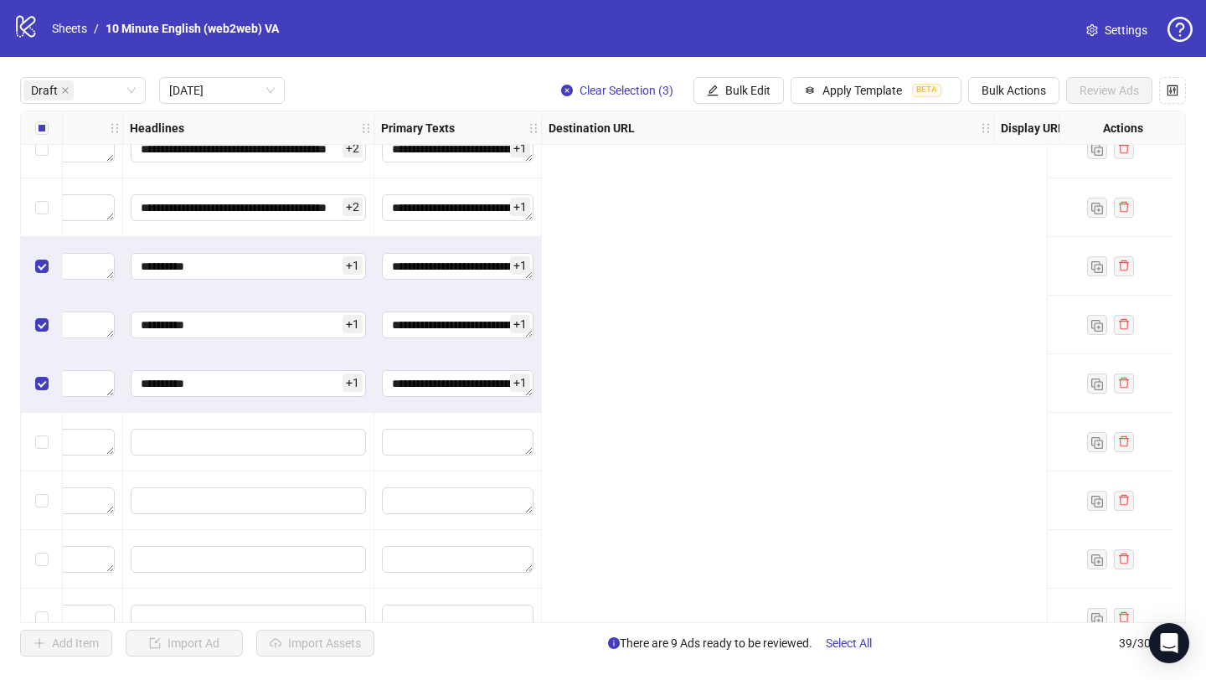
scroll to position [436, 368]
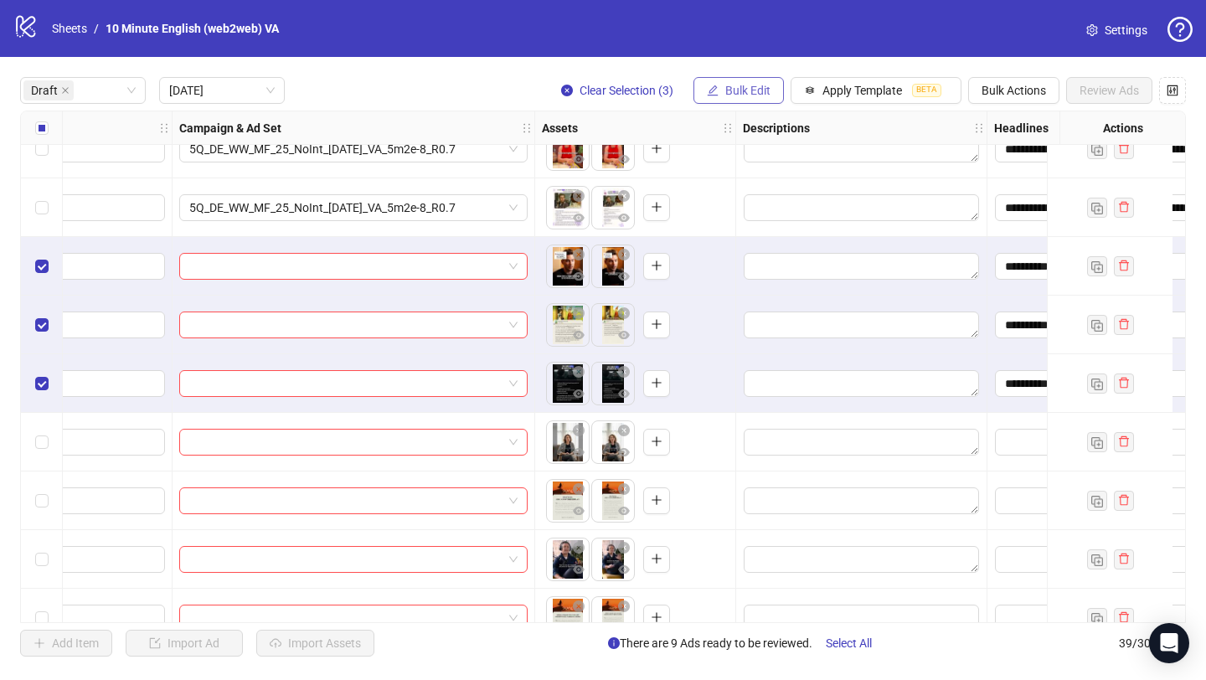
click at [752, 91] on span "Bulk Edit" at bounding box center [747, 90] width 45 height 13
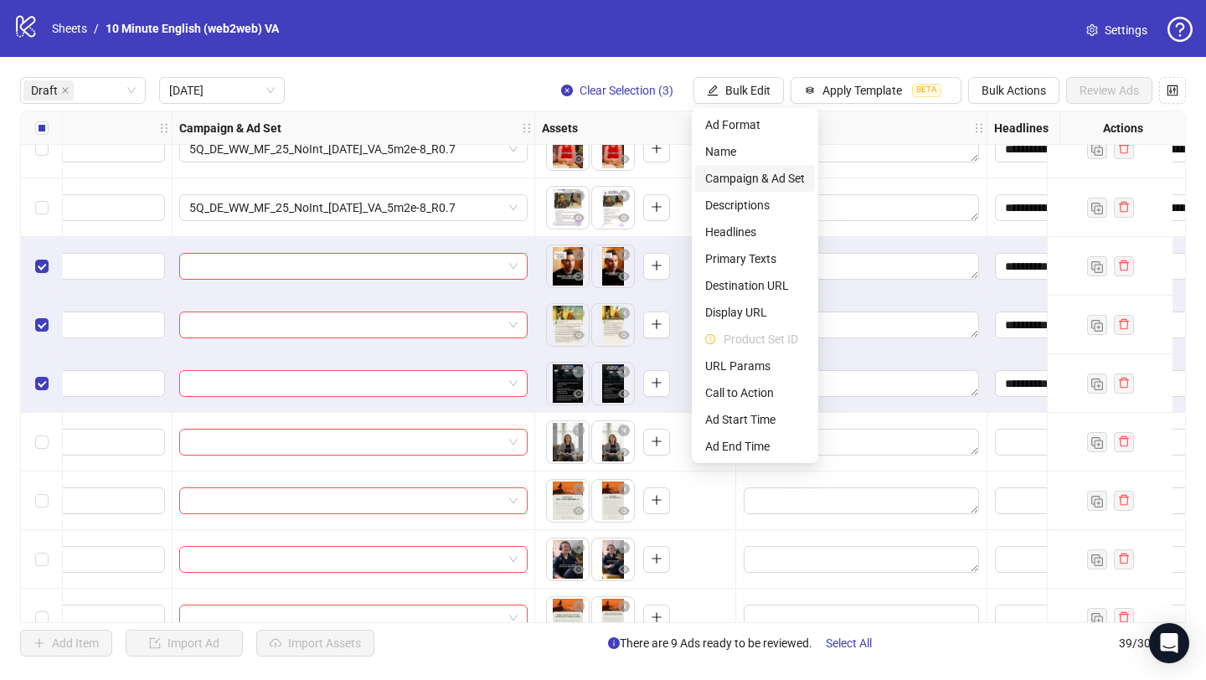
click at [766, 177] on span "Campaign & Ad Set" at bounding box center [755, 178] width 100 height 18
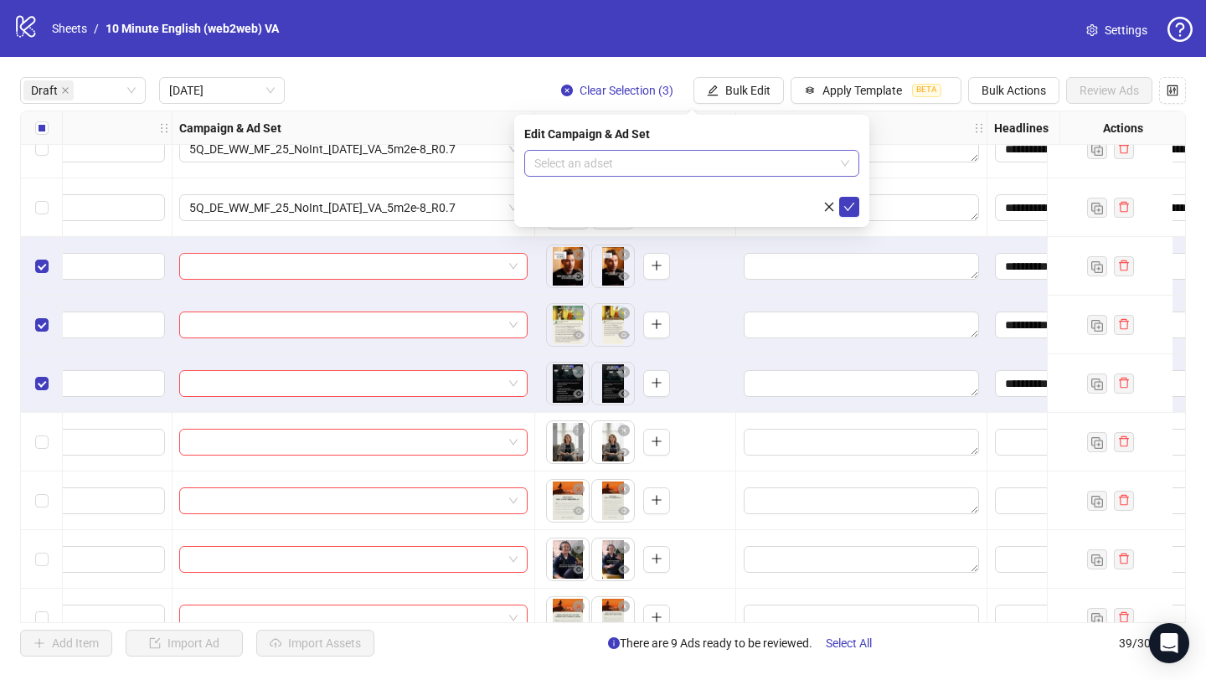
click at [684, 176] on div "Select an adset" at bounding box center [691, 163] width 335 height 27
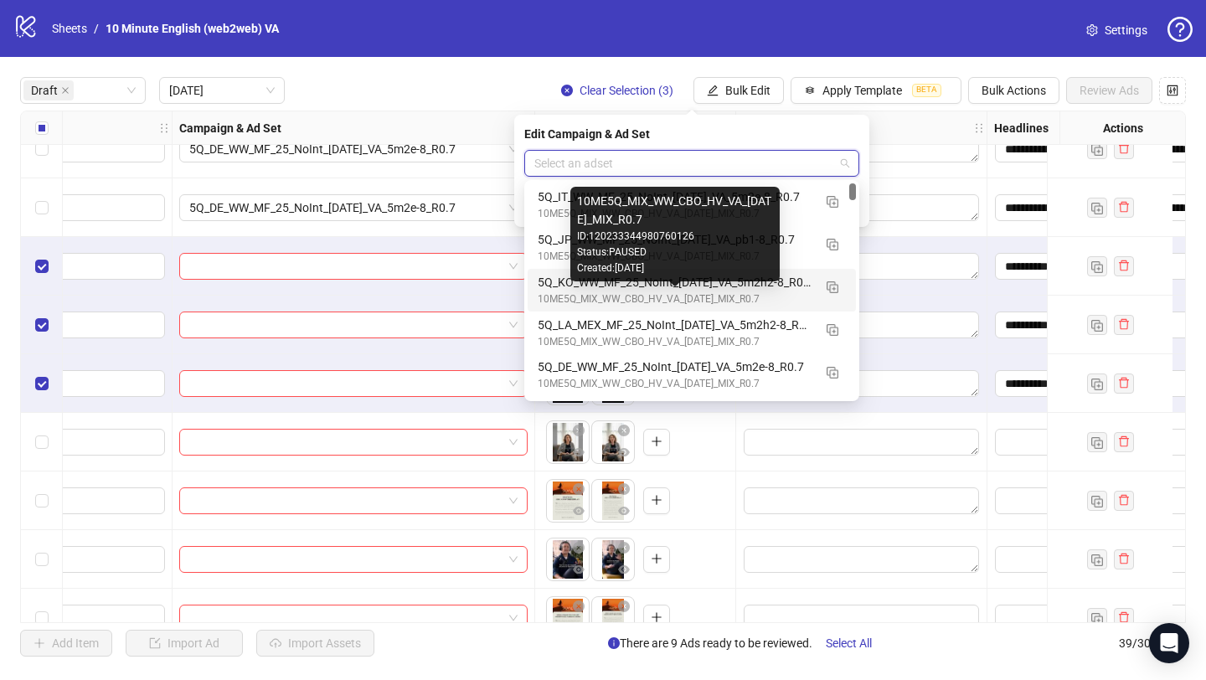
click at [640, 292] on div "10ME5Q_MIX_WW_CBO_HV_VA_[DATE]_MIX_R0.7" at bounding box center [675, 300] width 275 height 16
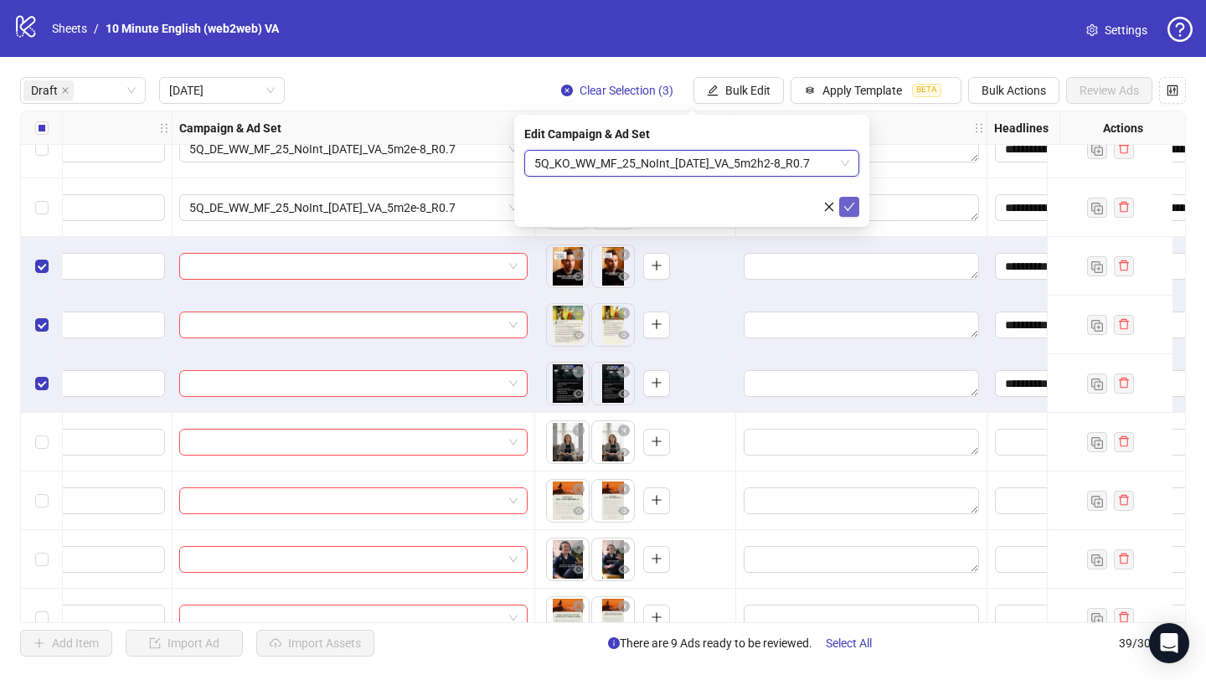
click at [855, 206] on button "submit" at bounding box center [849, 207] width 20 height 20
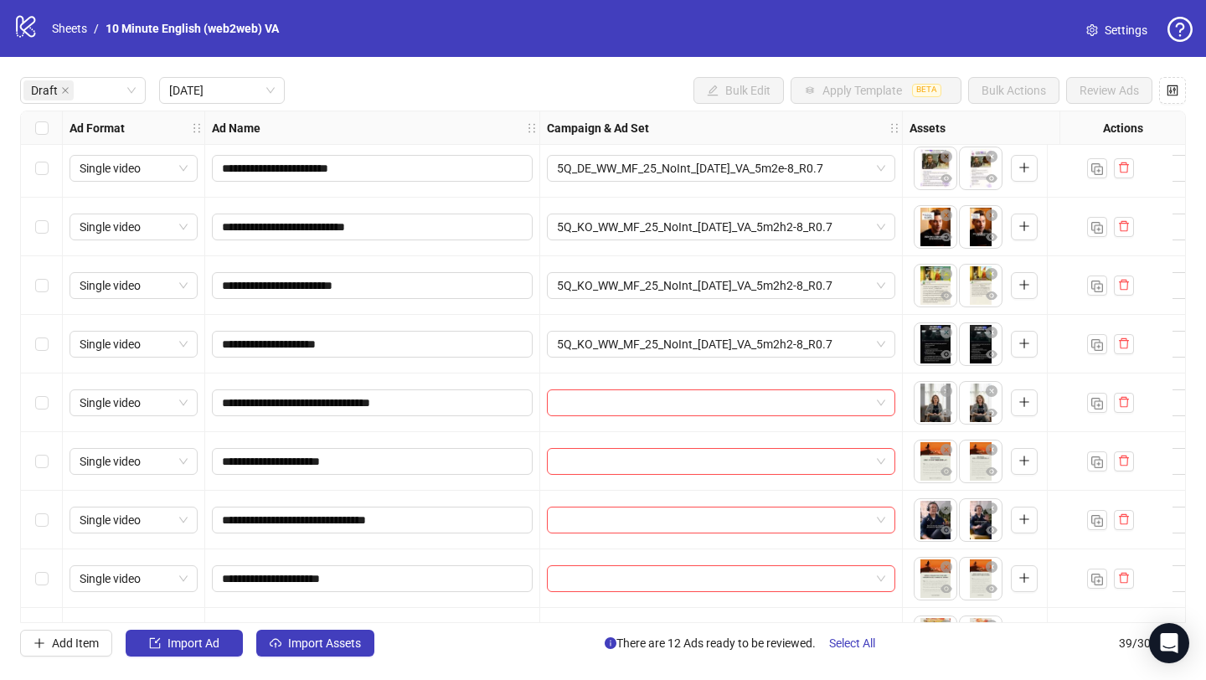
scroll to position [585, 0]
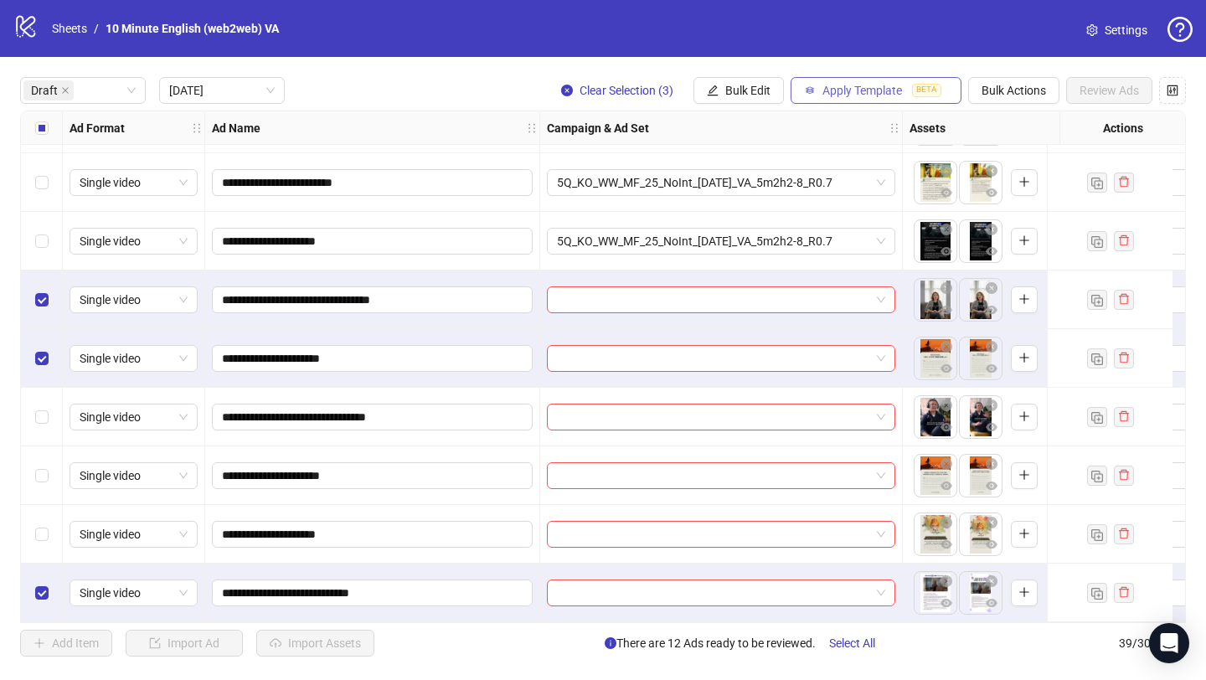
click at [830, 89] on span "Apply Template" at bounding box center [863, 90] width 80 height 13
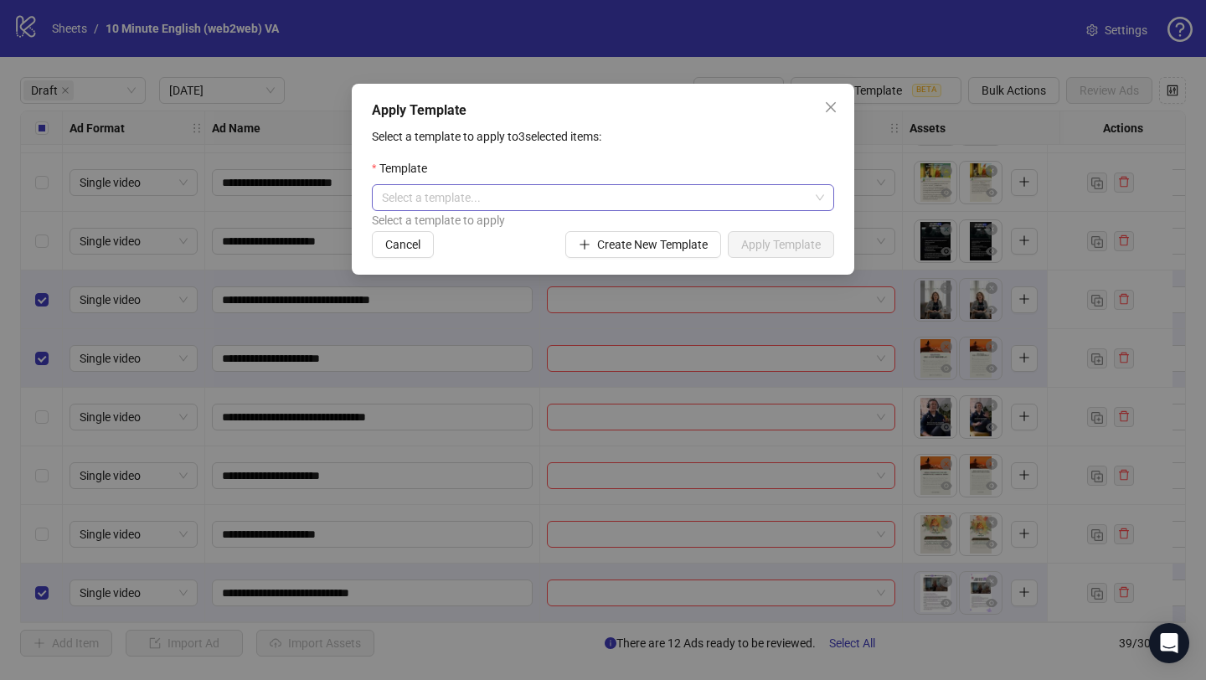
click at [673, 193] on input "search" at bounding box center [595, 197] width 427 height 25
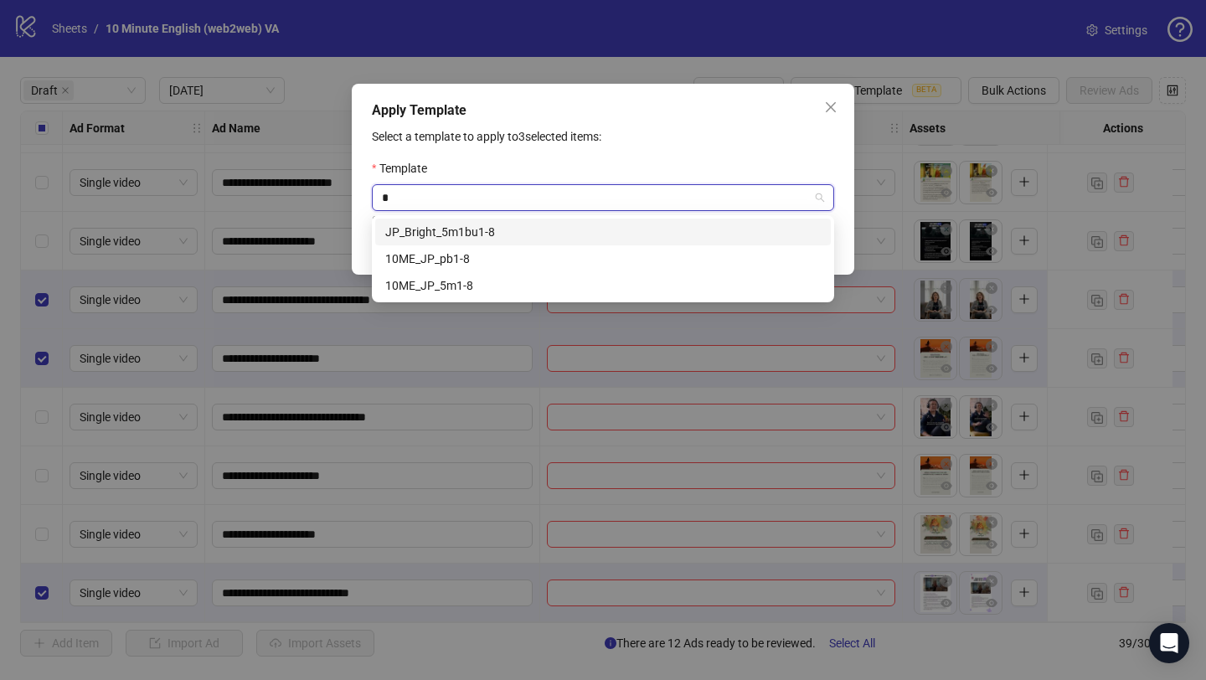
type input "**"
click at [690, 277] on div "10ME_JP_5m1-8" at bounding box center [603, 285] width 436 height 18
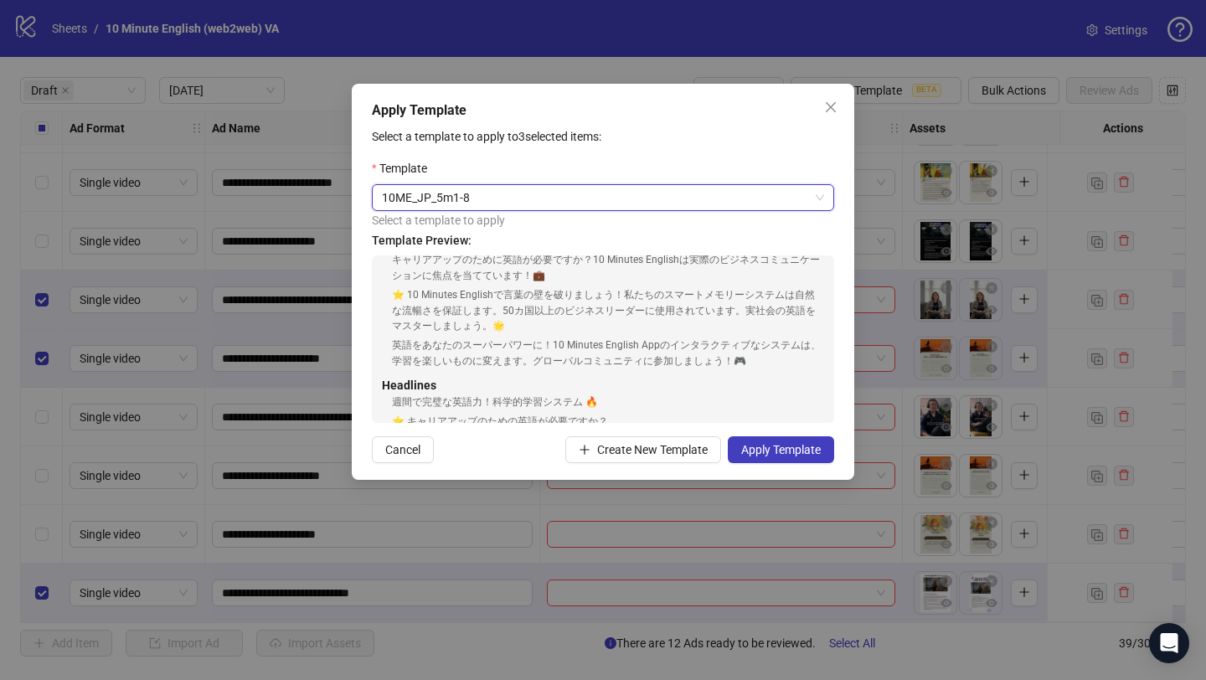
scroll to position [168, 0]
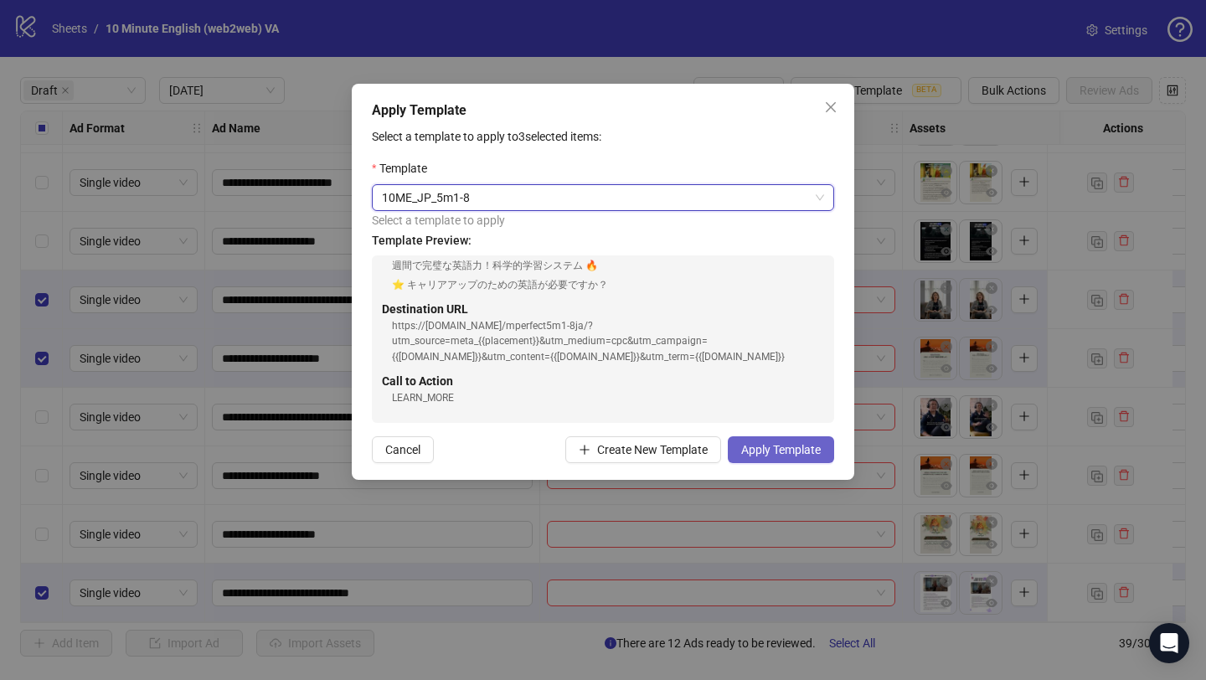
click at [758, 440] on button "Apply Template" at bounding box center [781, 449] width 106 height 27
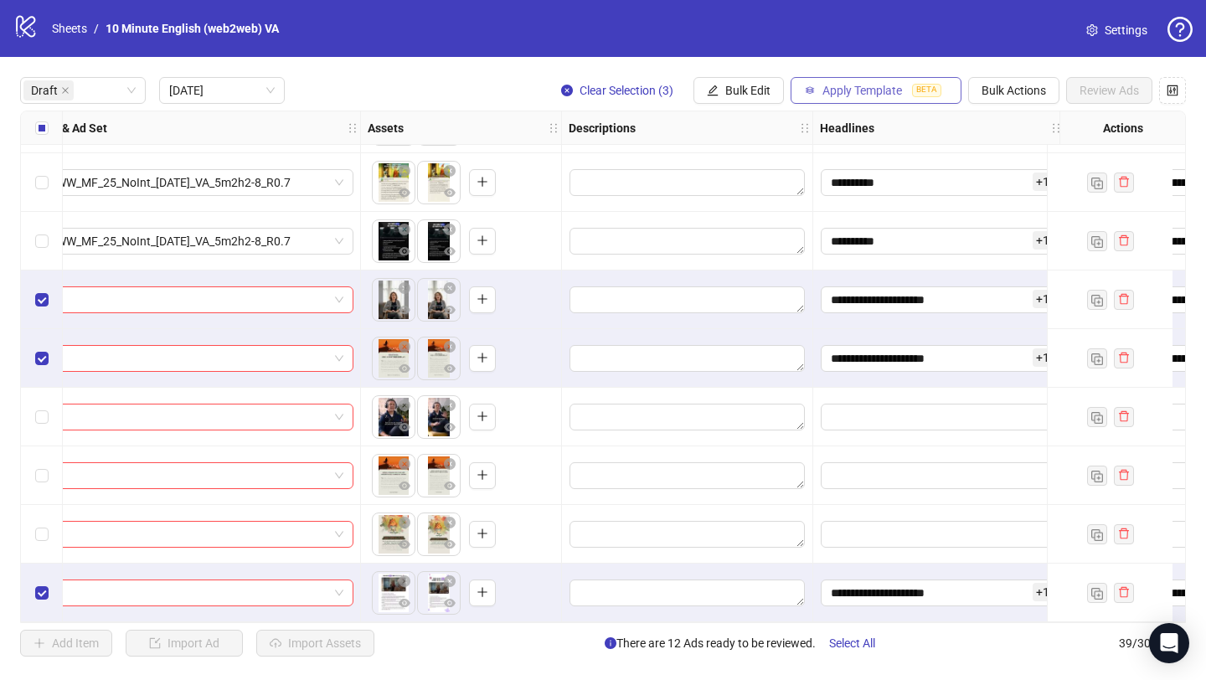
scroll to position [585, 289]
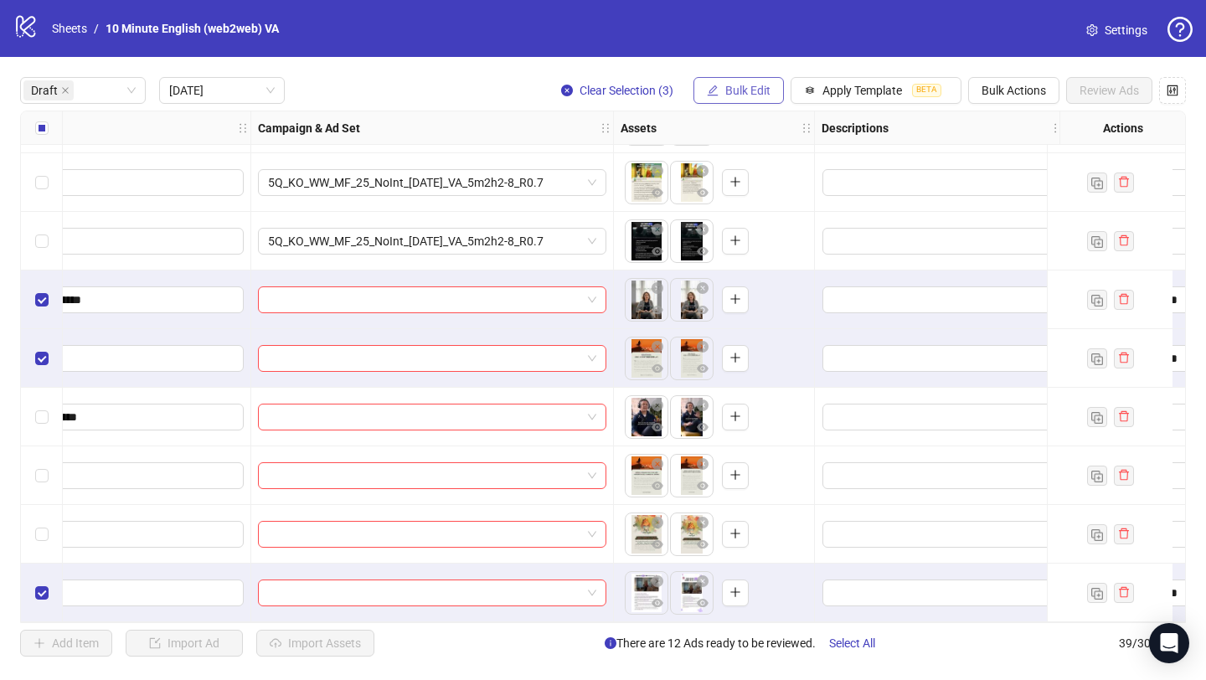
click at [747, 85] on span "Bulk Edit" at bounding box center [747, 90] width 45 height 13
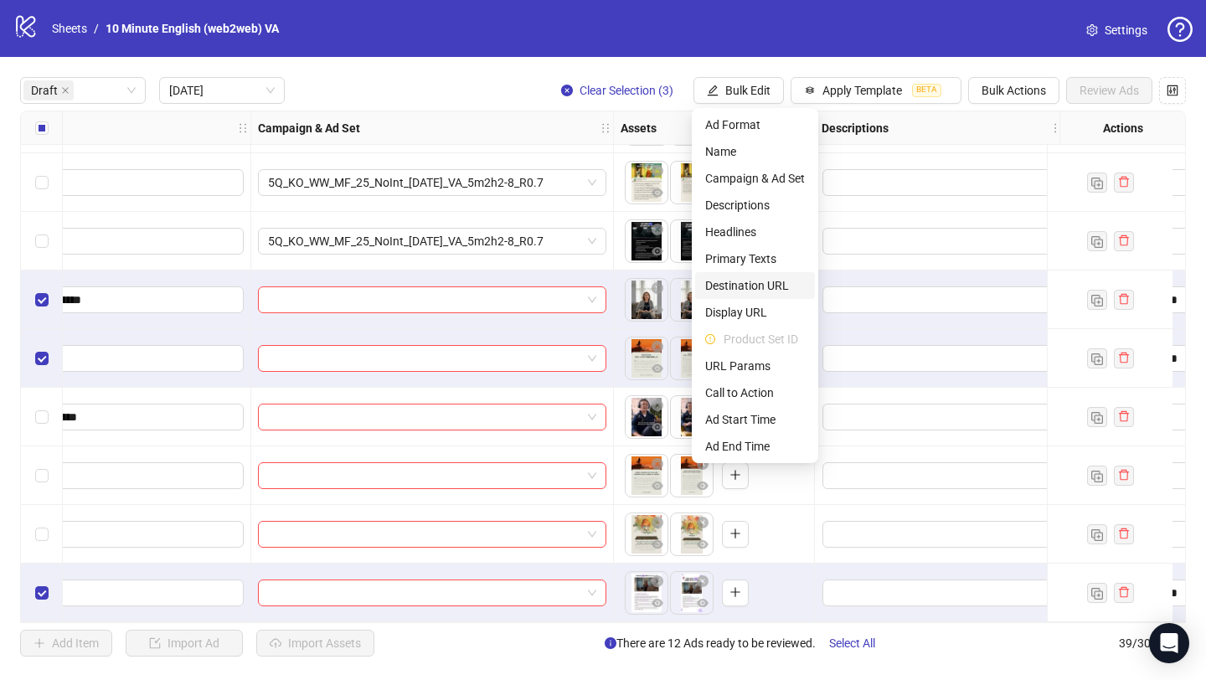
click at [751, 282] on span "Destination URL" at bounding box center [755, 285] width 100 height 18
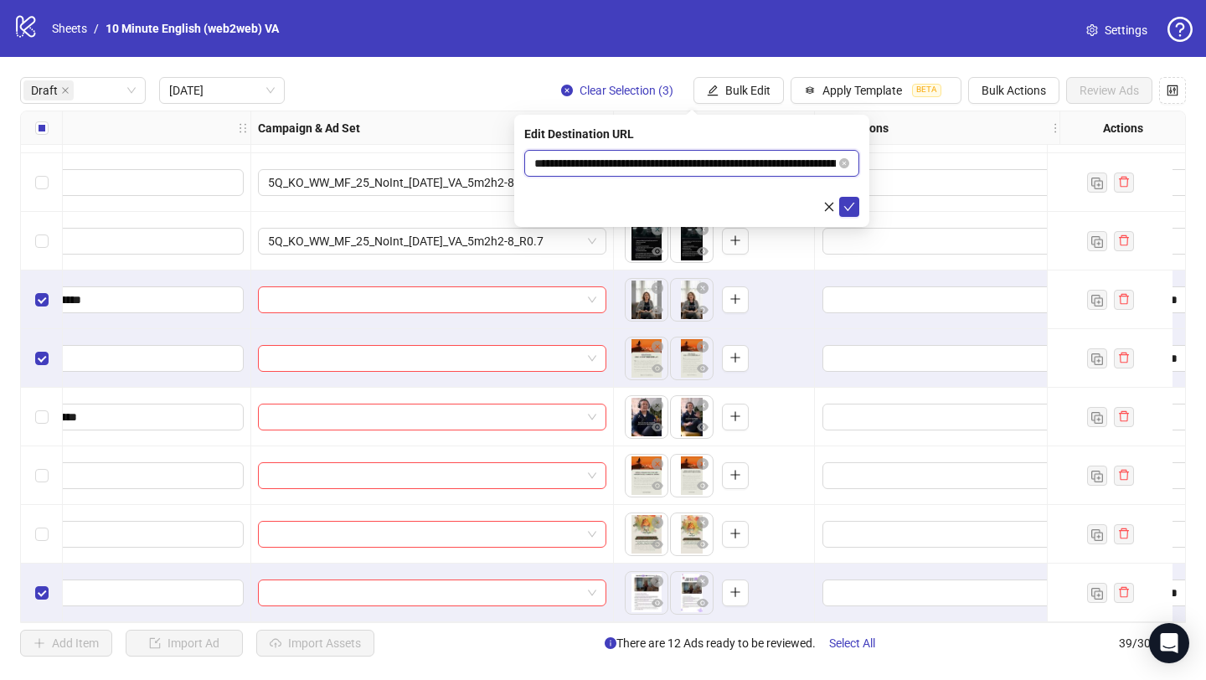
drag, startPoint x: 792, startPoint y: 161, endPoint x: 431, endPoint y: 135, distance: 362.0
click at [431, 135] on body "**********" at bounding box center [603, 340] width 1206 height 680
paste input "text"
type input "**********"
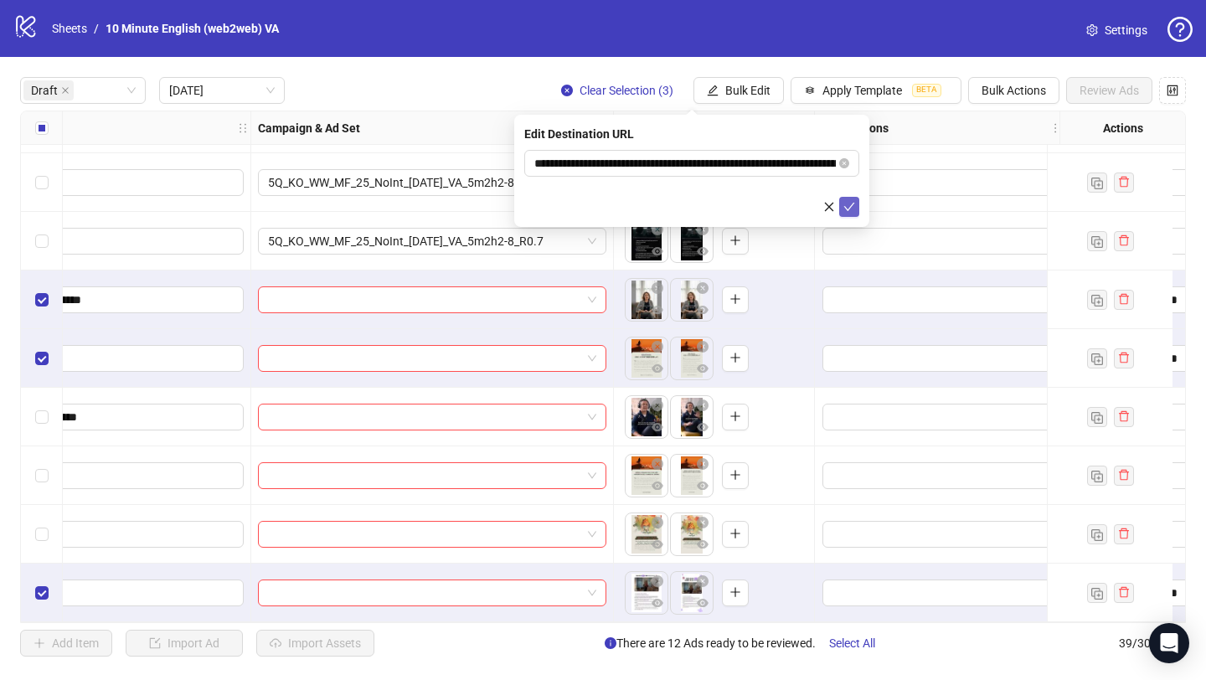
click at [844, 201] on icon "check" at bounding box center [850, 207] width 12 height 12
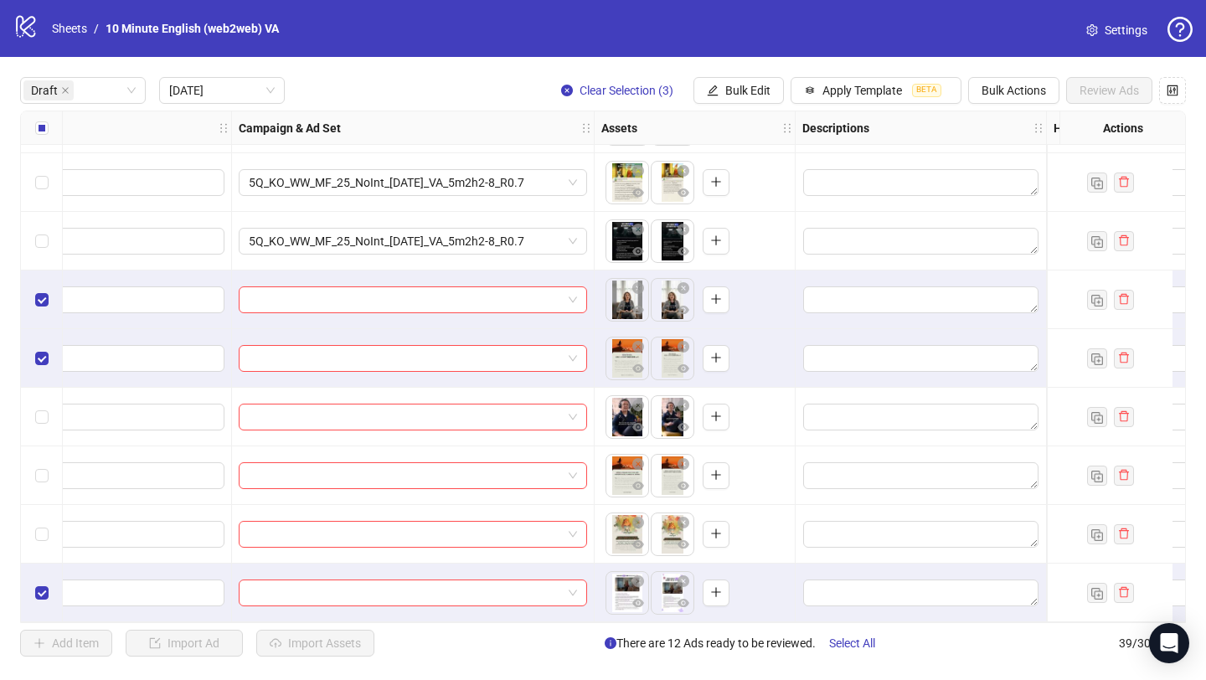
scroll to position [585, 0]
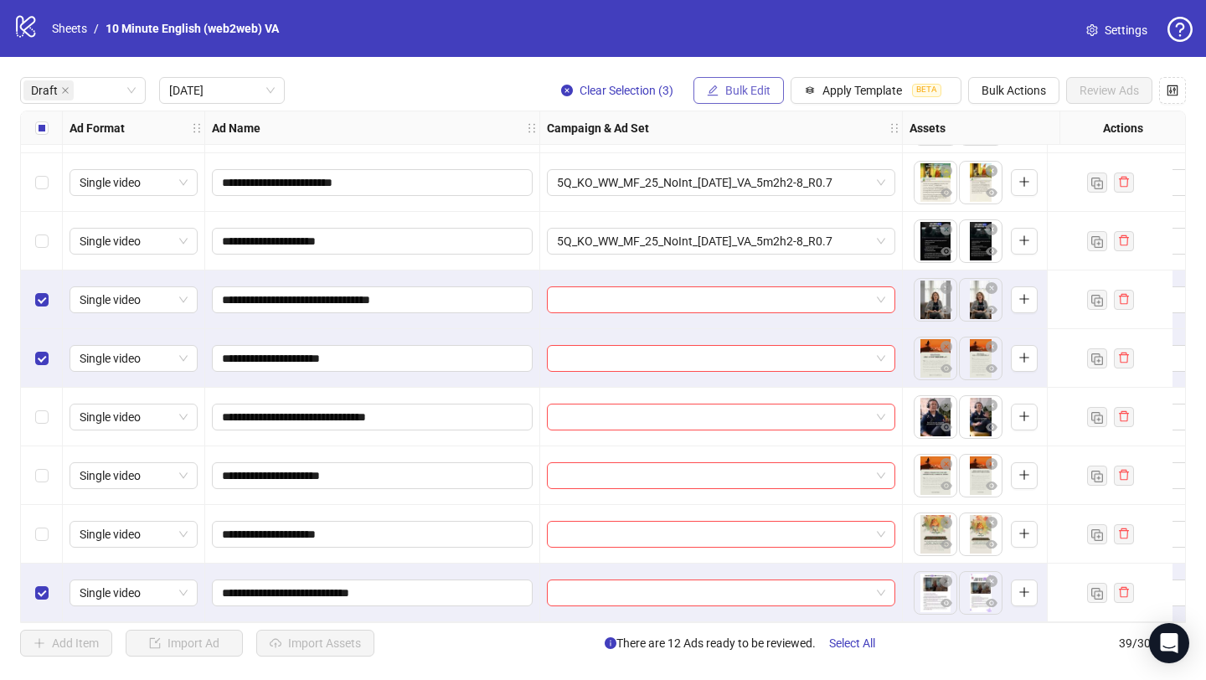
click at [743, 87] on span "Bulk Edit" at bounding box center [747, 90] width 45 height 13
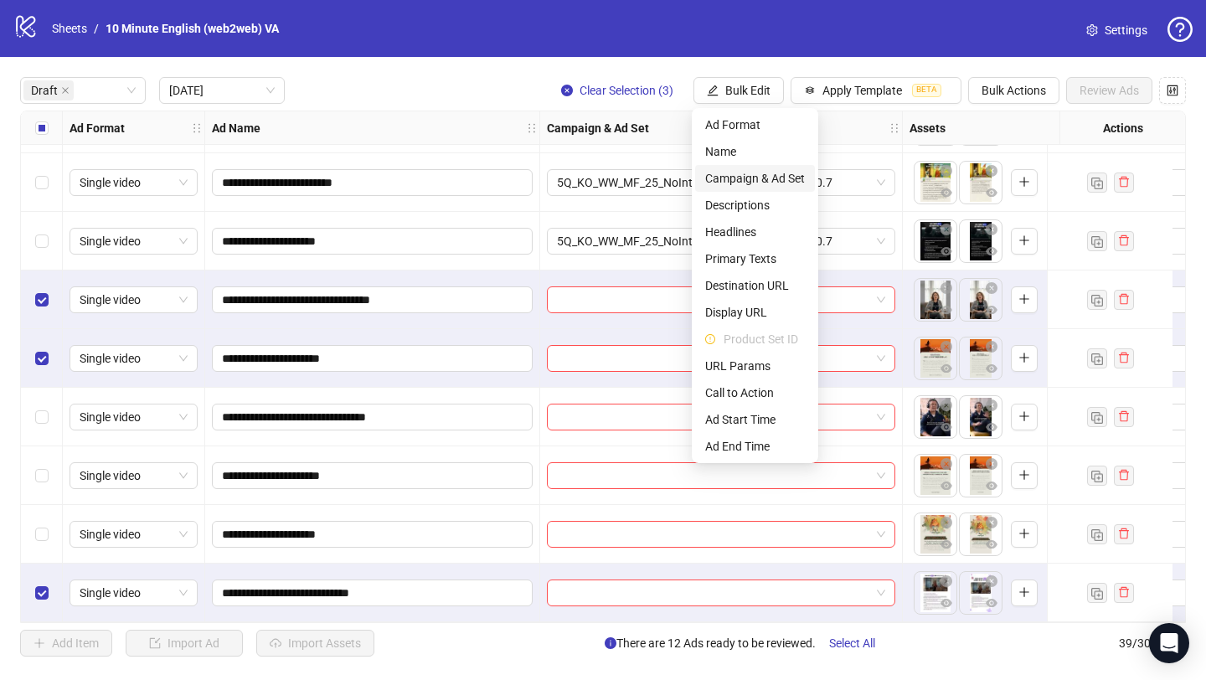
click at [782, 183] on span "Campaign & Ad Set" at bounding box center [755, 178] width 100 height 18
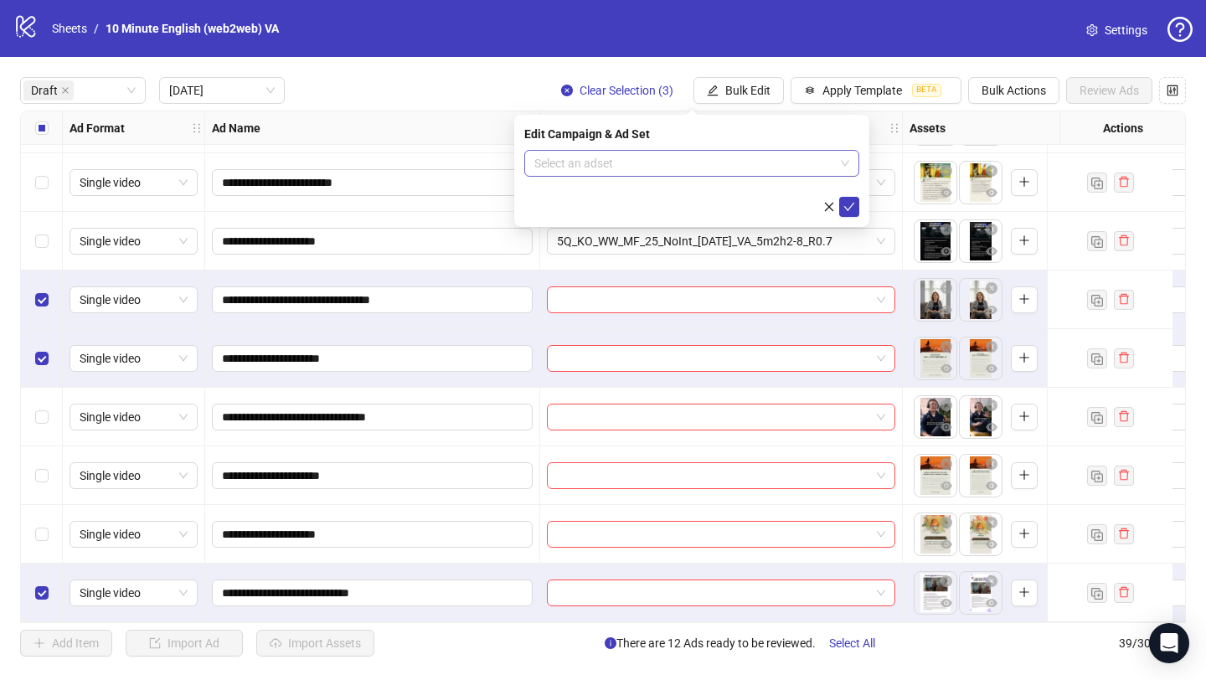
click at [725, 160] on input "search" at bounding box center [684, 163] width 300 height 25
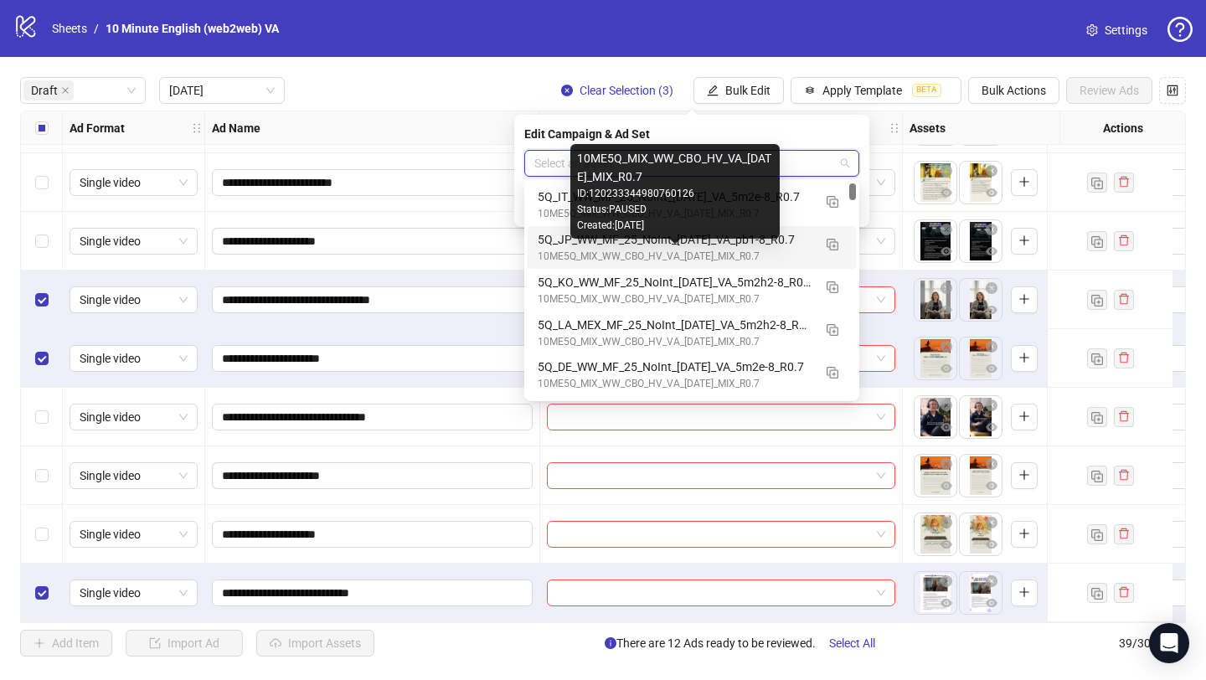
click at [709, 255] on div "10ME5Q_MIX_WW_CBO_HV_VA_[DATE]_MIX_R0.7" at bounding box center [675, 257] width 275 height 16
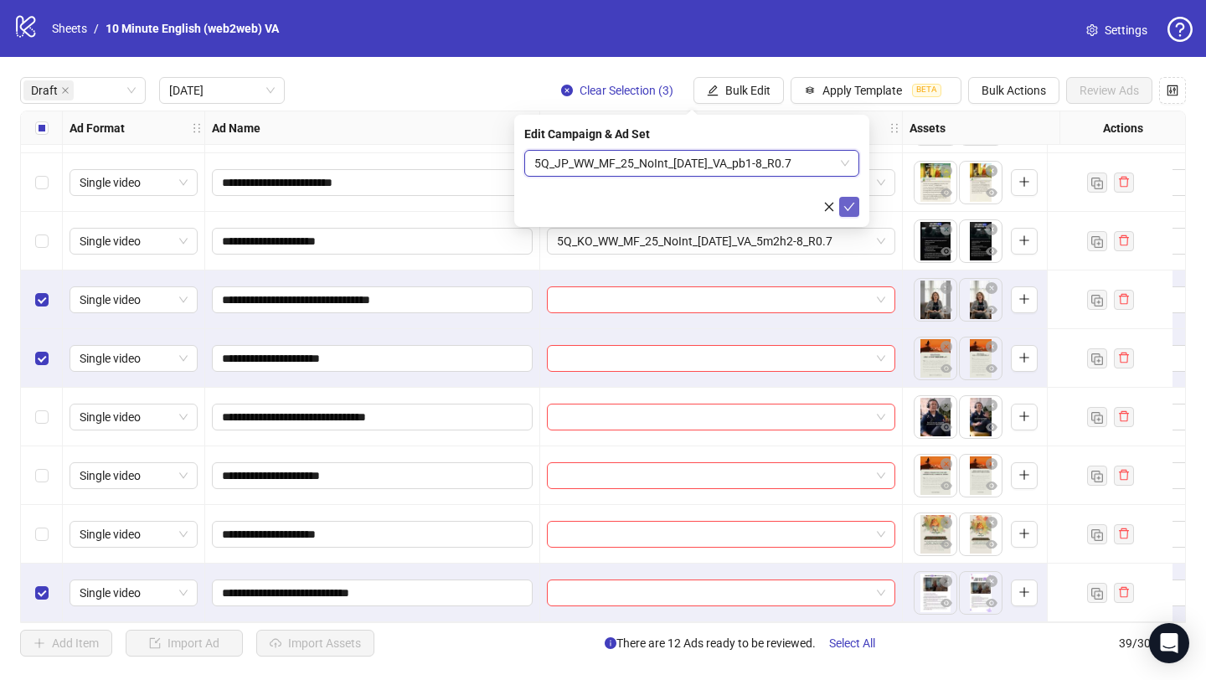
click at [847, 213] on span "submit" at bounding box center [850, 206] width 12 height 13
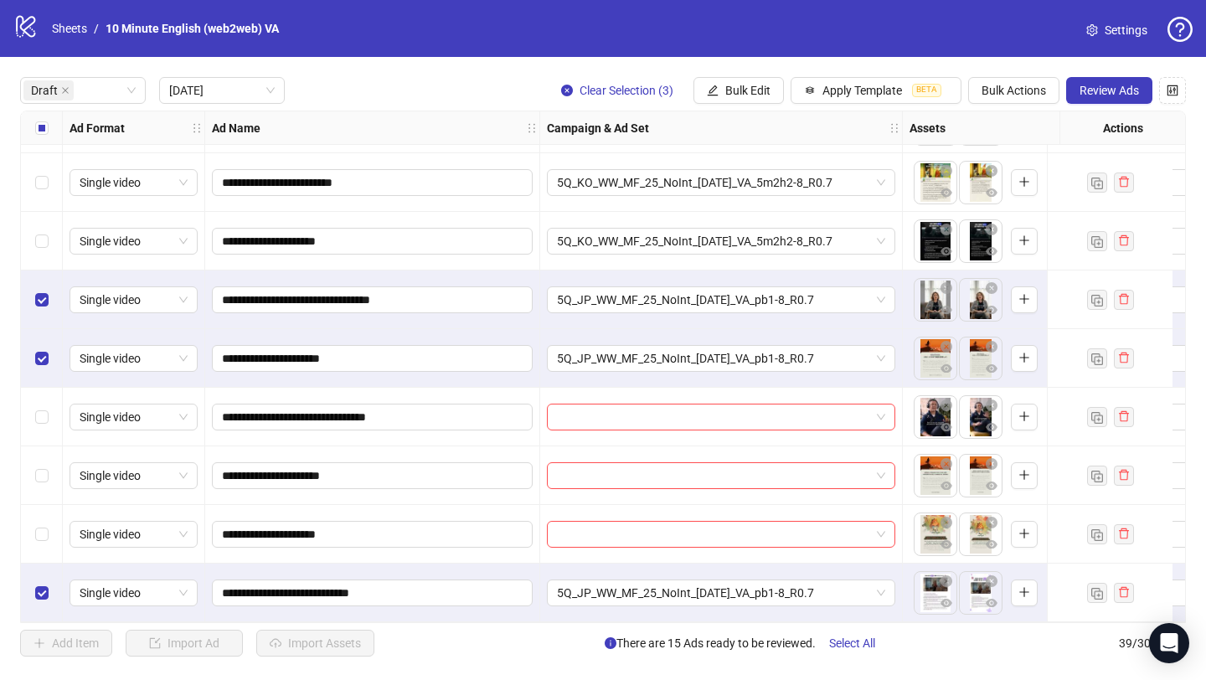
click at [33, 302] on div "Select row 13" at bounding box center [42, 300] width 42 height 59
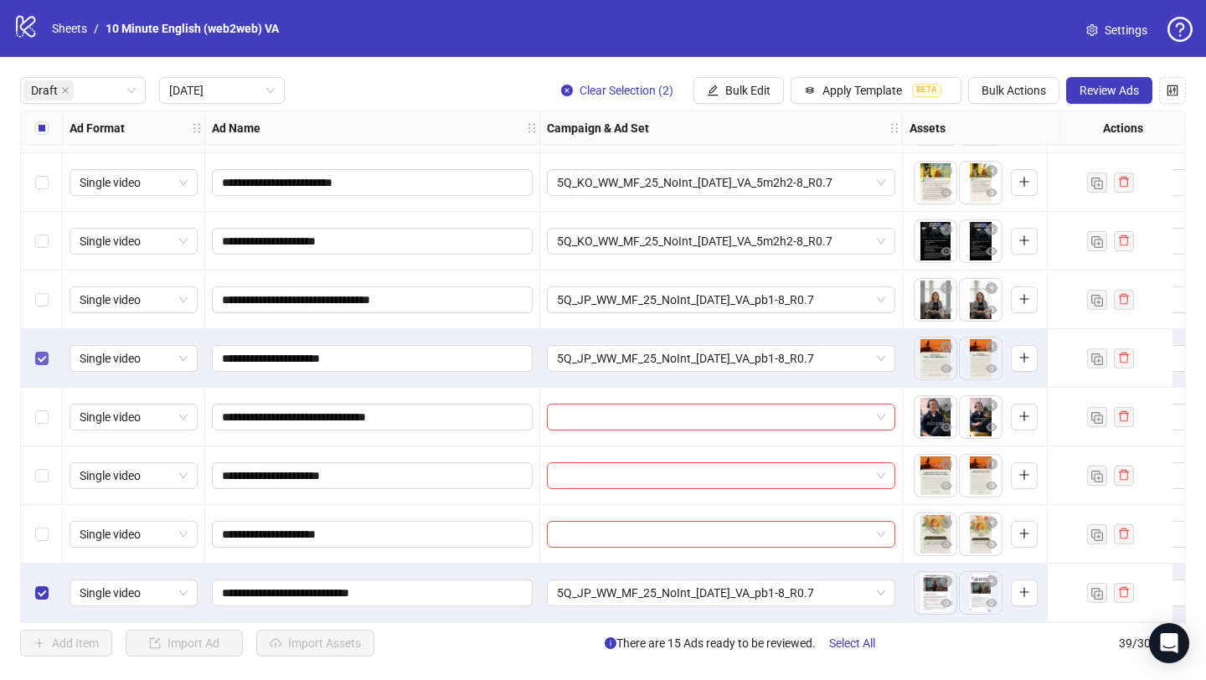
click at [43, 359] on label "Select row 14" at bounding box center [41, 358] width 13 height 18
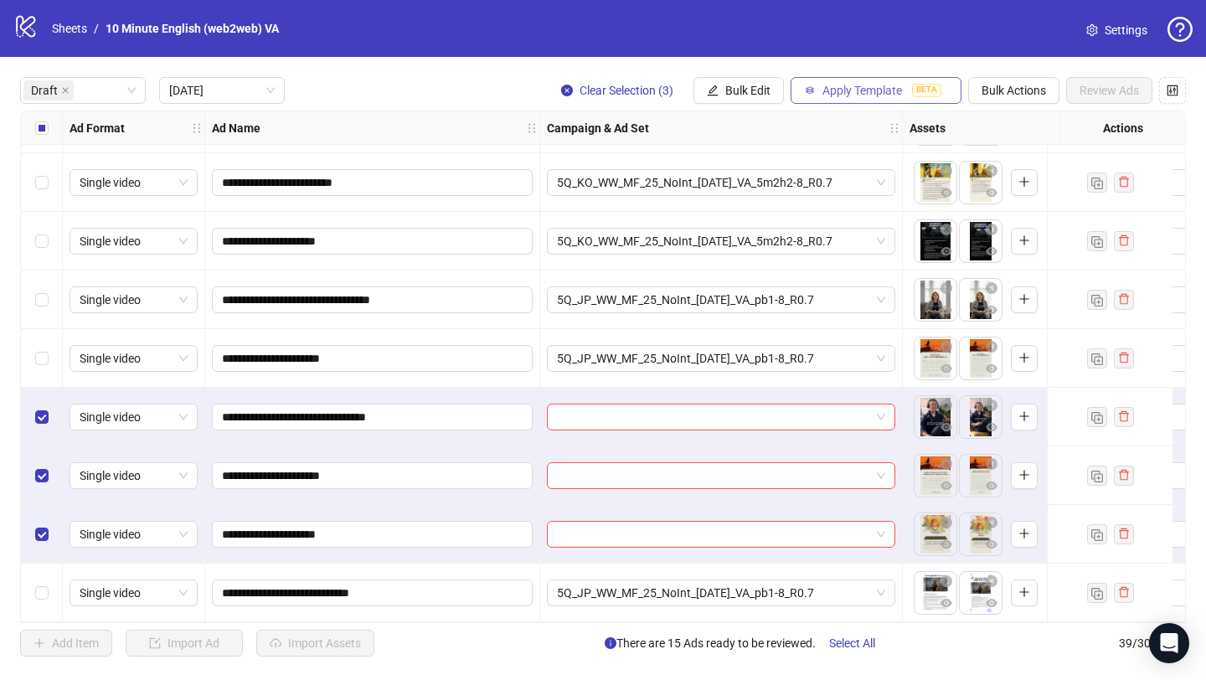
click at [862, 86] on span "Apply Template" at bounding box center [863, 90] width 80 height 13
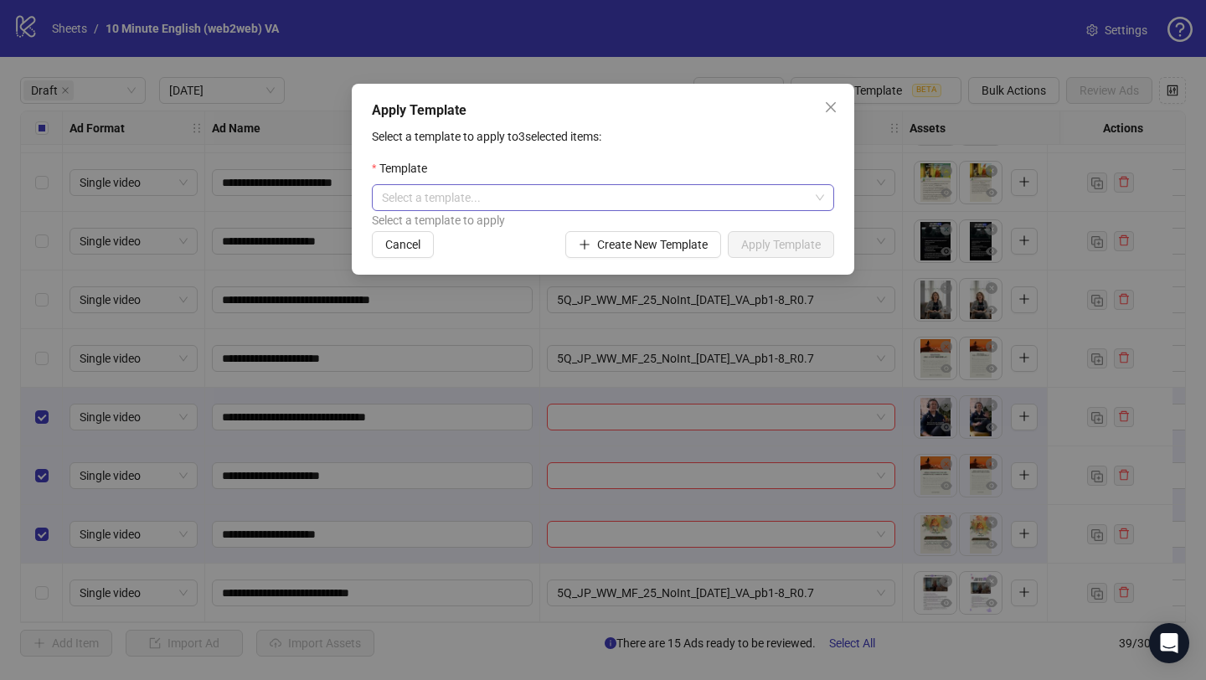
click at [736, 197] on input "search" at bounding box center [595, 197] width 427 height 25
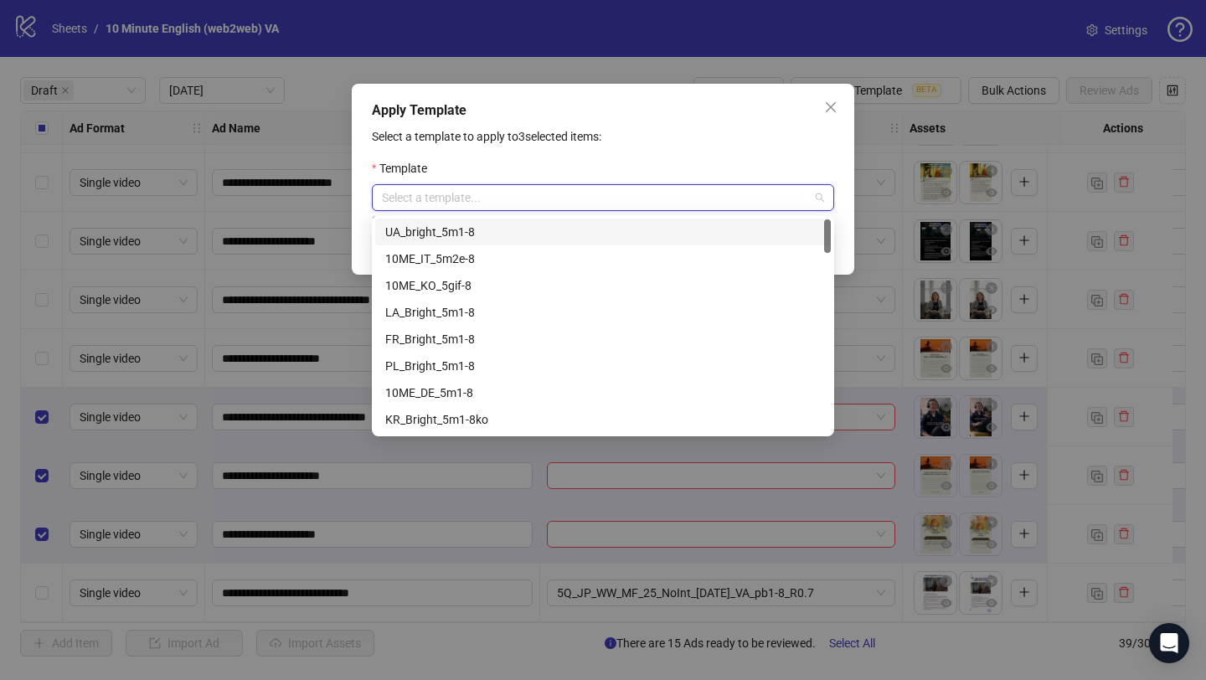
scroll to position [3, 0]
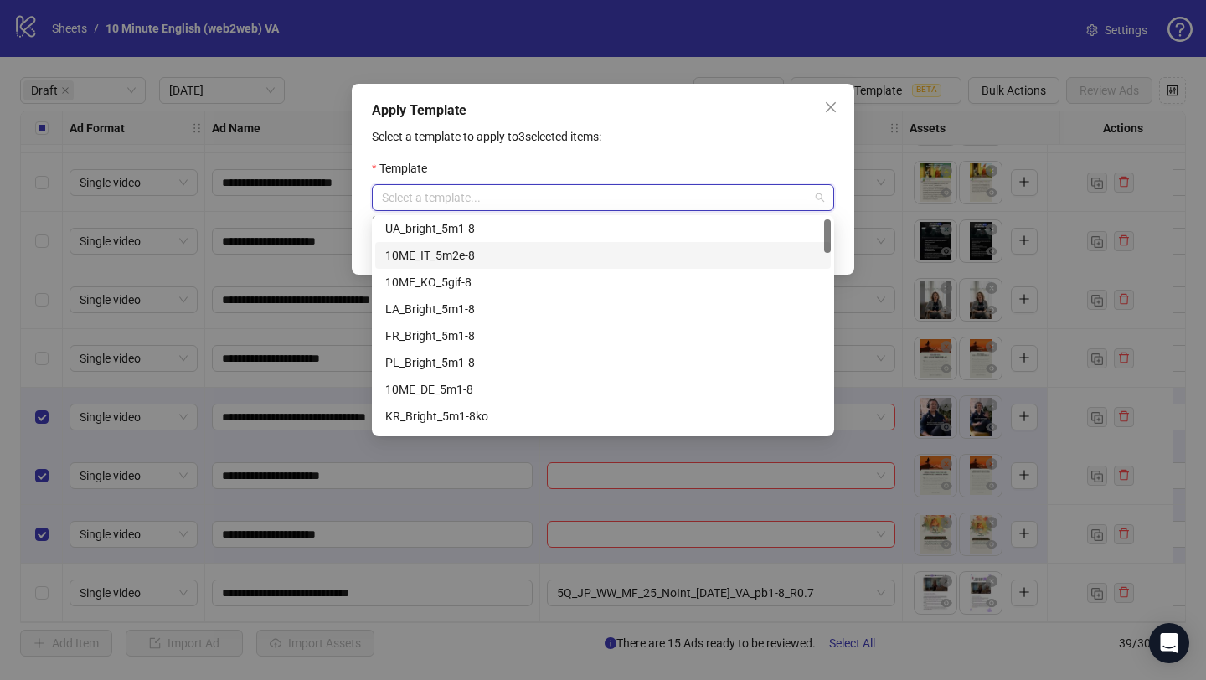
click at [679, 253] on div "10ME_IT_5m2e-8" at bounding box center [603, 255] width 436 height 18
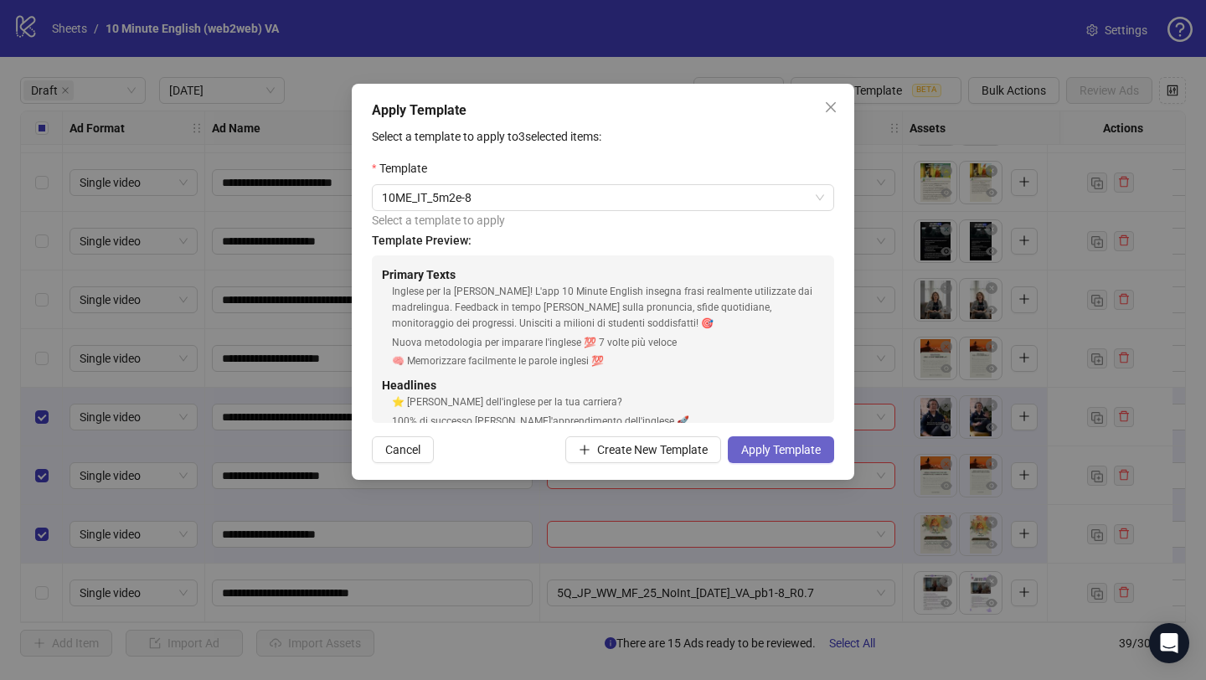
click at [787, 450] on span "Apply Template" at bounding box center [781, 449] width 80 height 13
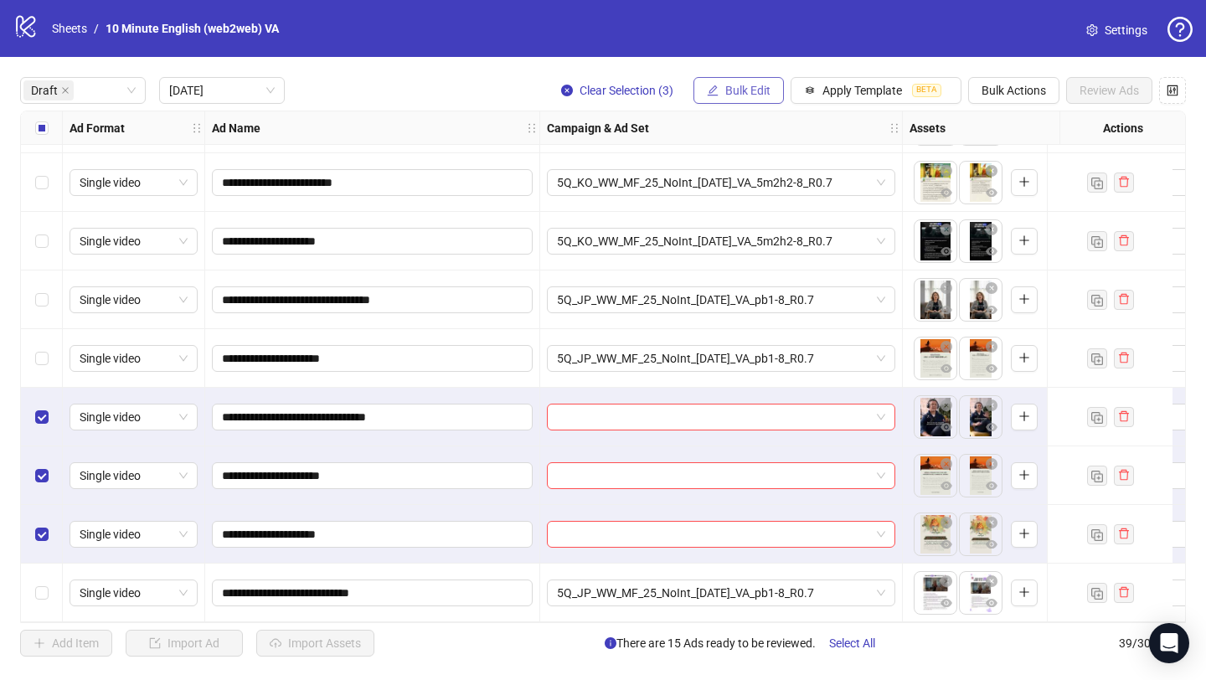
click at [751, 95] on span "Bulk Edit" at bounding box center [747, 90] width 45 height 13
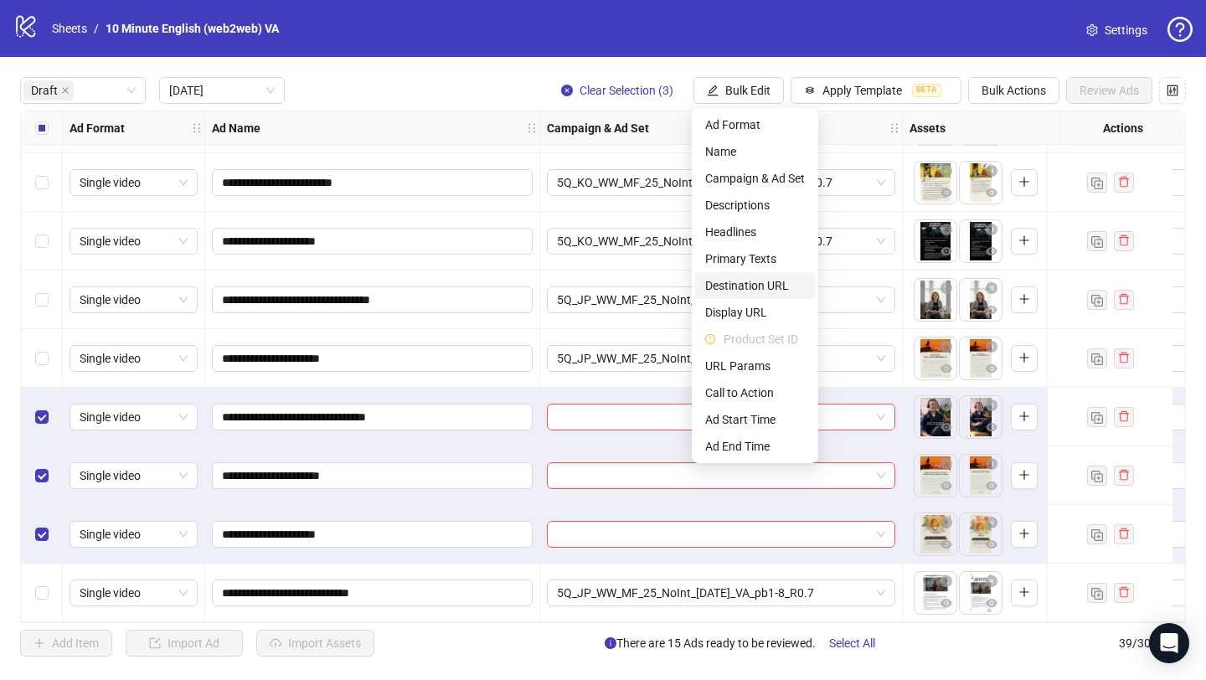
click at [765, 286] on span "Destination URL" at bounding box center [755, 285] width 100 height 18
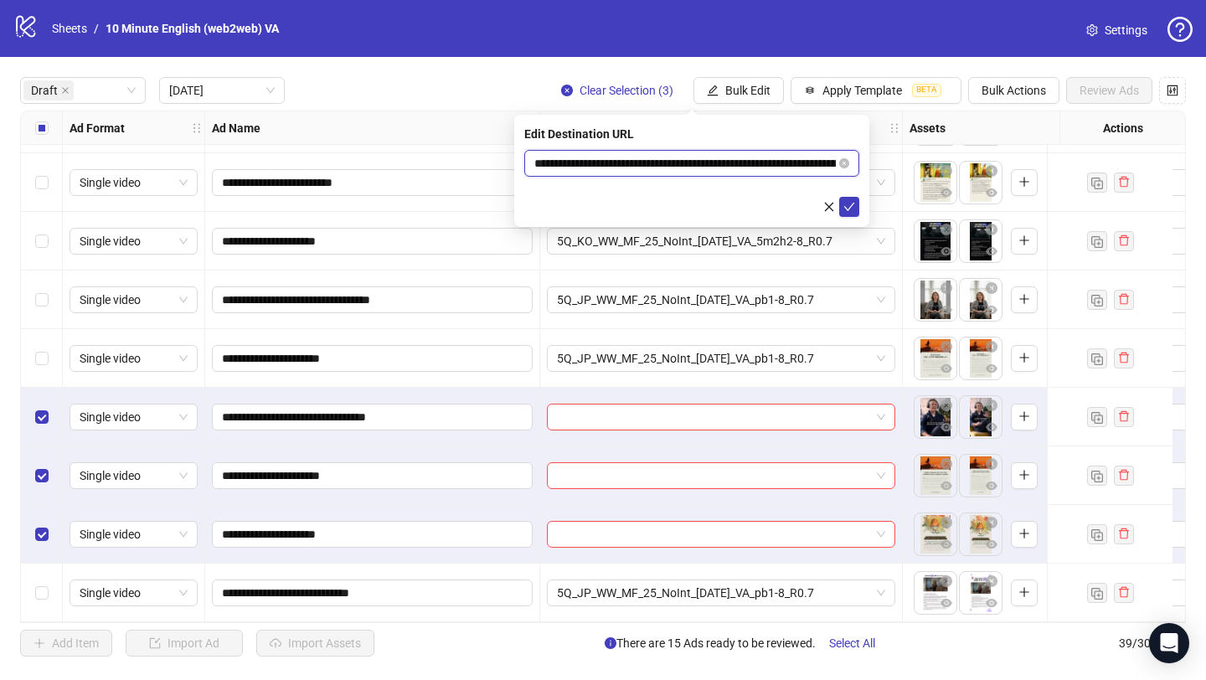
click at [716, 155] on input "**********" at bounding box center [685, 163] width 302 height 18
drag, startPoint x: 795, startPoint y: 162, endPoint x: 374, endPoint y: 161, distance: 420.5
click at [376, 161] on body "**********" at bounding box center [603, 340] width 1206 height 680
click at [846, 206] on icon "check" at bounding box center [850, 207] width 12 height 12
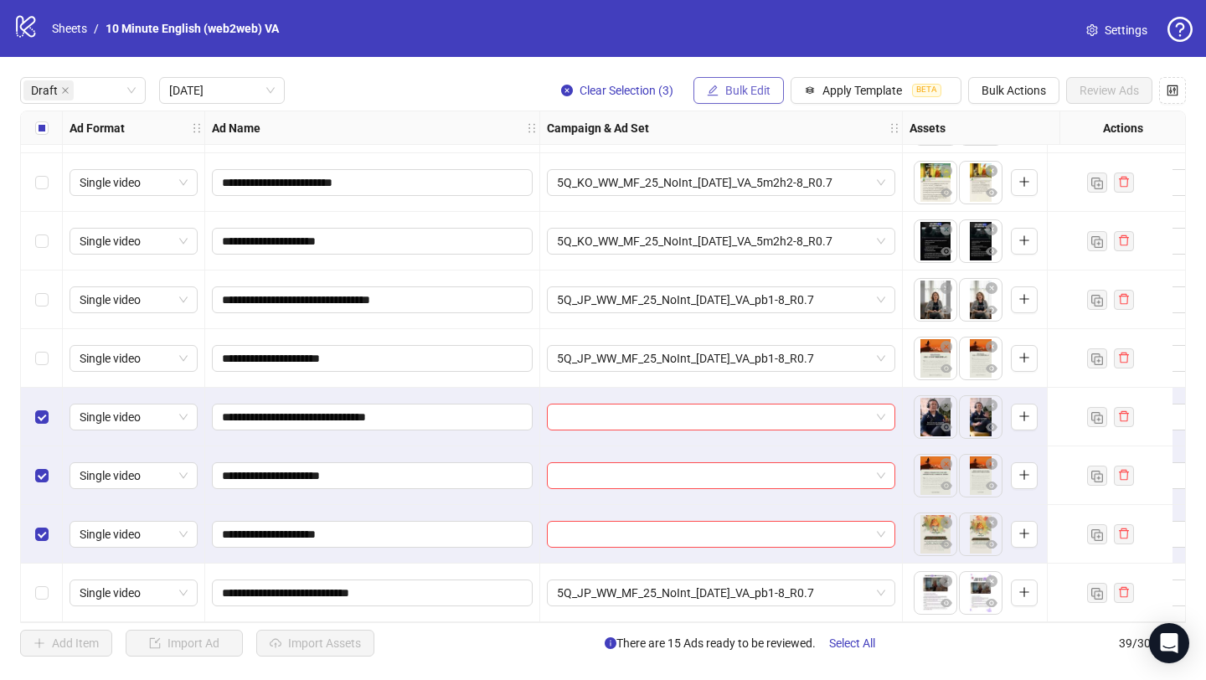
click at [745, 90] on span "Bulk Edit" at bounding box center [747, 90] width 45 height 13
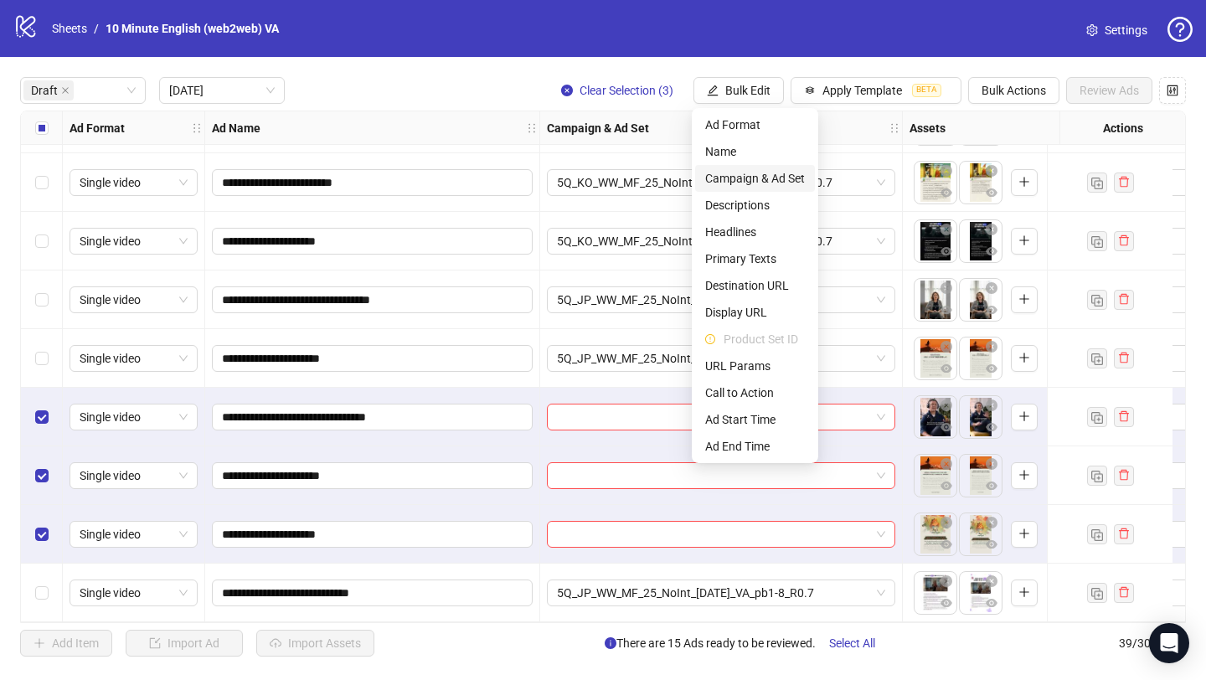
click at [779, 183] on span "Campaign & Ad Set" at bounding box center [755, 178] width 100 height 18
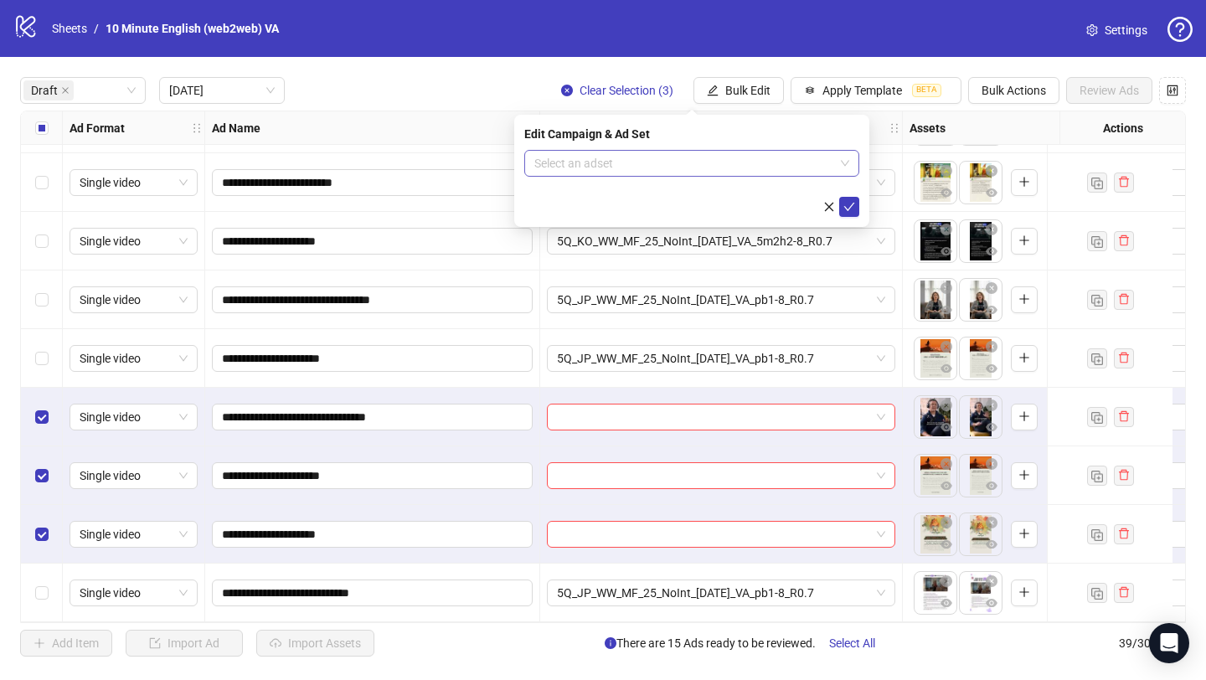
click at [723, 170] on input "search" at bounding box center [684, 163] width 300 height 25
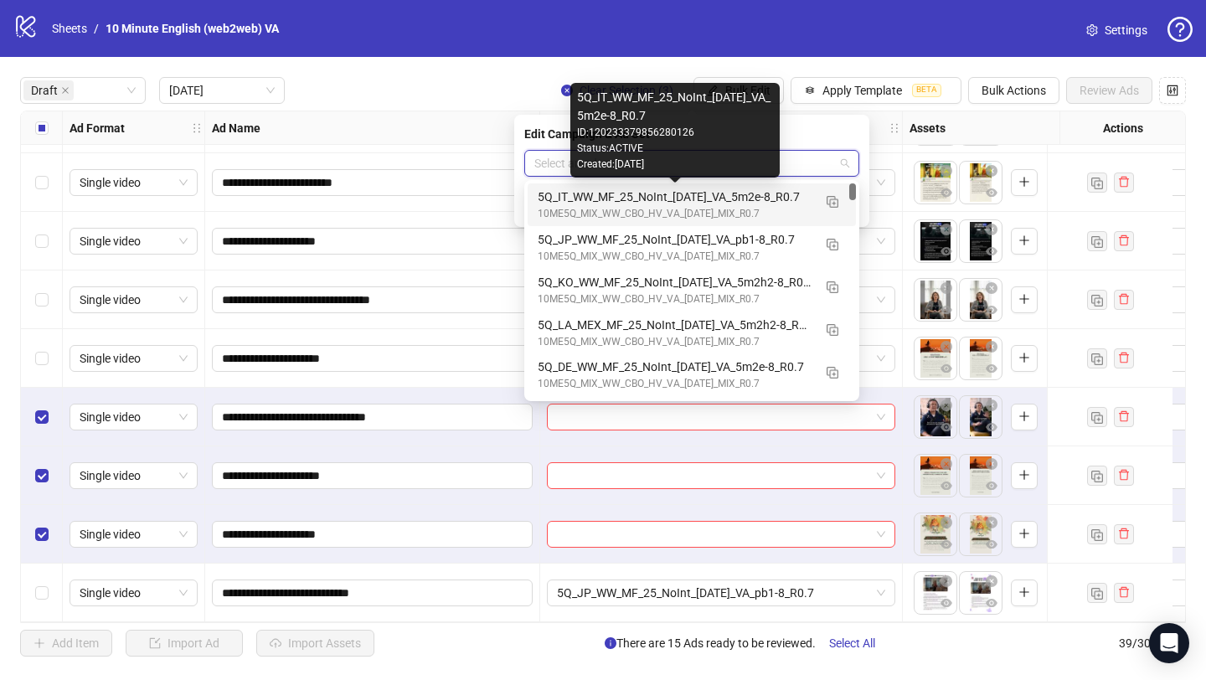
click at [780, 204] on div "5Q_IT_WW_MF_25_NoInt_[DATE]_VA_5m2e-8_R0.7" at bounding box center [675, 197] width 275 height 18
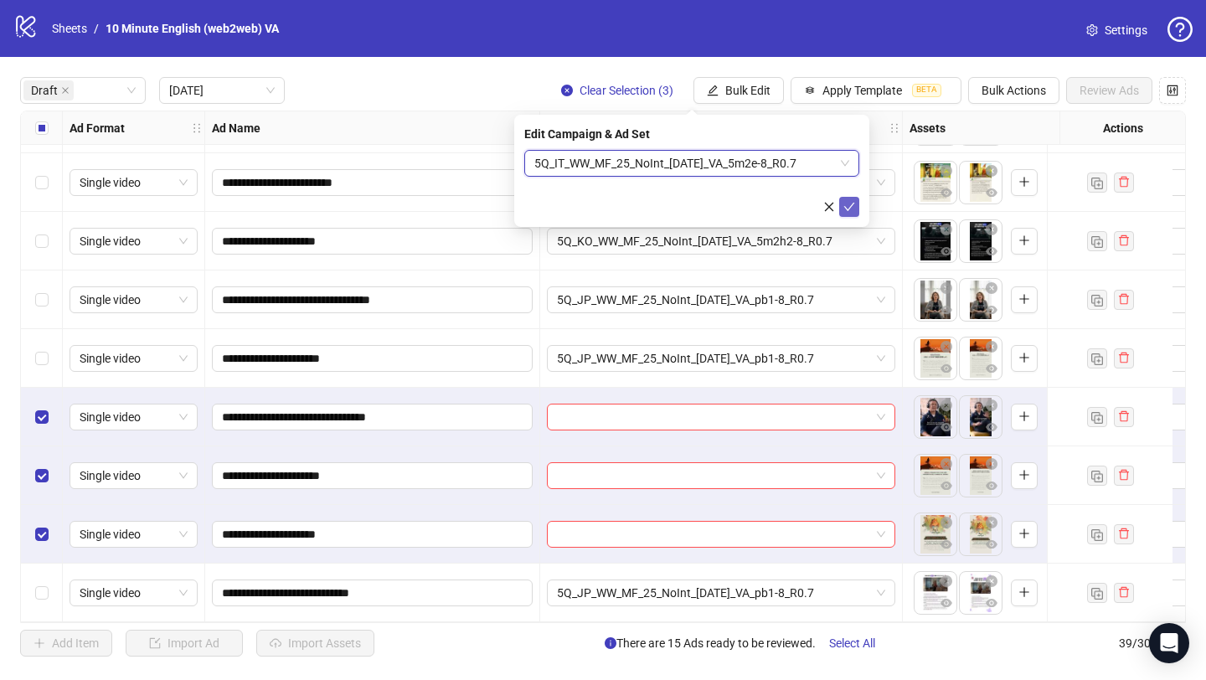
click at [849, 209] on icon "check" at bounding box center [850, 207] width 12 height 12
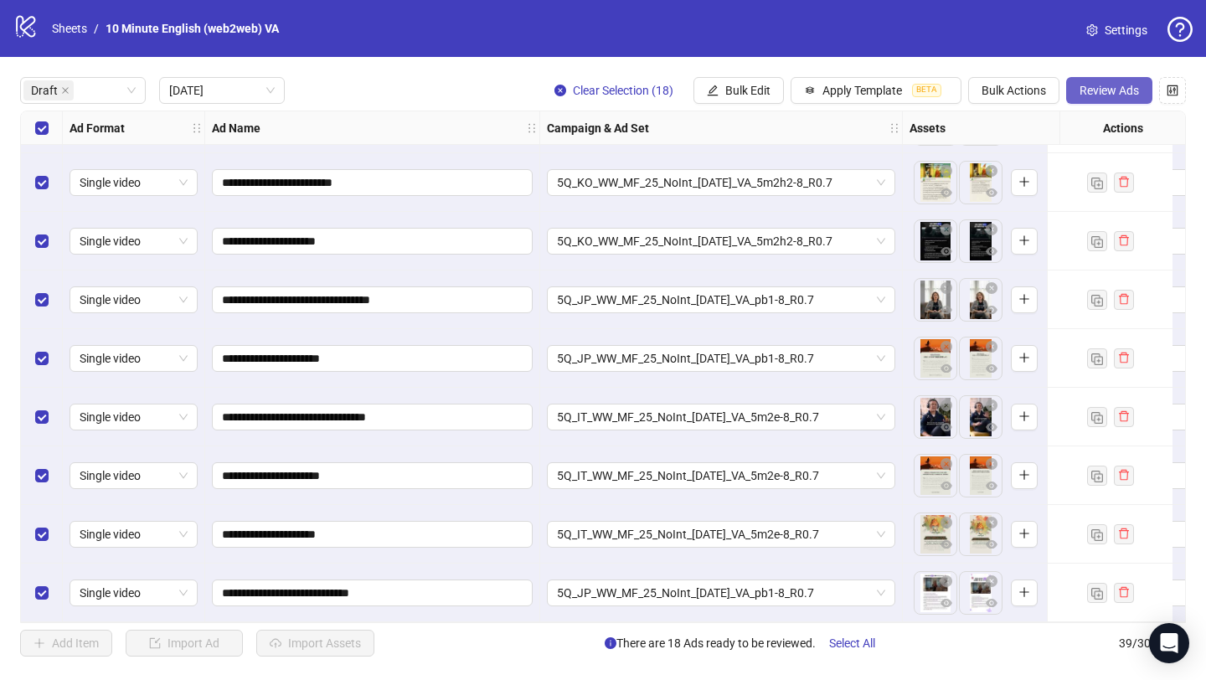
click at [1089, 92] on span "Review Ads" at bounding box center [1109, 90] width 59 height 13
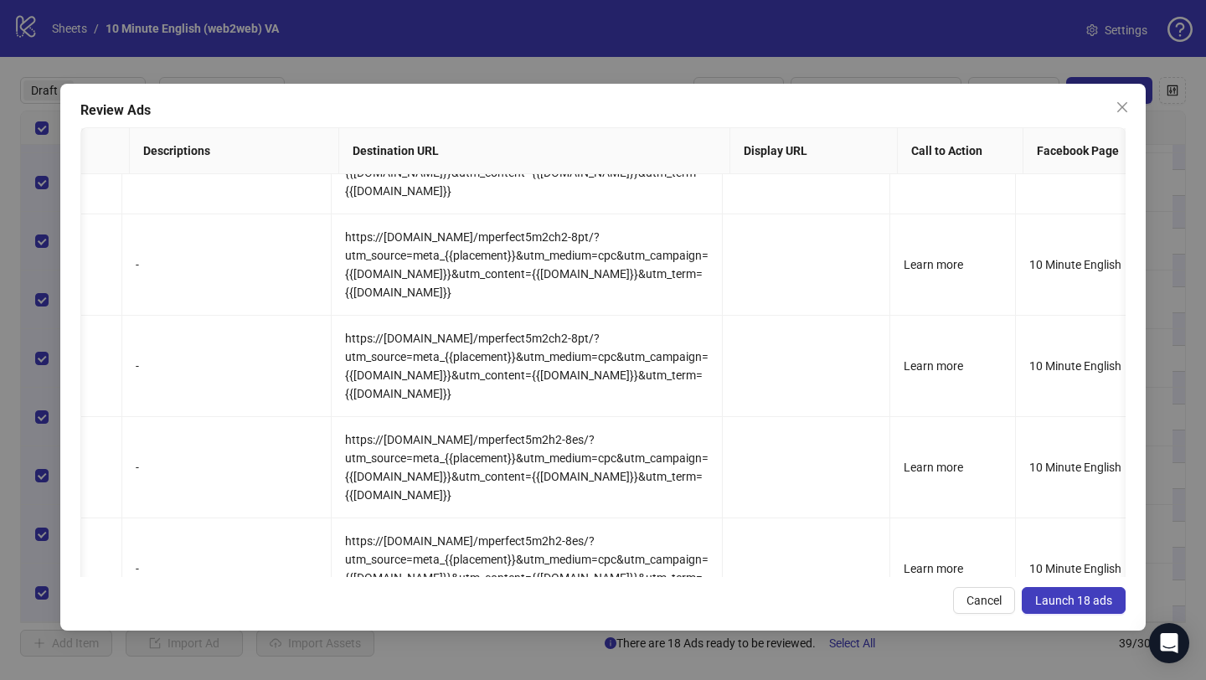
scroll to position [0, 999]
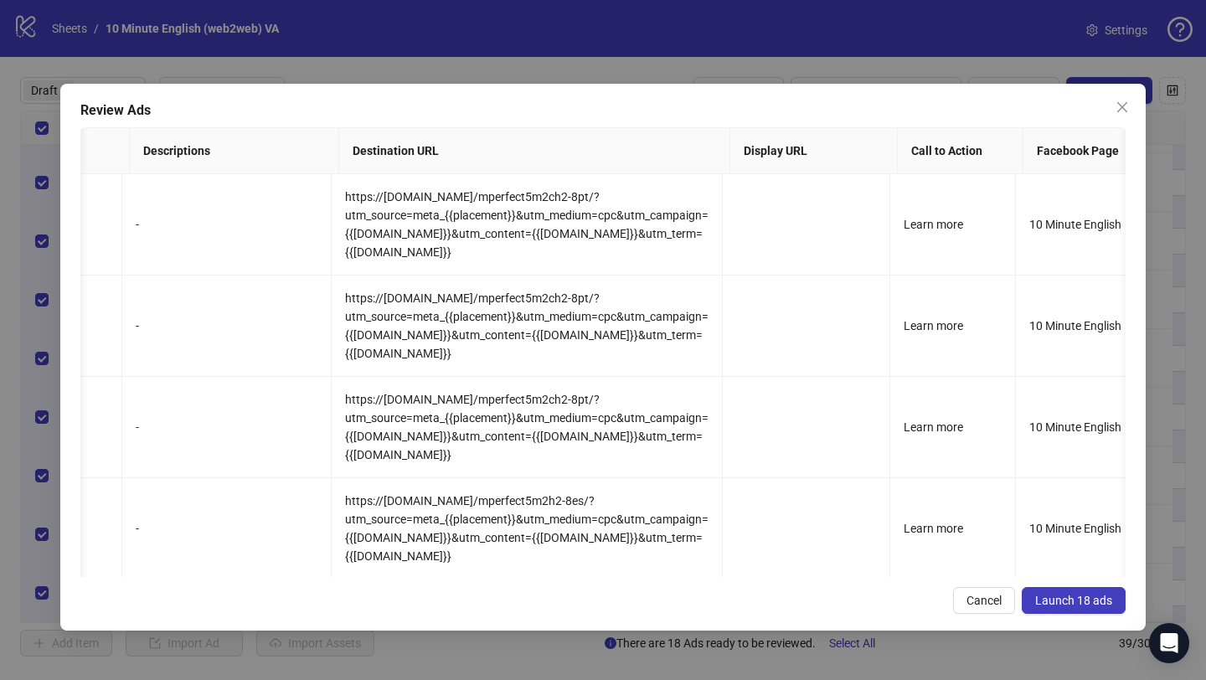
click at [1065, 596] on span "Launch 18 ads" at bounding box center [1073, 600] width 77 height 13
